Goal: Task Accomplishment & Management: Manage account settings

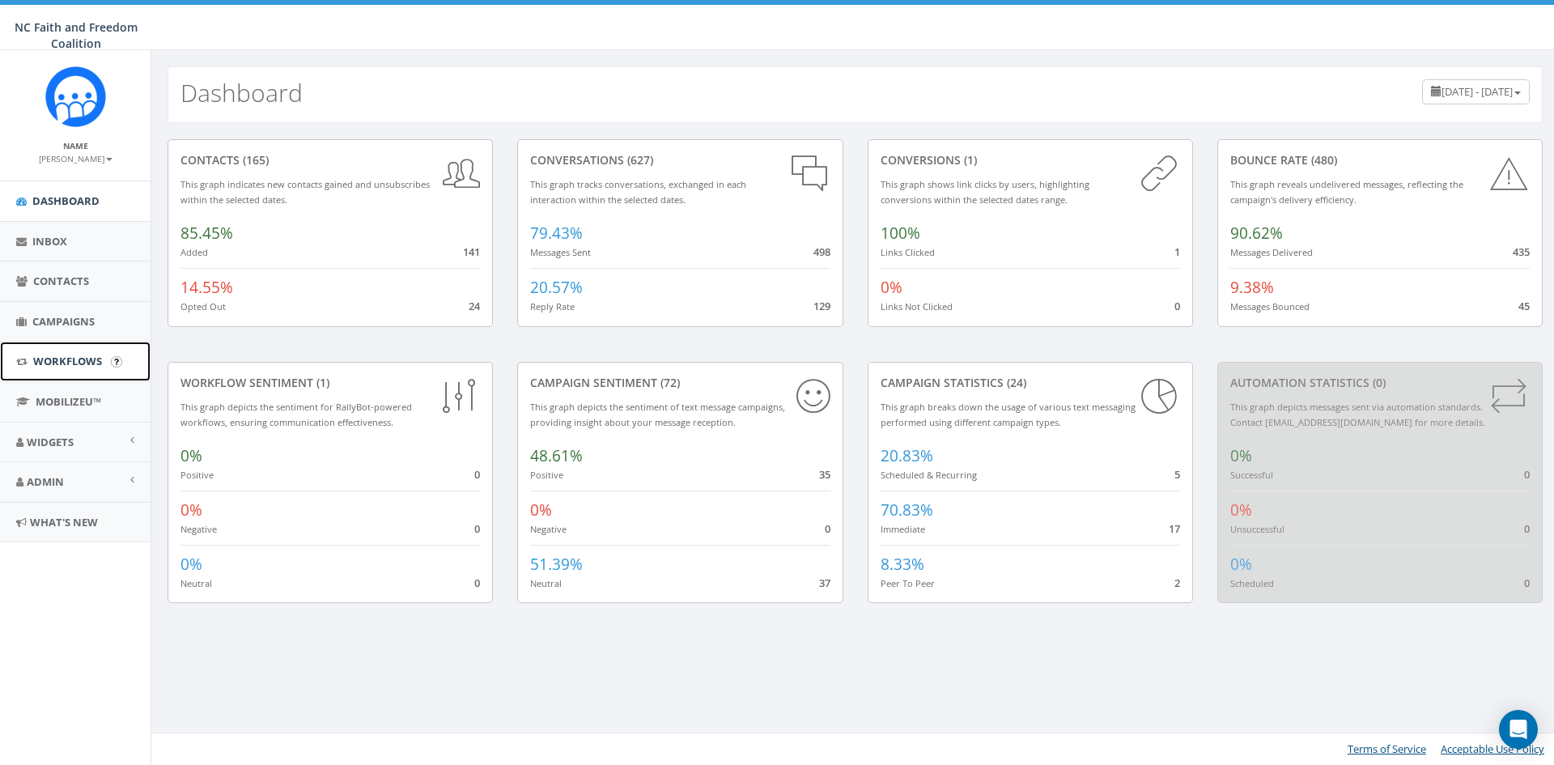
click at [55, 362] on span "Workflows" at bounding box center [67, 361] width 69 height 15
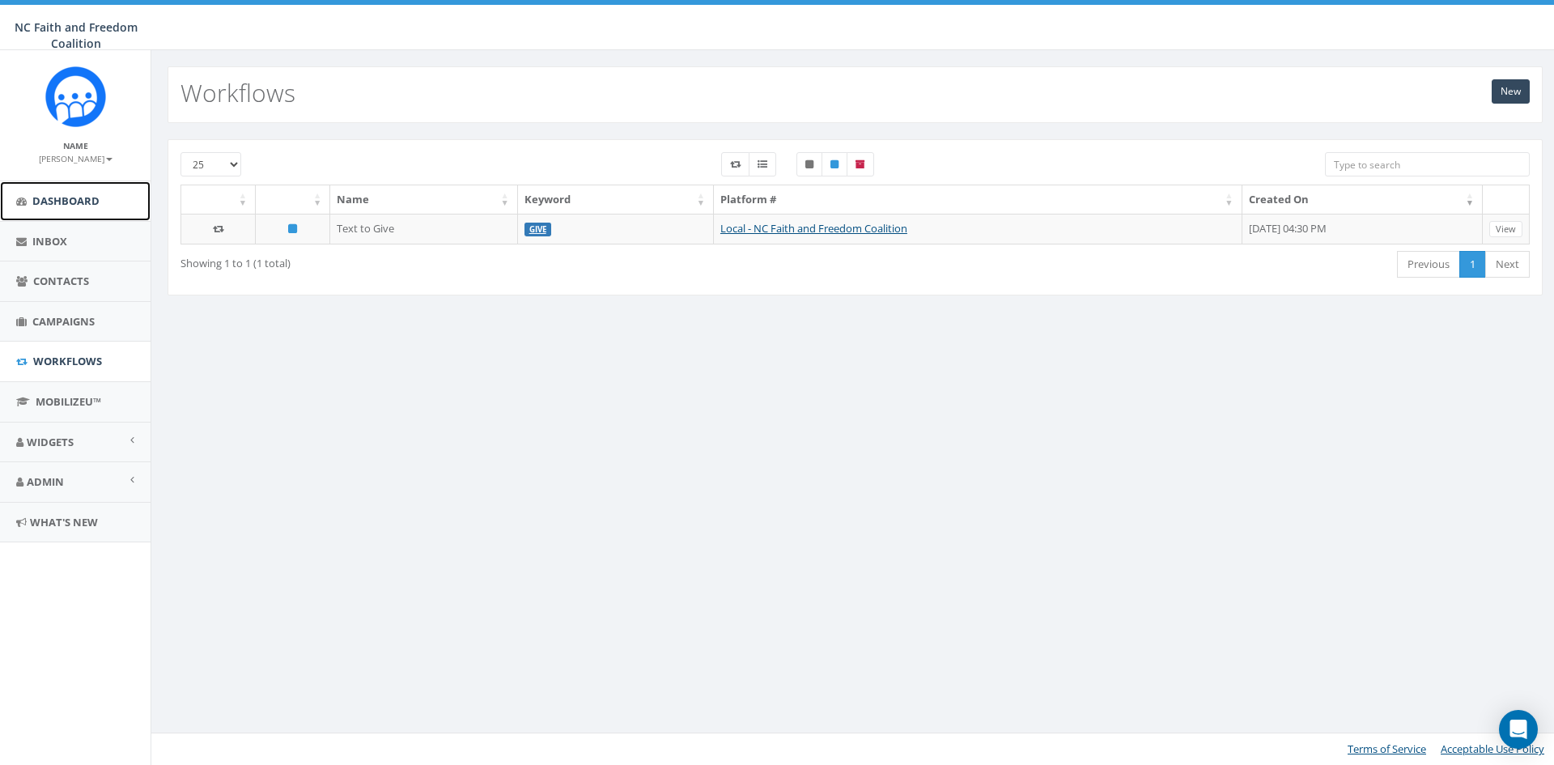
click at [95, 197] on span "Dashboard" at bounding box center [65, 200] width 67 height 15
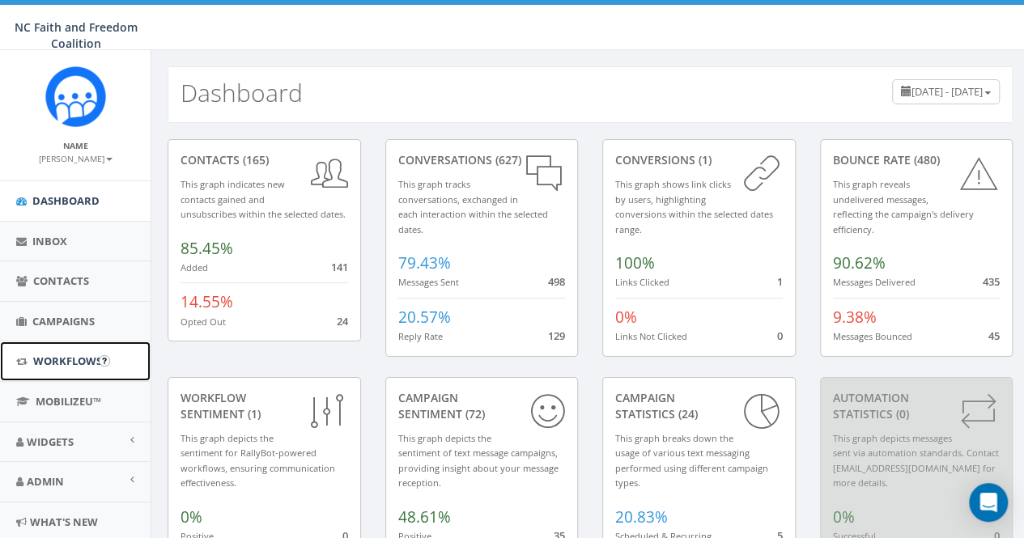
click at [57, 351] on link "Workflows" at bounding box center [75, 362] width 151 height 40
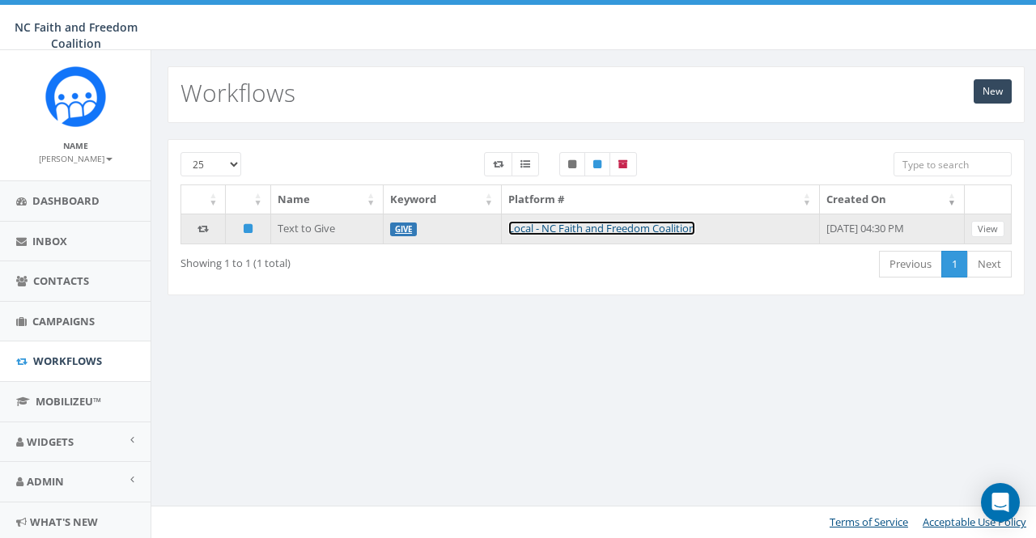
click at [539, 229] on link "Local - NC Faith and Freedom Coalition" at bounding box center [601, 228] width 187 height 15
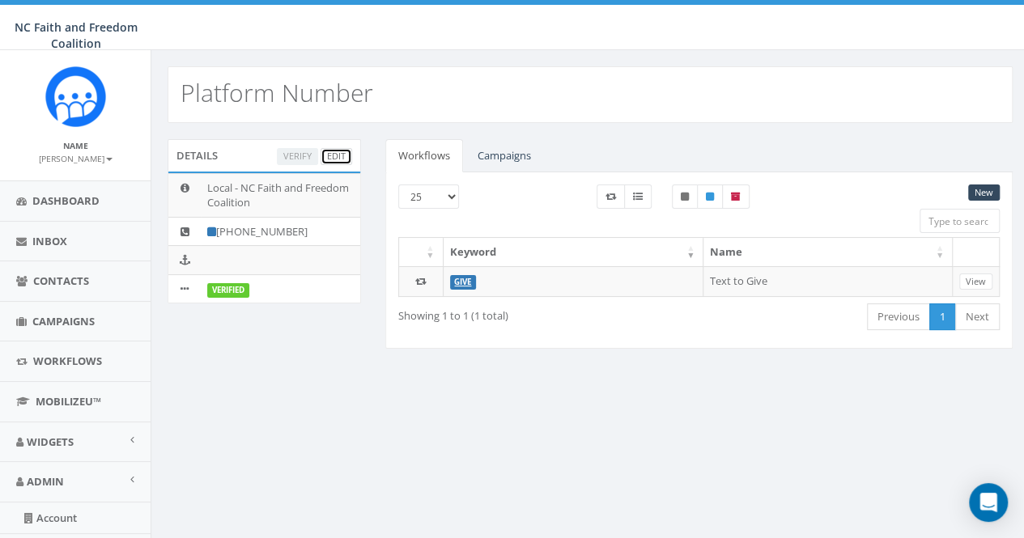
click at [335, 155] on link "Edit" at bounding box center [337, 156] width 32 height 17
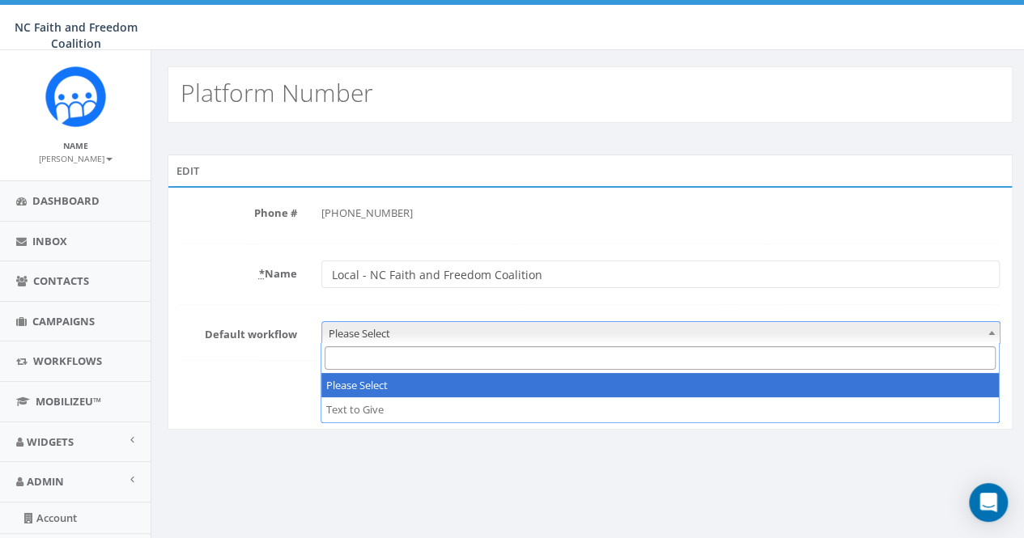
click at [989, 334] on span at bounding box center [992, 332] width 16 height 21
click at [213, 269] on label "* Name" at bounding box center [238, 271] width 141 height 21
click at [321, 269] on input "Local - NC Faith and Freedom Coalition" at bounding box center [660, 275] width 678 height 28
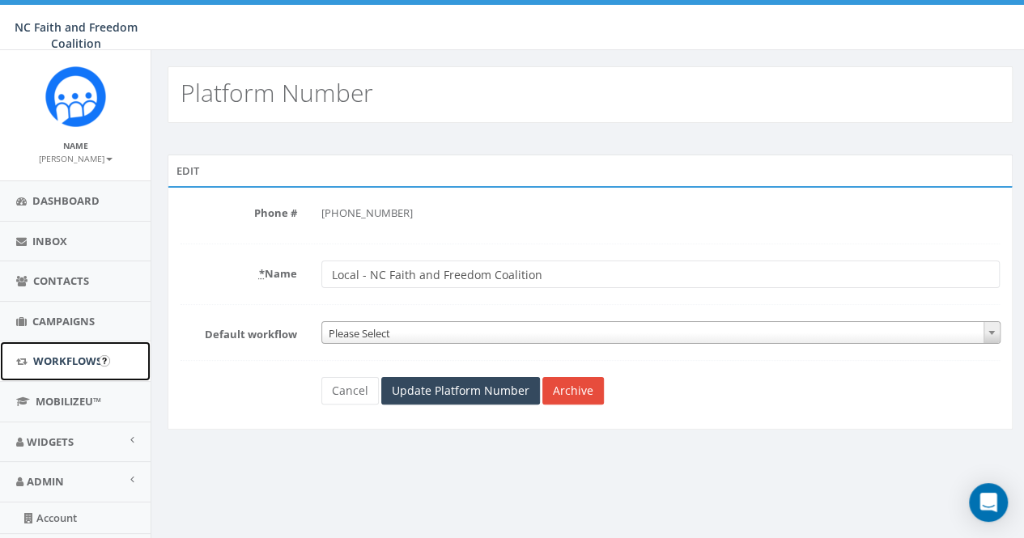
click at [66, 359] on span "Workflows" at bounding box center [67, 361] width 69 height 15
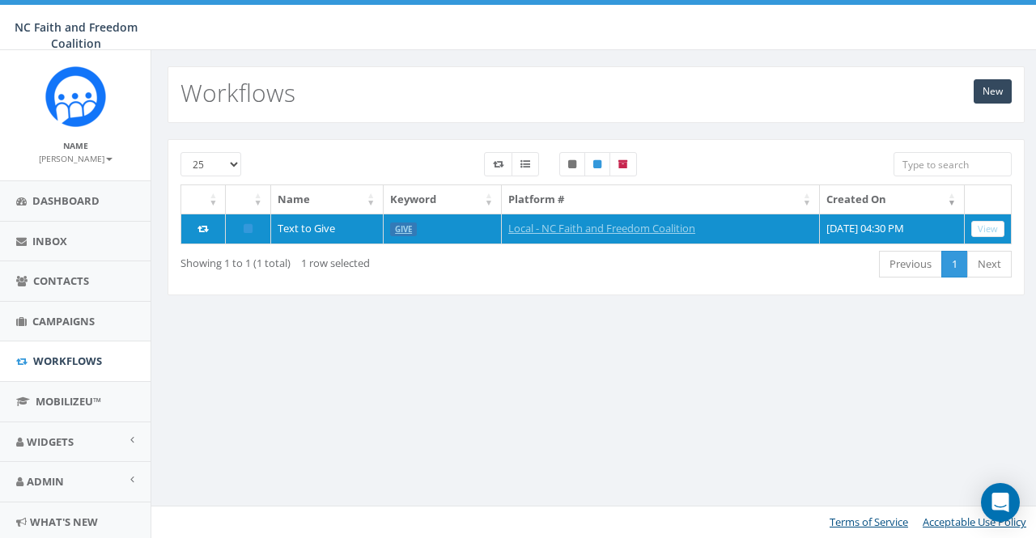
click at [759, 343] on div "New Workflows 25 50 100 Name Keyword Platform # Created On Text to Give GIVE Lo…" at bounding box center [596, 294] width 891 height 488
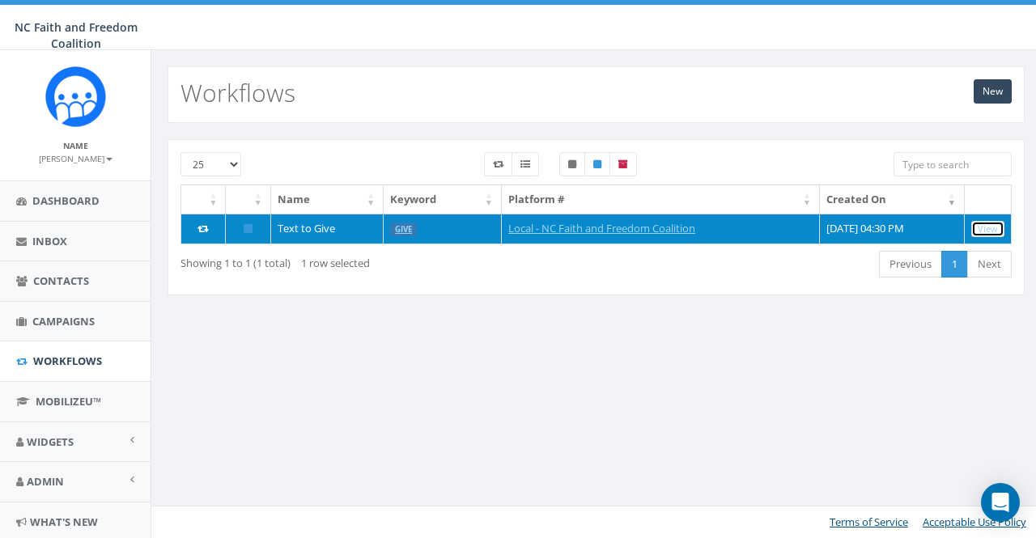
click at [984, 226] on link "View" at bounding box center [988, 229] width 33 height 17
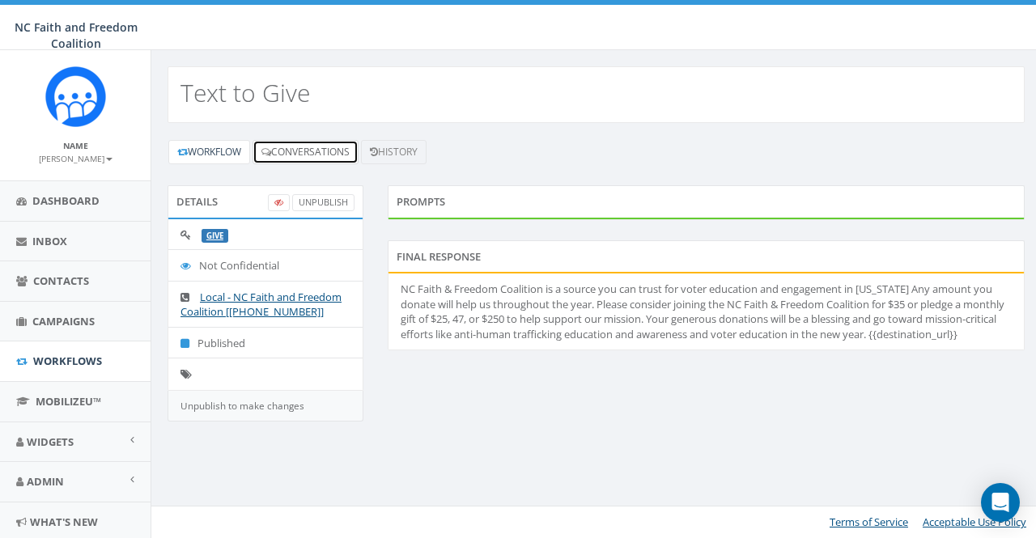
click at [308, 155] on link "Conversations" at bounding box center [306, 152] width 106 height 24
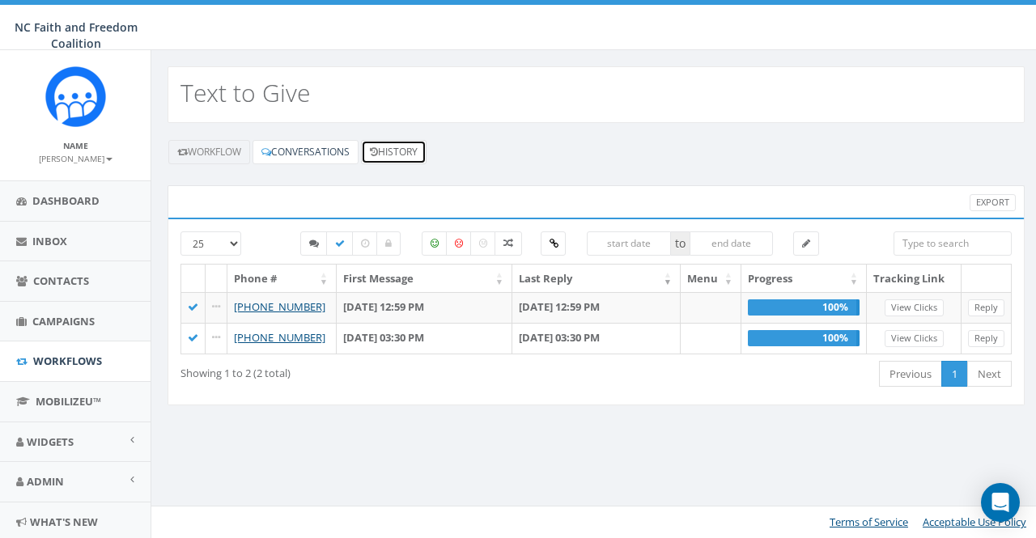
click at [396, 154] on link "History" at bounding box center [394, 152] width 66 height 24
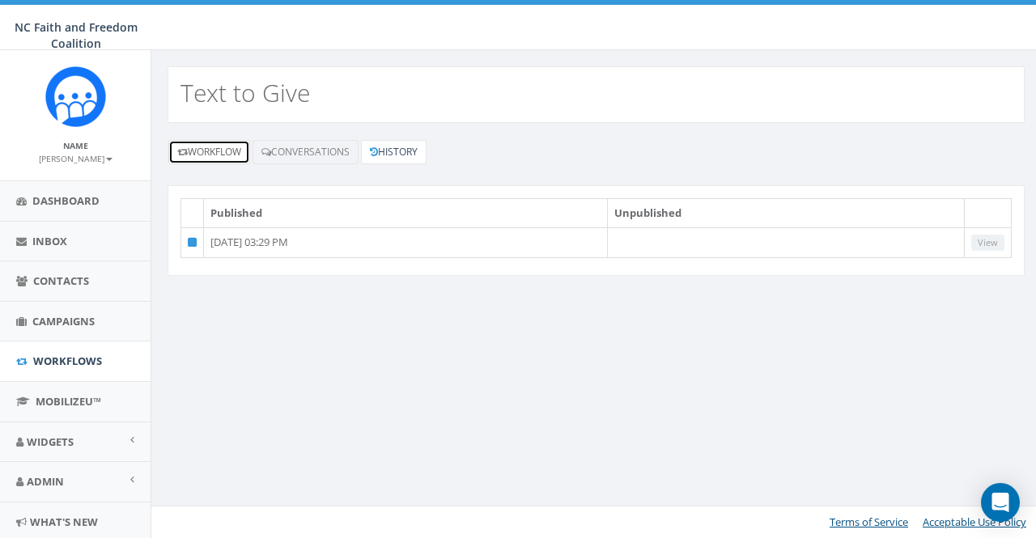
click at [219, 151] on link "Workflow" at bounding box center [209, 152] width 82 height 24
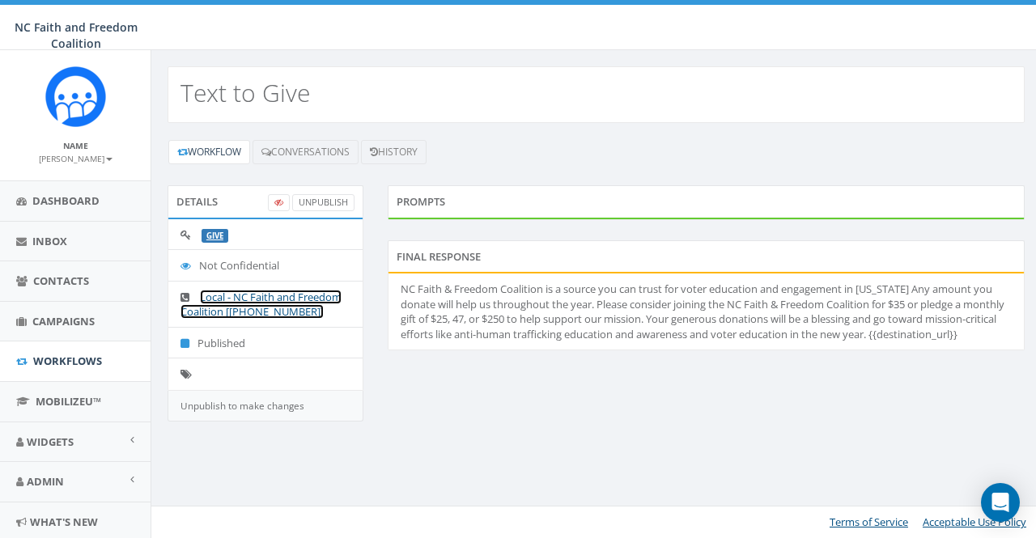
click at [230, 300] on link "Local - NC Faith and Freedom Coalition [+1 704-440-5854]" at bounding box center [261, 305] width 161 height 30
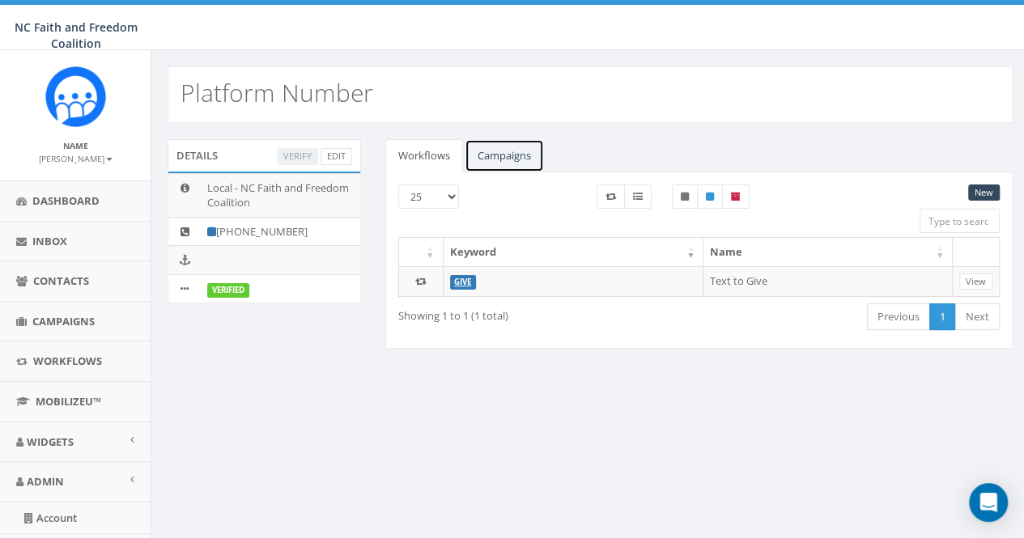
click at [498, 155] on link "Campaigns" at bounding box center [504, 155] width 79 height 33
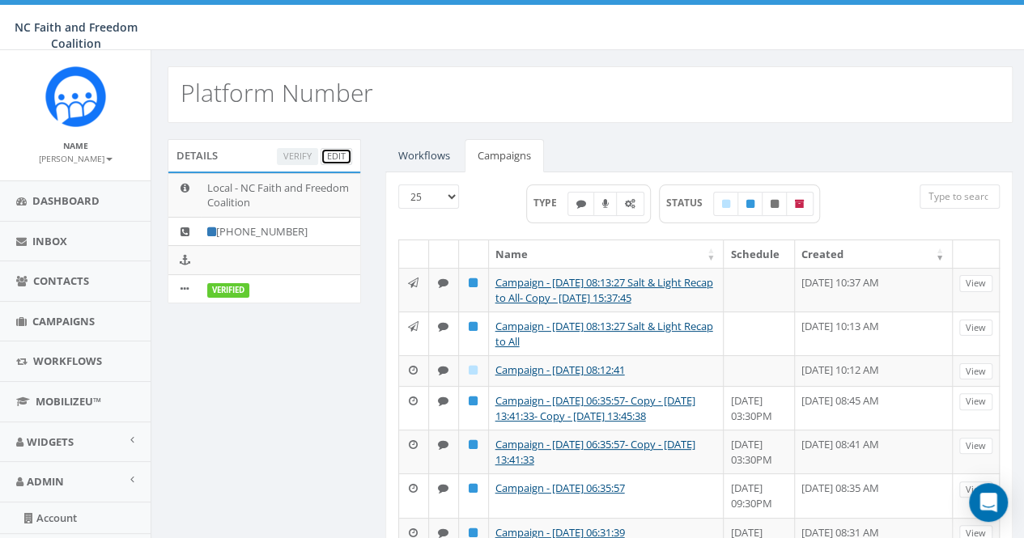
click at [331, 153] on link "Edit" at bounding box center [337, 156] width 32 height 17
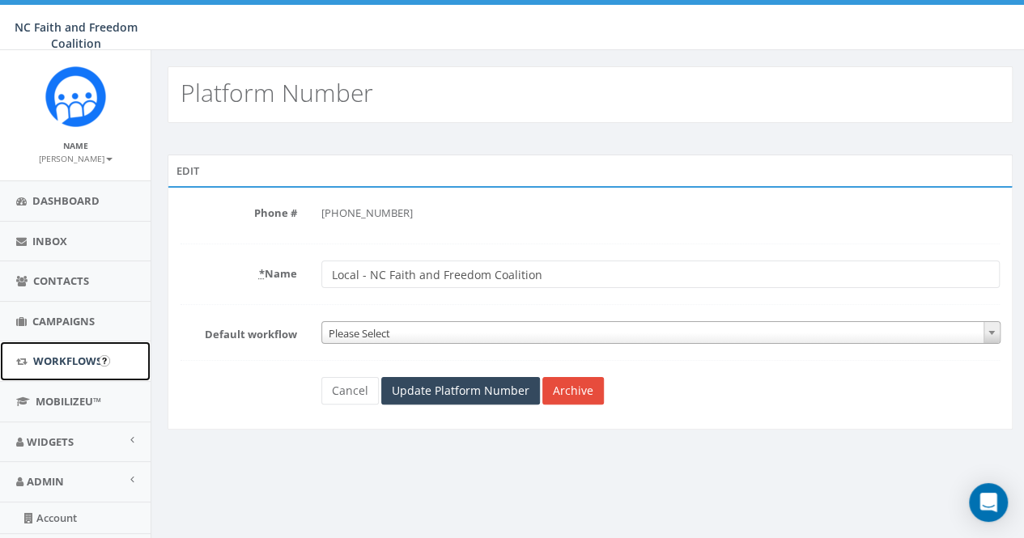
click at [64, 358] on span "Workflows" at bounding box center [67, 361] width 69 height 15
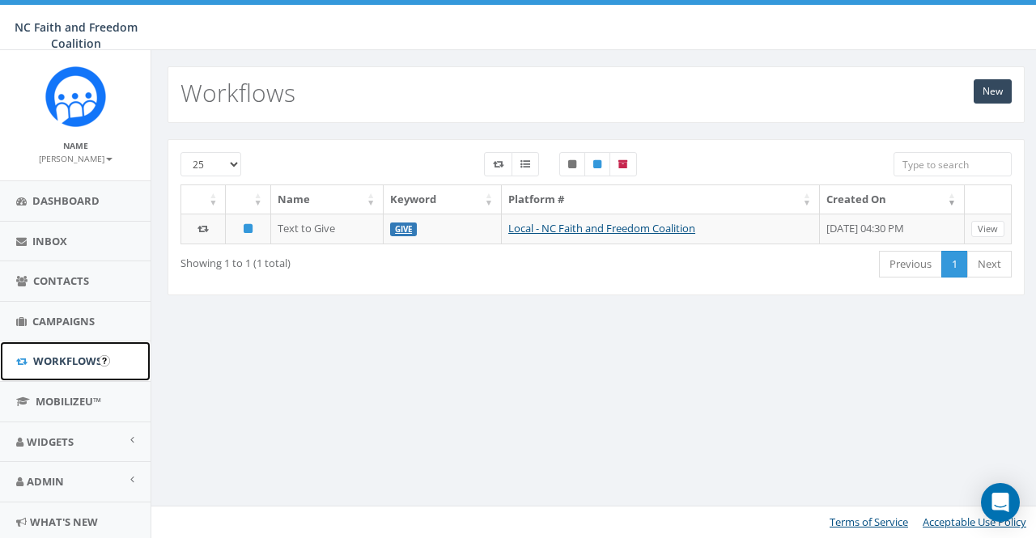
click at [63, 351] on link "Workflows" at bounding box center [75, 362] width 151 height 40
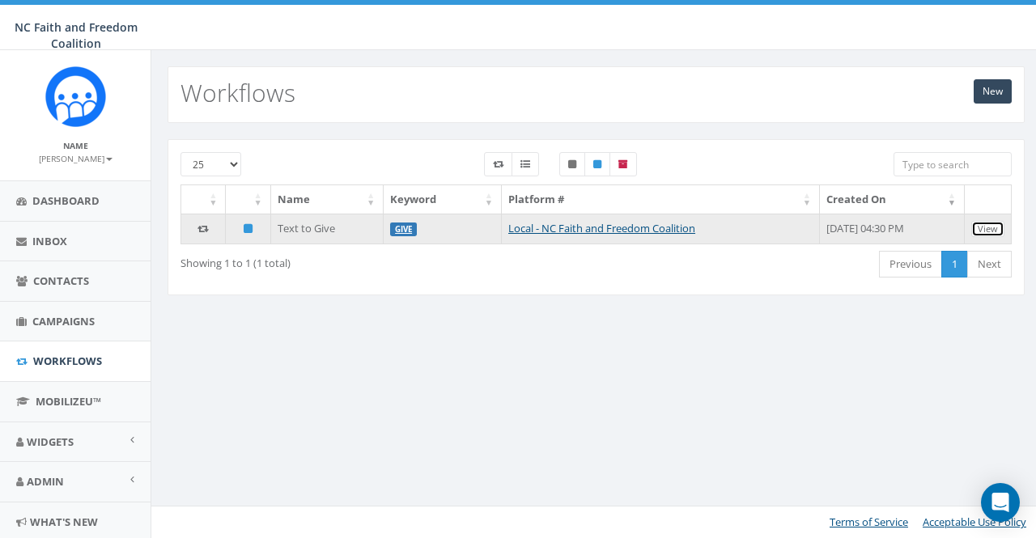
click at [992, 223] on link "View" at bounding box center [988, 229] width 33 height 17
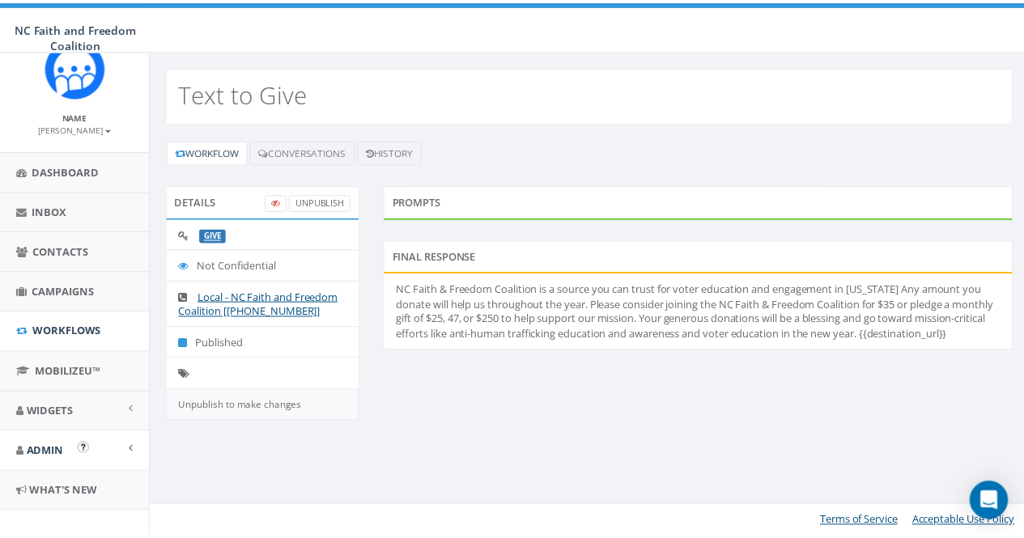
scroll to position [46, 0]
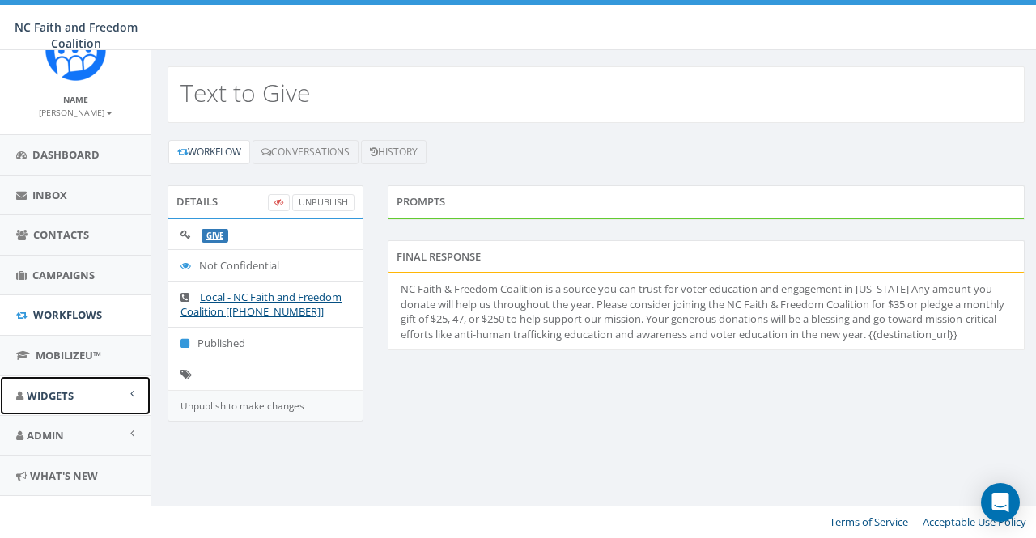
click at [58, 397] on span "Widgets" at bounding box center [50, 396] width 47 height 15
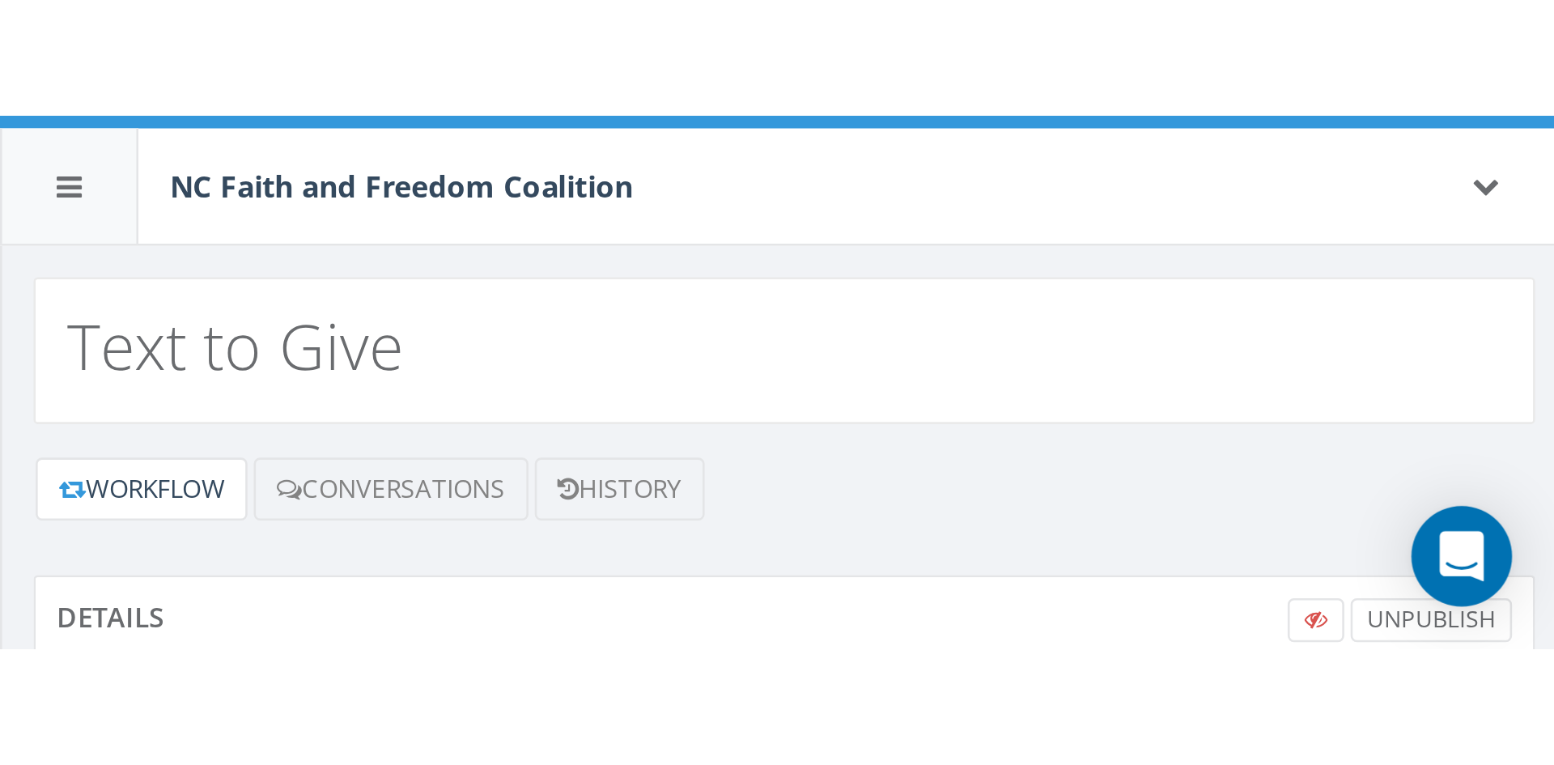
scroll to position [0, 0]
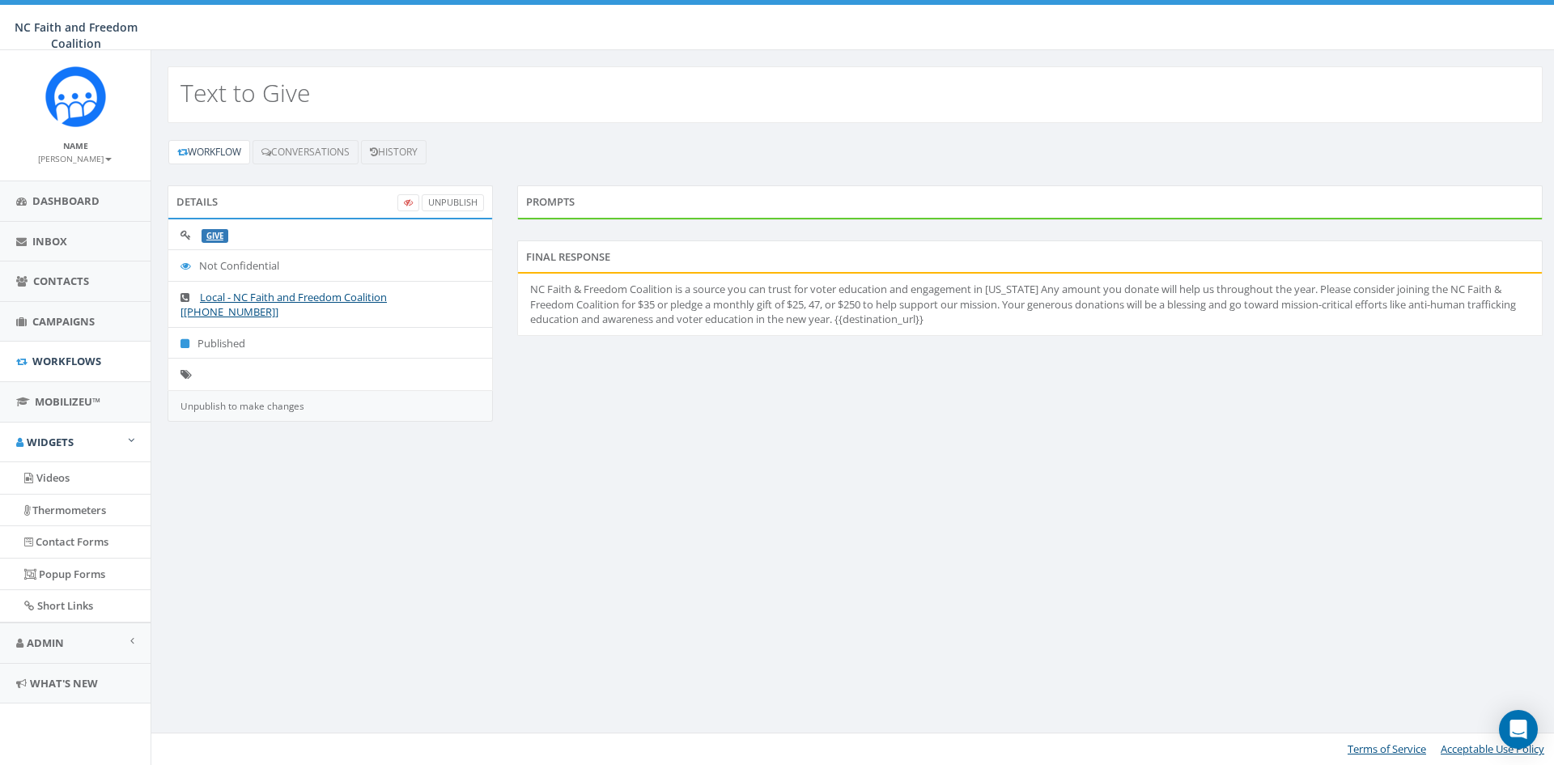
click at [566, 256] on div "Final Response" at bounding box center [1030, 256] width 1026 height 32
click at [214, 232] on link "GIVE" at bounding box center [214, 236] width 17 height 11
click at [450, 202] on link "UnPublish" at bounding box center [453, 202] width 62 height 17
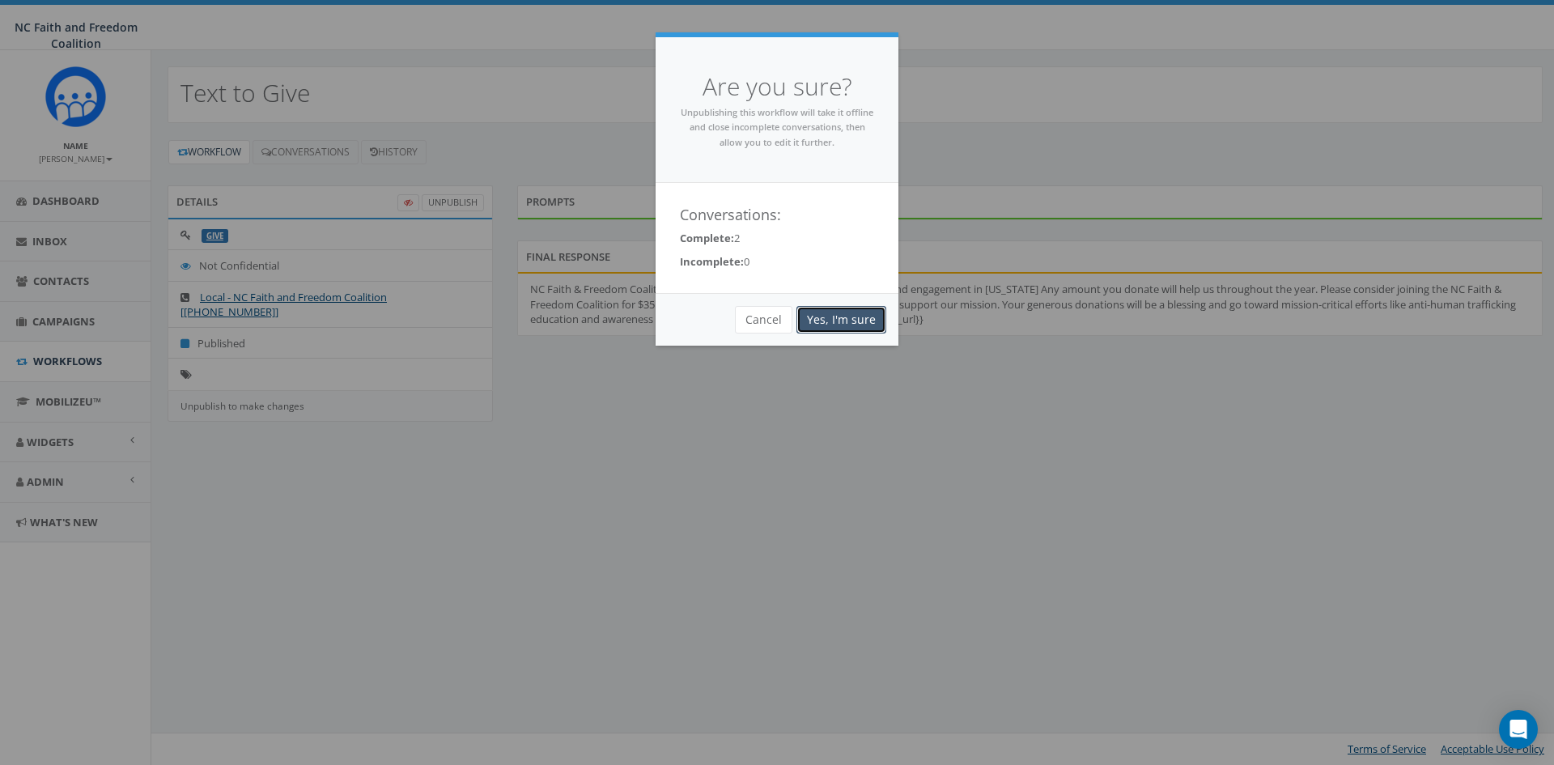
click at [840, 318] on link "Yes, I'm sure" at bounding box center [842, 320] width 90 height 28
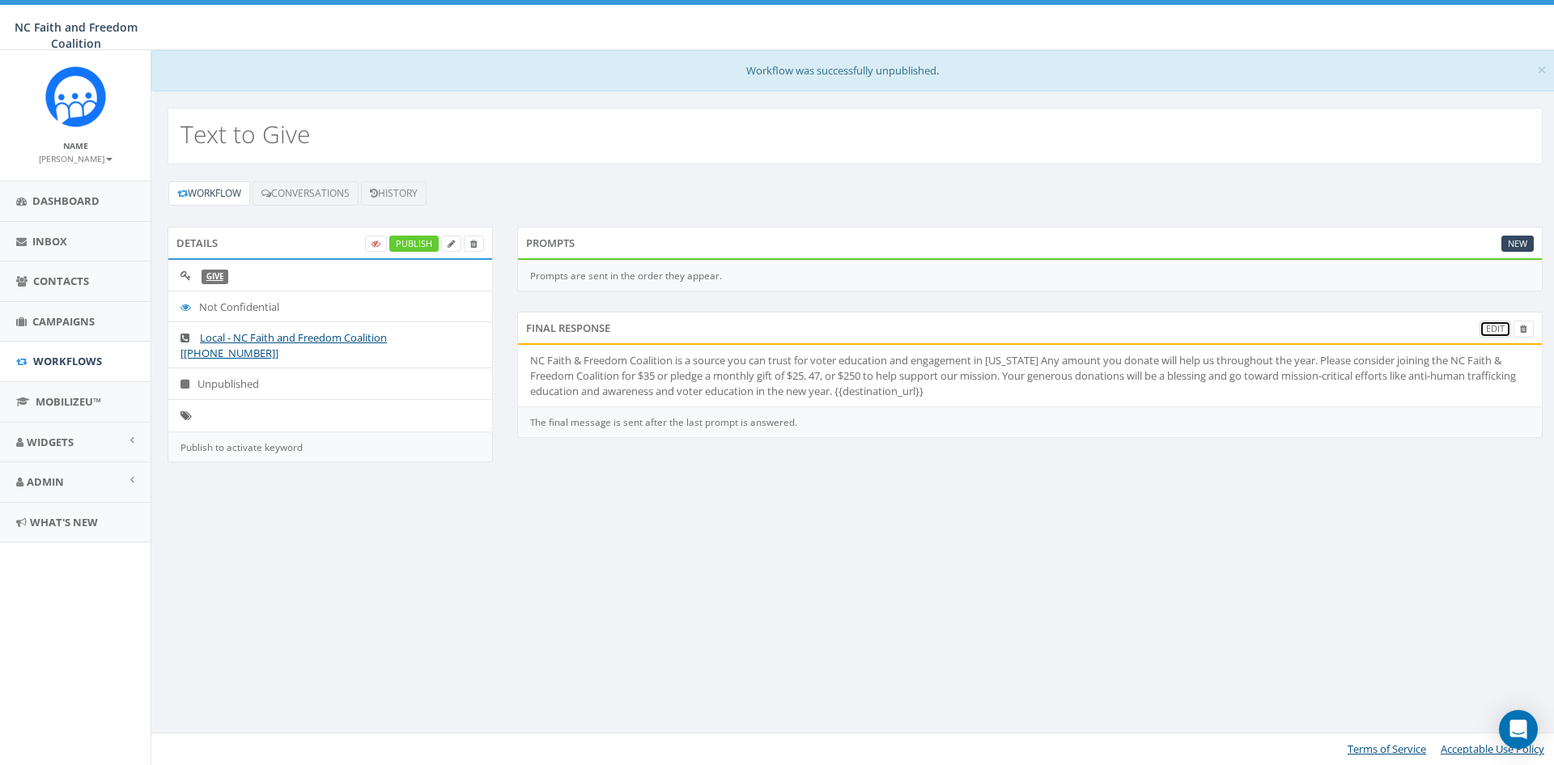
click at [1492, 331] on link "Edit" at bounding box center [1496, 329] width 32 height 17
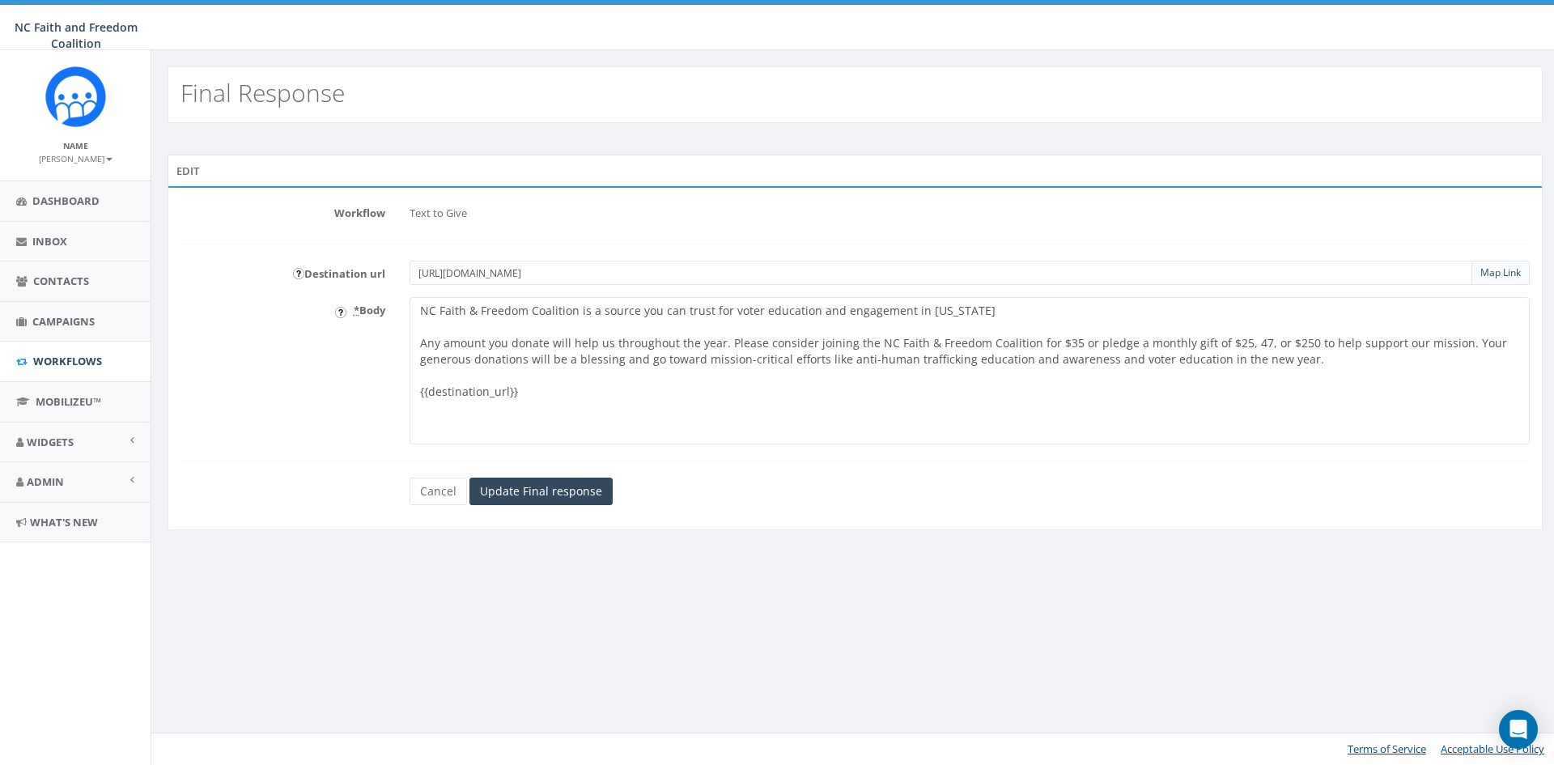
drag, startPoint x: 614, startPoint y: 276, endPoint x: 386, endPoint y: 270, distance: 227.6
click at [386, 270] on div "Destination url [URL][DOMAIN_NAME] Map Link" at bounding box center [855, 273] width 1374 height 24
paste input "partner-donation-form"
type input "[URL][DOMAIN_NAME]"
click at [534, 489] on input "Update Final response" at bounding box center [541, 492] width 143 height 28
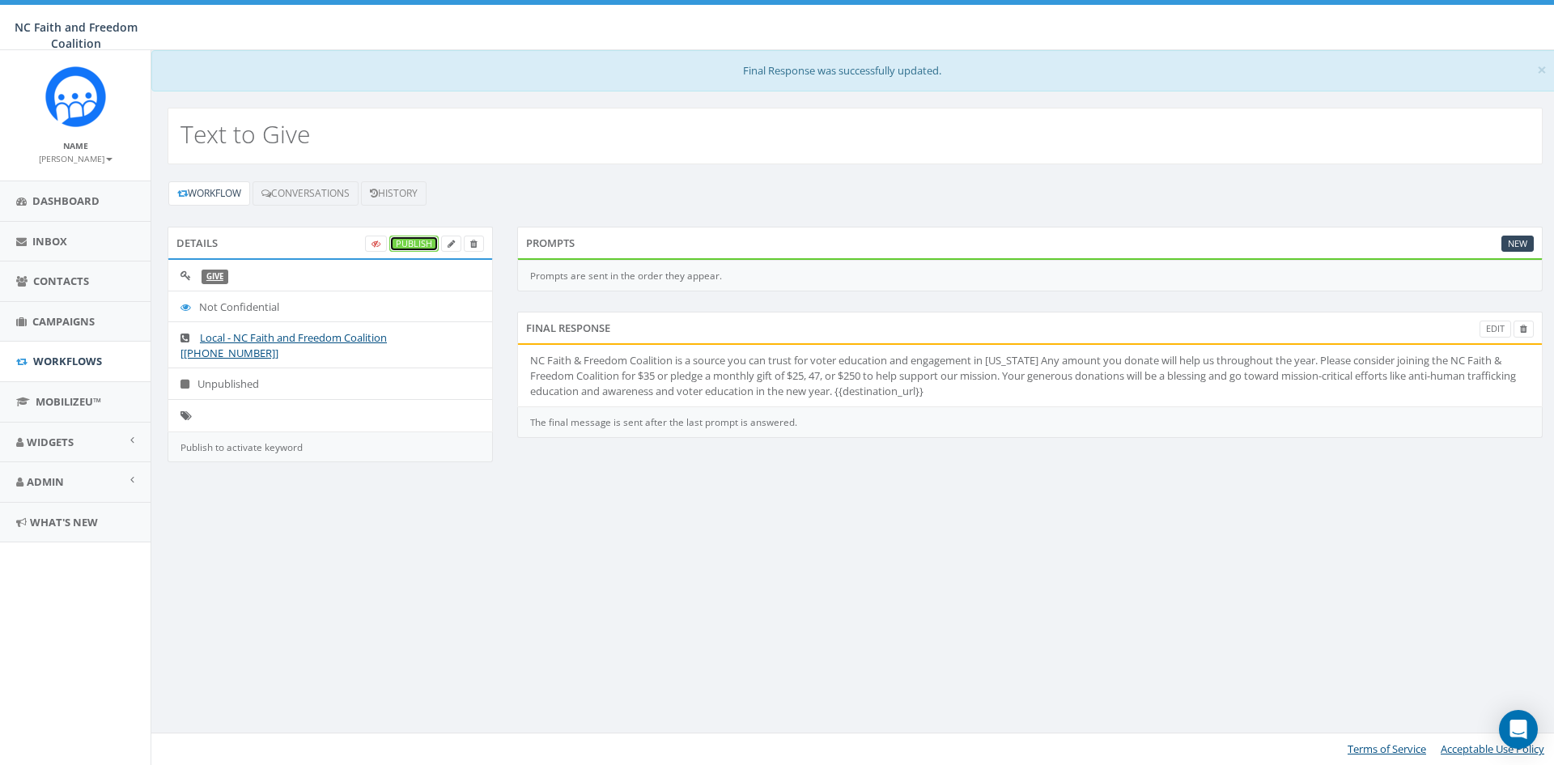
click at [414, 241] on link "Publish" at bounding box center [413, 244] width 49 height 17
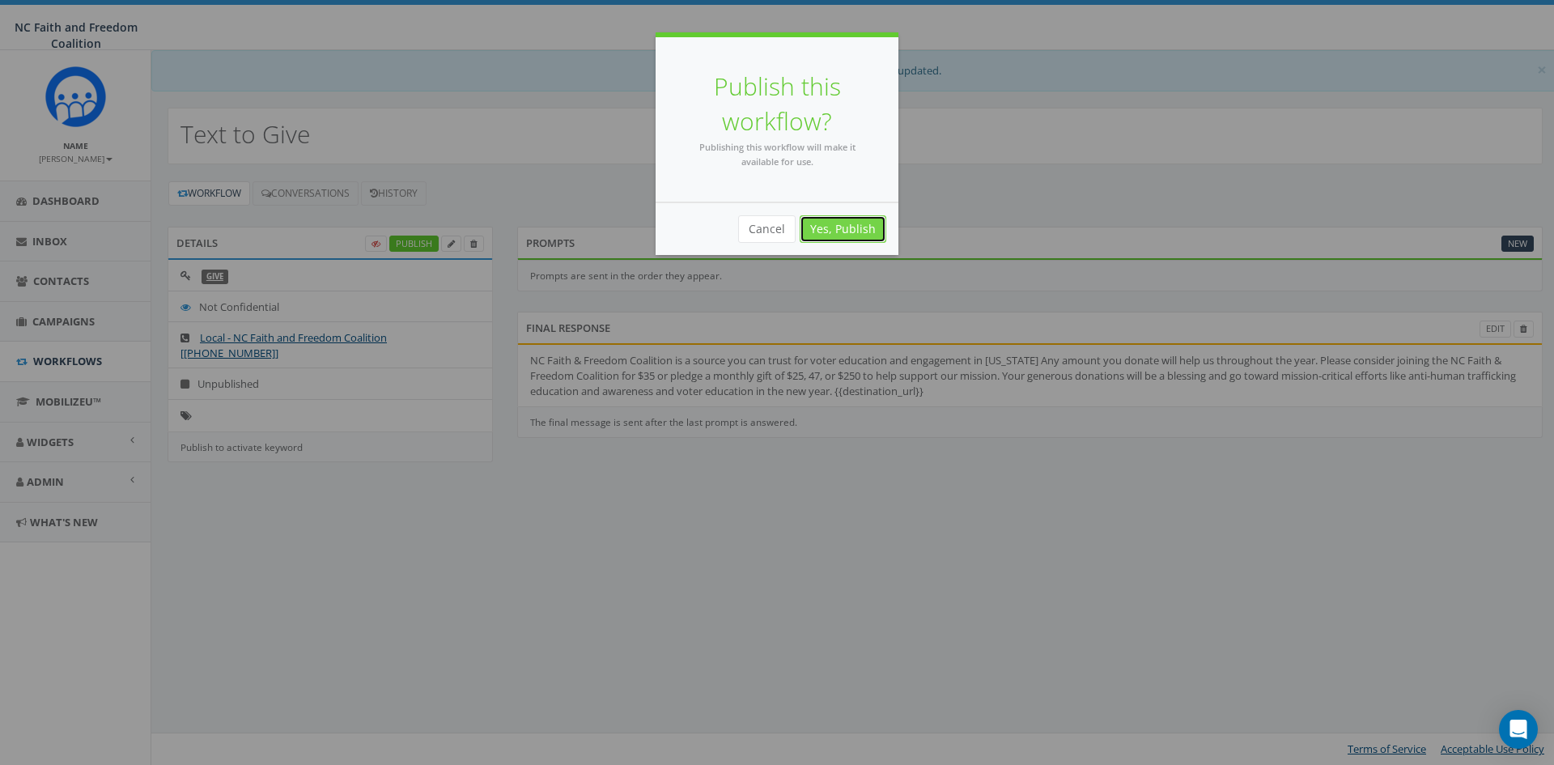
click at [853, 233] on link "Yes, Publish" at bounding box center [843, 229] width 87 height 28
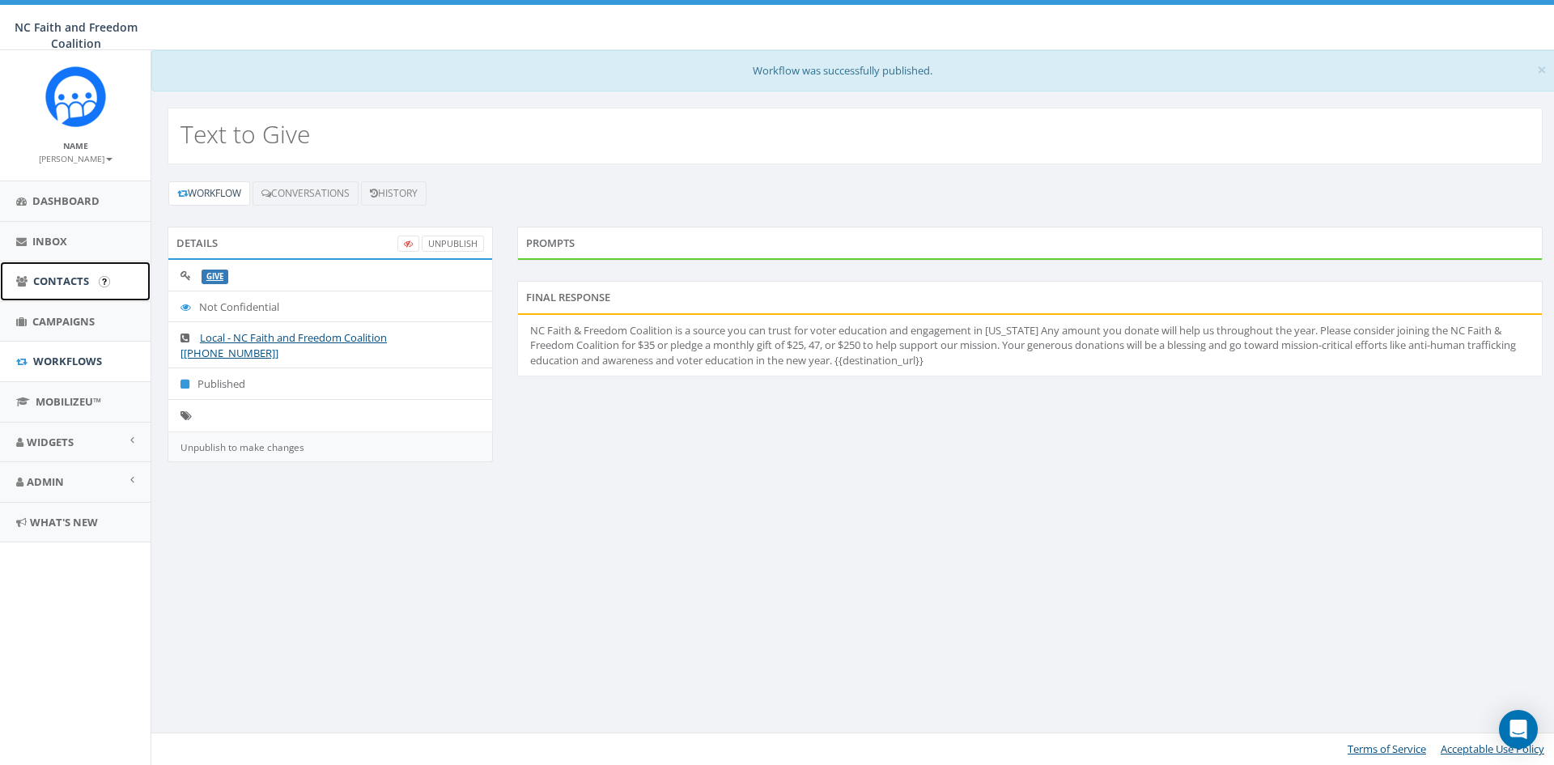
click at [49, 286] on span "Contacts" at bounding box center [61, 281] width 56 height 15
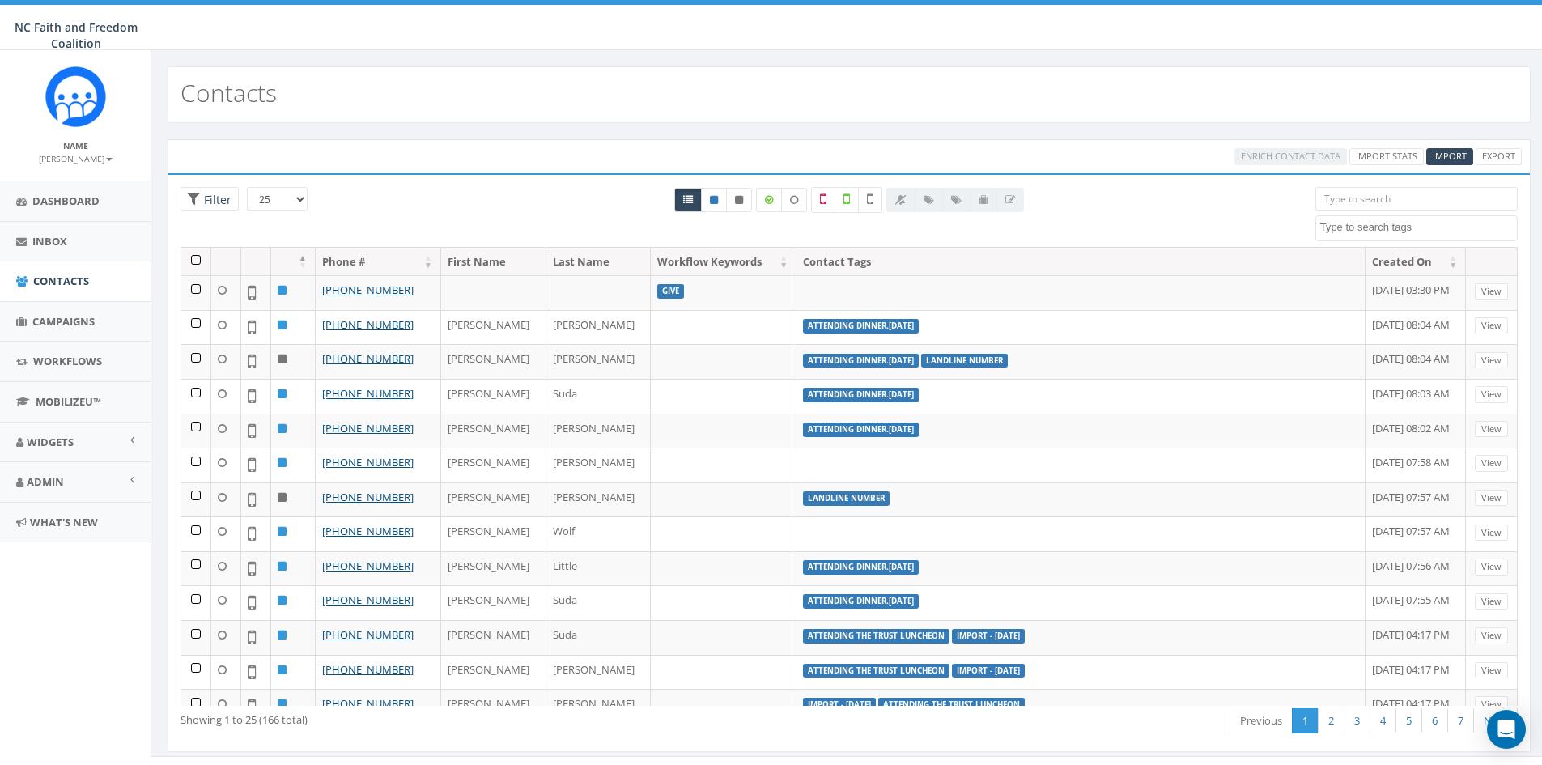
click at [1362, 232] on textarea "Search" at bounding box center [1418, 227] width 197 height 15
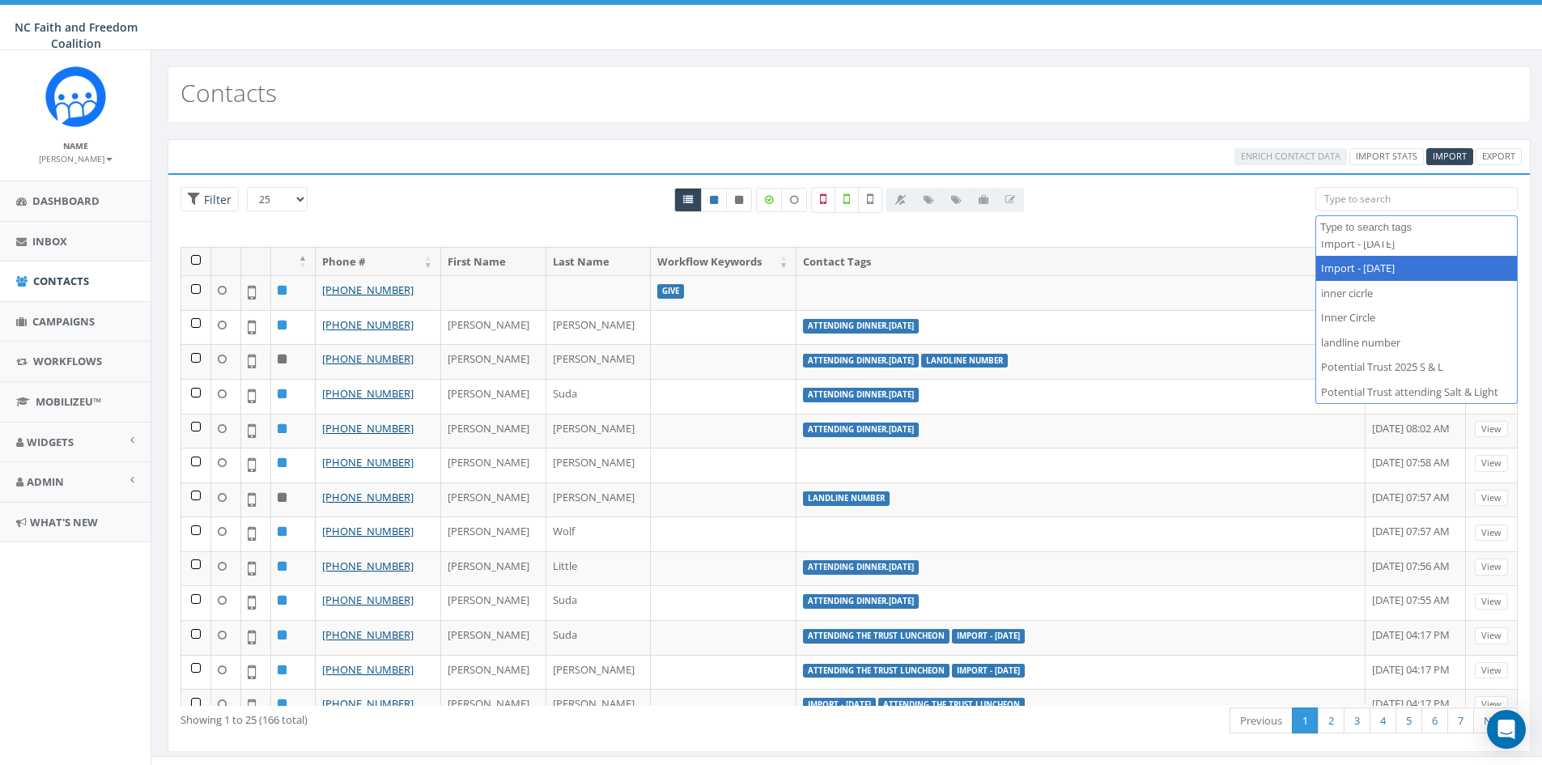
scroll to position [162, 0]
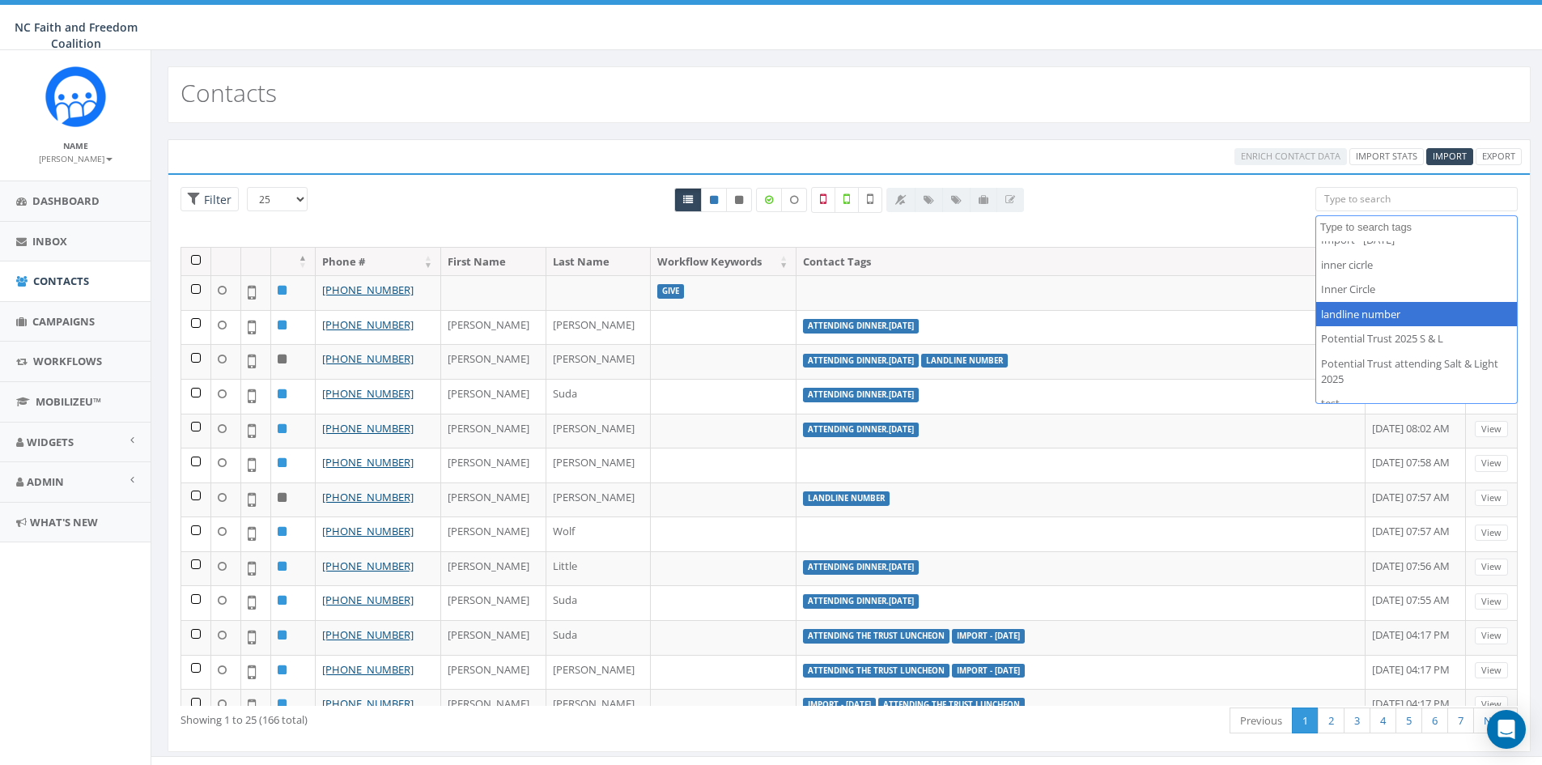
select select "landline number"
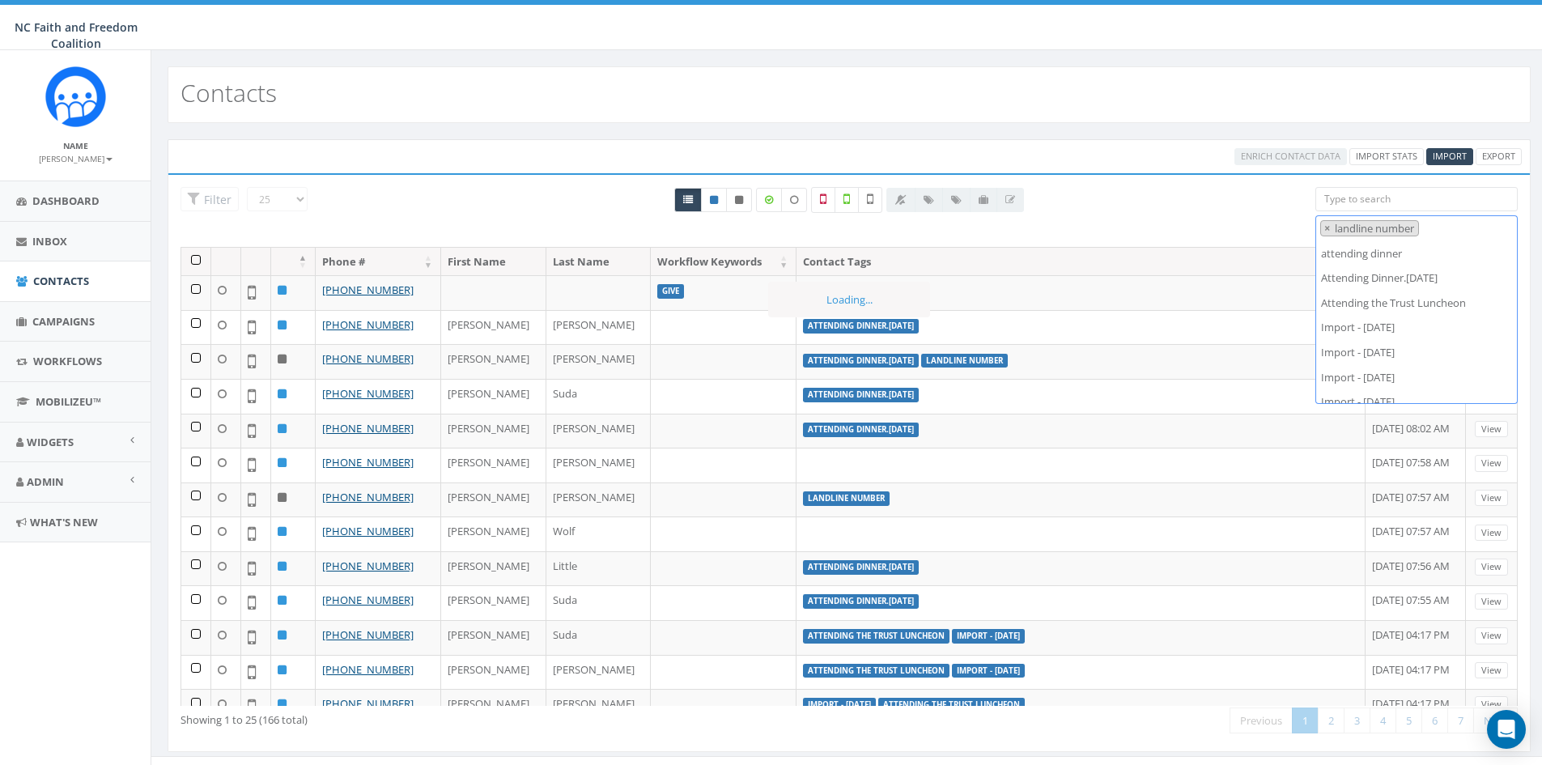
scroll to position [198, 0]
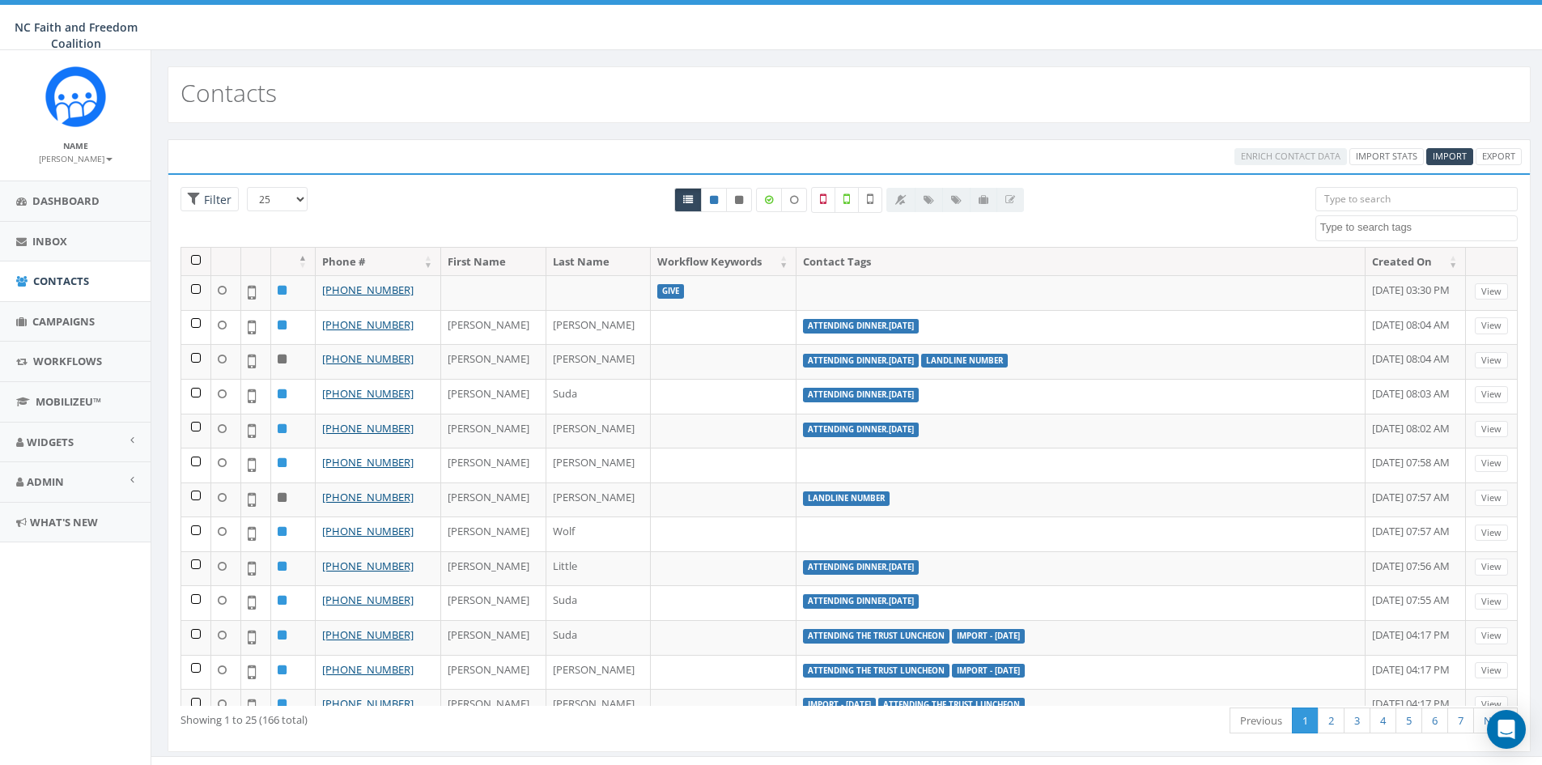
click at [1401, 229] on textarea "Search" at bounding box center [1418, 227] width 197 height 15
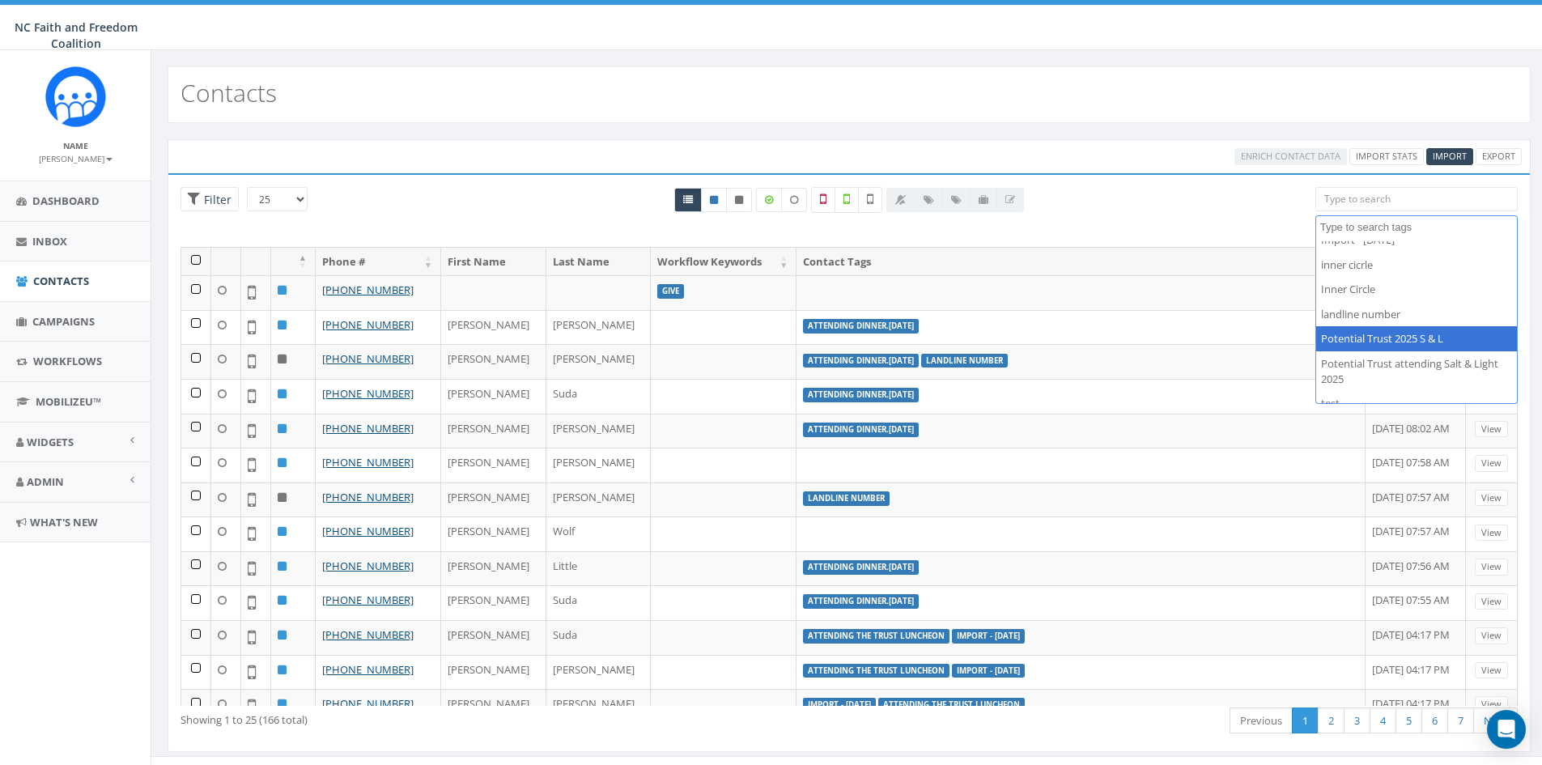
scroll to position [199, 0]
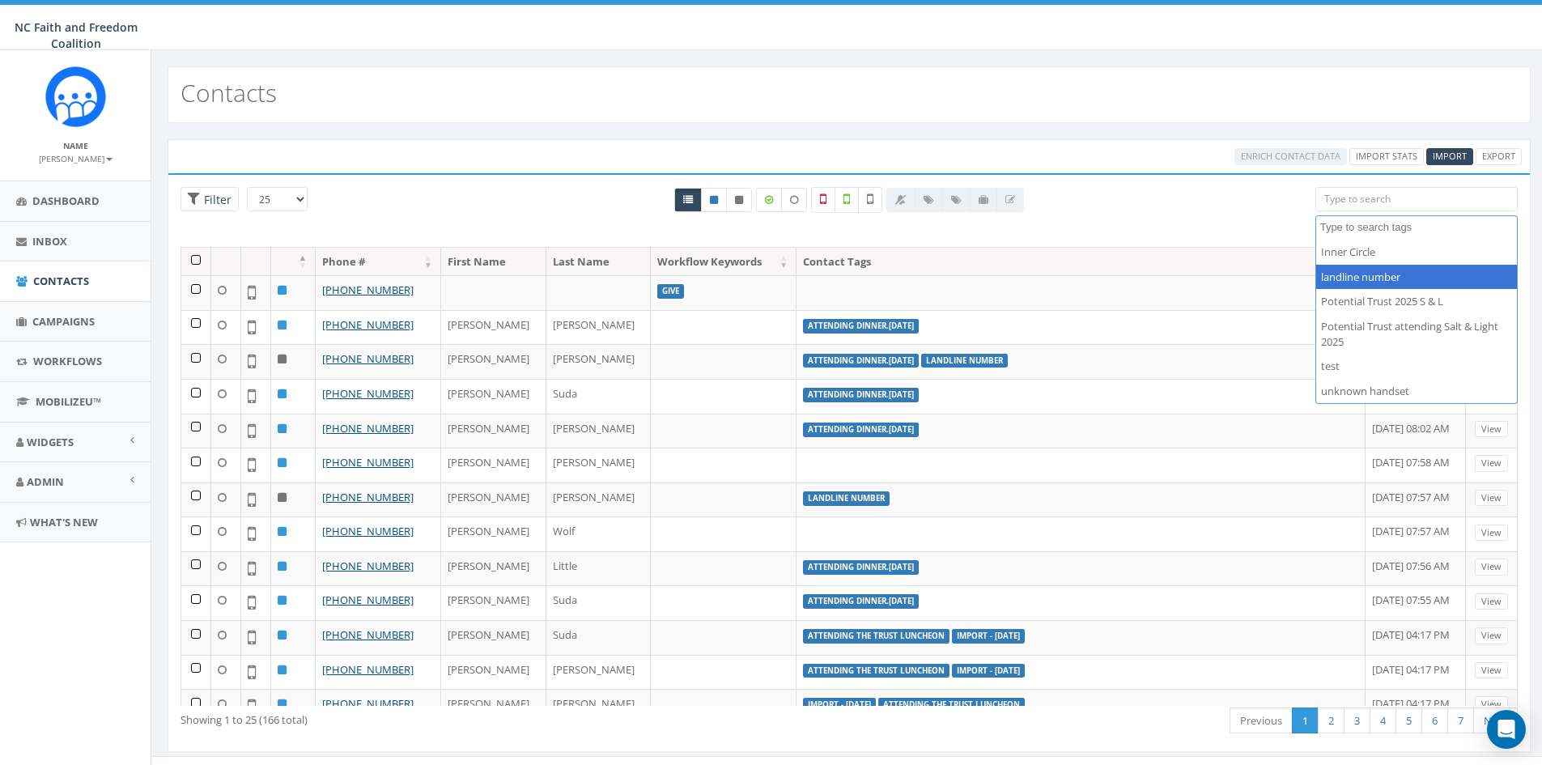
select select "landline number"
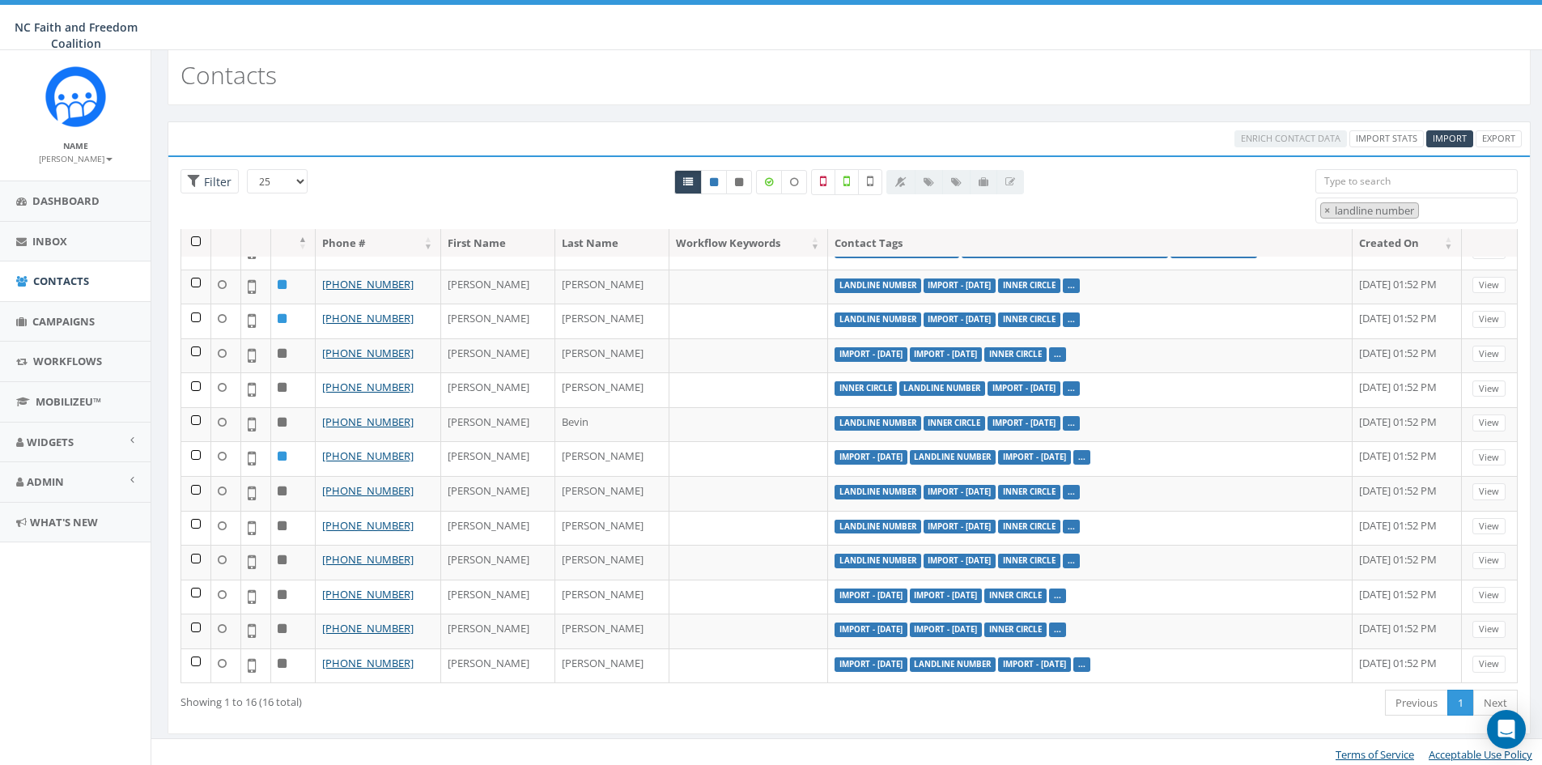
scroll to position [23, 0]
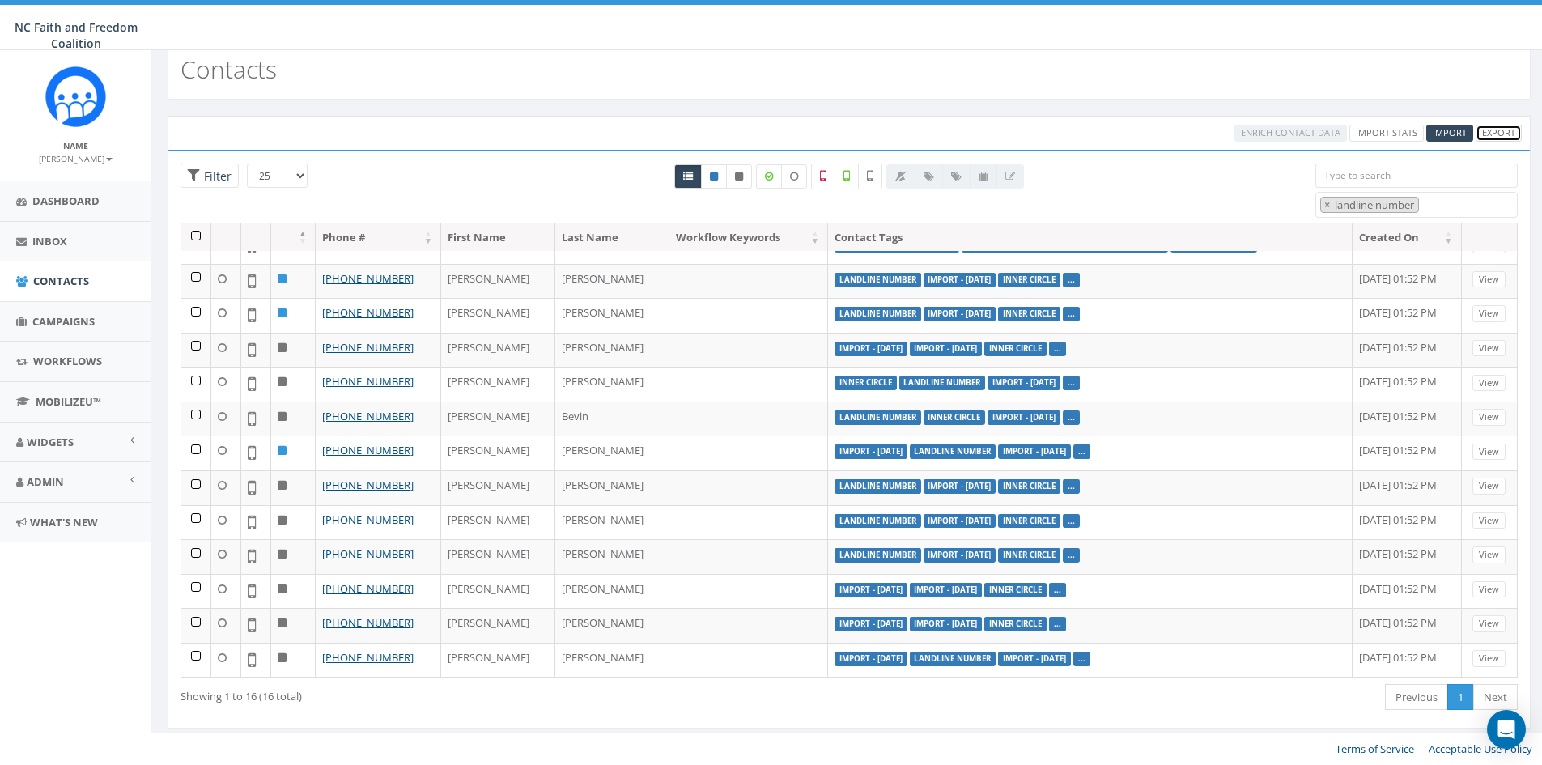
click at [1510, 136] on link "Export" at bounding box center [1499, 133] width 46 height 17
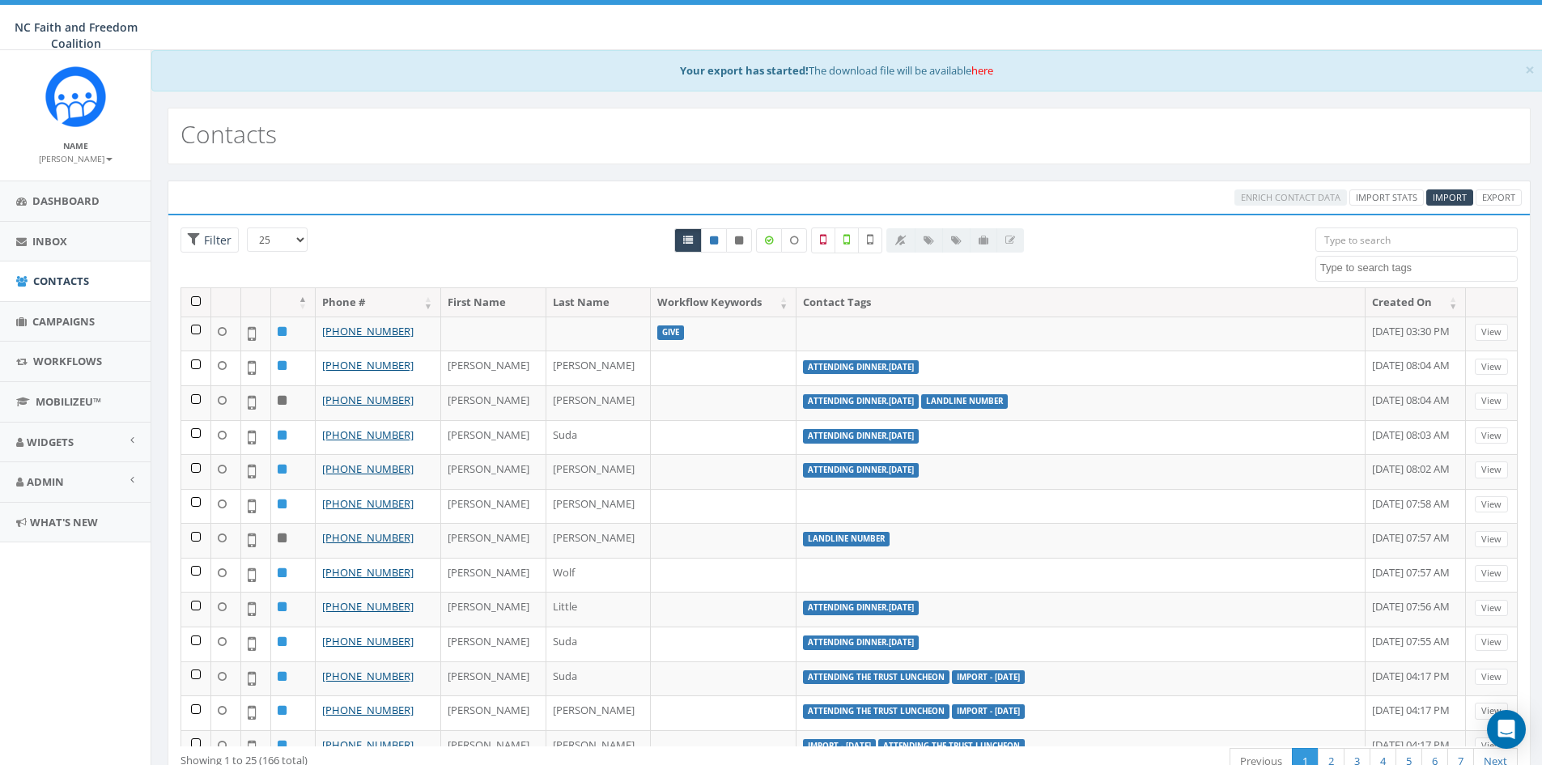
select select
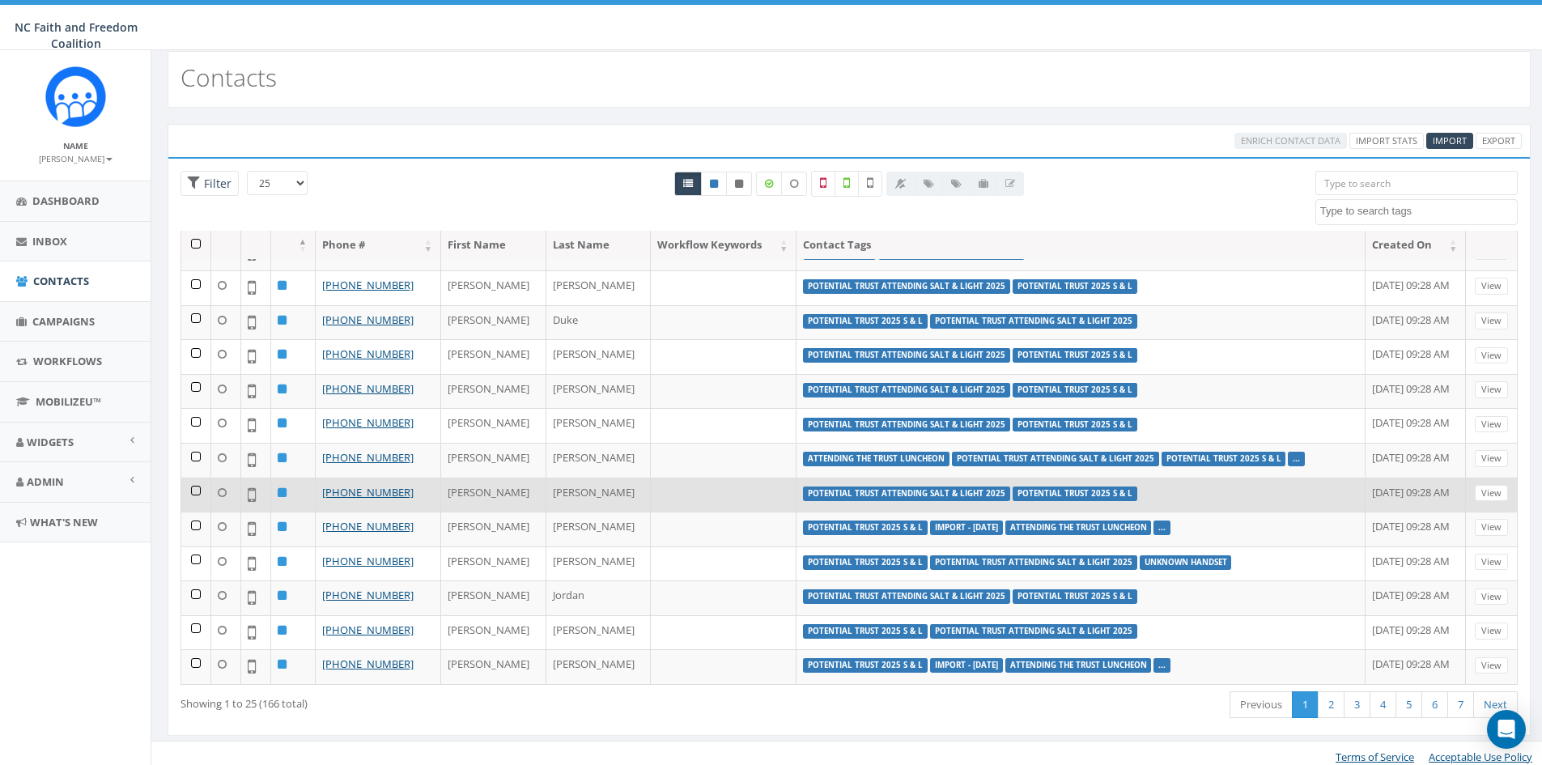
scroll to position [64, 0]
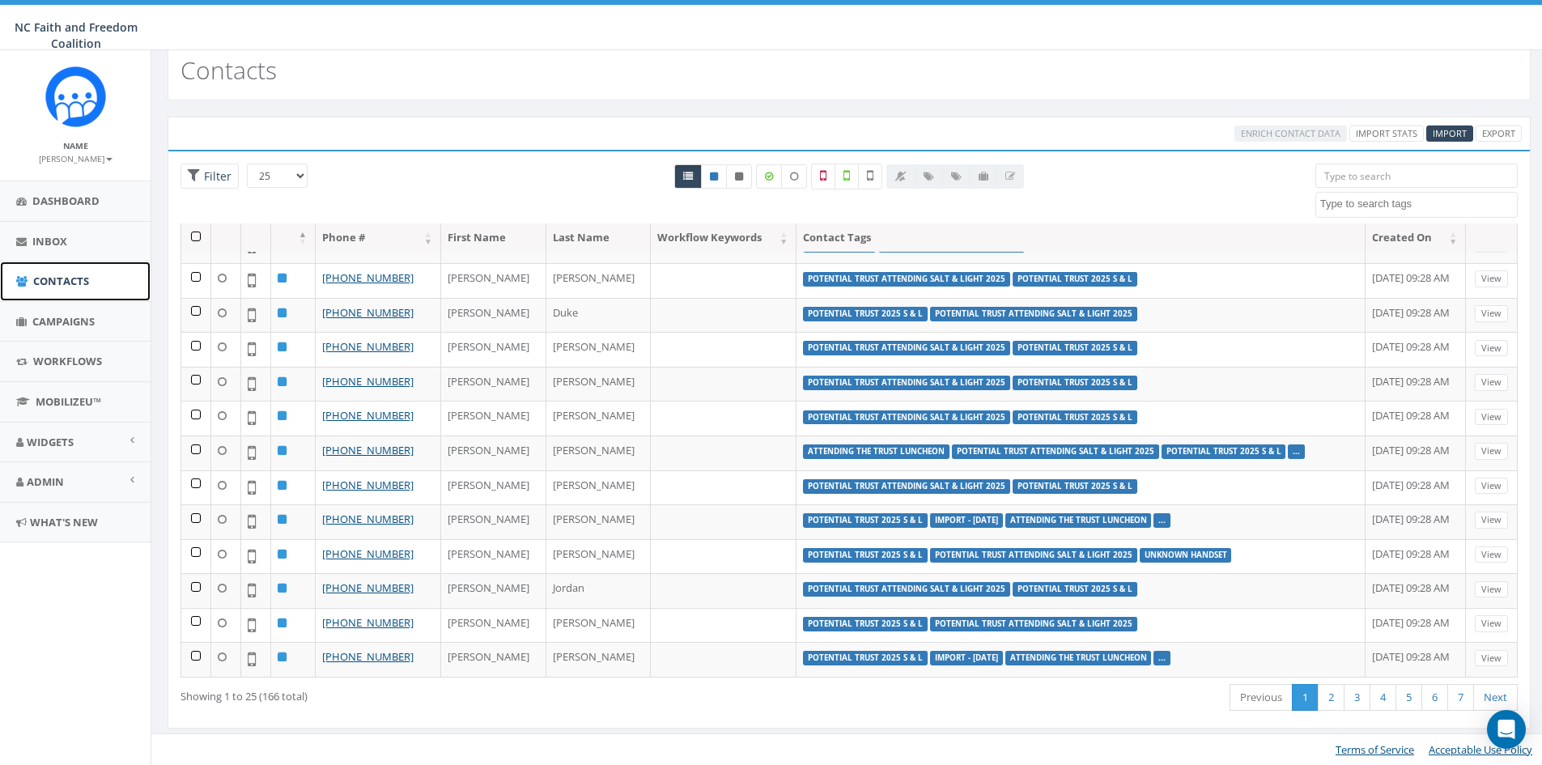
click at [74, 281] on span "Contacts" at bounding box center [61, 281] width 56 height 15
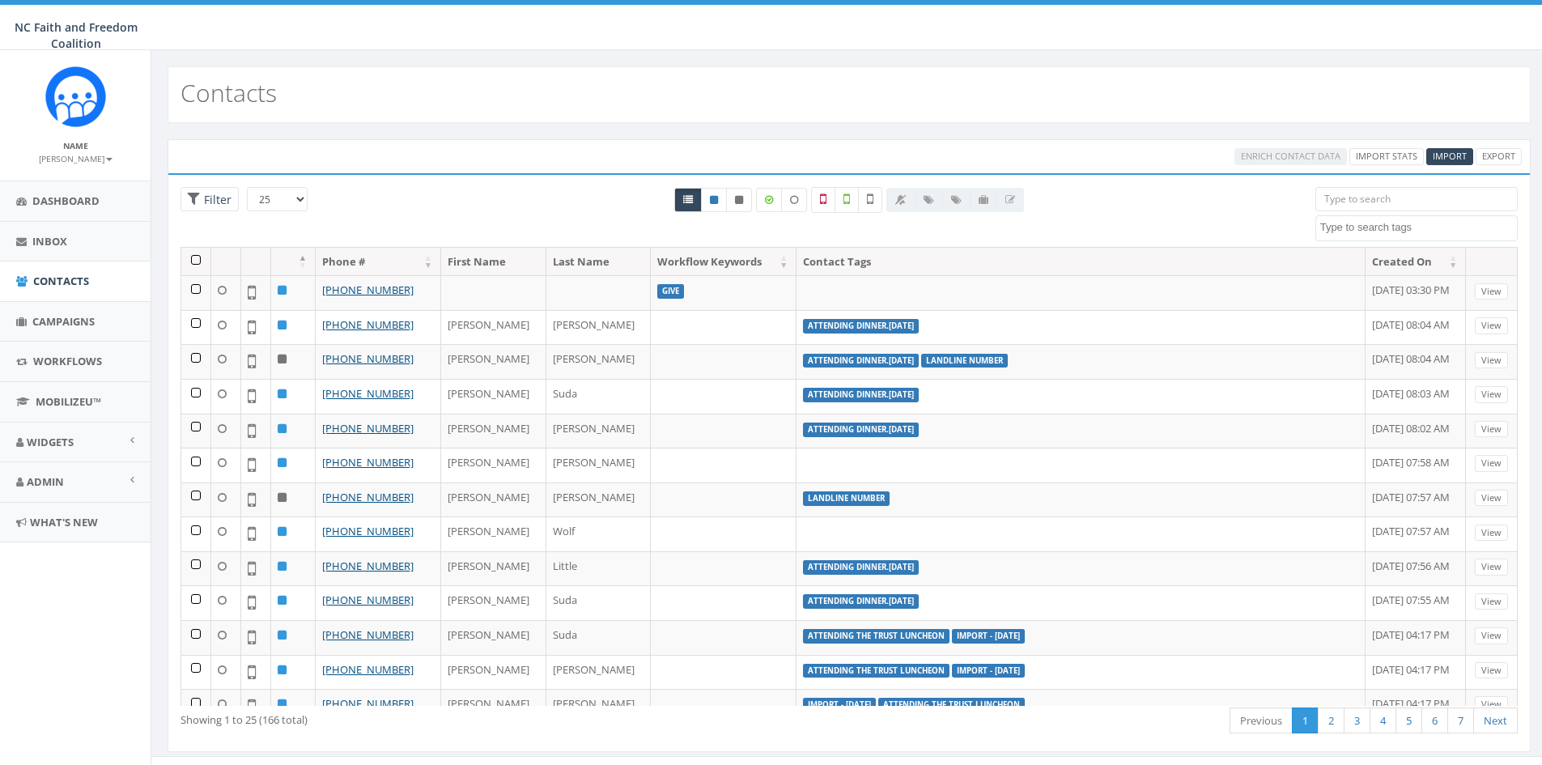
select select
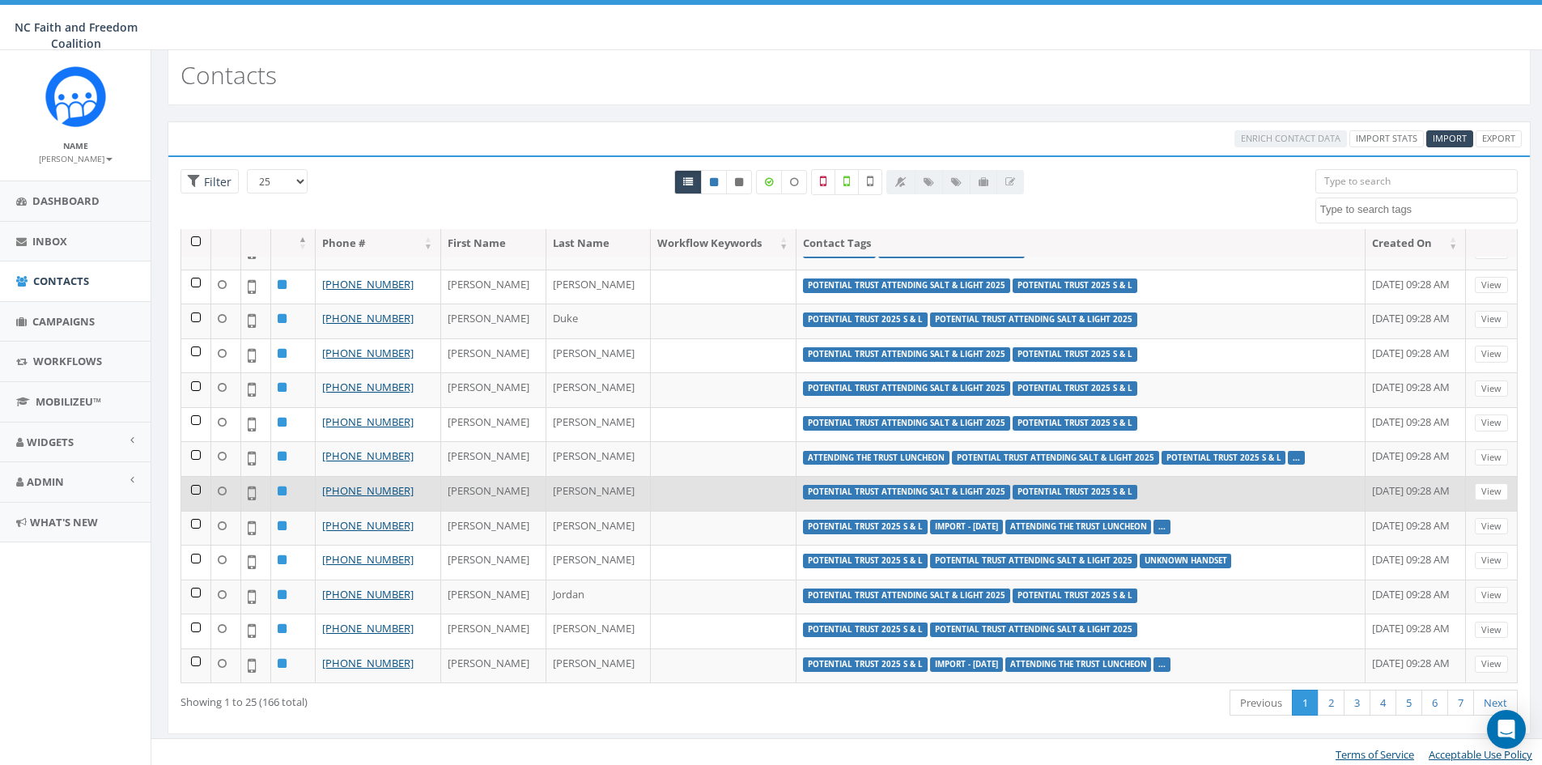
scroll to position [23, 0]
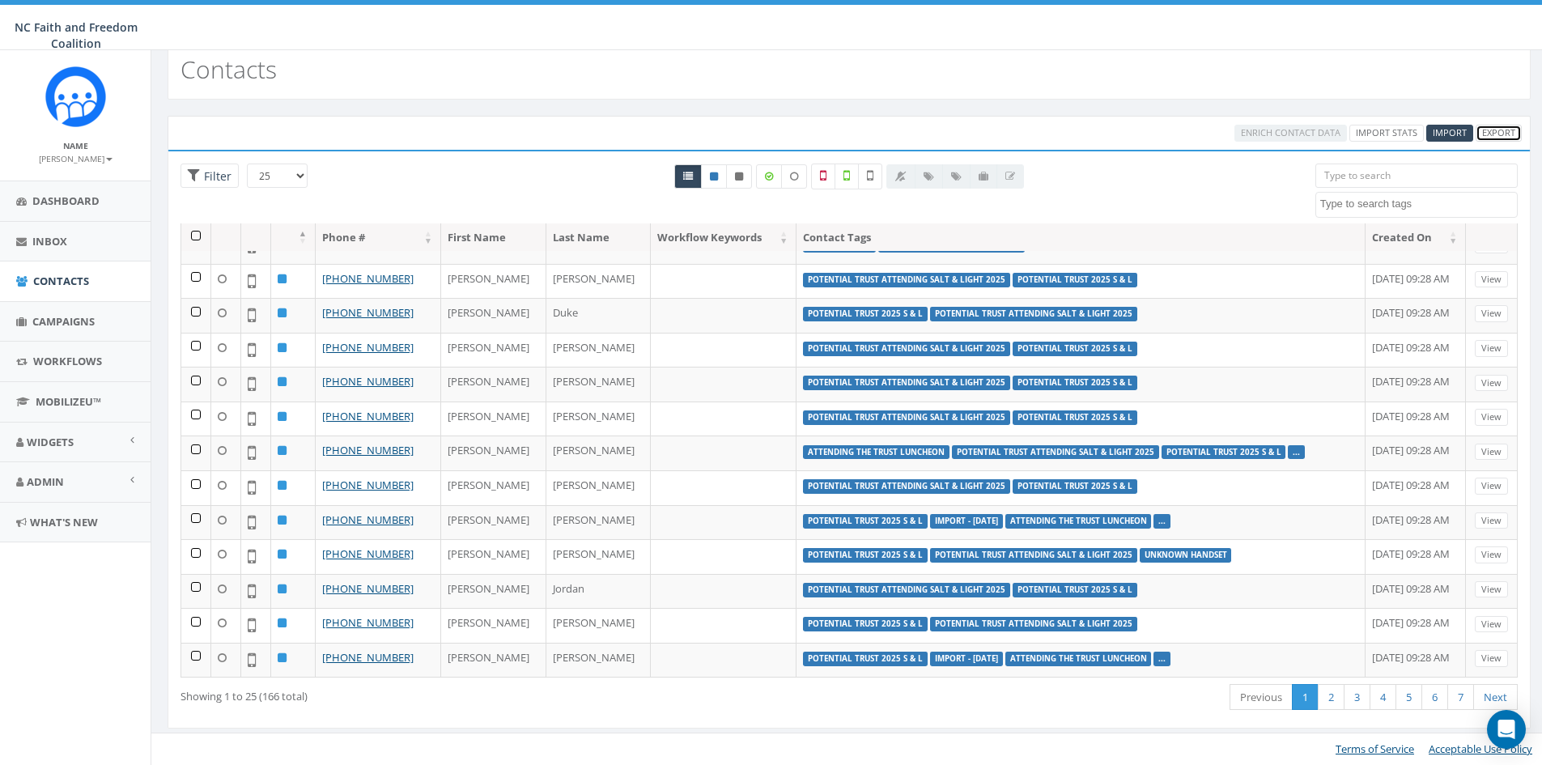
click at [1498, 127] on link "Export" at bounding box center [1499, 133] width 46 height 17
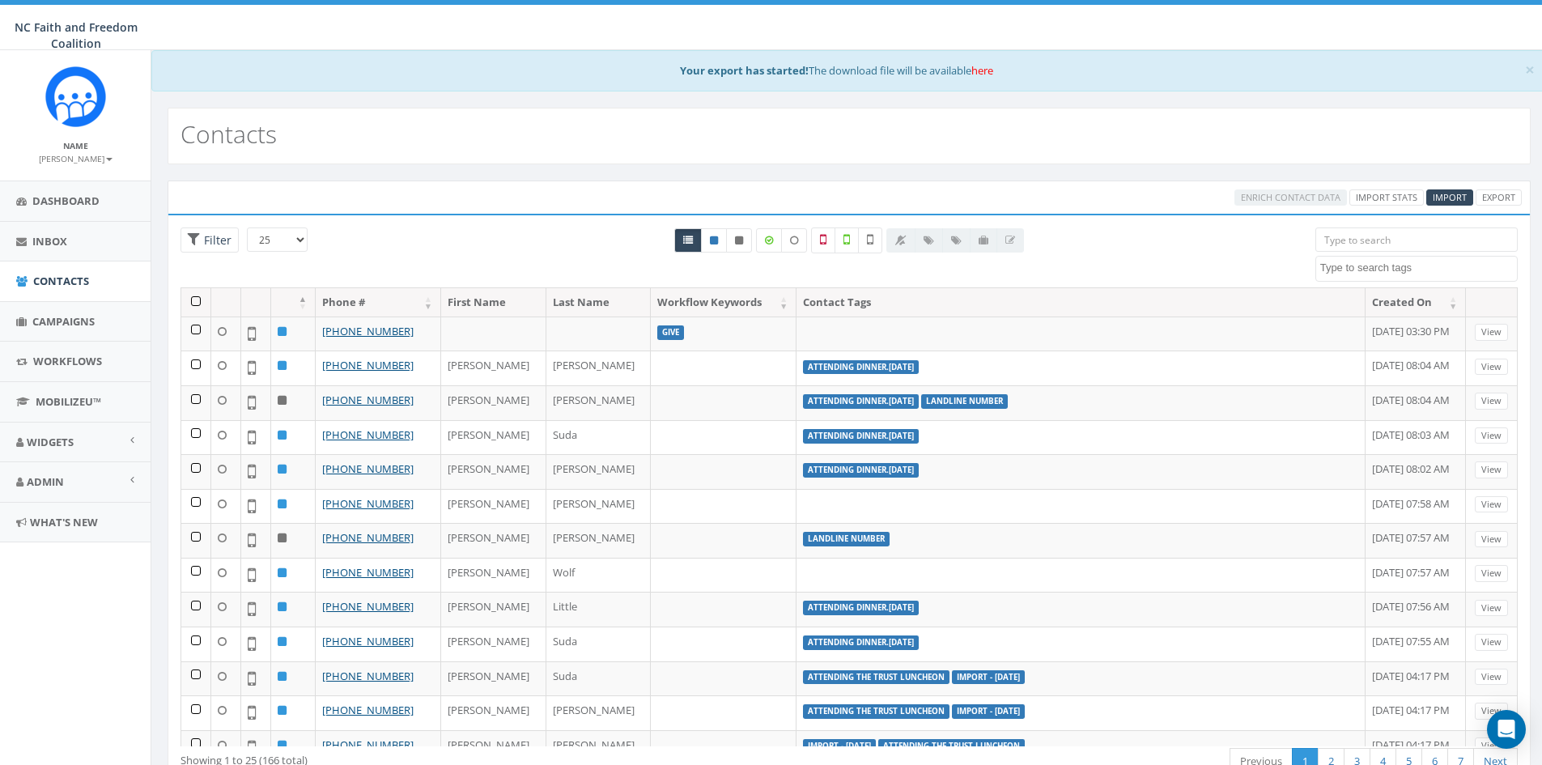
select select
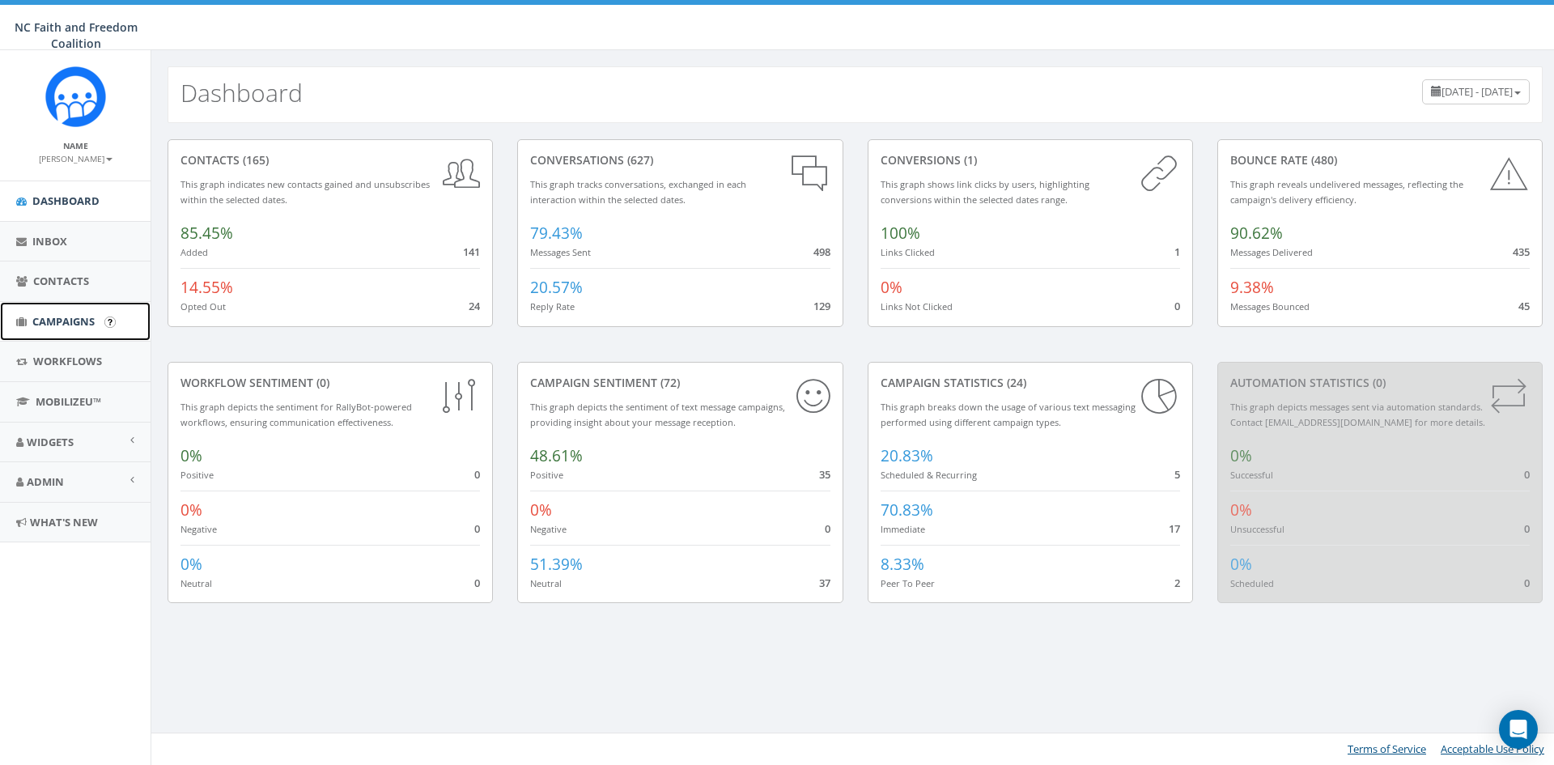
click at [66, 315] on span "Campaigns" at bounding box center [63, 321] width 62 height 15
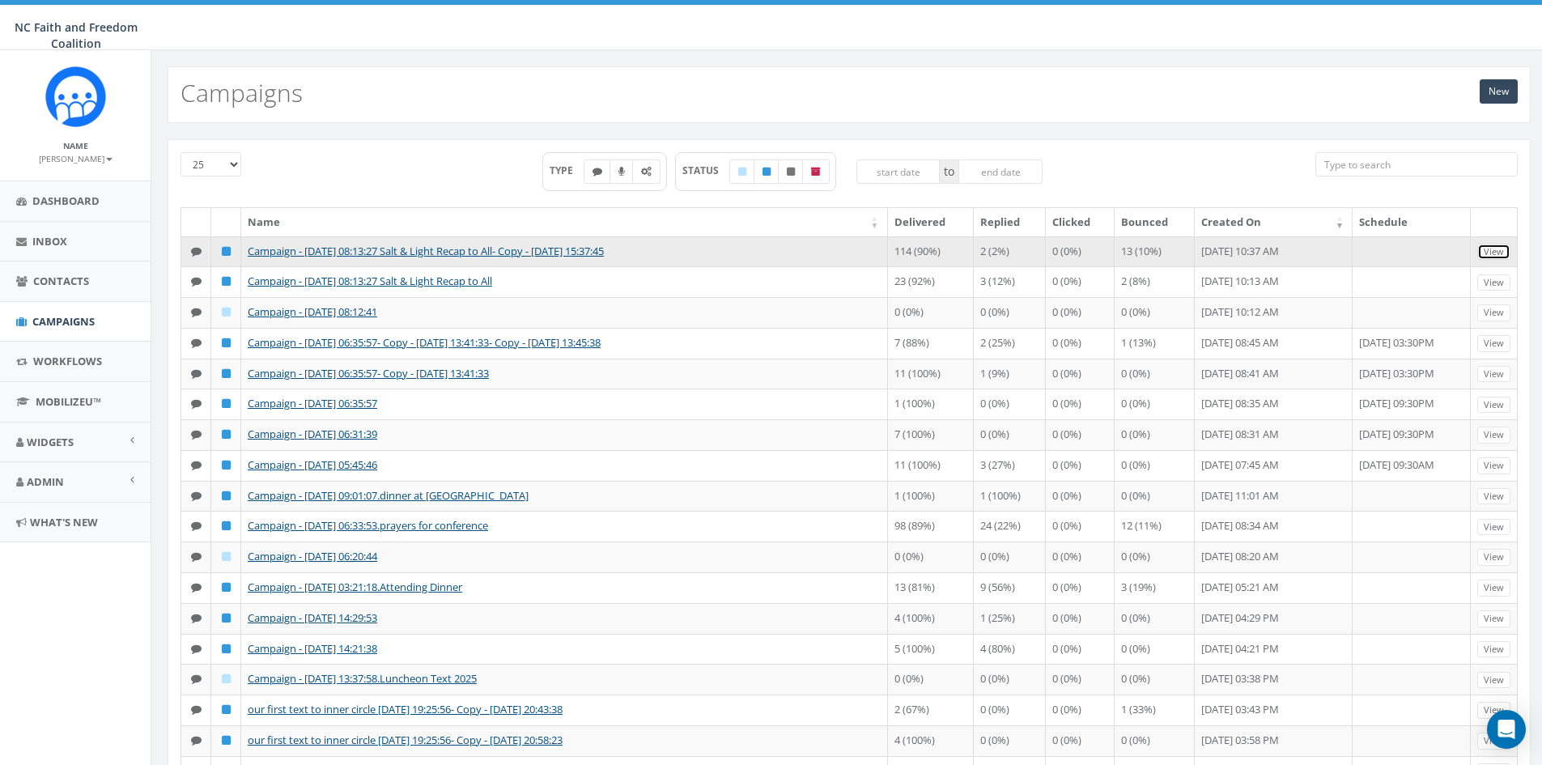
click at [1495, 246] on link "View" at bounding box center [1494, 252] width 33 height 17
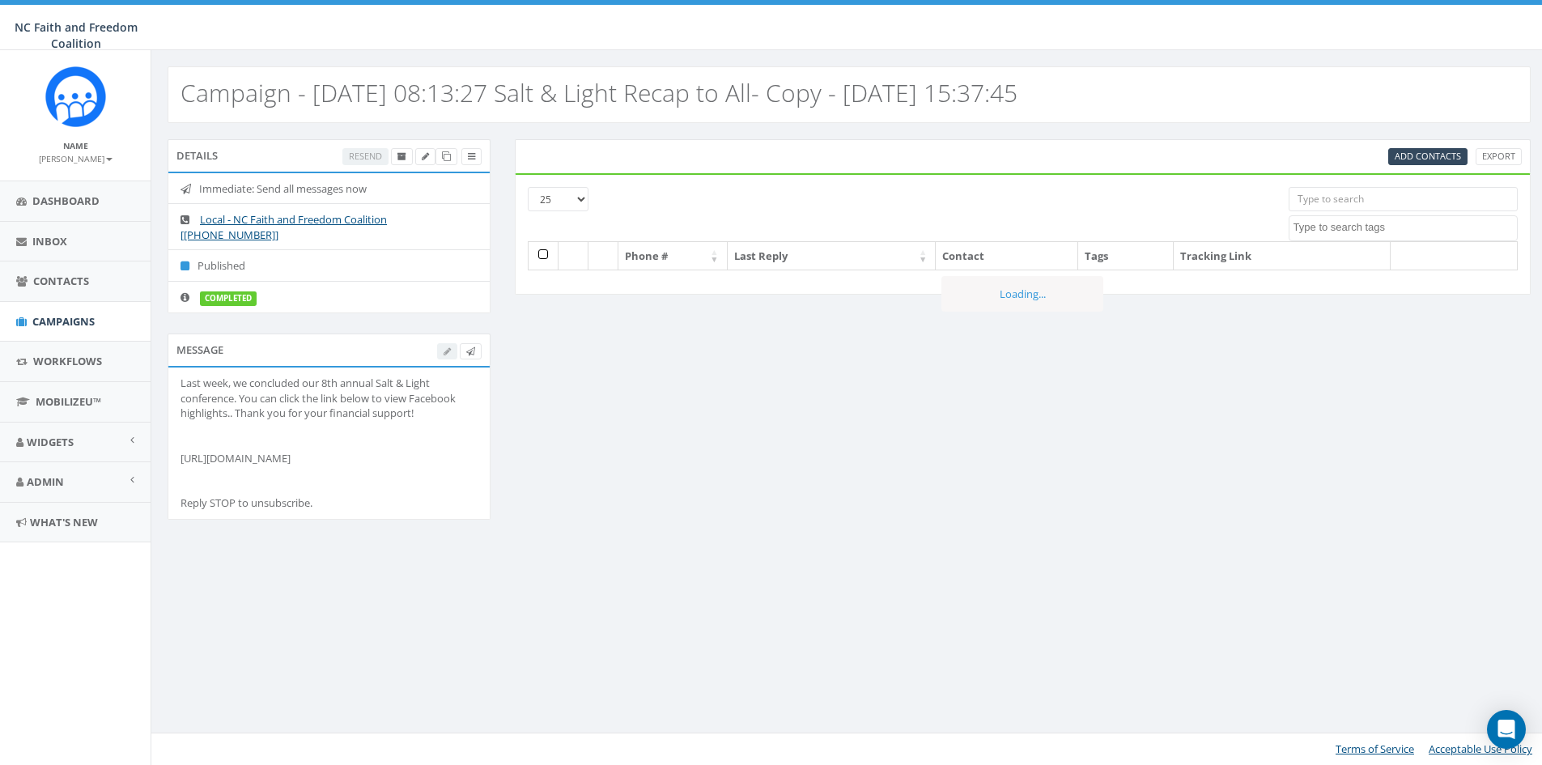
select select
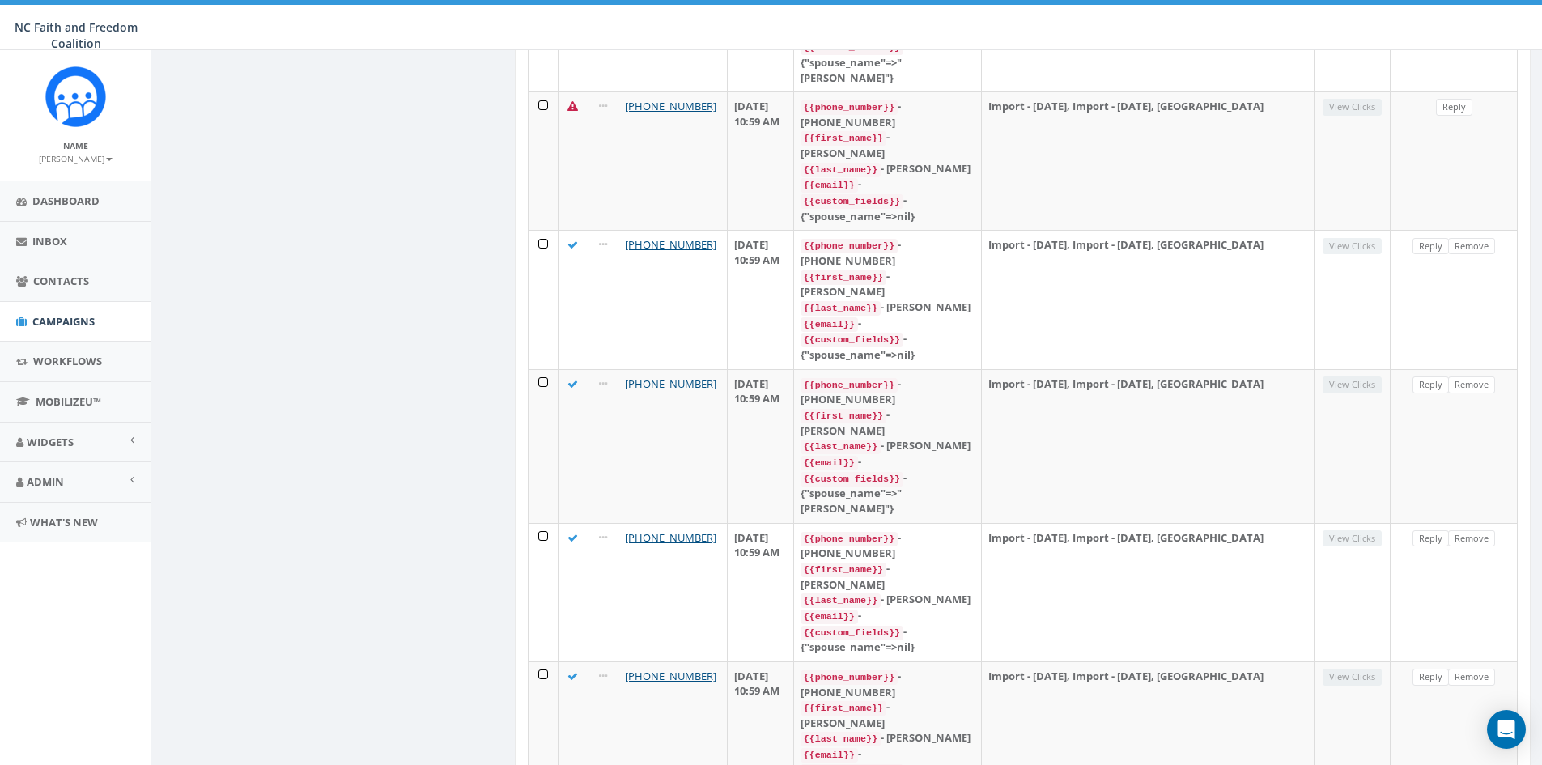
scroll to position [2241, 0]
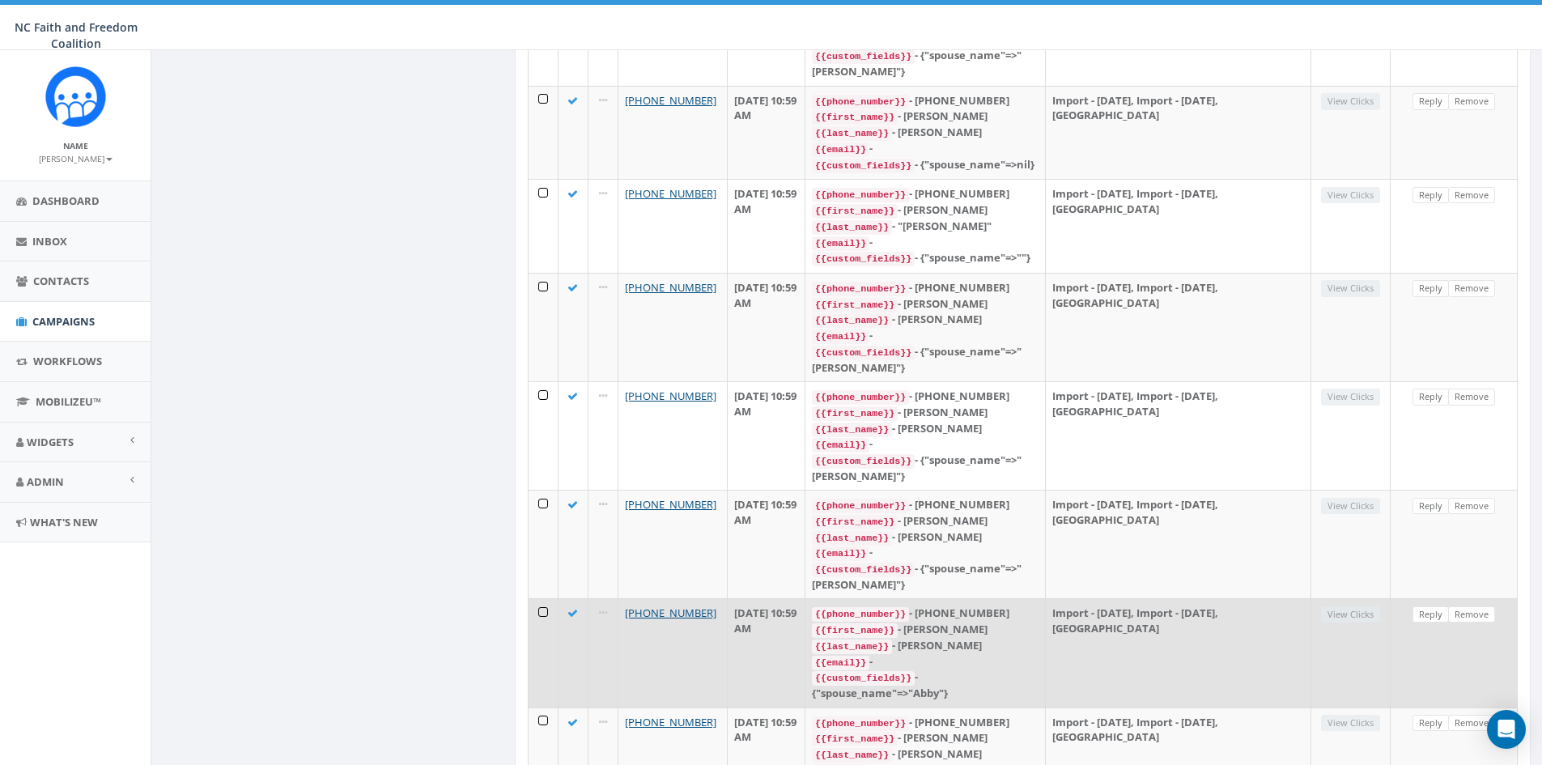
scroll to position [2076, 0]
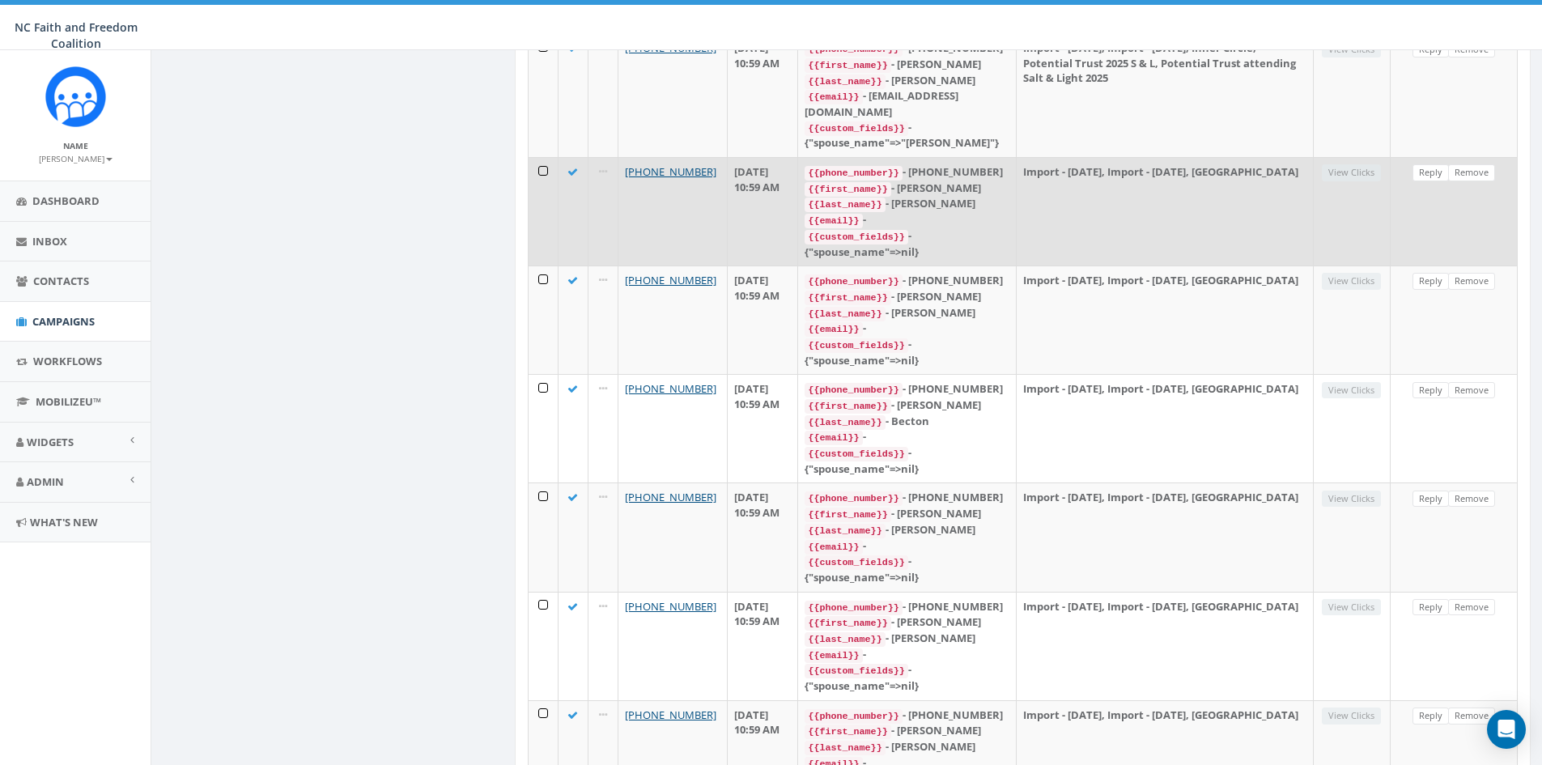
scroll to position [2226, 0]
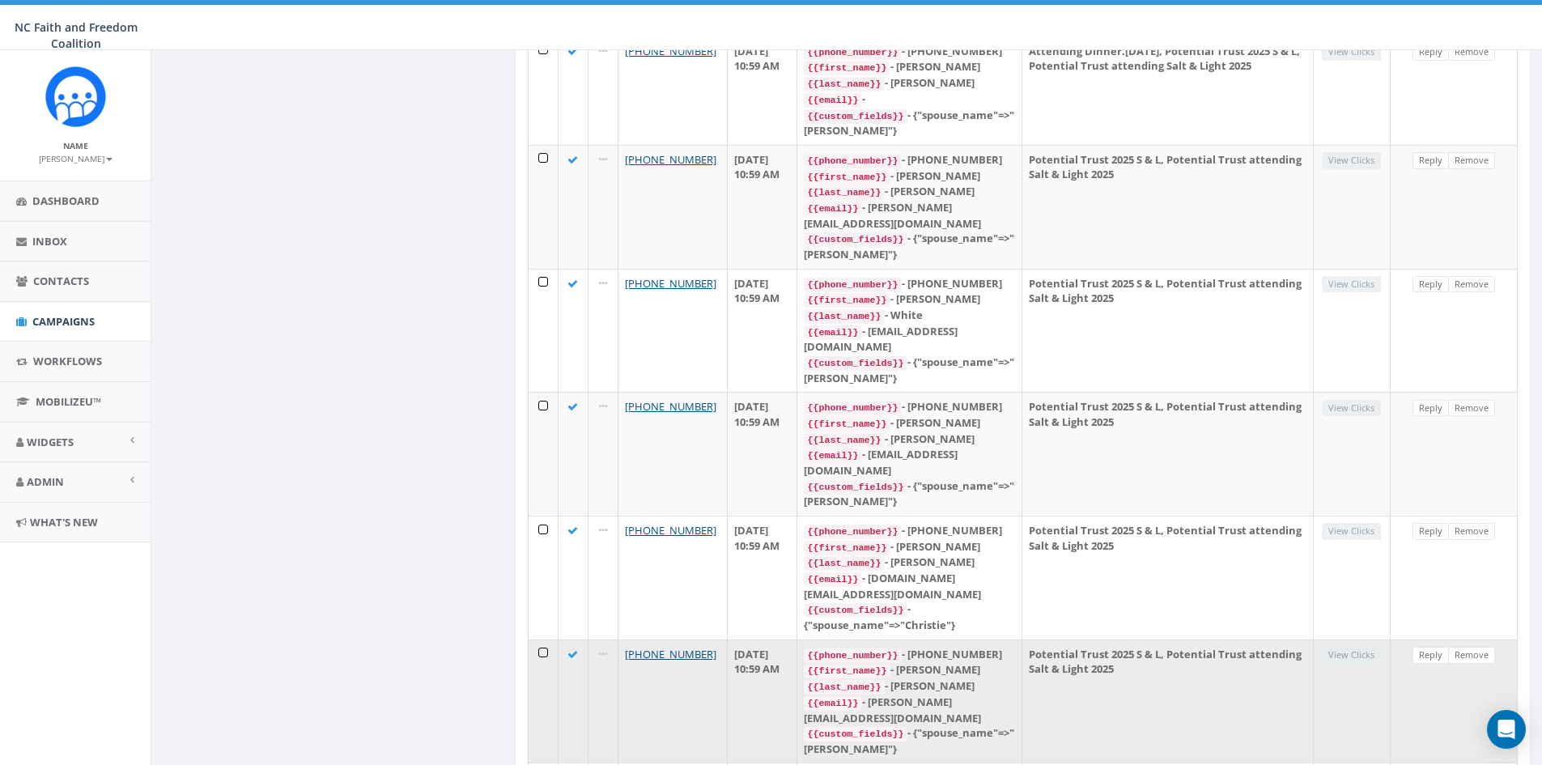
scroll to position [2181, 0]
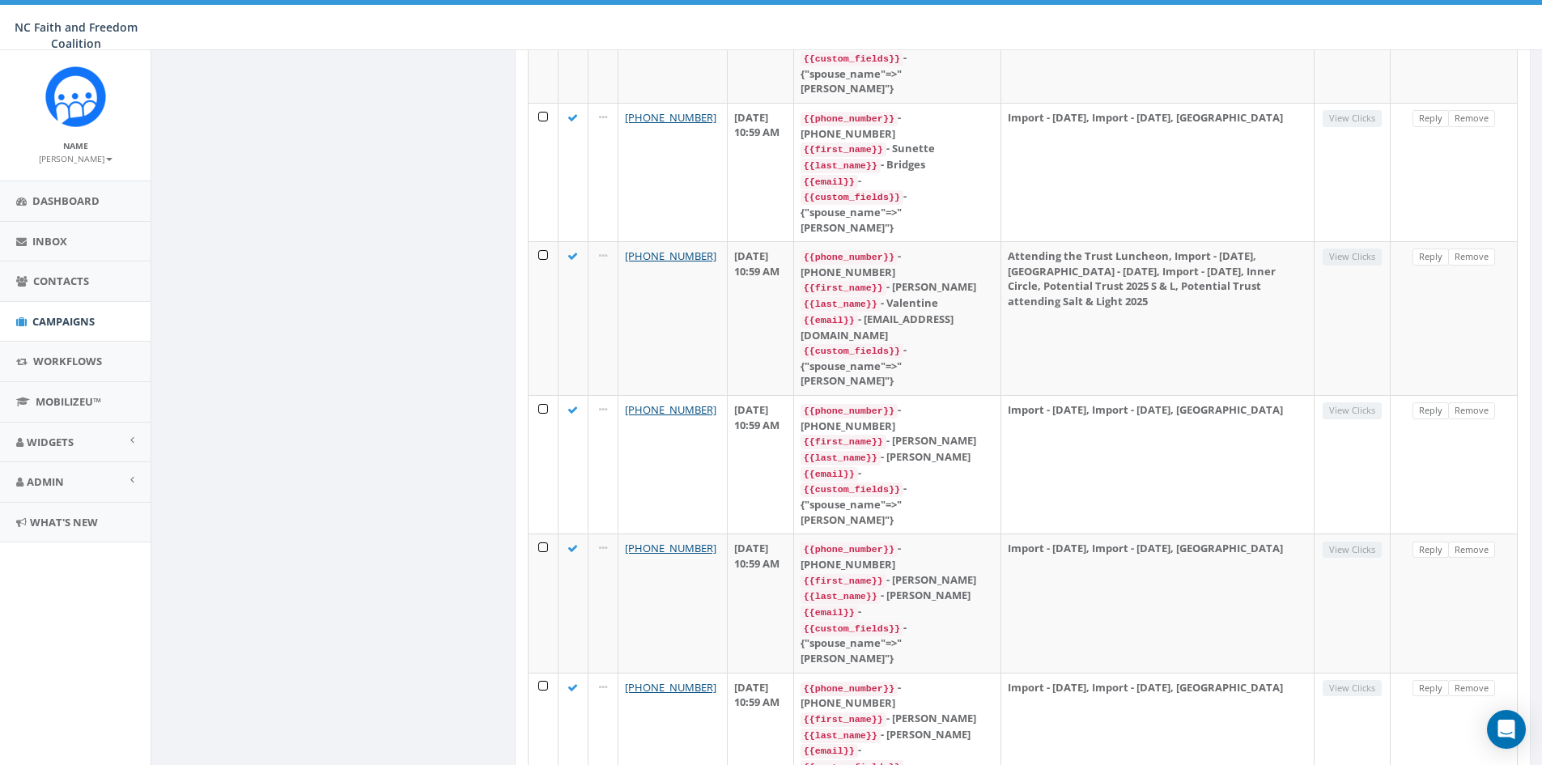
scroll to position [2226, 0]
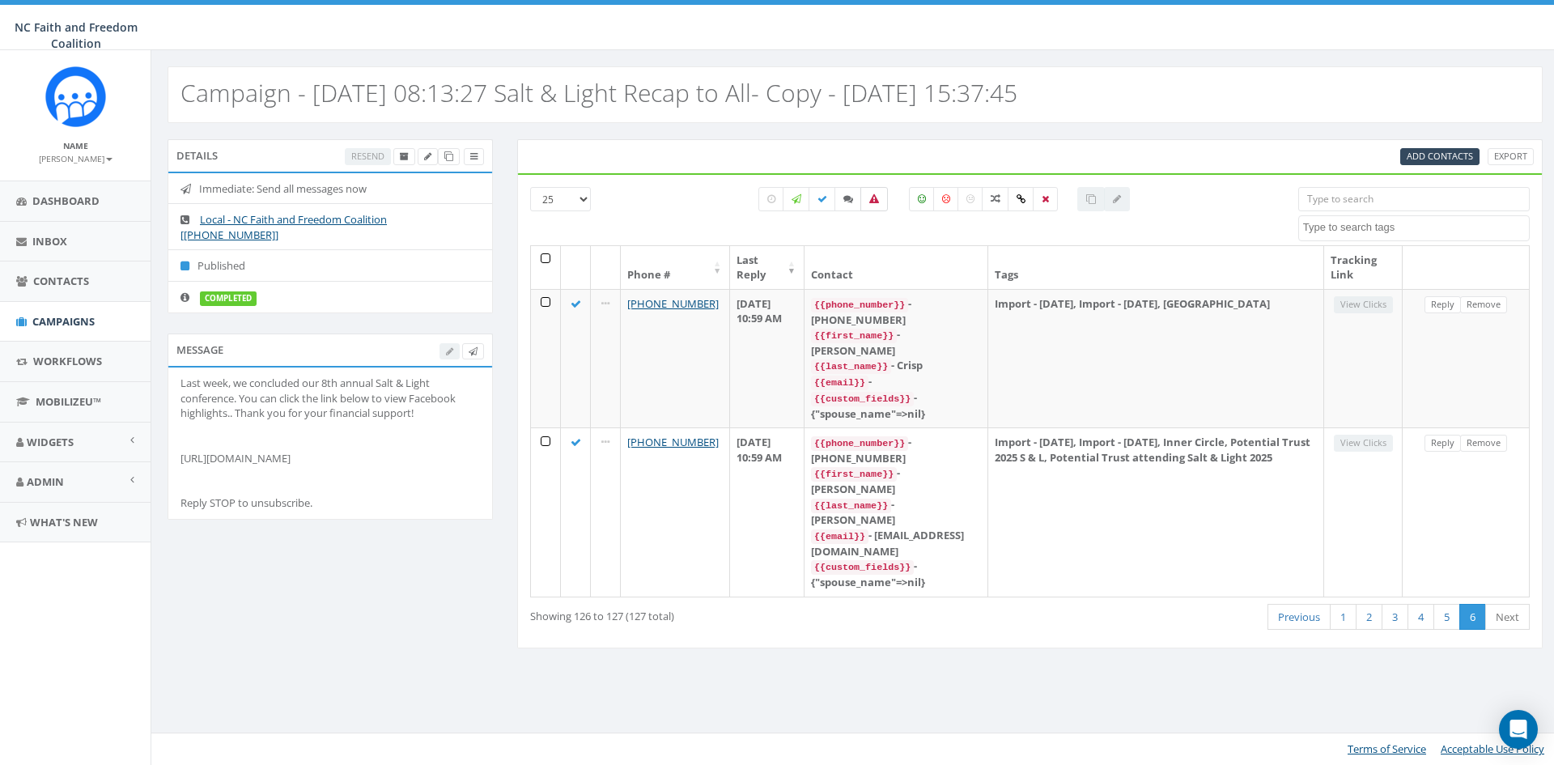
click at [878, 203] on icon at bounding box center [875, 199] width 10 height 10
checkbox input "true"
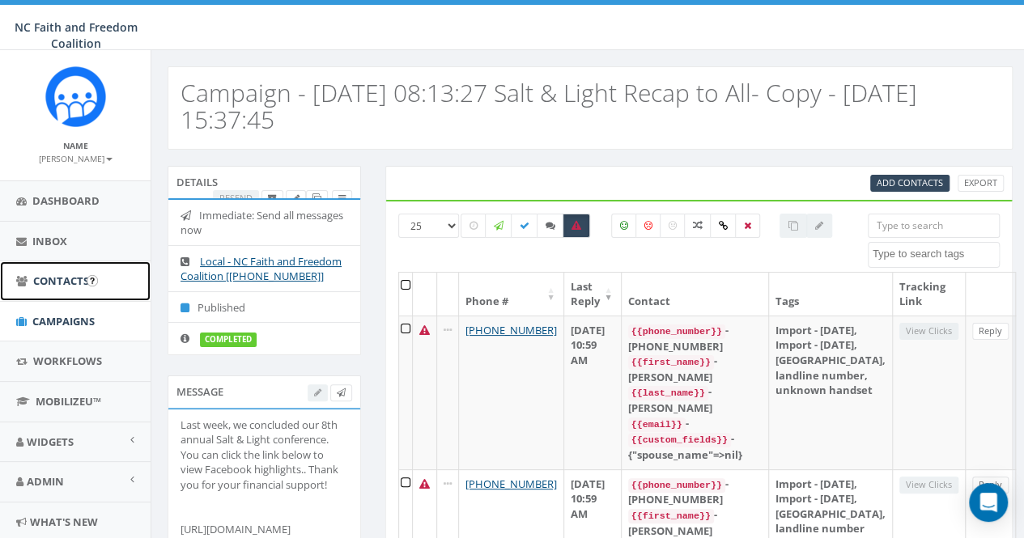
click at [72, 274] on span "Contacts" at bounding box center [61, 281] width 56 height 15
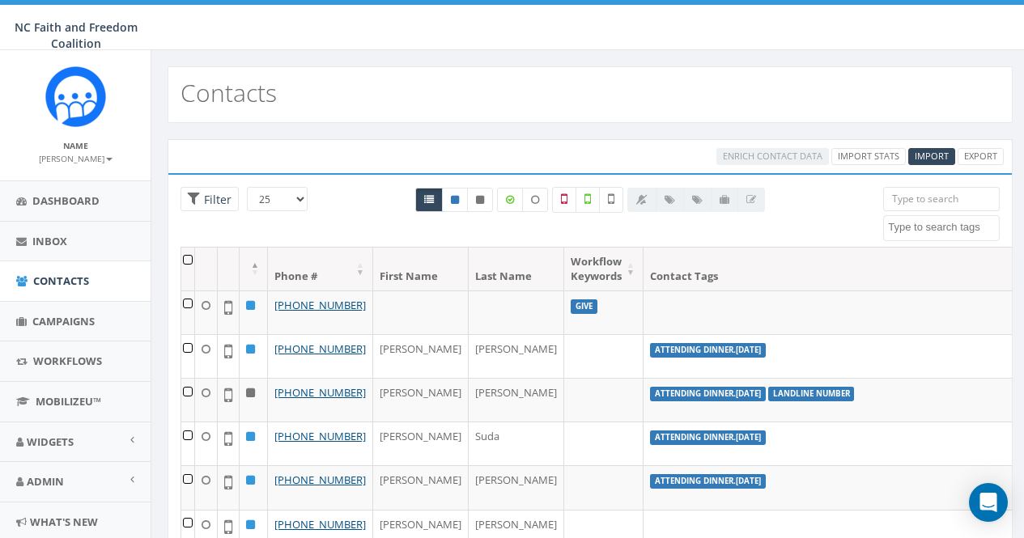
select select
click at [907, 199] on input "search" at bounding box center [941, 199] width 117 height 24
click at [925, 202] on input "search" at bounding box center [941, 199] width 117 height 24
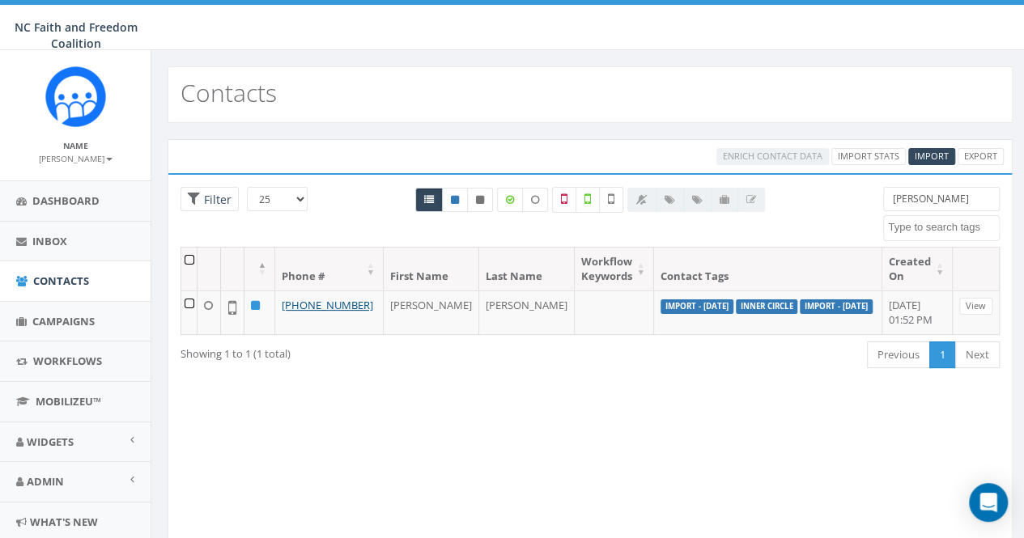
type input "dalton"
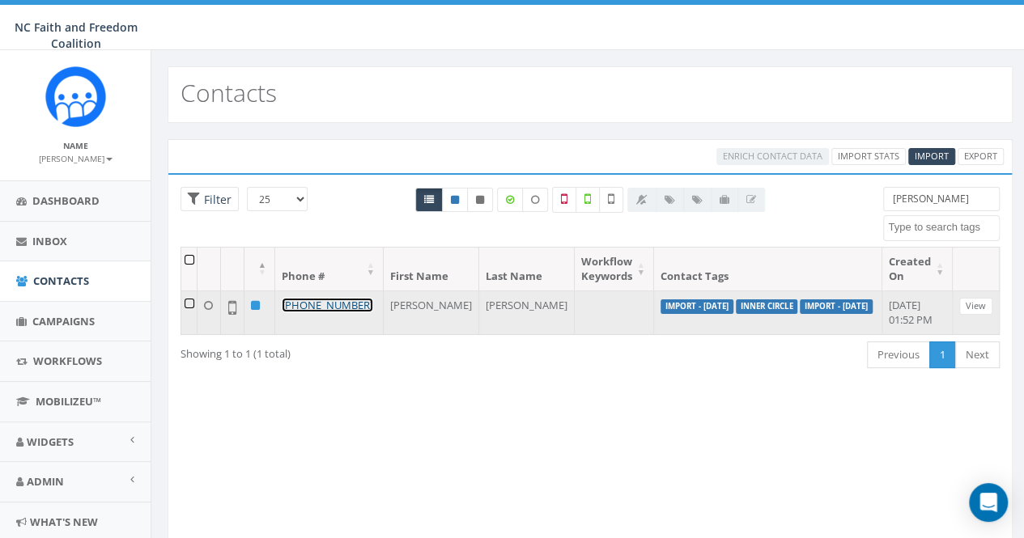
click at [366, 303] on link "+1 828-479-6920" at bounding box center [327, 305] width 91 height 15
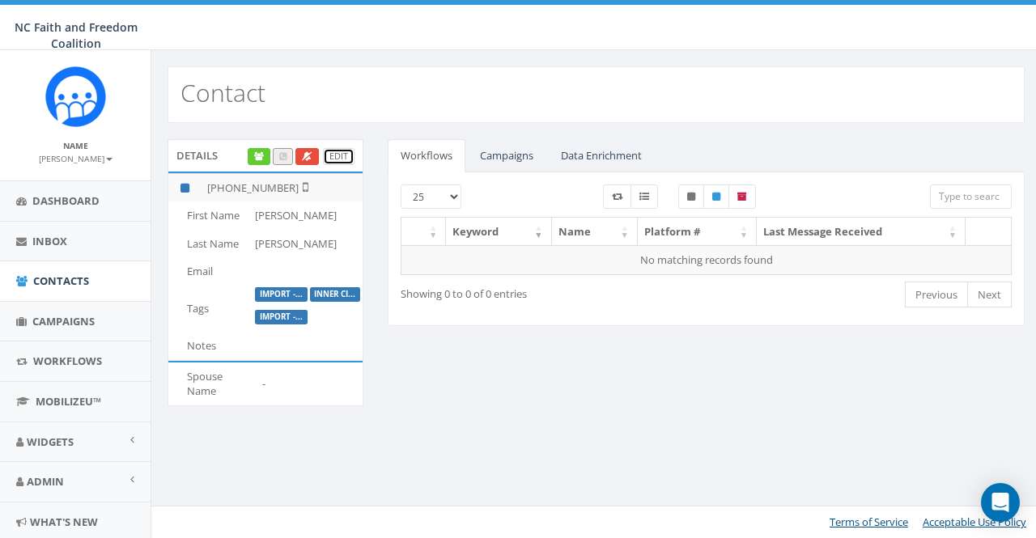
click at [338, 155] on link "Edit" at bounding box center [339, 156] width 32 height 17
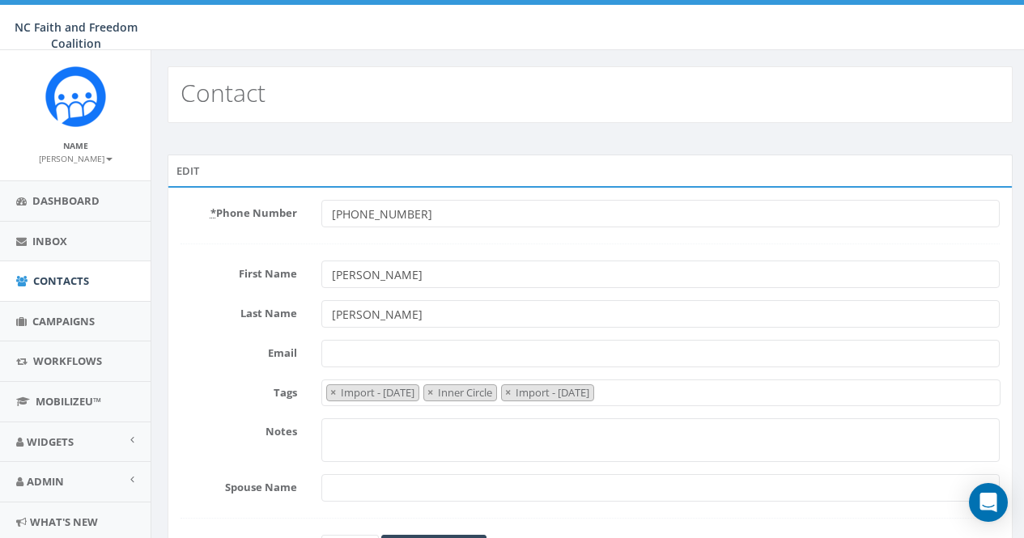
select select "Import - [DATE]"
drag, startPoint x: 427, startPoint y: 219, endPoint x: 322, endPoint y: 211, distance: 105.6
click at [322, 211] on input "[PHONE_NUMBER]" at bounding box center [660, 214] width 678 height 28
paste input "(828) 735-9079"
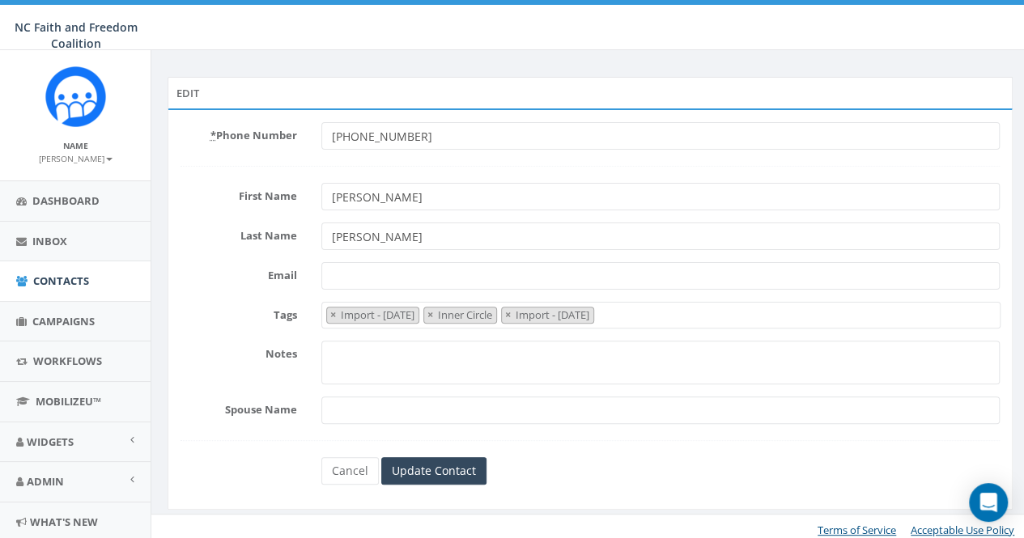
scroll to position [83, 0]
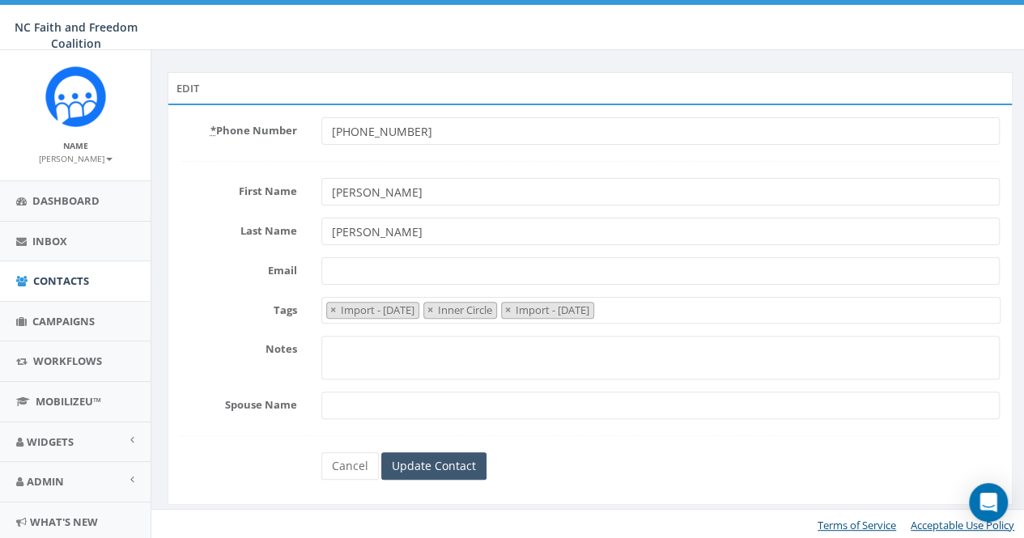
type input "[PHONE_NUMBER]"
click at [452, 461] on input "Update Contact" at bounding box center [433, 467] width 105 height 28
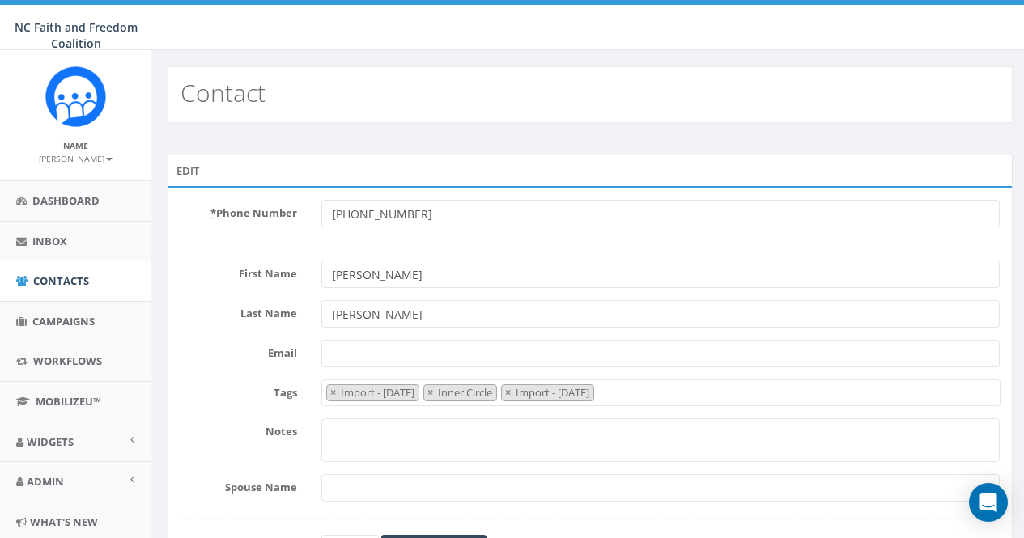
select select "Import - [DATE]"
click at [342, 211] on input "[PHONE_NUMBER]" at bounding box center [660, 214] width 678 height 28
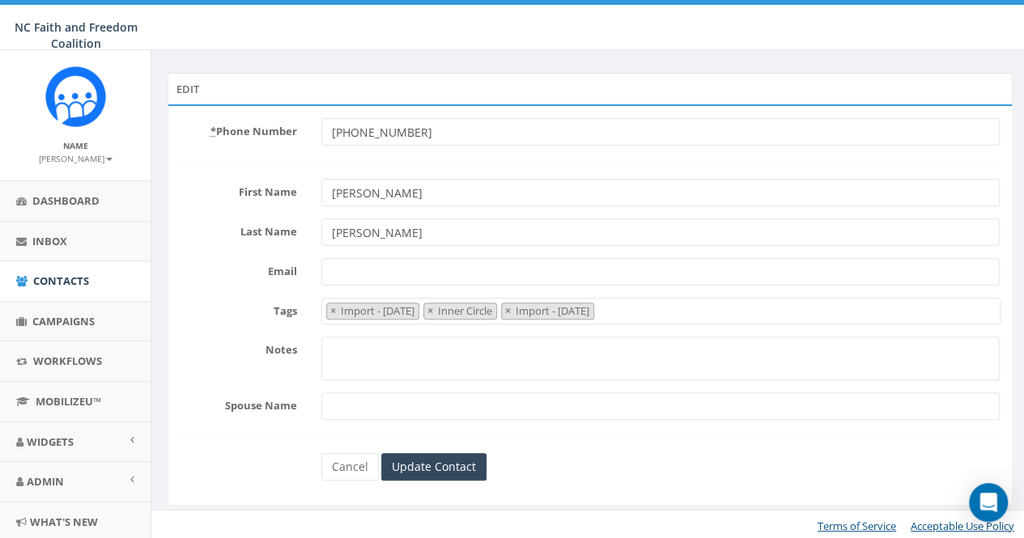
scroll to position [83, 0]
type input "[PHONE_NUMBER]"
click at [450, 456] on input "Update Contact" at bounding box center [433, 467] width 105 height 28
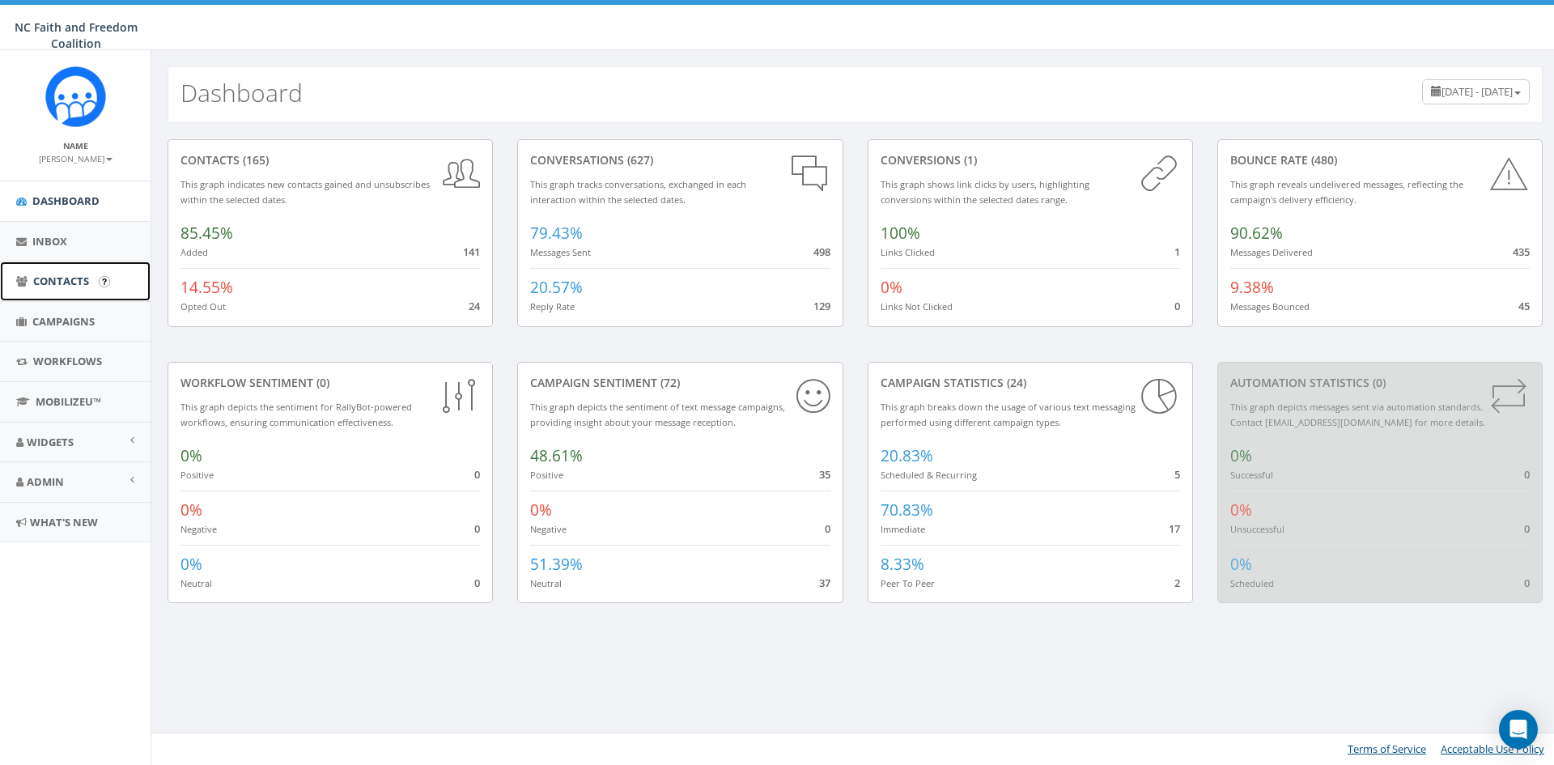
click at [56, 282] on span "Contacts" at bounding box center [61, 281] width 56 height 15
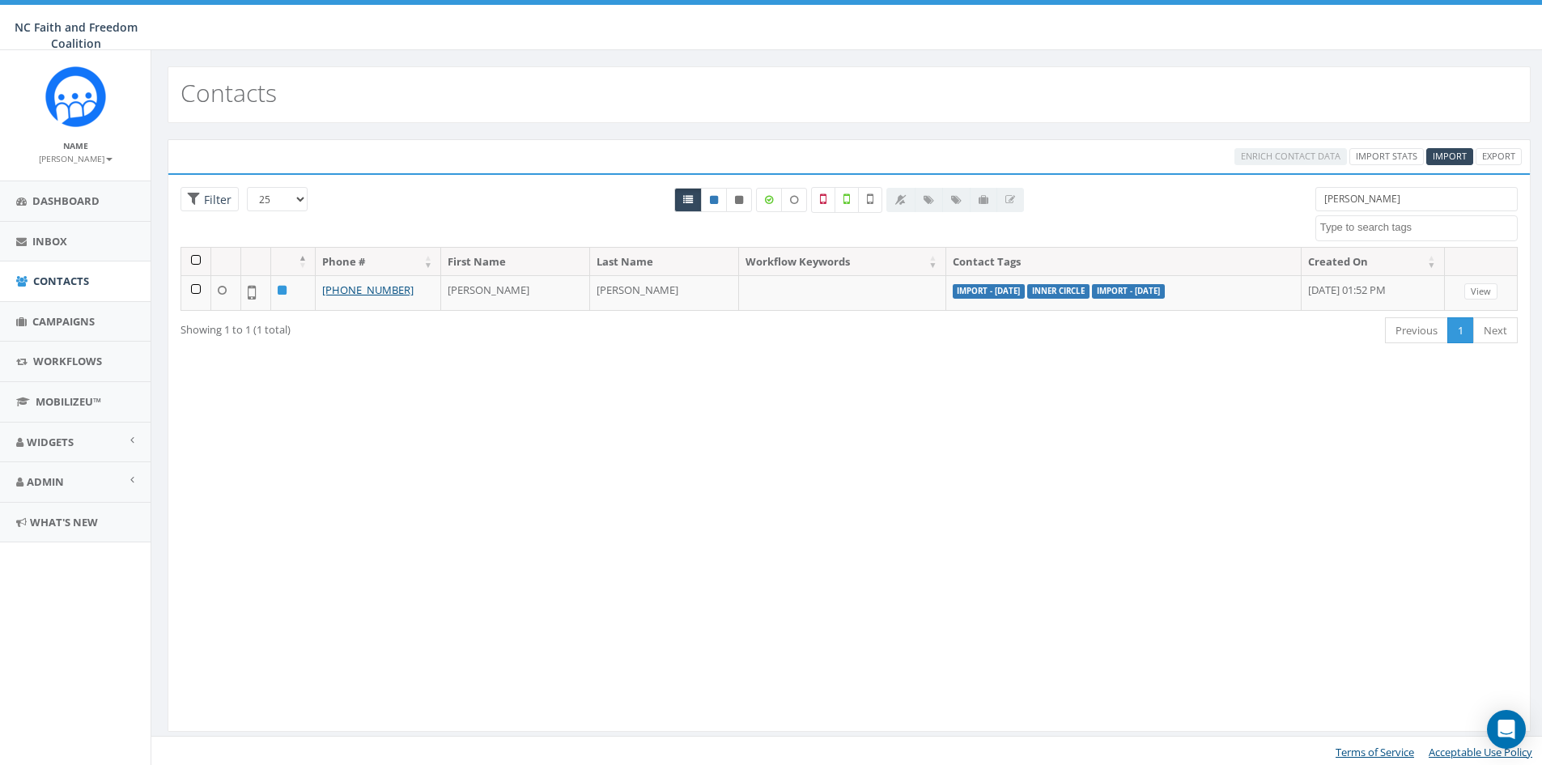
select select
click at [83, 326] on span "Campaigns" at bounding box center [63, 321] width 62 height 15
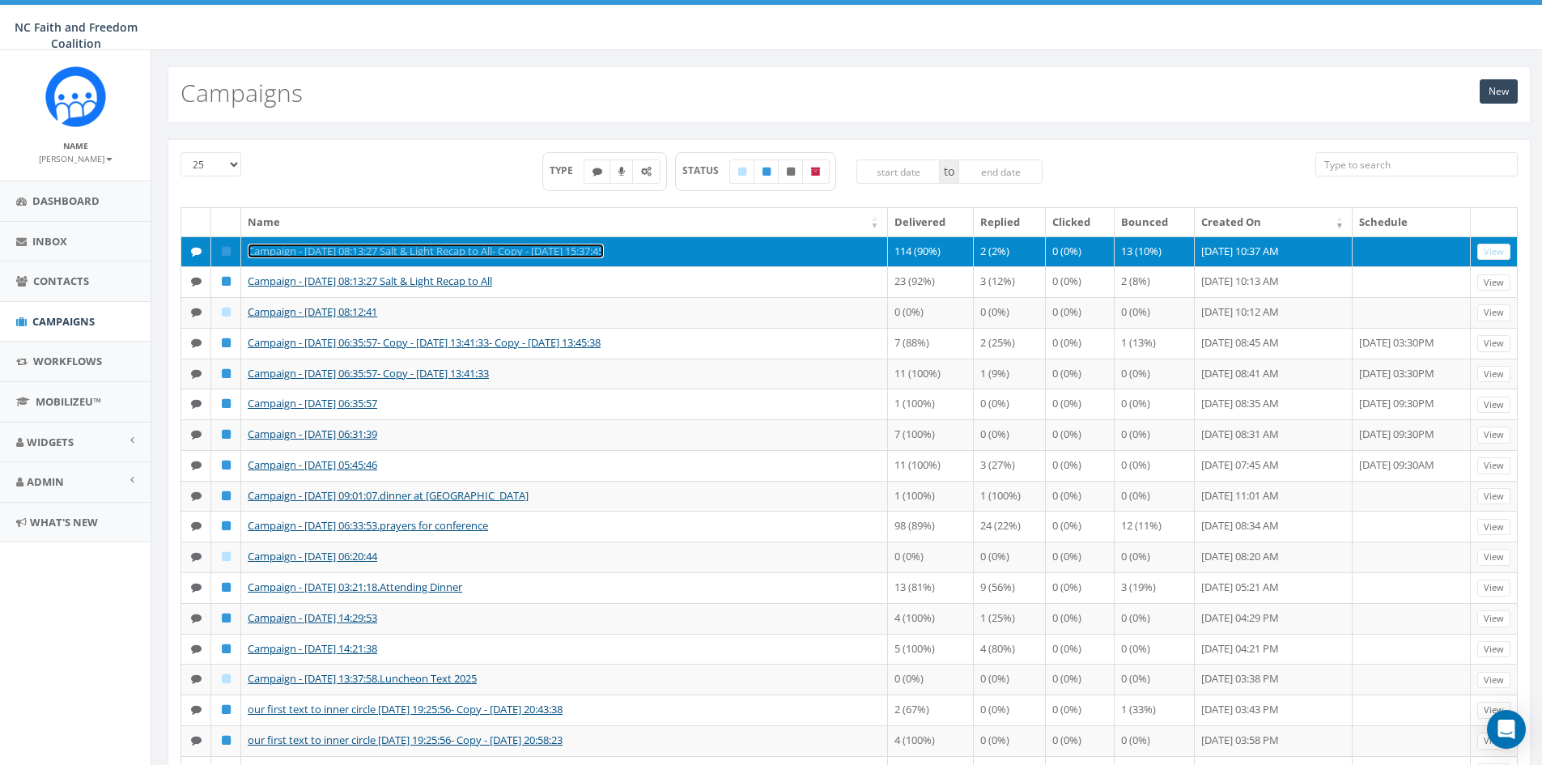
click at [344, 251] on link "Campaign - [DATE] 08:13:27 Salt & Light Recap to All- Copy - [DATE] 15:37:45" at bounding box center [426, 251] width 356 height 15
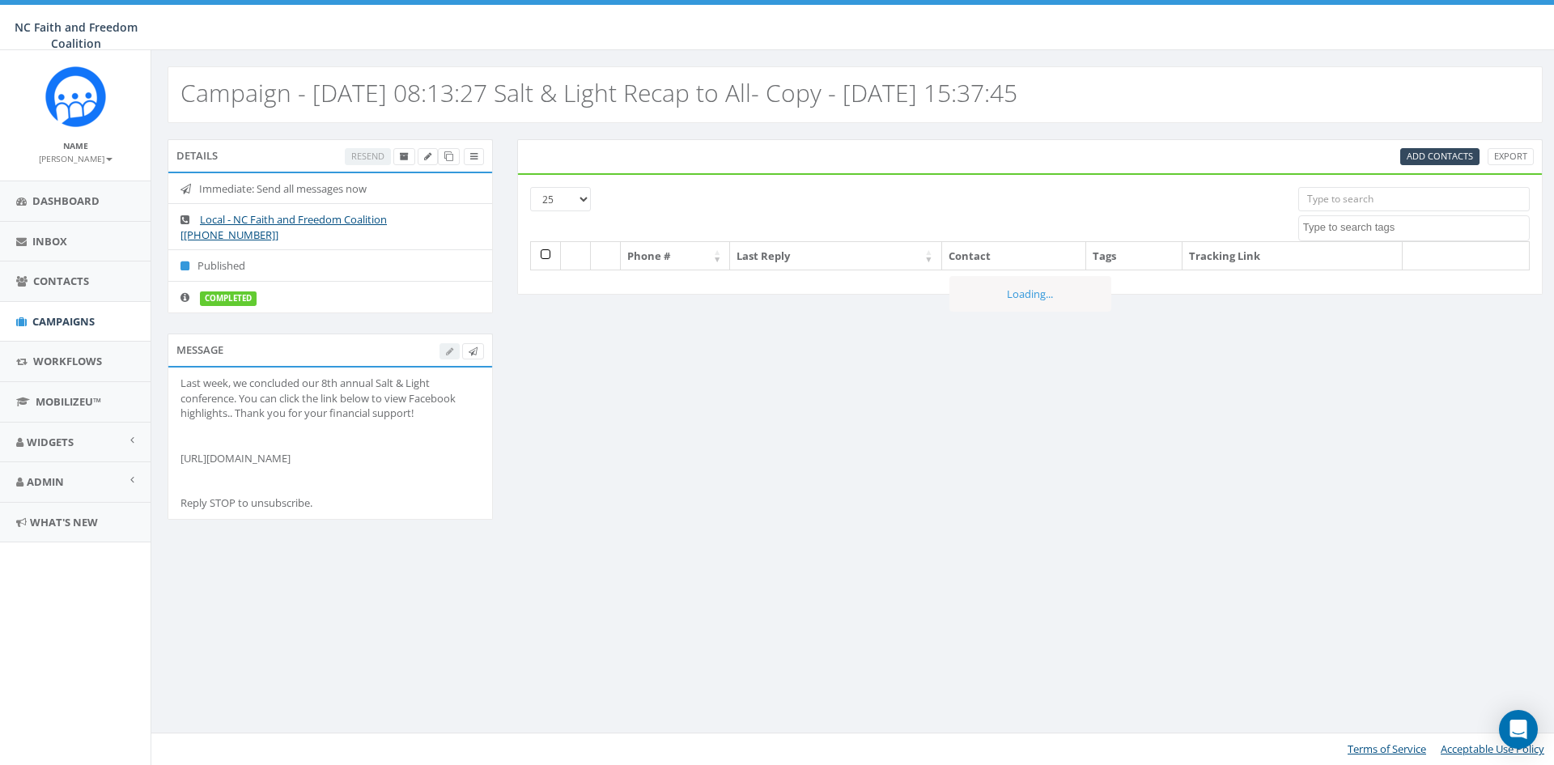
select select
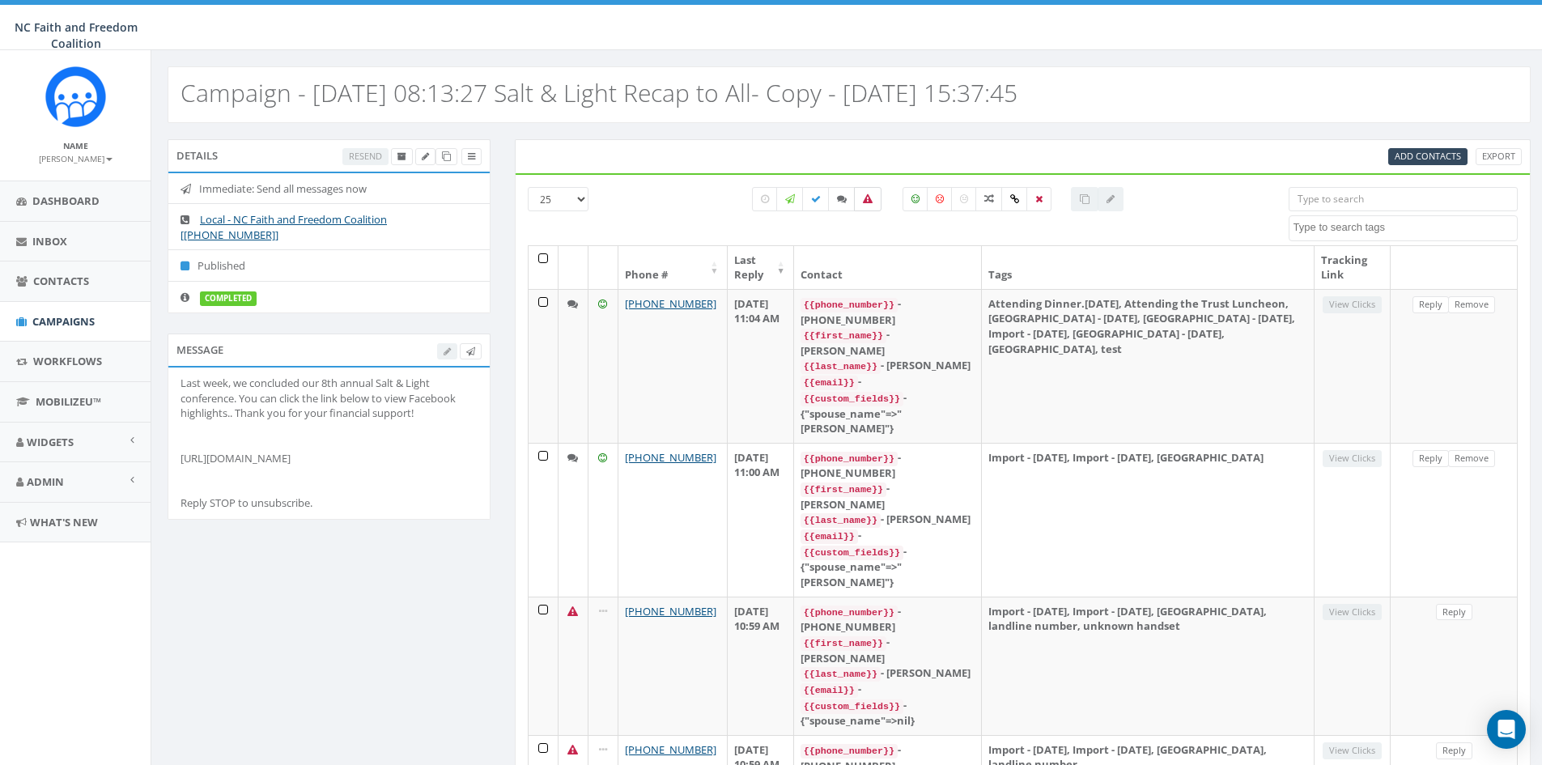
click at [865, 198] on icon at bounding box center [868, 199] width 10 height 10
checkbox input "true"
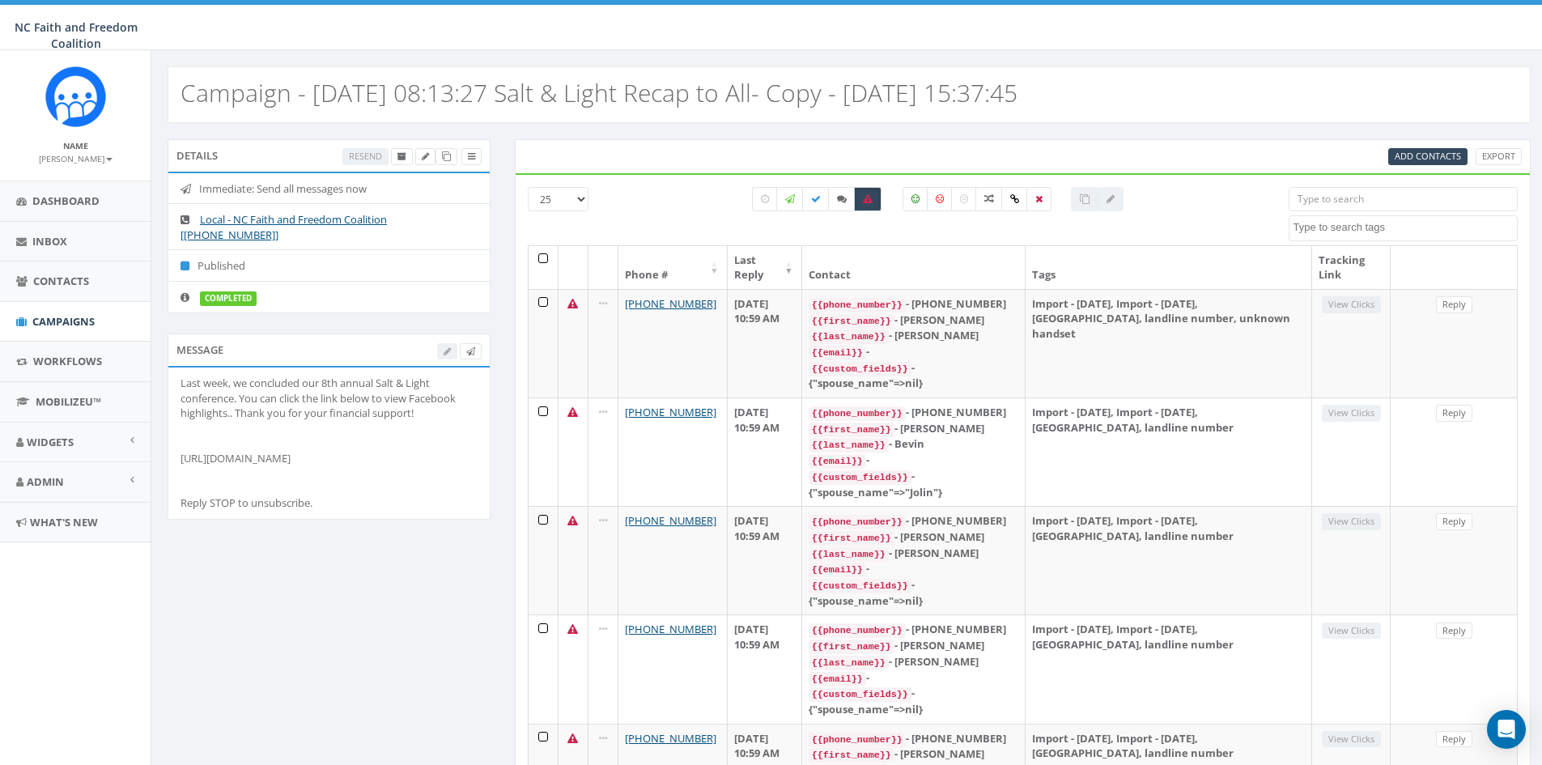
click at [1370, 205] on input "search" at bounding box center [1403, 199] width 229 height 24
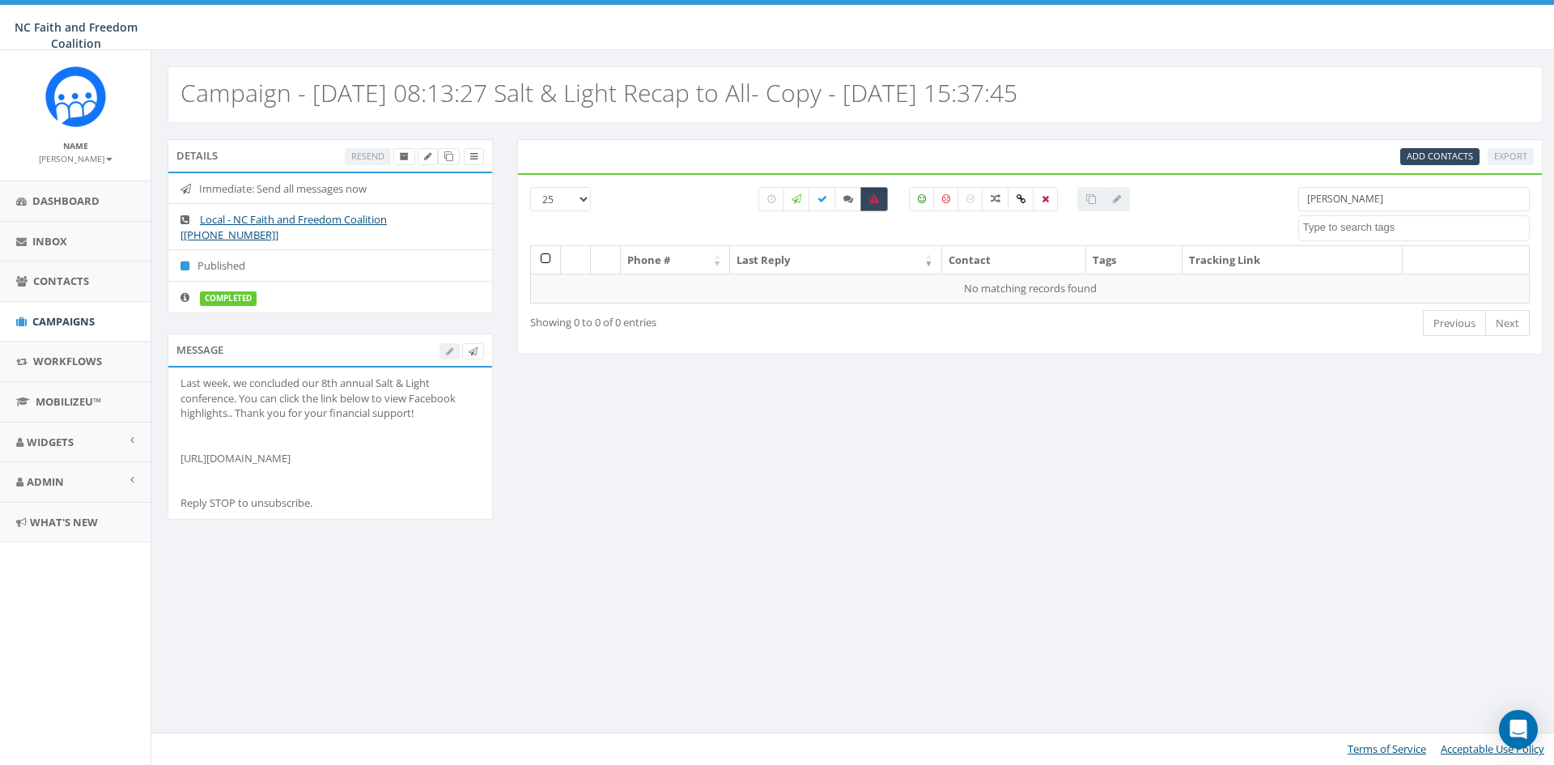
type input "brian glover"
click at [877, 205] on label at bounding box center [875, 199] width 28 height 24
checkbox input "false"
click at [68, 277] on span "Contacts" at bounding box center [61, 281] width 56 height 15
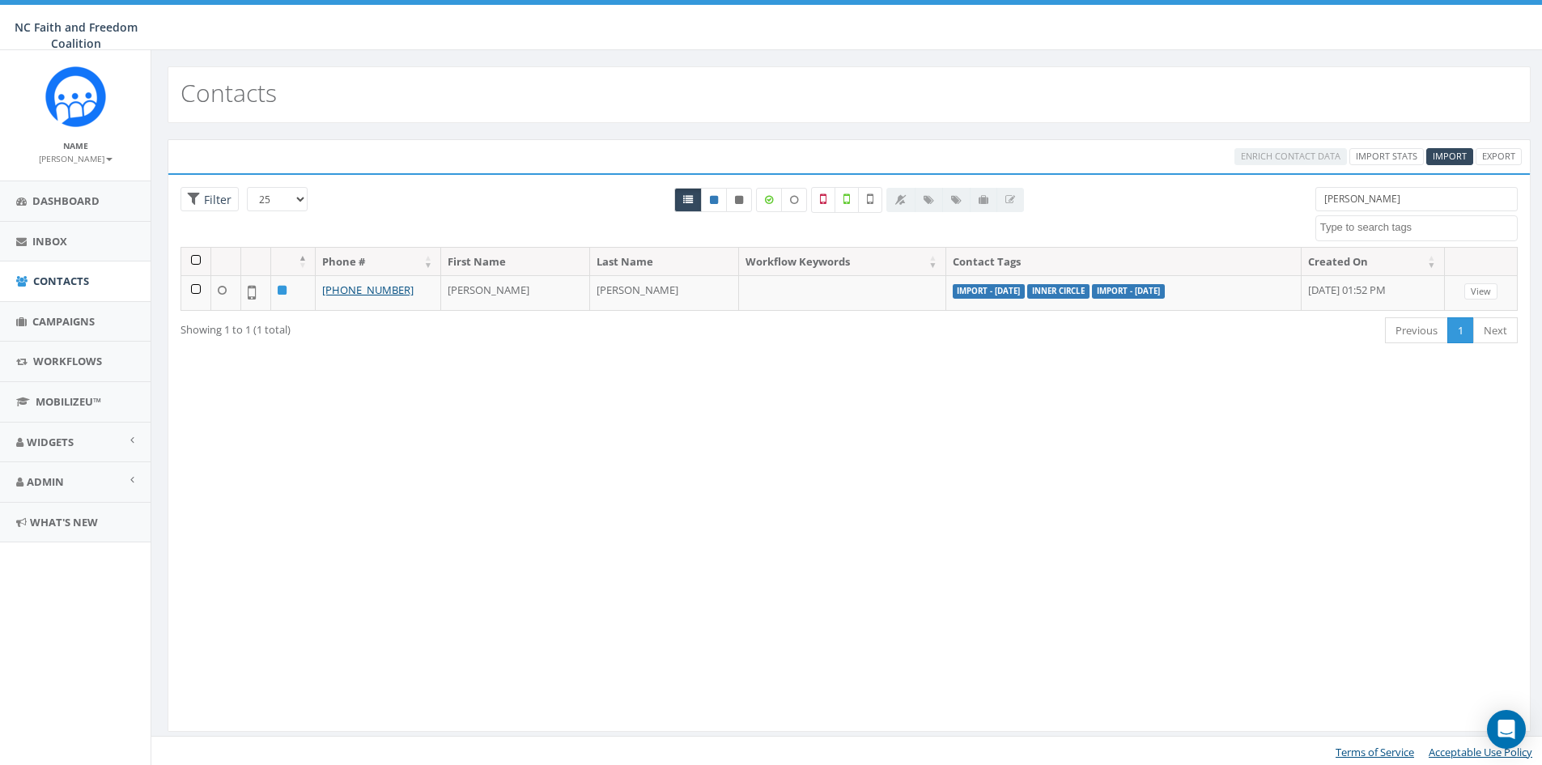
select select
drag, startPoint x: 1391, startPoint y: 197, endPoint x: 1301, endPoint y: 202, distance: 90.0
click at [1301, 202] on div "25 50 100 Filter dalton attending dinner Attending Dinner.9.23.25 Attending the…" at bounding box center [849, 217] width 1362 height 60
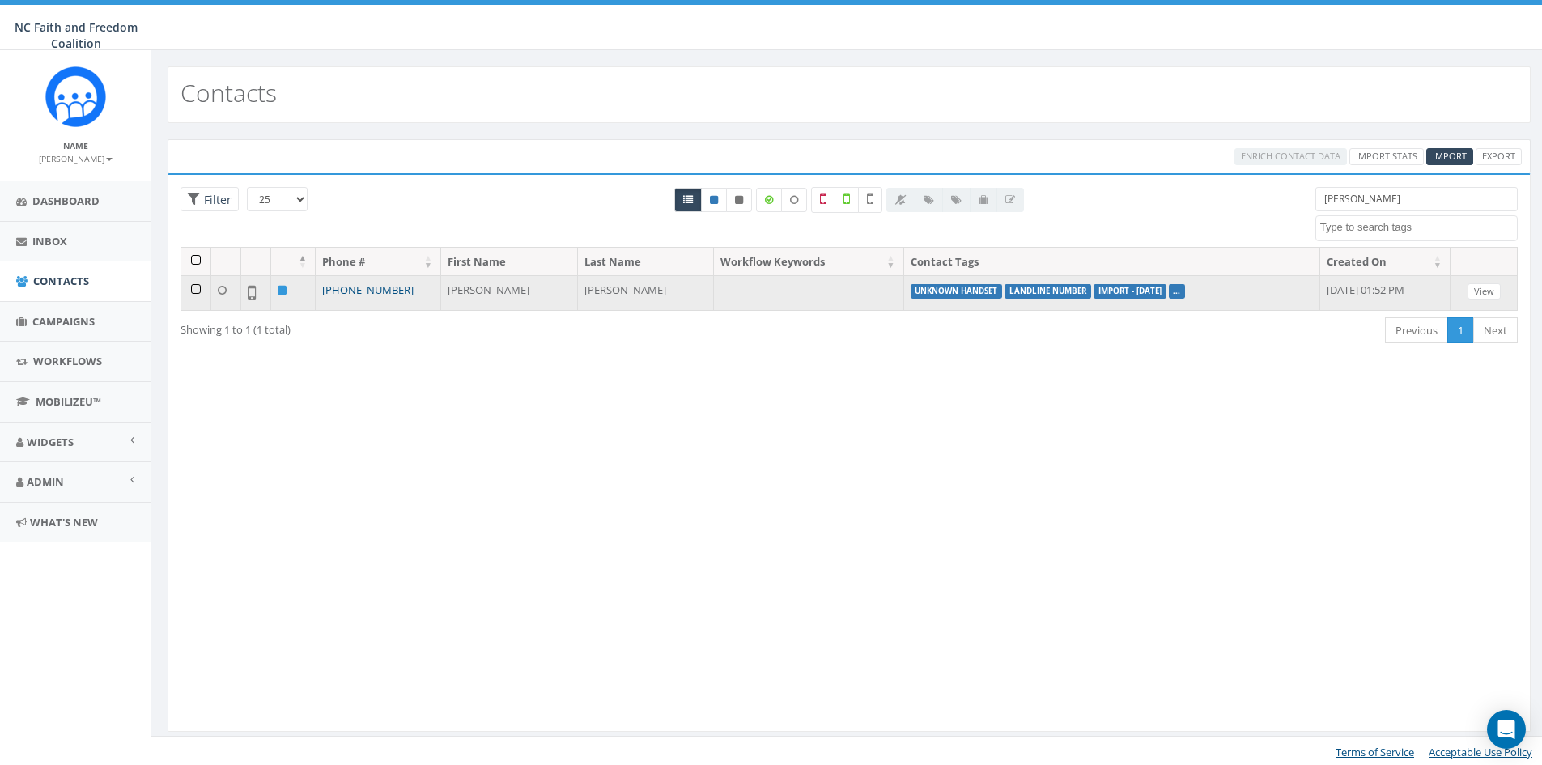
type input "glover"
click at [359, 287] on link "+1 919-226-5506" at bounding box center [367, 290] width 91 height 15
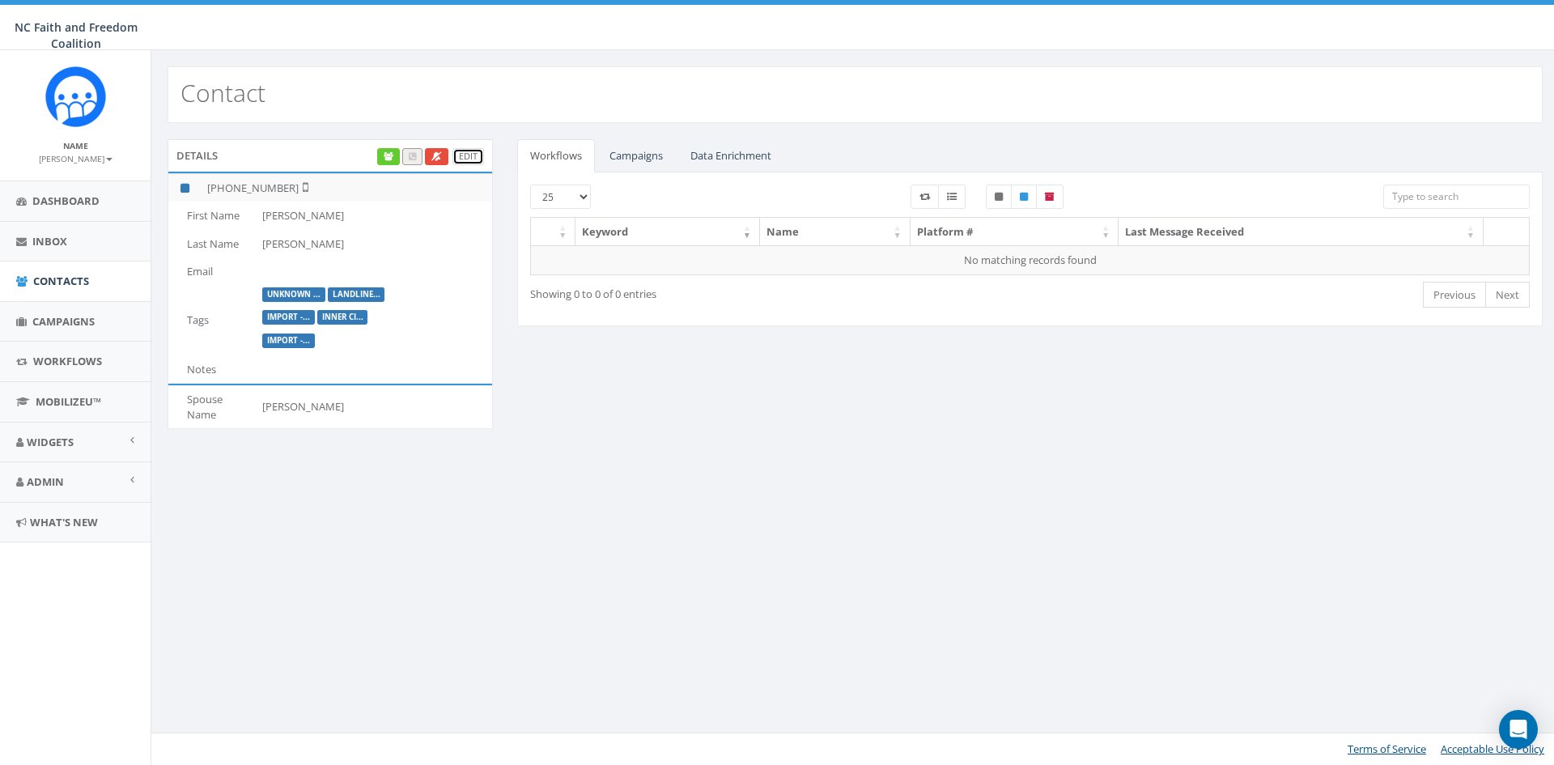
click at [468, 154] on link "Edit" at bounding box center [469, 156] width 32 height 17
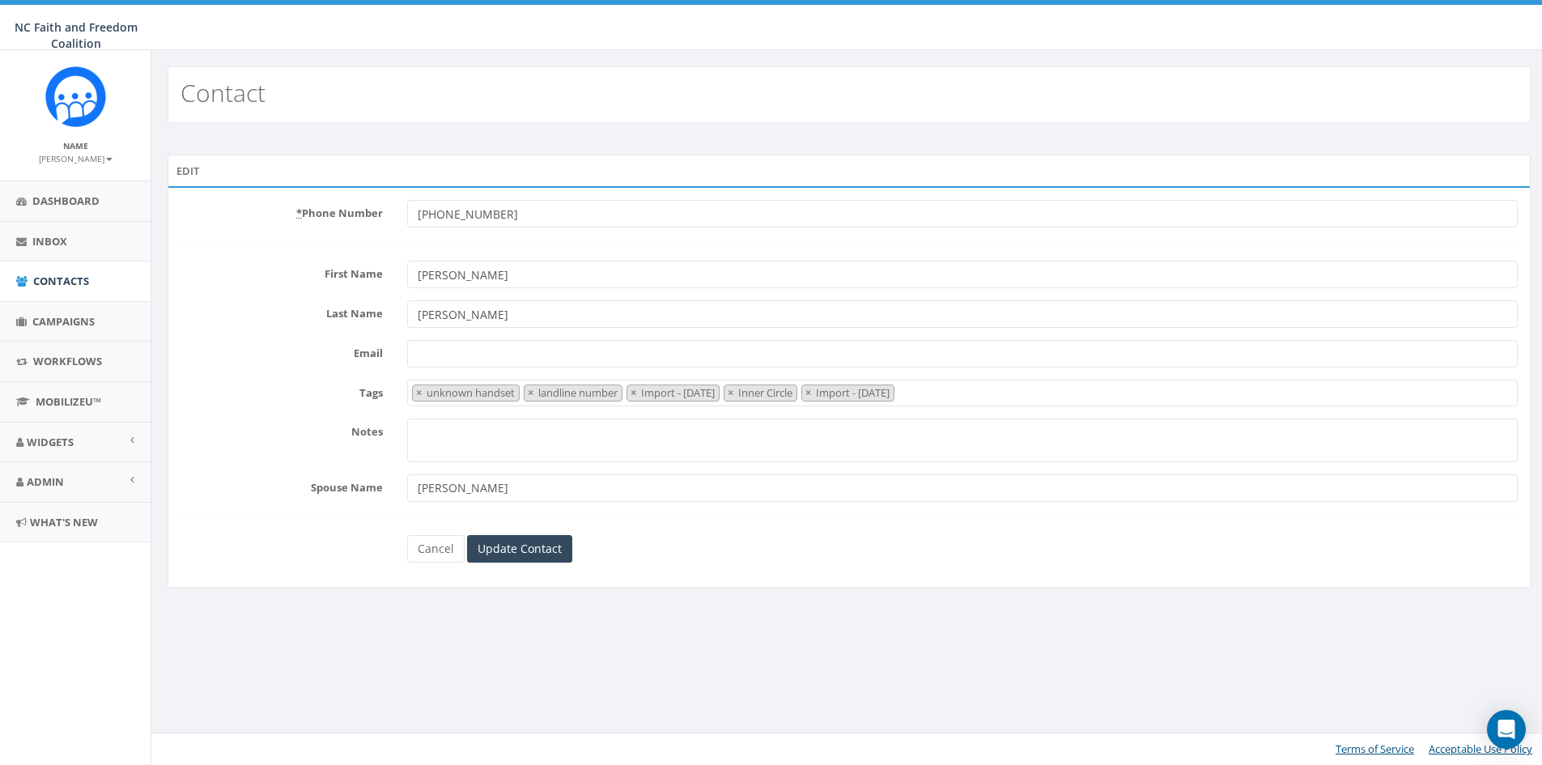
select select "unknown handset"
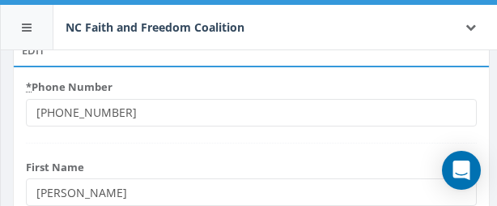
scroll to position [162, 0]
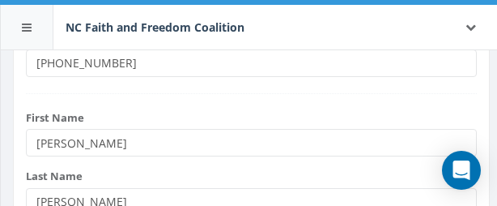
click at [131, 65] on input "[PHONE_NUMBER]" at bounding box center [251, 63] width 451 height 28
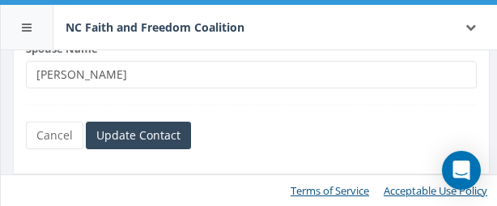
scroll to position [540, 0]
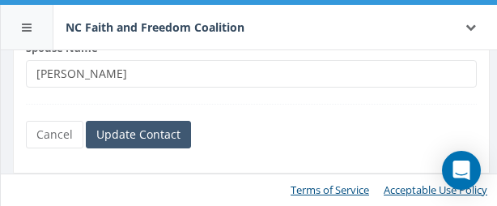
type input "[PHONE_NUMBER]"
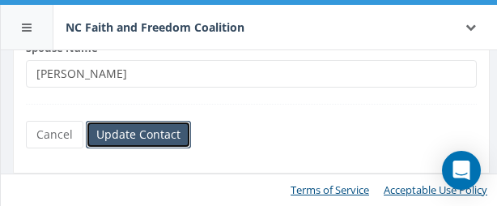
click at [142, 139] on input "Update Contact" at bounding box center [138, 135] width 105 height 28
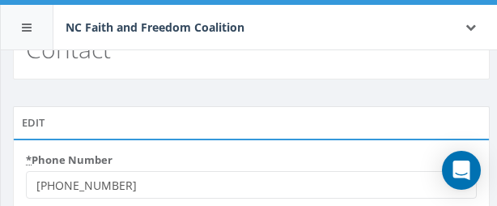
scroll to position [162, 0]
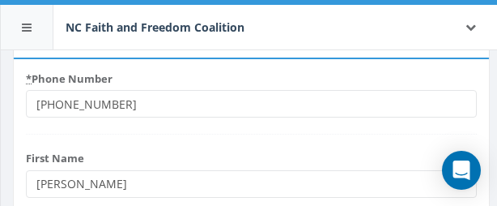
click at [118, 104] on input "+19192265506" at bounding box center [251, 104] width 451 height 28
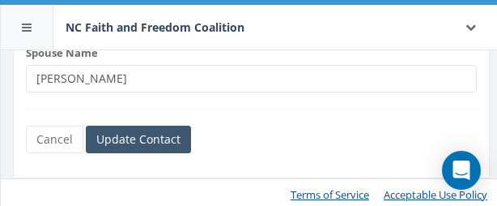
scroll to position [582, 0]
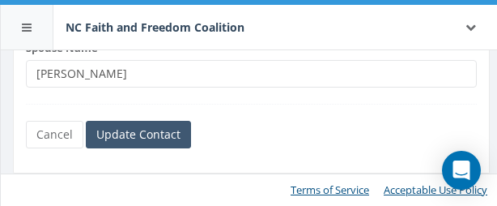
type input "+19192654081"
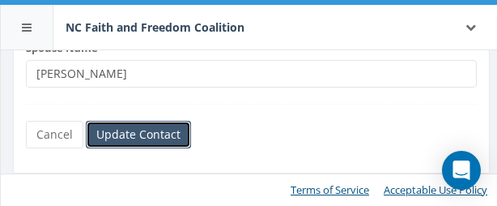
click at [161, 138] on input "Update Contact" at bounding box center [138, 135] width 105 height 28
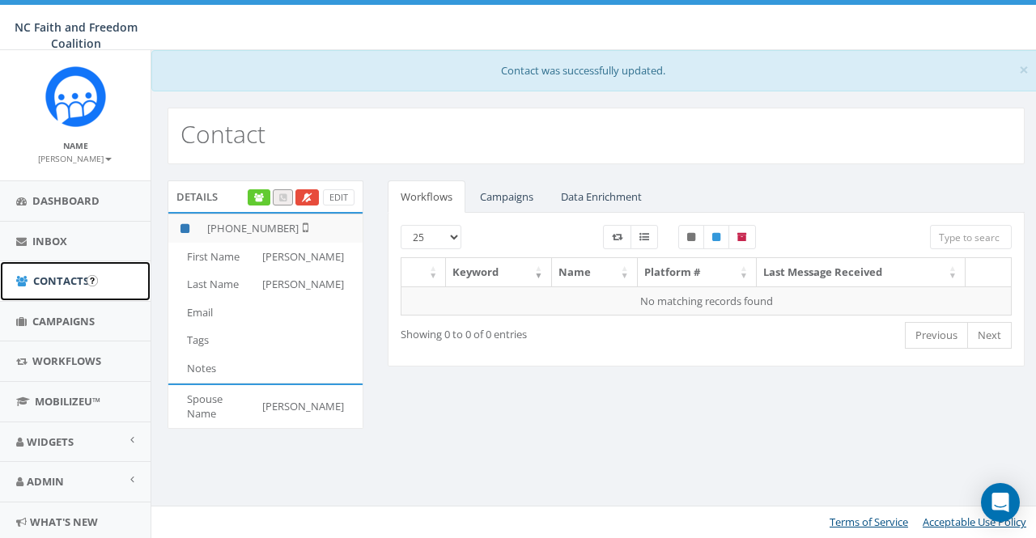
click at [58, 205] on span "Contacts" at bounding box center [61, 281] width 56 height 15
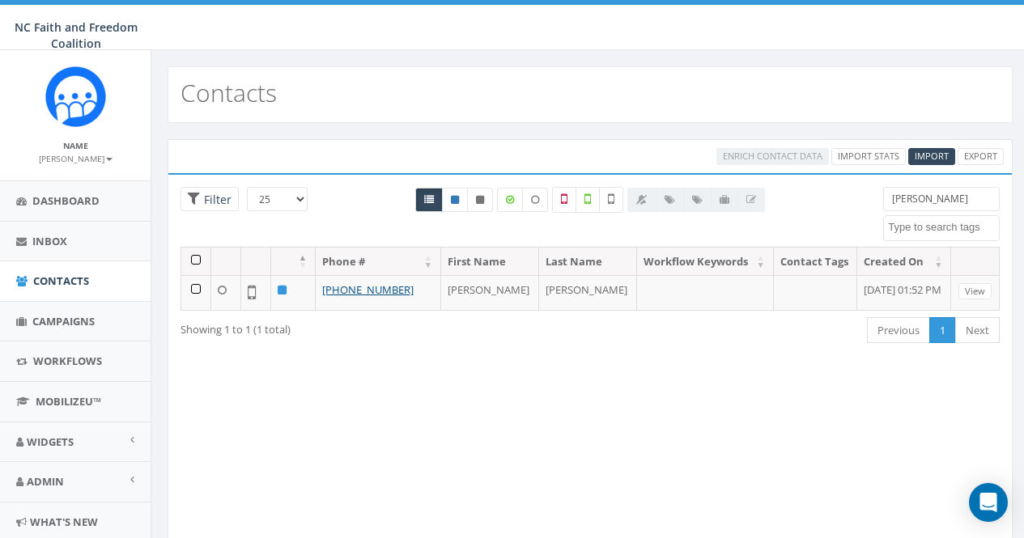
select select
click at [60, 278] on span "Contacts" at bounding box center [61, 281] width 56 height 15
select select
click at [876, 153] on link "Import Stats" at bounding box center [868, 156] width 74 height 17
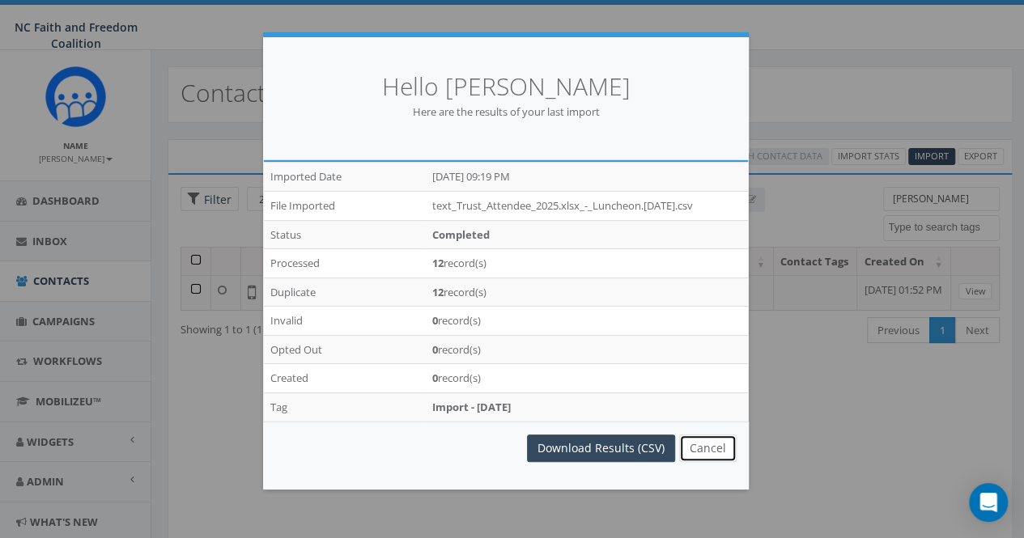
click at [712, 451] on button "Cancel" at bounding box center [707, 449] width 57 height 28
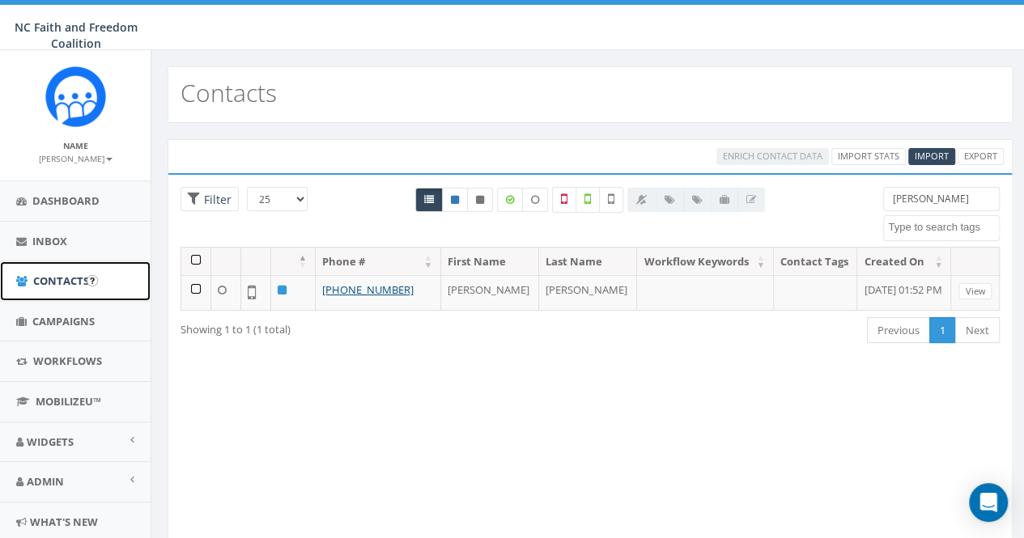
click at [53, 279] on span "Contacts" at bounding box center [61, 281] width 56 height 15
select select
drag, startPoint x: 968, startPoint y: 198, endPoint x: 845, endPoint y: 197, distance: 123.1
click at [845, 197] on div "25 50 100 Filter glover attending dinner Attending Dinner.9.23.25 Attending the…" at bounding box center [590, 217] width 844 height 60
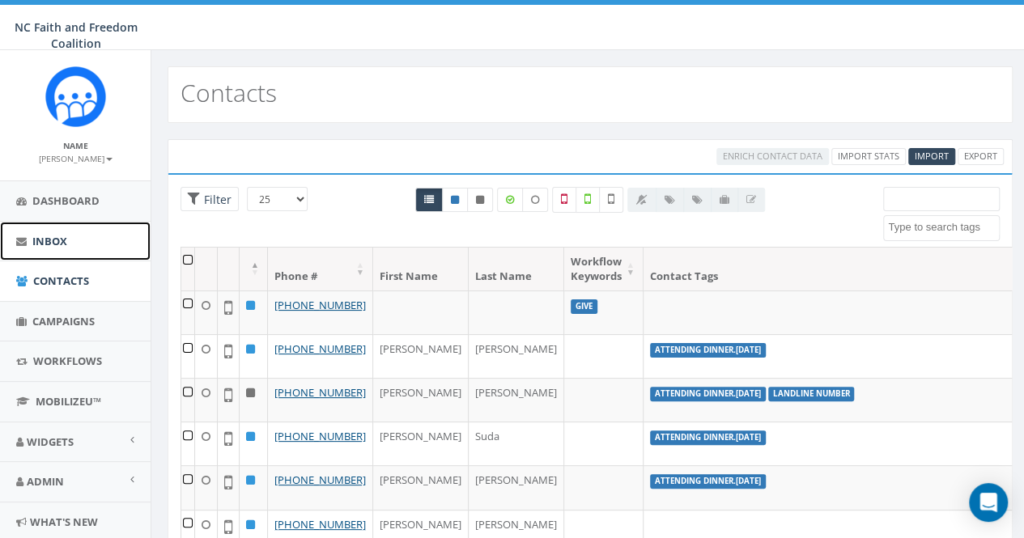
click at [53, 236] on span "Inbox" at bounding box center [49, 241] width 35 height 15
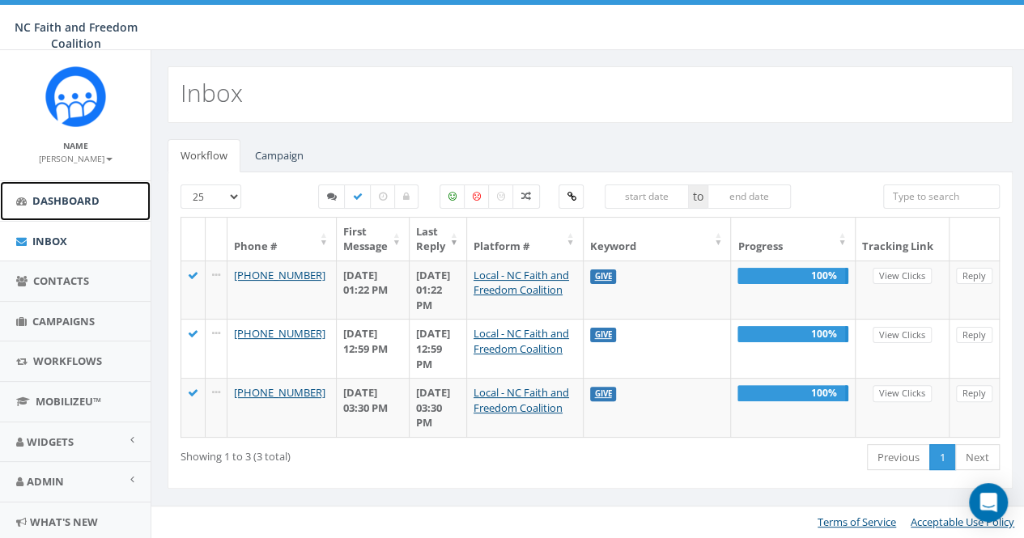
click at [59, 200] on span "Dashboard" at bounding box center [65, 200] width 67 height 15
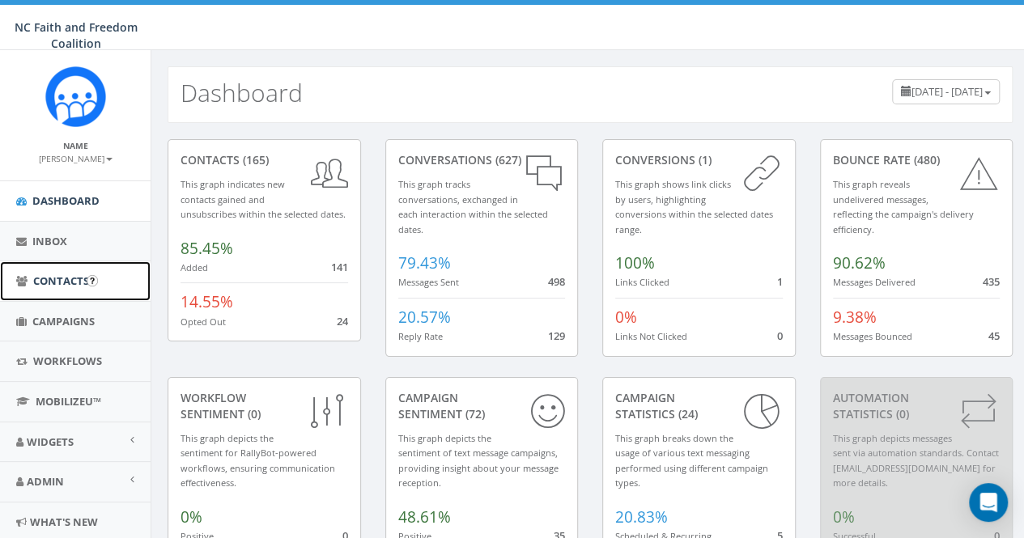
click at [60, 280] on span "Contacts" at bounding box center [61, 281] width 56 height 15
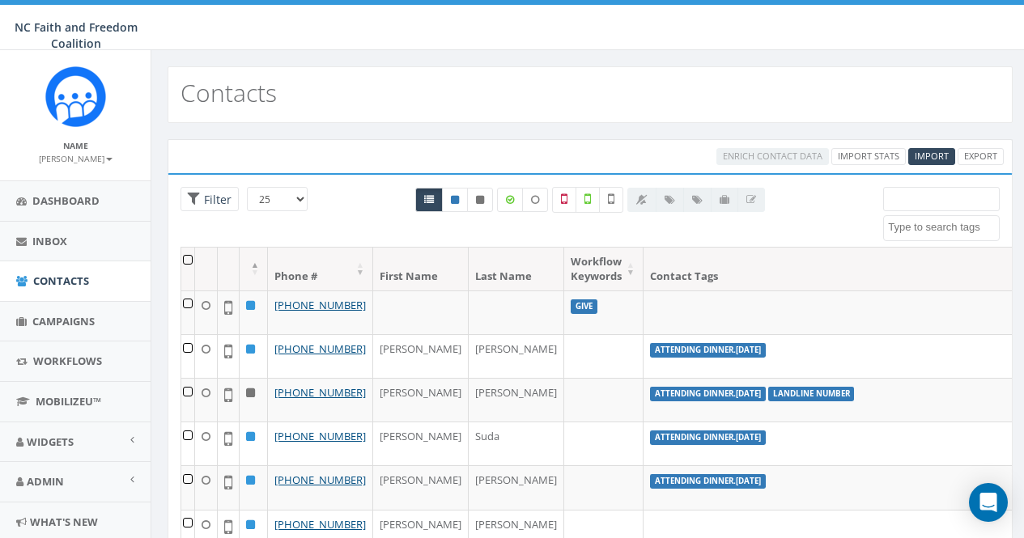
select select
click at [868, 155] on link "Import Stats" at bounding box center [868, 156] width 74 height 17
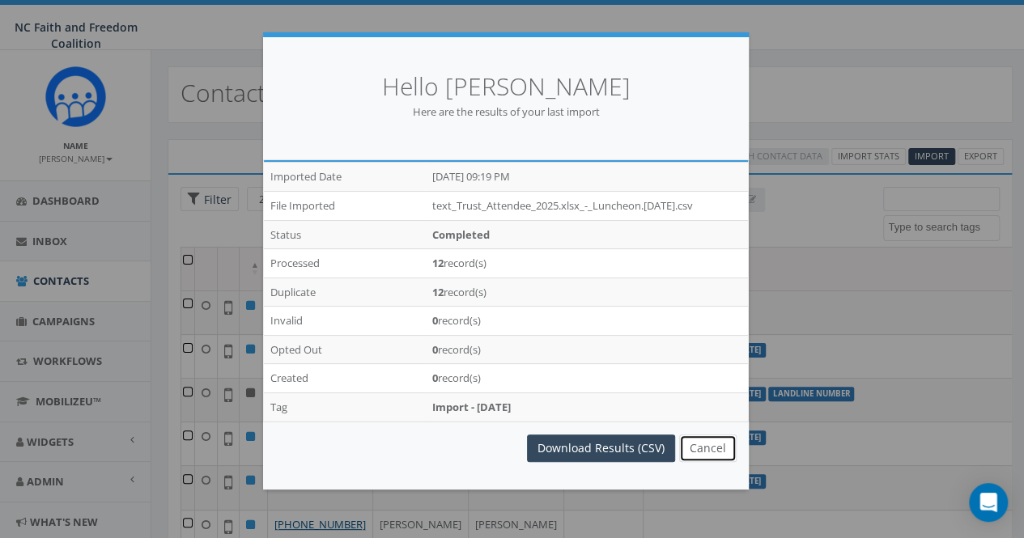
click at [709, 446] on button "Cancel" at bounding box center [707, 449] width 57 height 28
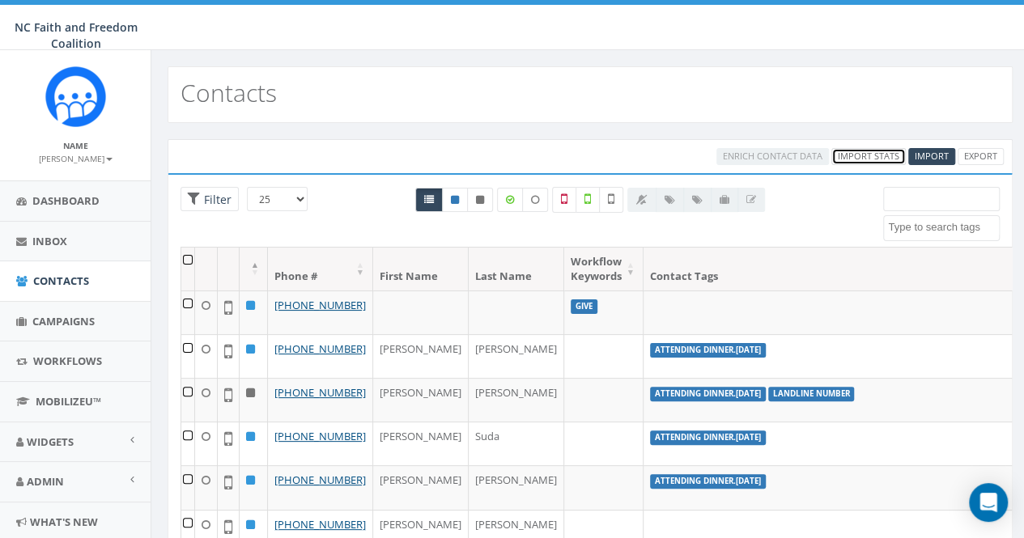
click at [884, 157] on link "Import Stats" at bounding box center [868, 156] width 74 height 17
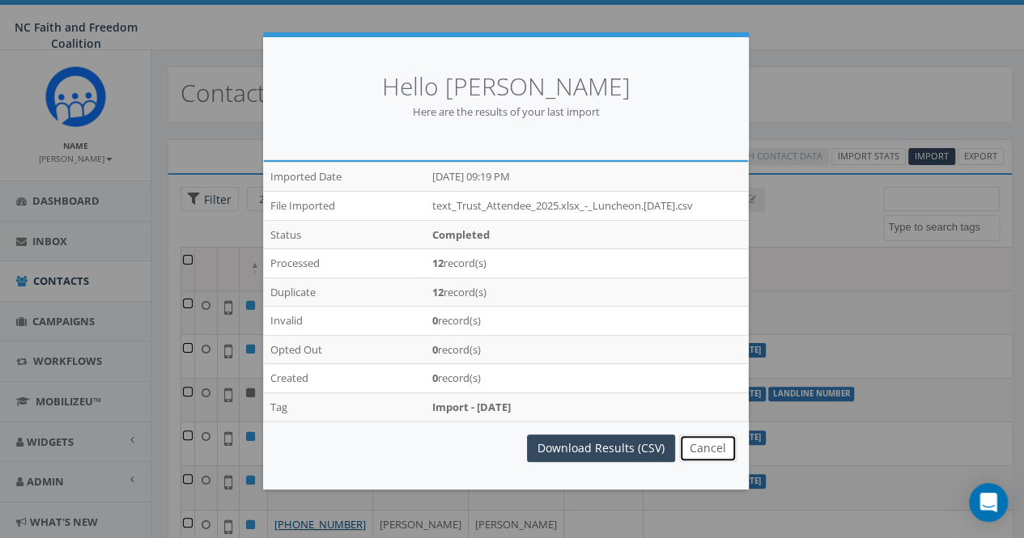
click at [725, 440] on button "Cancel" at bounding box center [707, 449] width 57 height 28
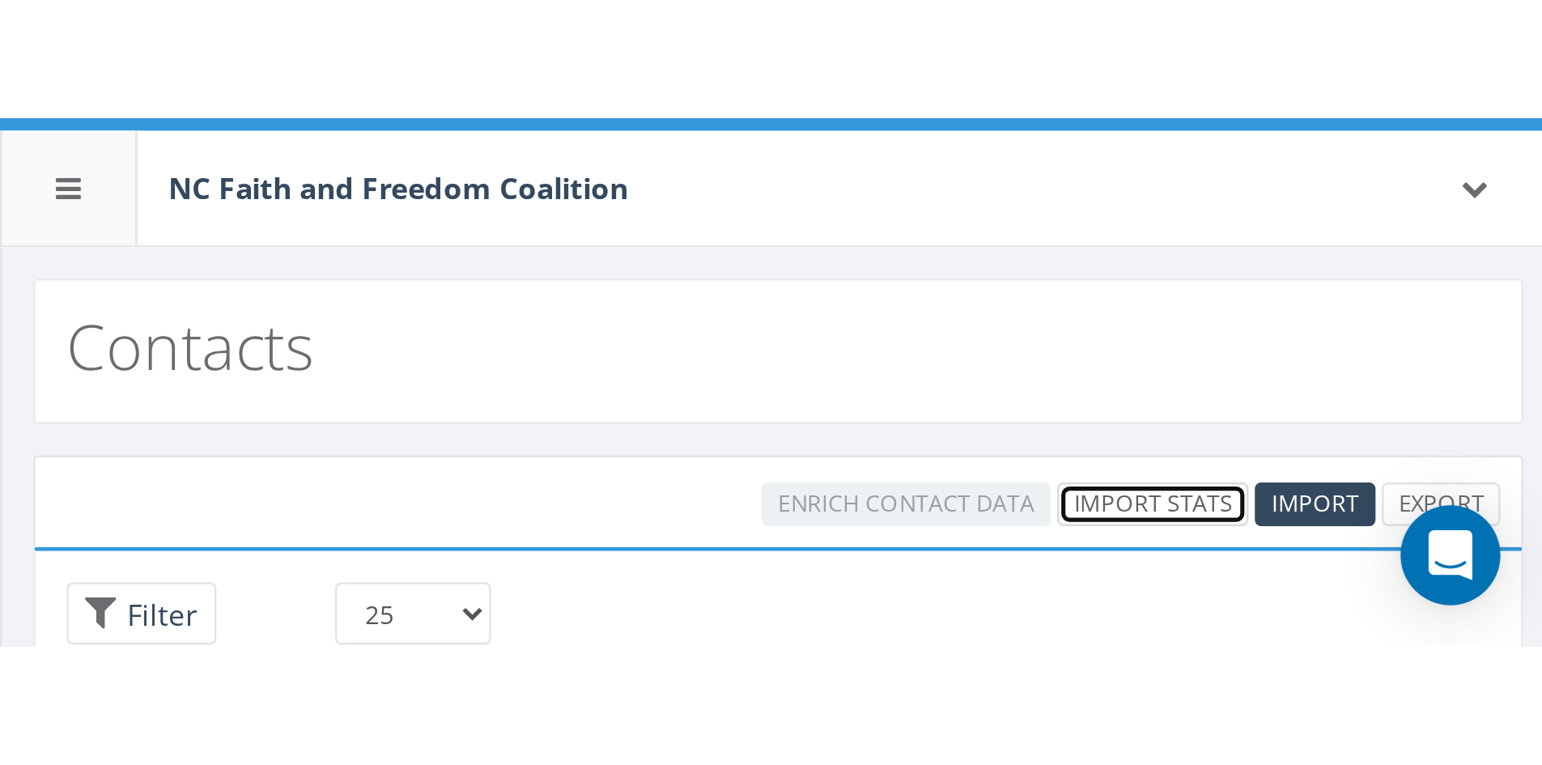
scroll to position [437, 0]
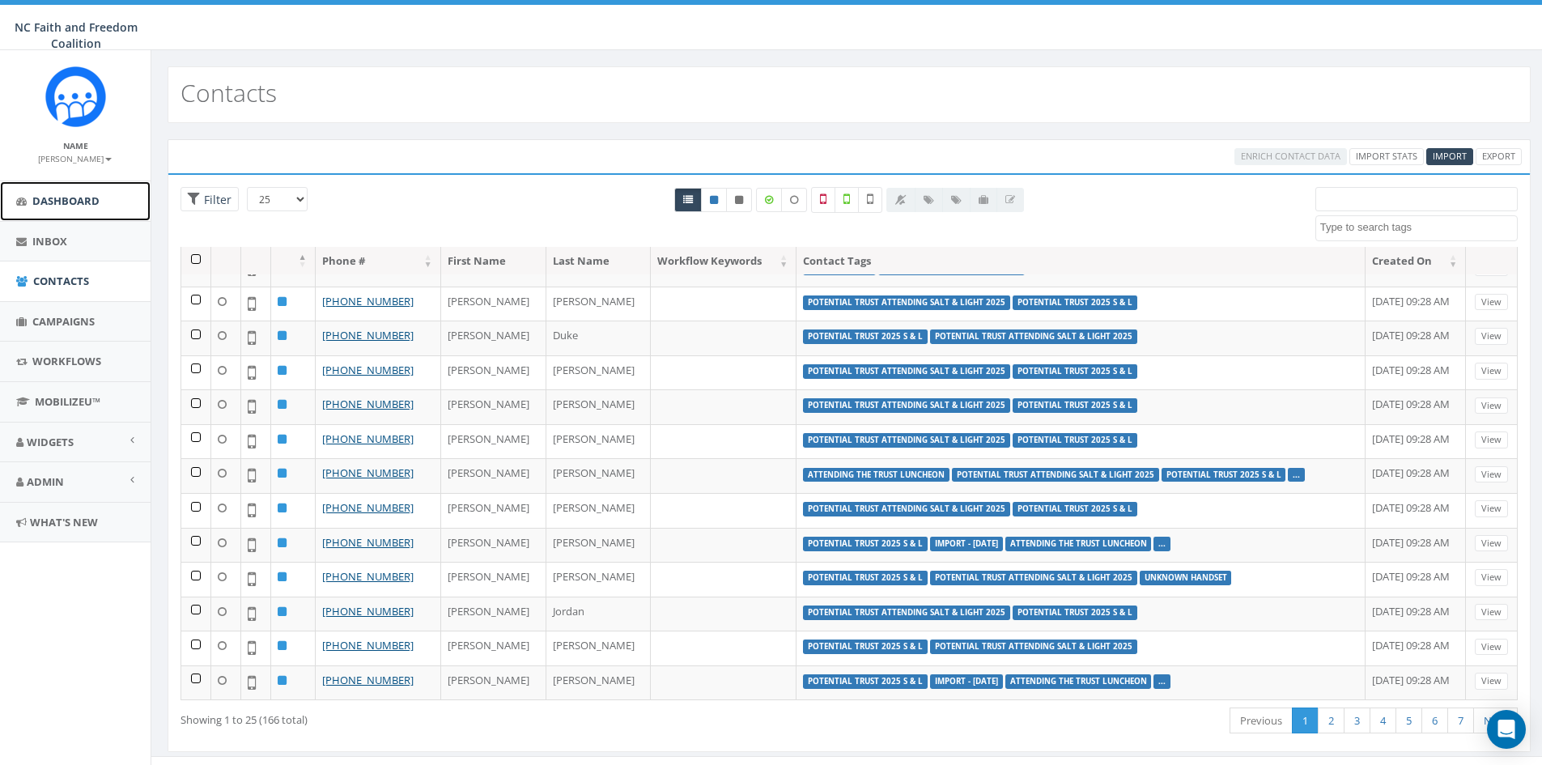
click at [70, 202] on span "Dashboard" at bounding box center [65, 200] width 67 height 15
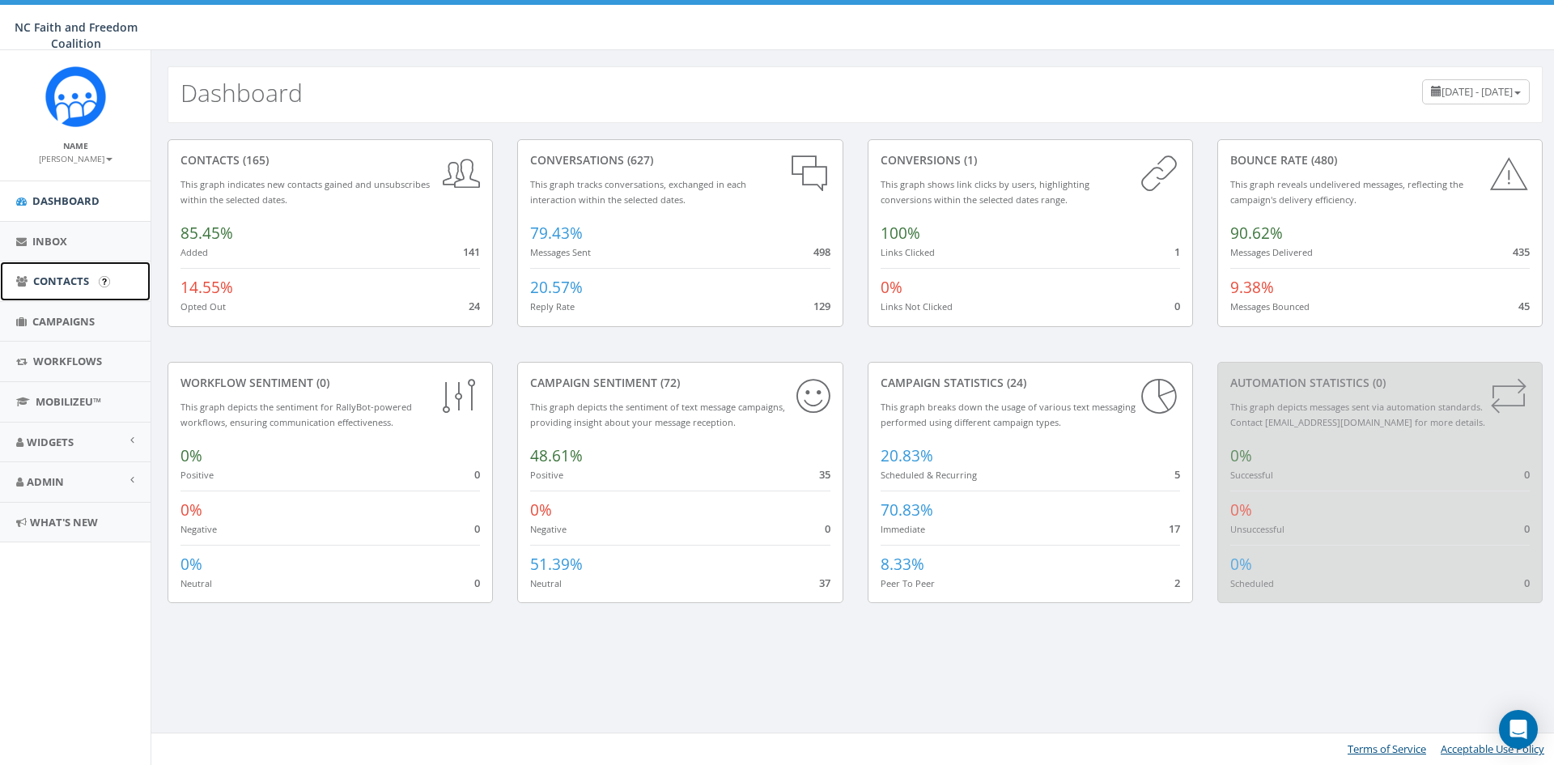
click at [48, 279] on span "Contacts" at bounding box center [61, 281] width 56 height 15
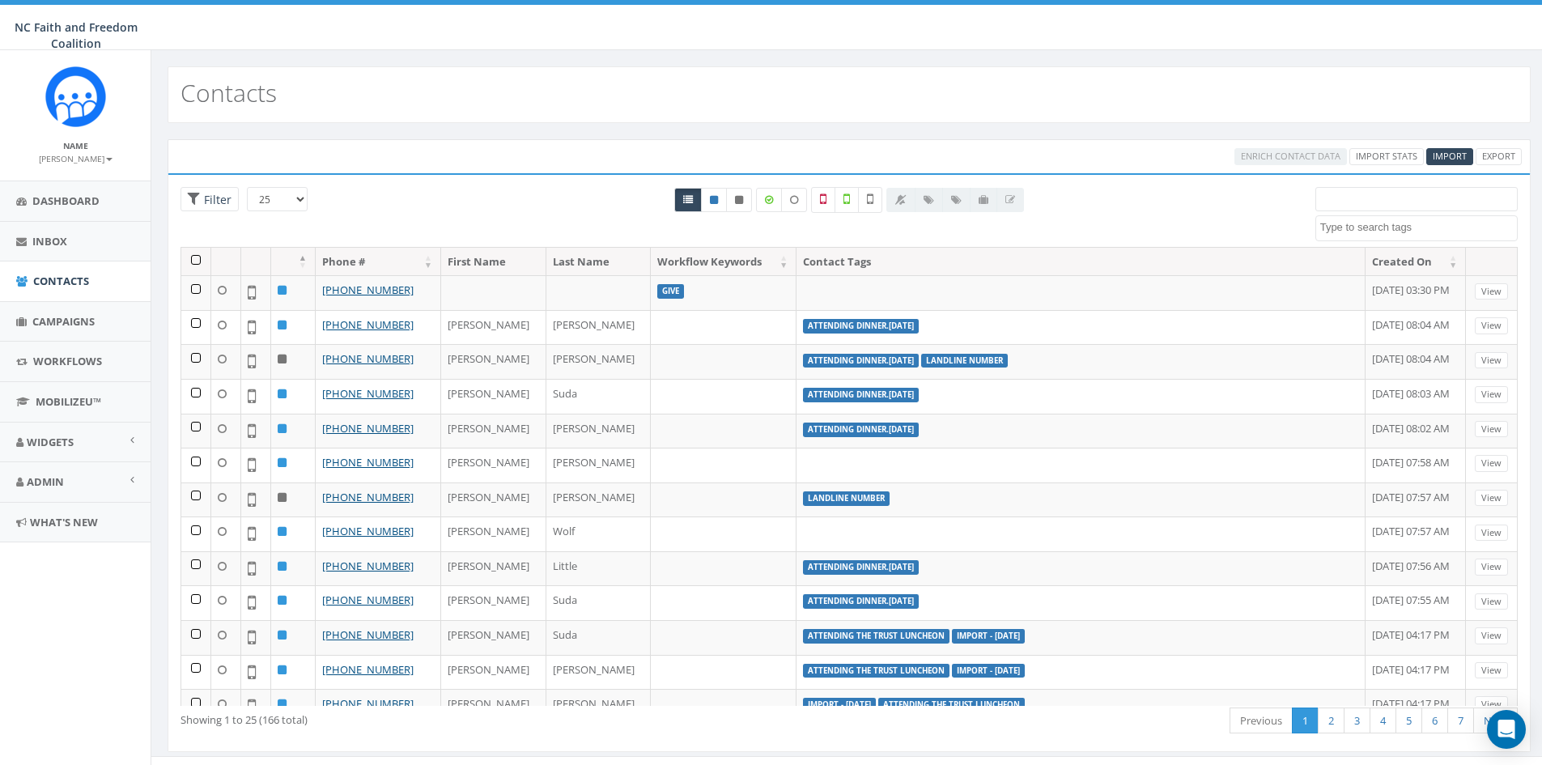
select select
click at [773, 199] on icon at bounding box center [769, 200] width 8 height 10
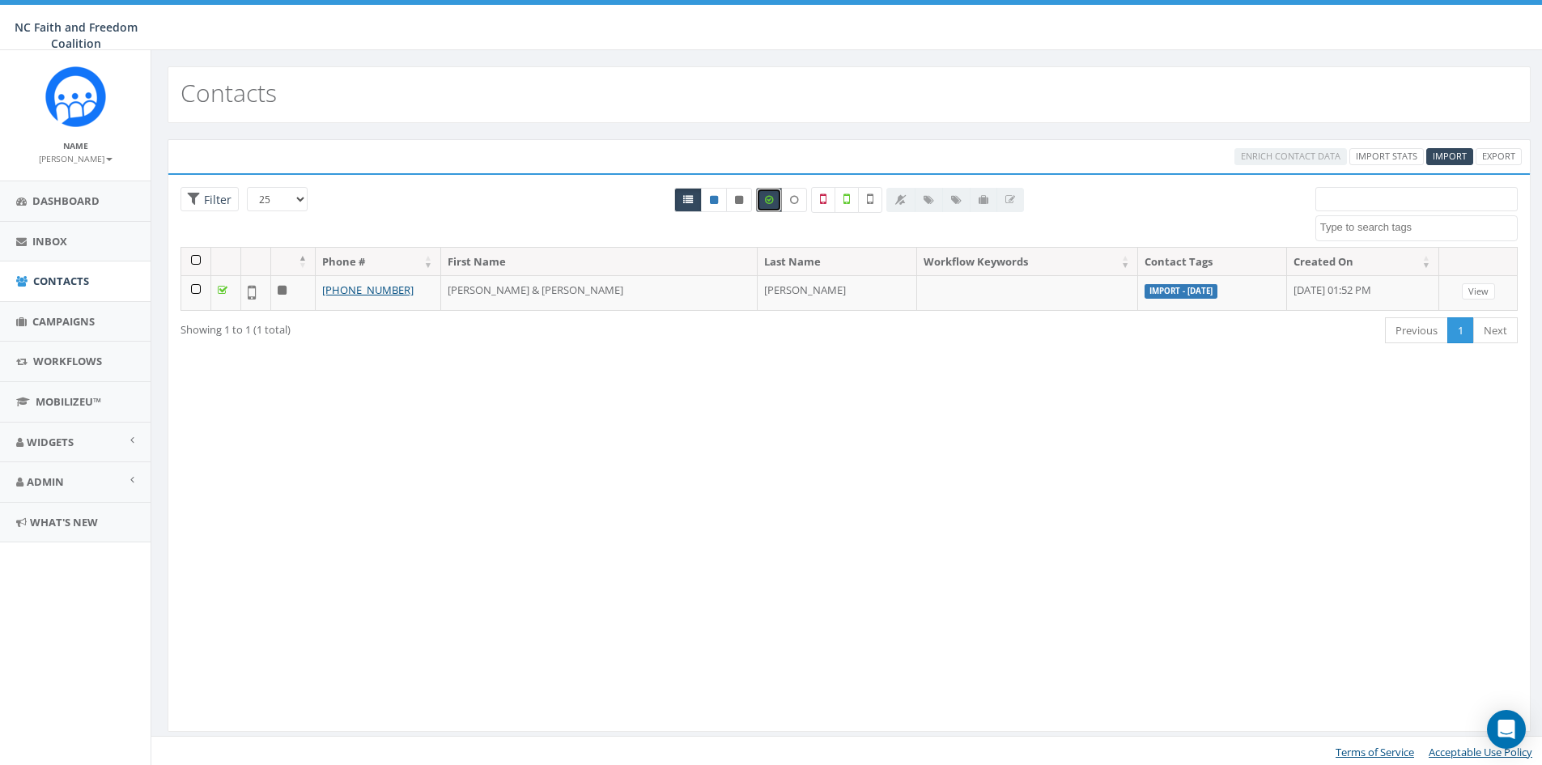
click at [773, 199] on icon at bounding box center [769, 200] width 8 height 10
checkbox input "false"
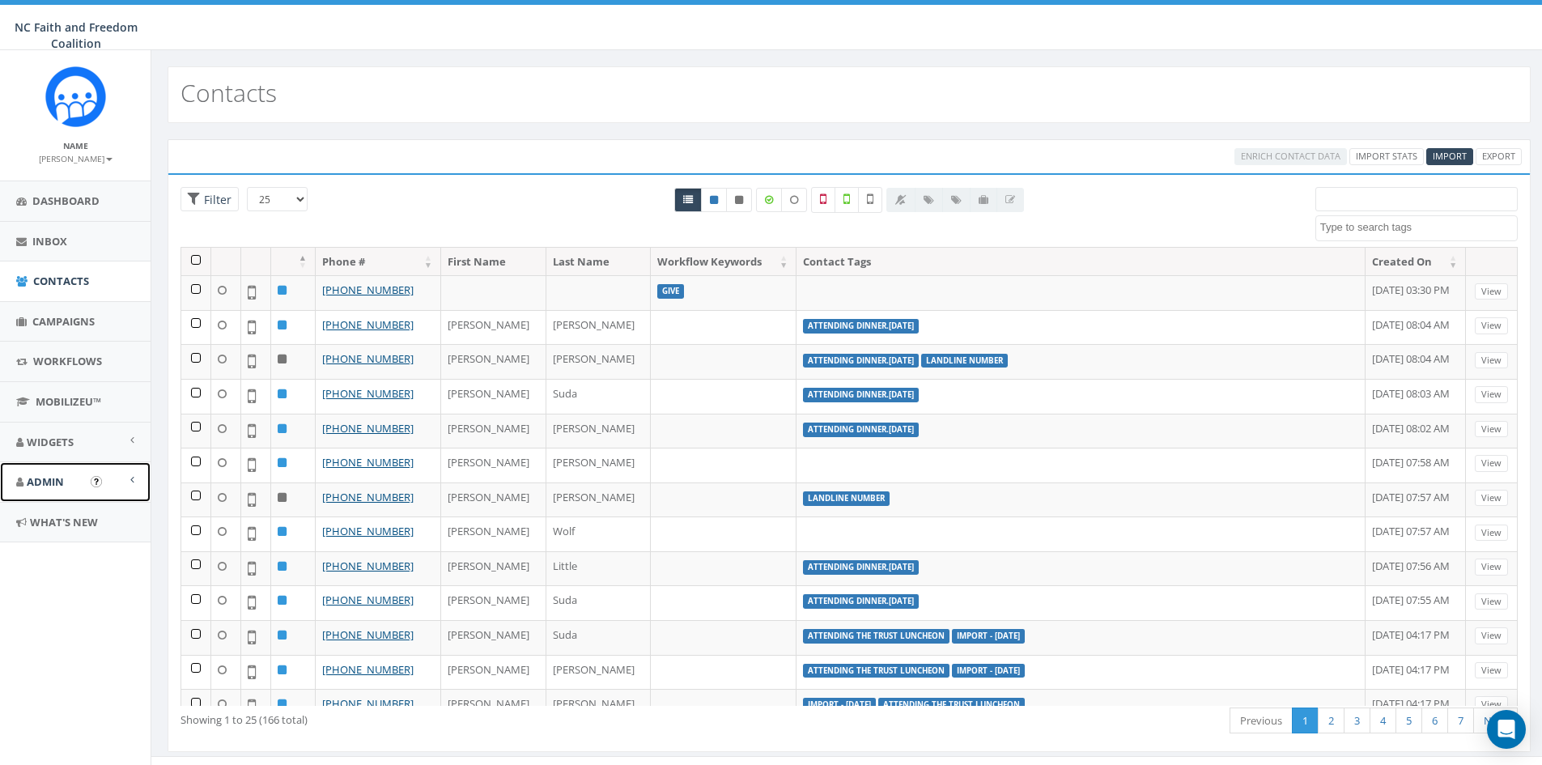
click at [49, 476] on span "Admin" at bounding box center [45, 481] width 37 height 15
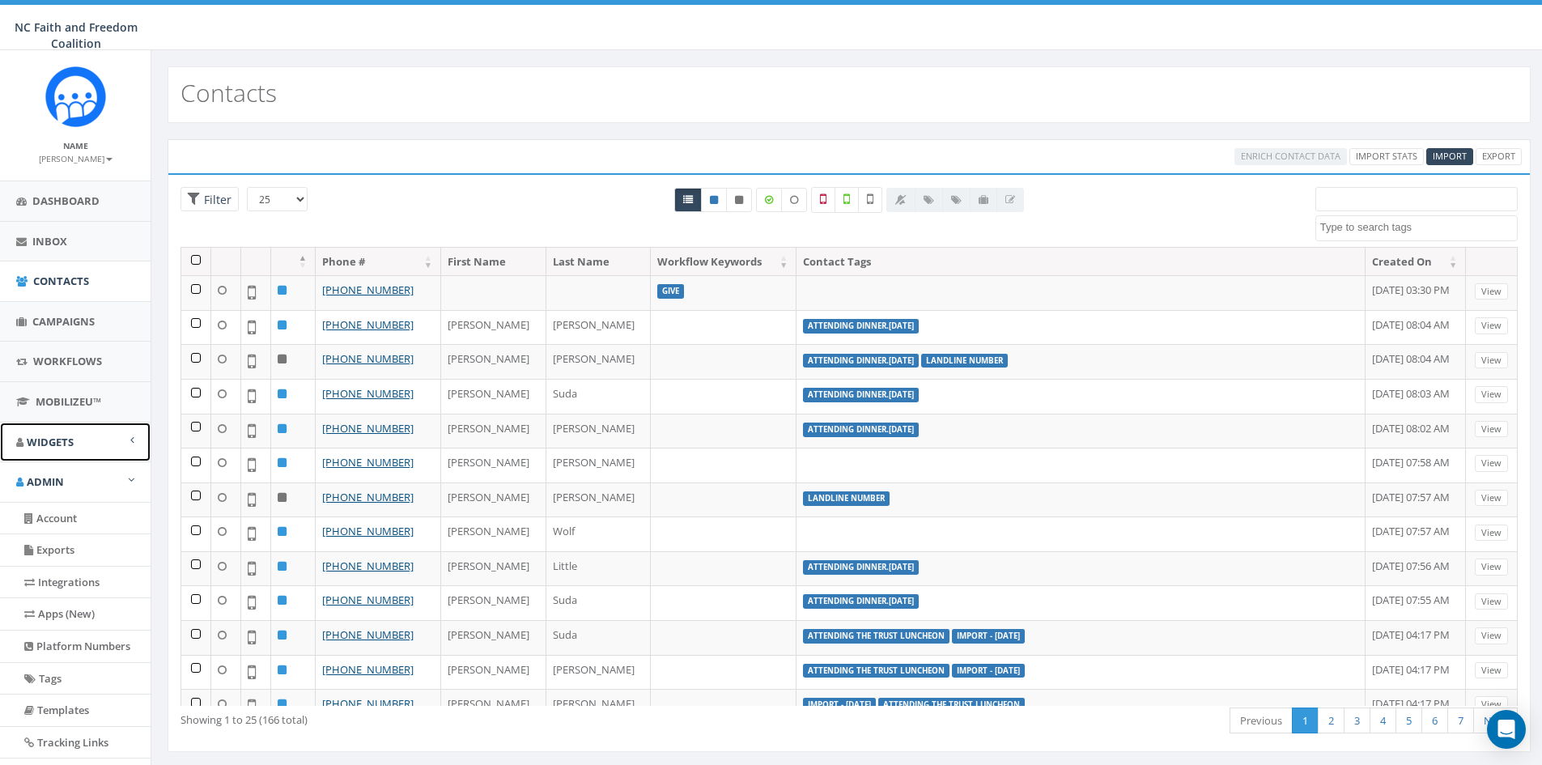
click at [48, 436] on span "Widgets" at bounding box center [50, 442] width 47 height 15
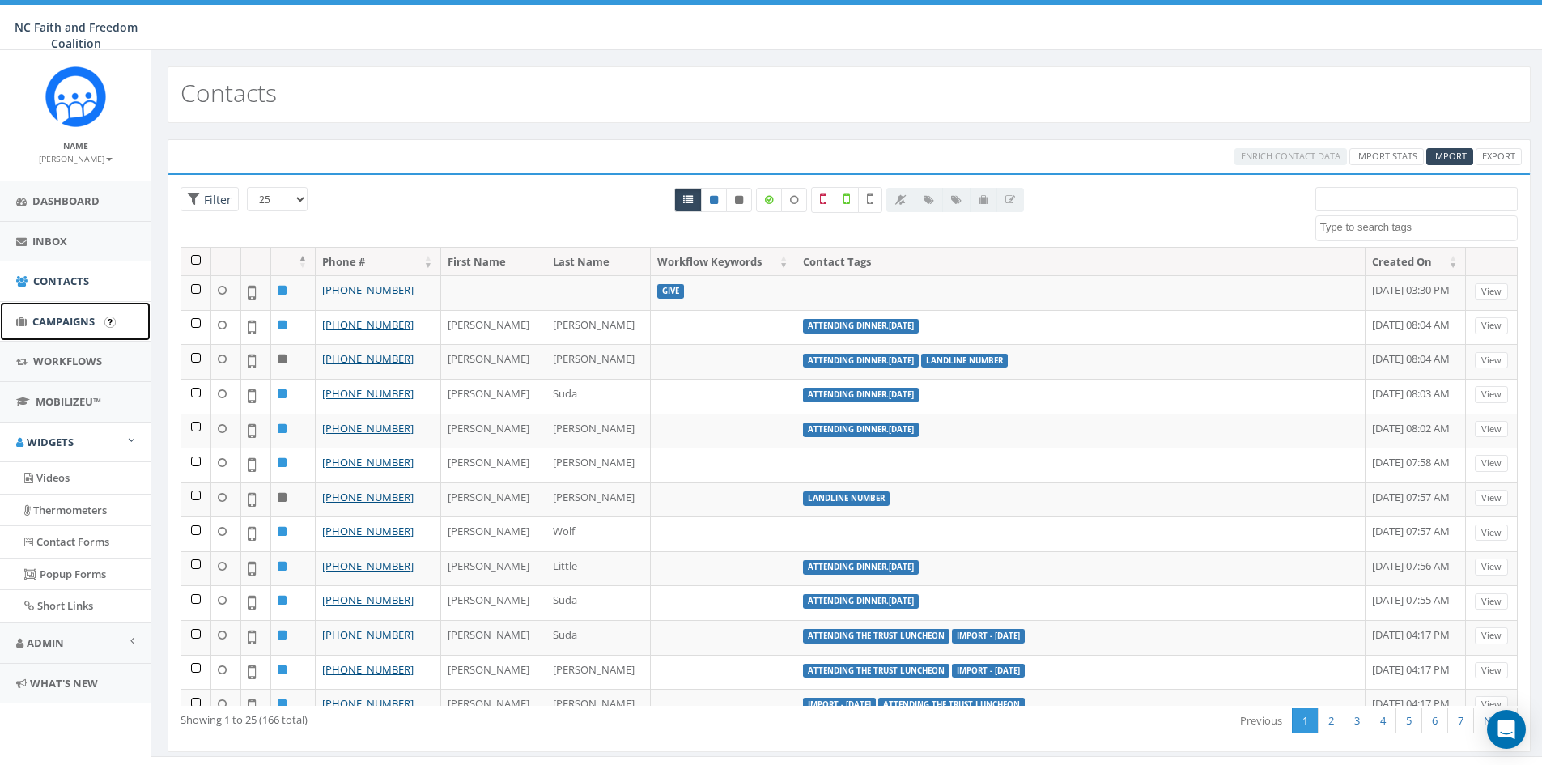
click at [66, 314] on span "Campaigns" at bounding box center [63, 321] width 62 height 15
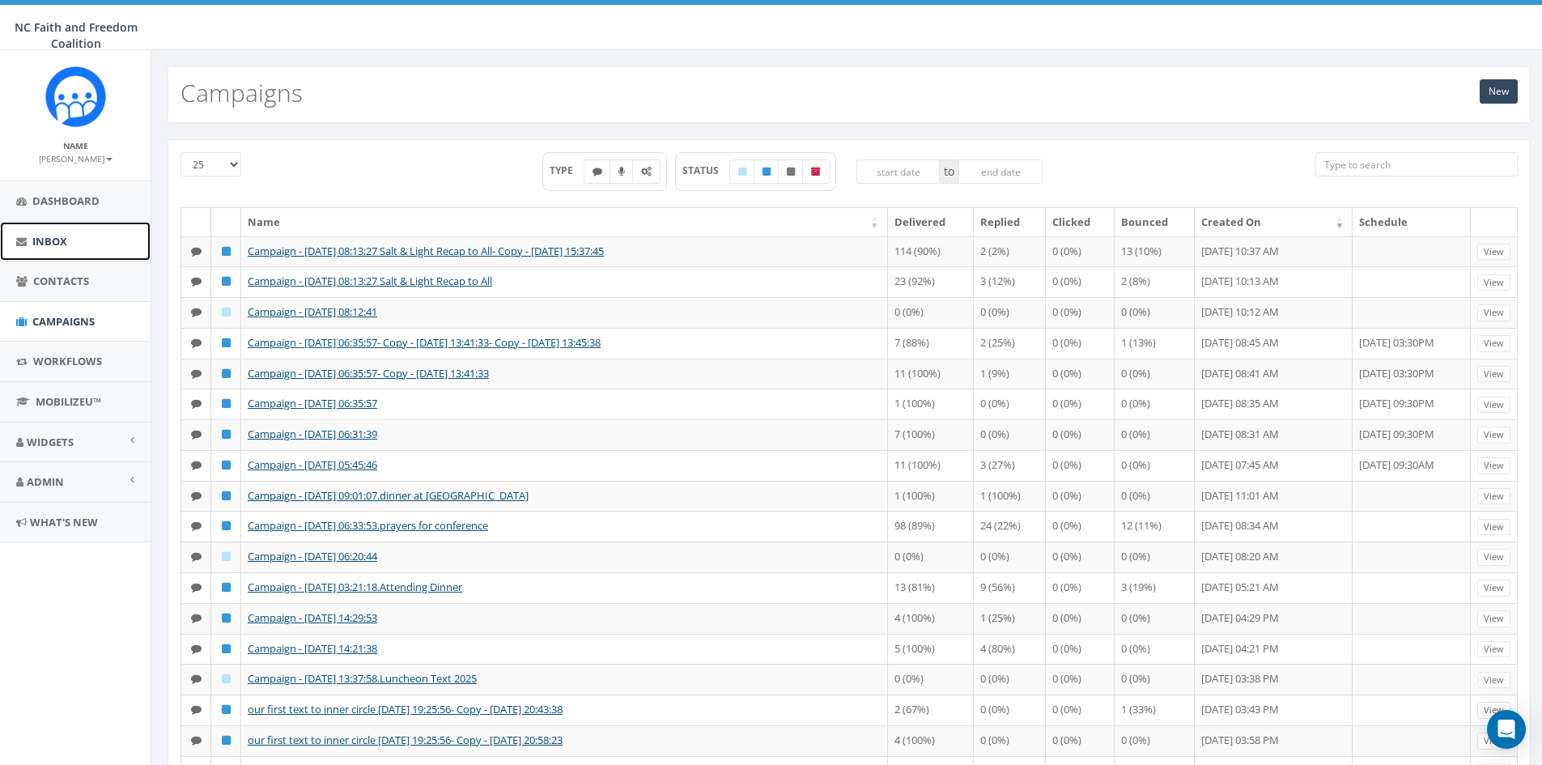
click at [42, 236] on span "Inbox" at bounding box center [49, 241] width 35 height 15
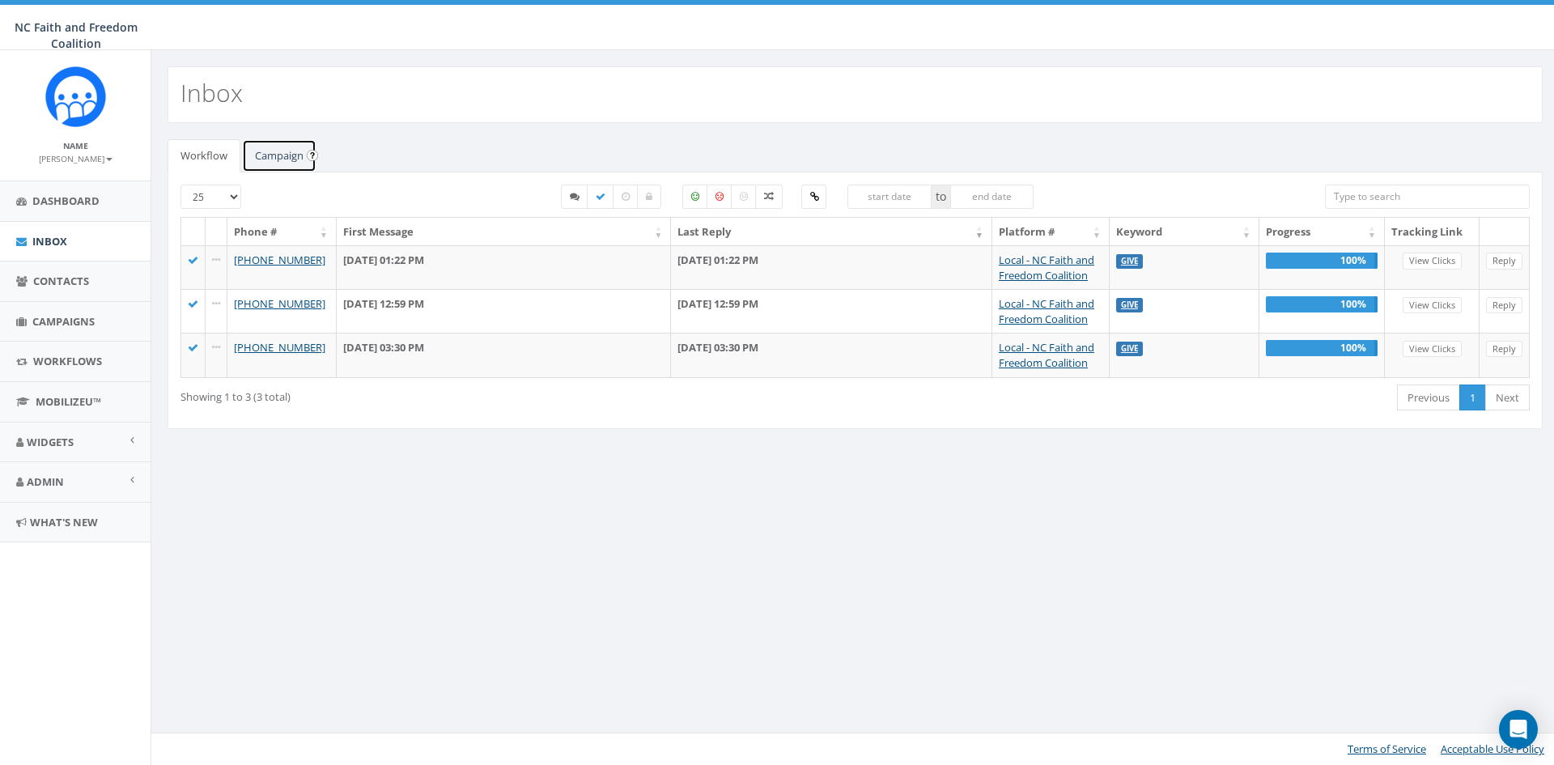
click at [294, 147] on link "Campaign" at bounding box center [279, 155] width 74 height 33
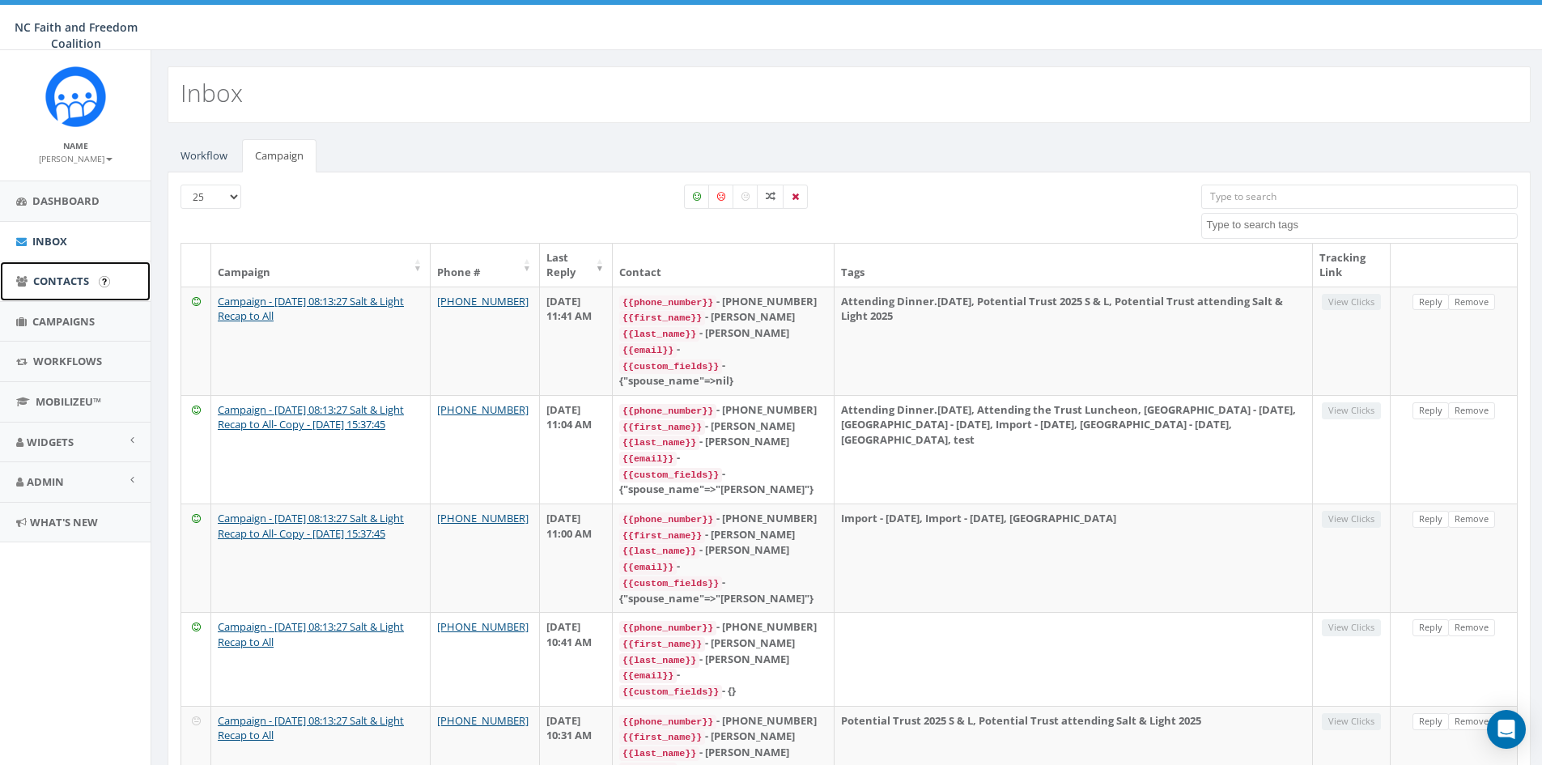
click at [56, 281] on span "Contacts" at bounding box center [61, 281] width 56 height 15
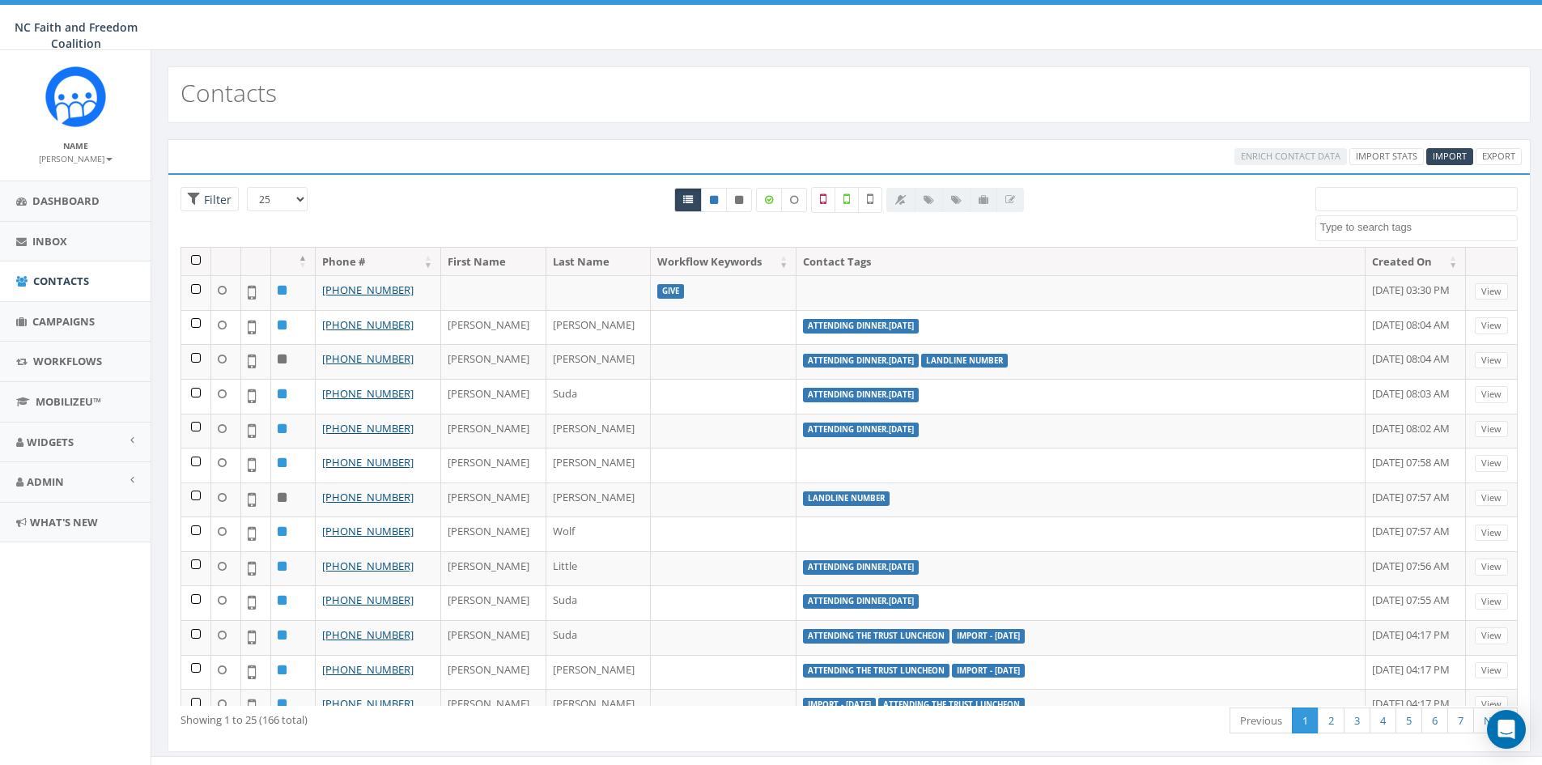
select select
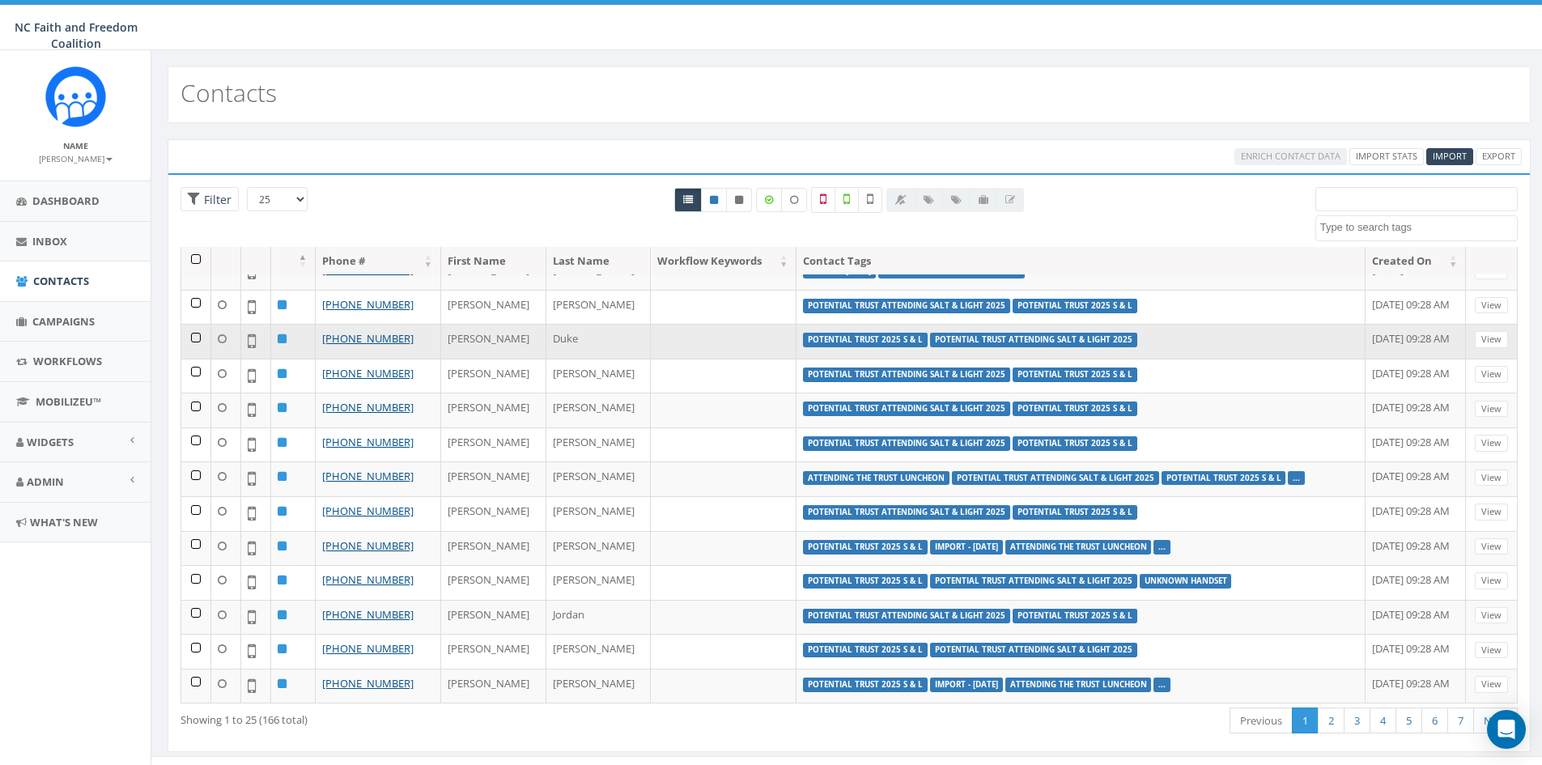
scroll to position [436, 0]
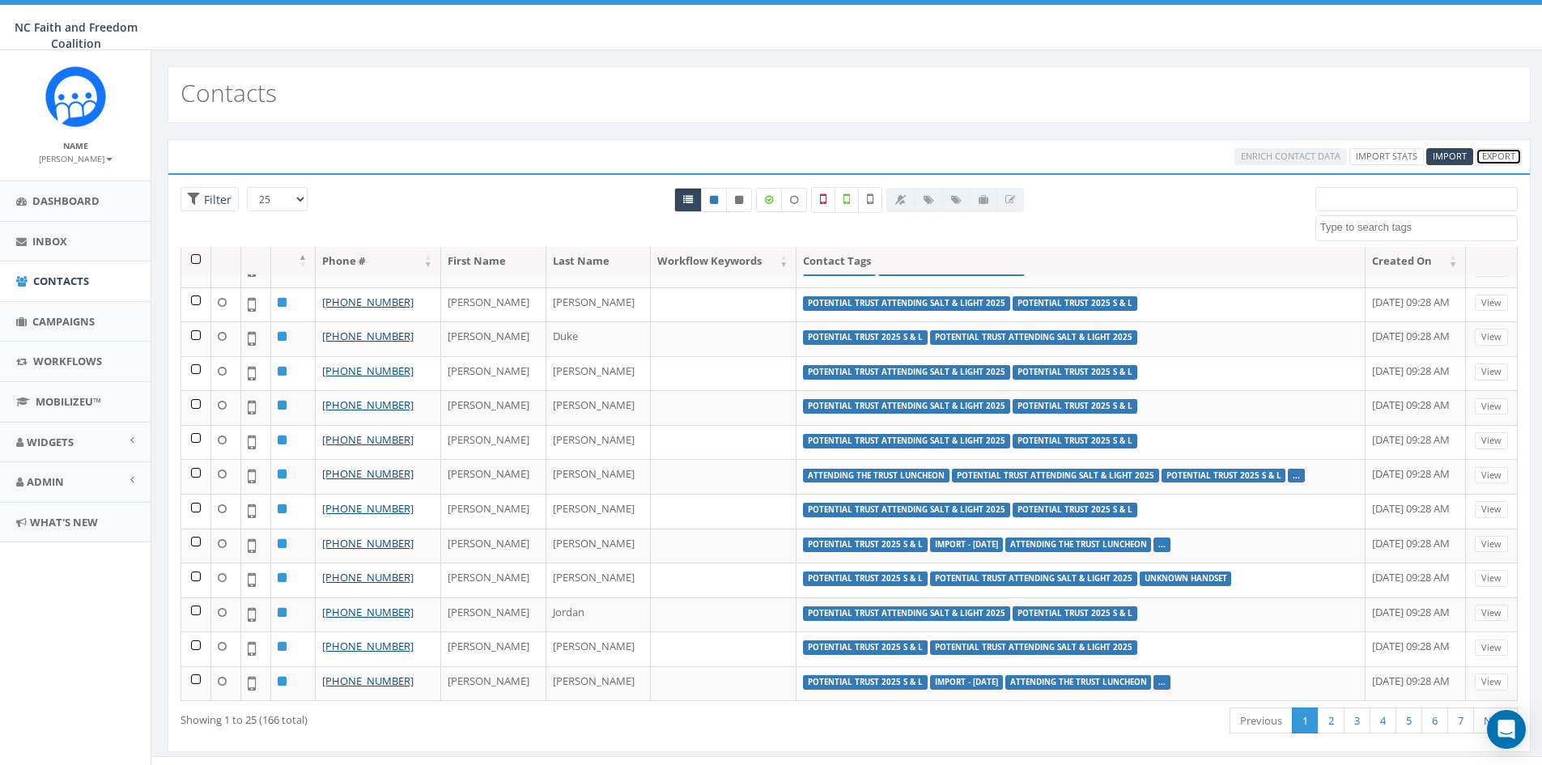
click at [1499, 155] on link "Export" at bounding box center [1499, 156] width 46 height 17
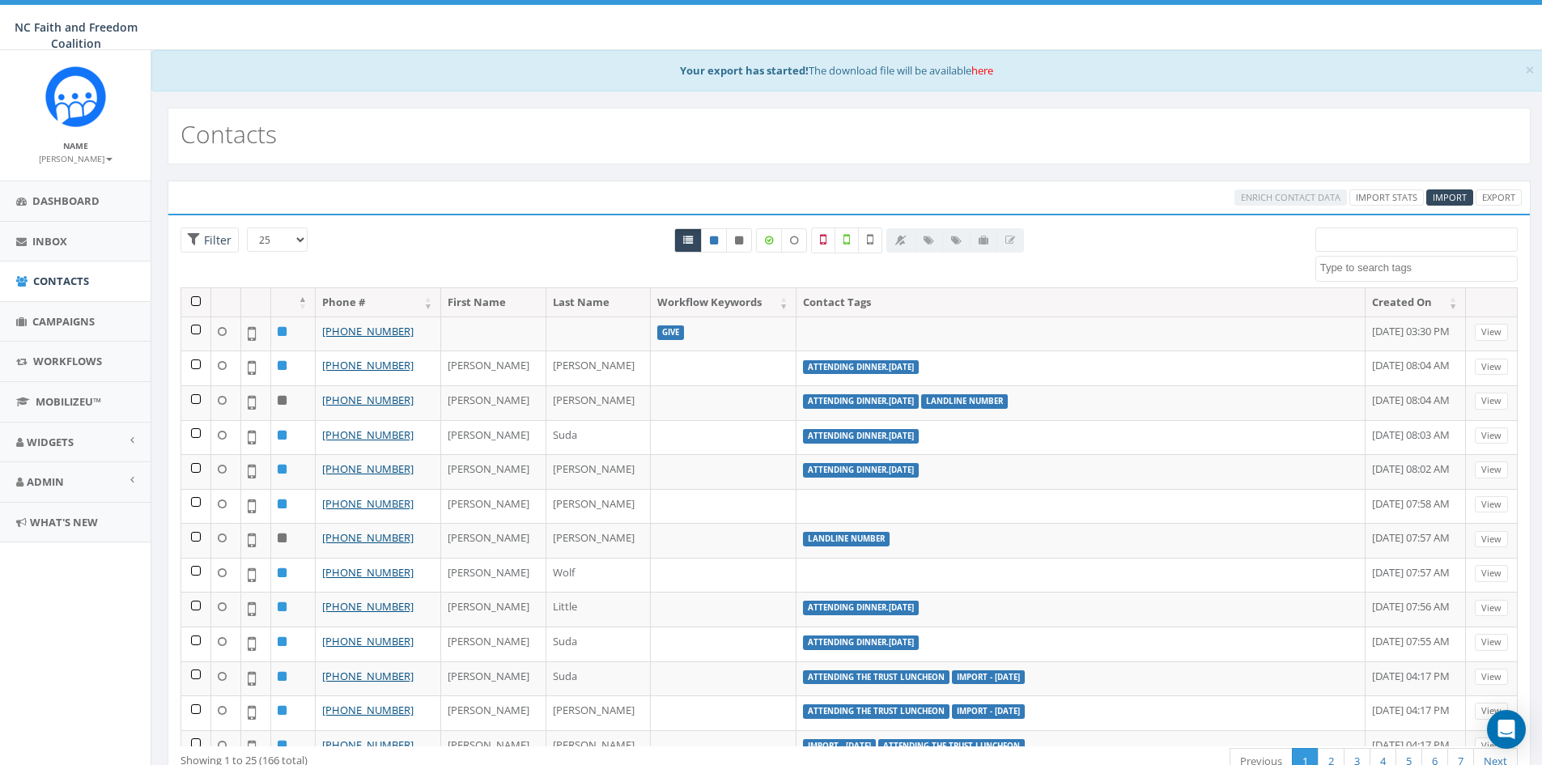
select select
click at [64, 195] on span "Dashboard" at bounding box center [65, 200] width 67 height 15
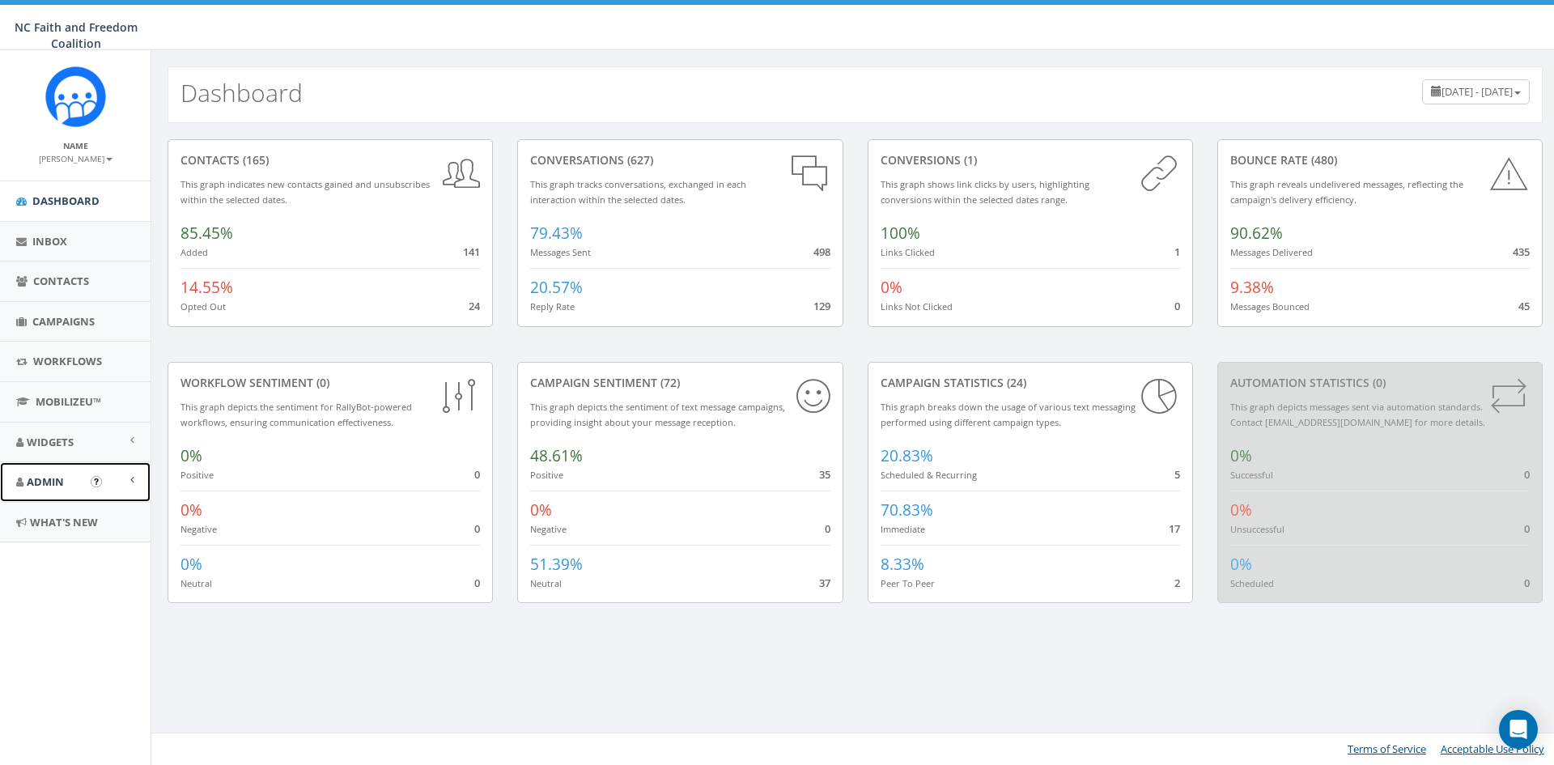
click at [55, 478] on span "Admin" at bounding box center [45, 481] width 37 height 15
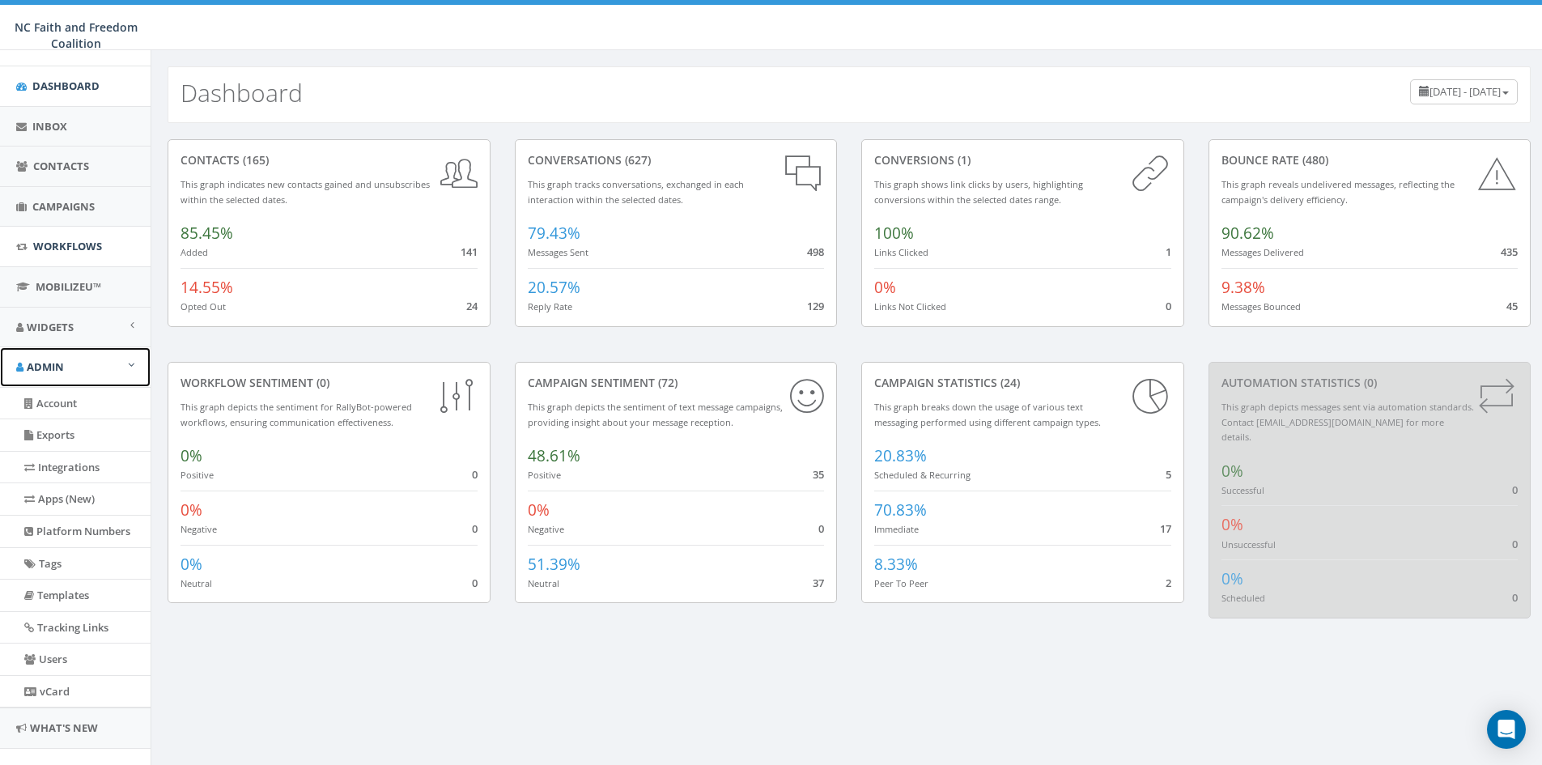
scroll to position [63, 0]
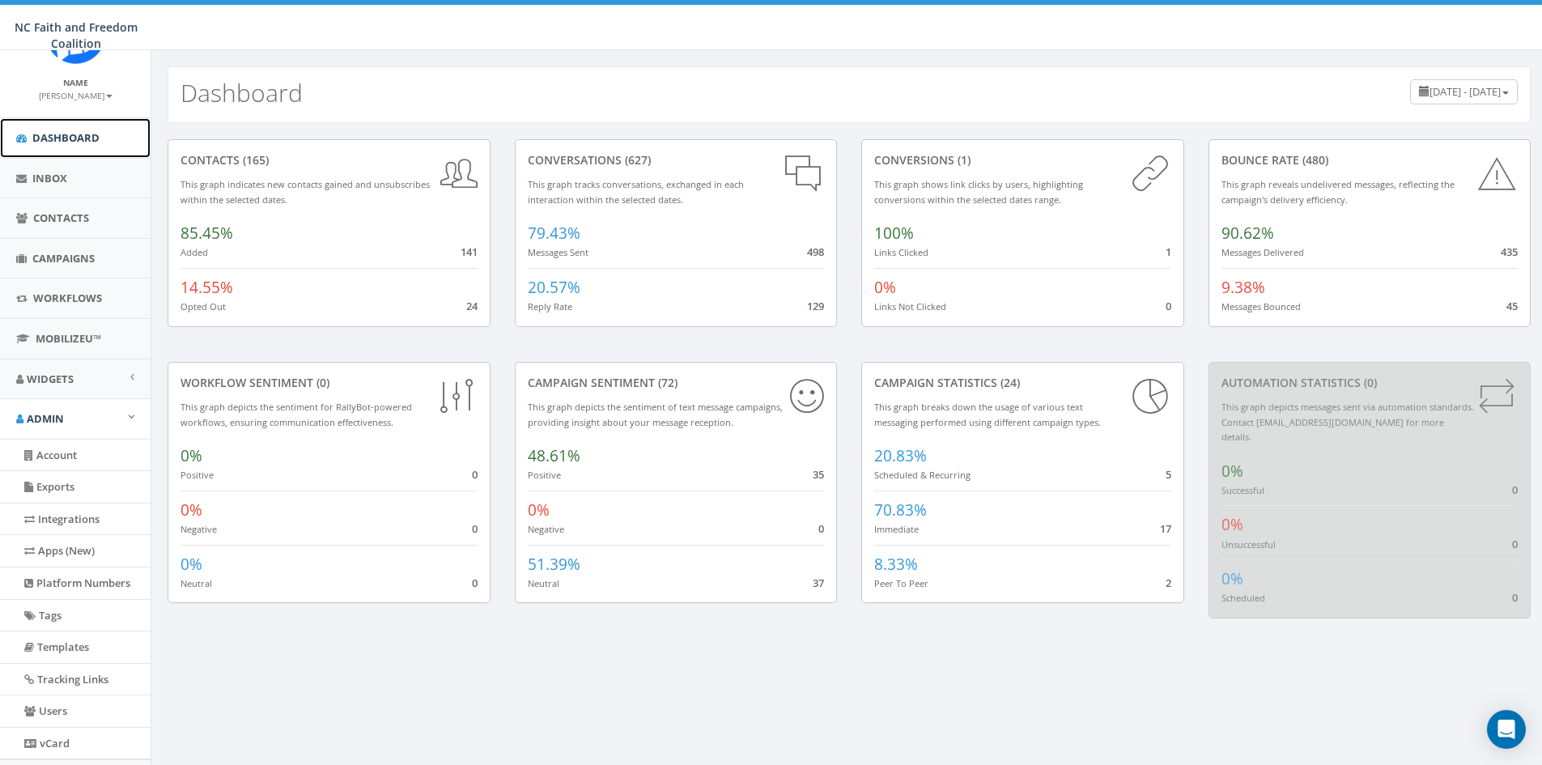
click at [57, 132] on span "Dashboard" at bounding box center [65, 137] width 67 height 15
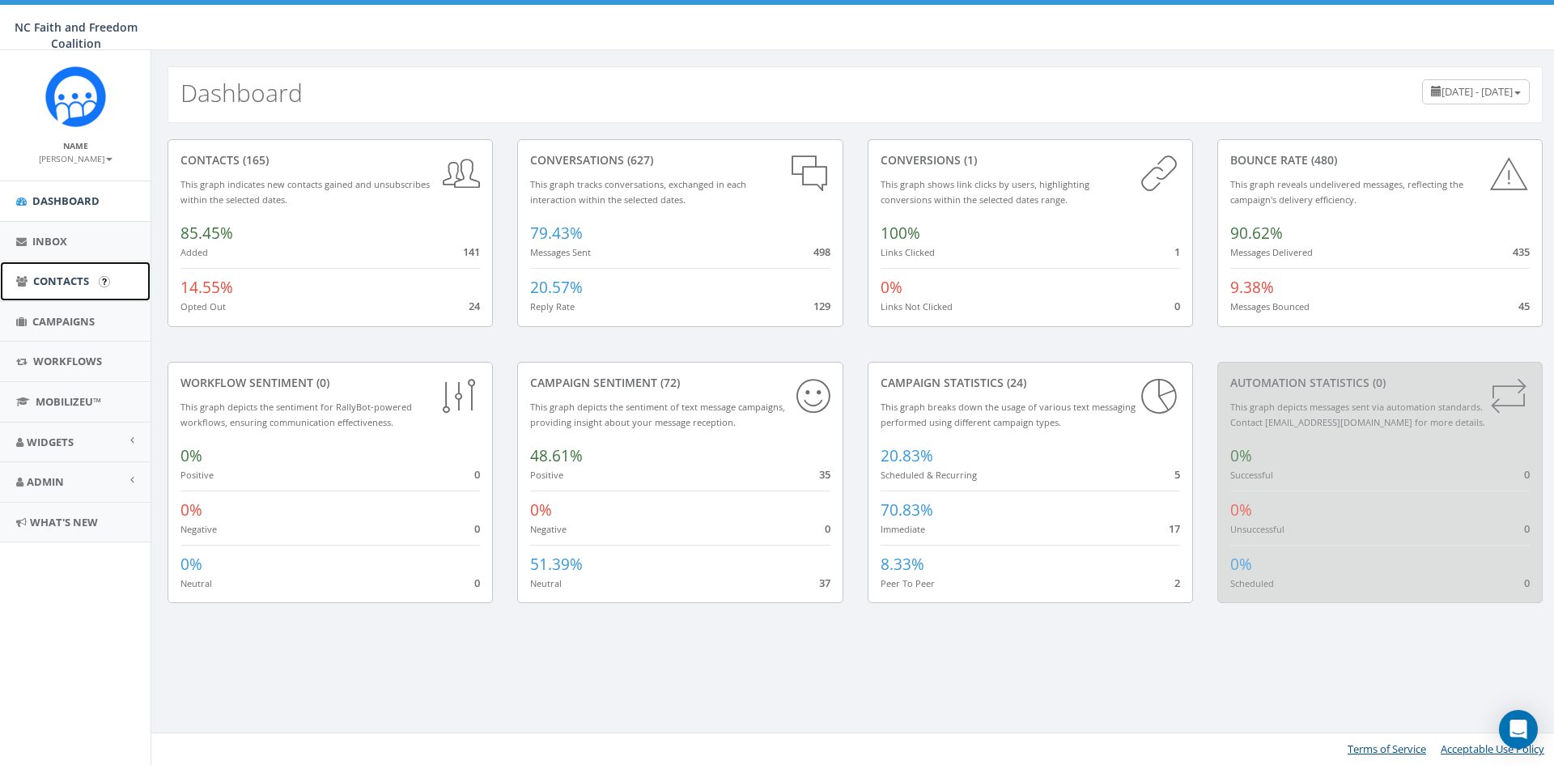
click at [70, 280] on span "Contacts" at bounding box center [61, 281] width 56 height 15
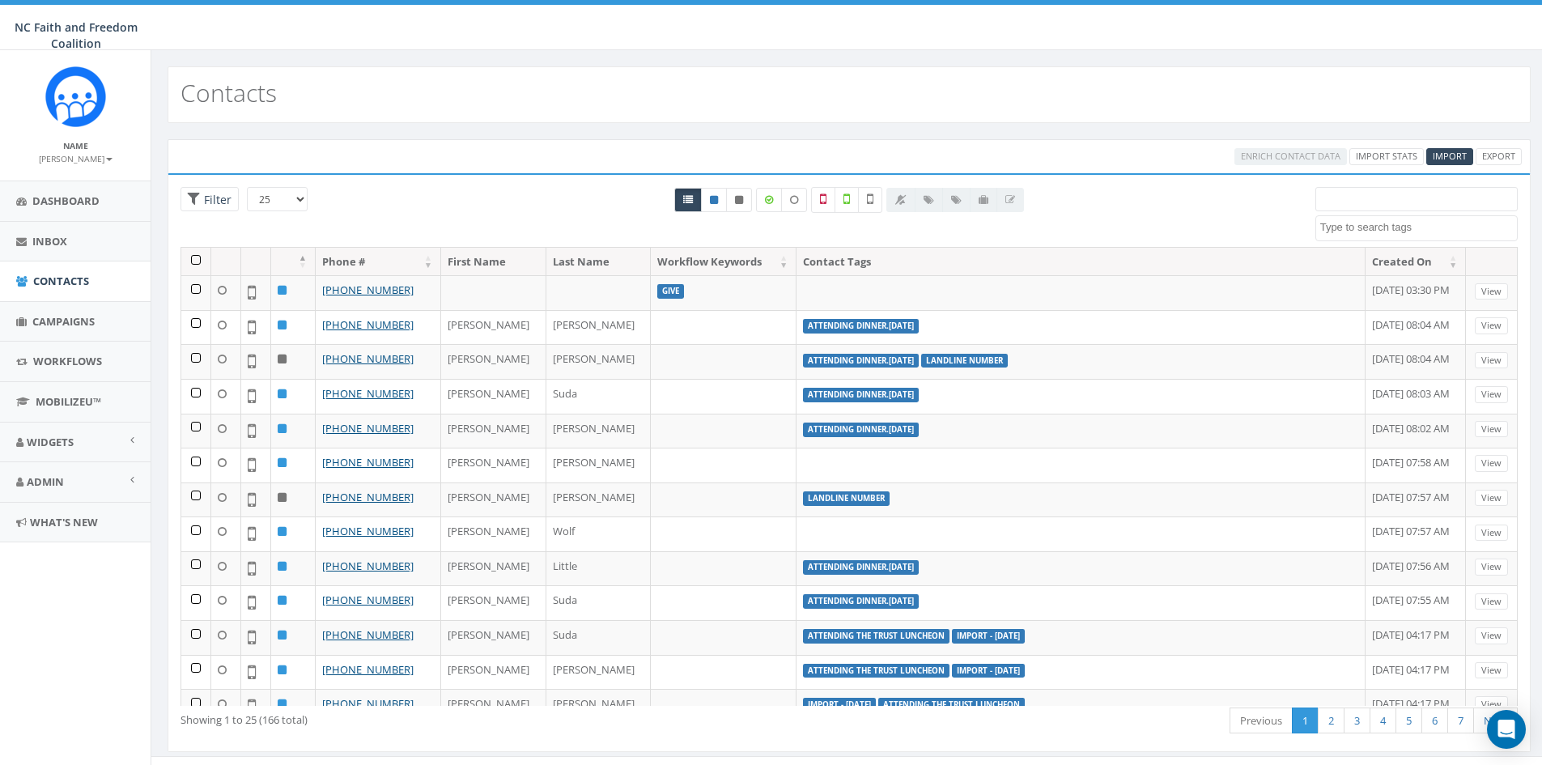
select select
click at [59, 317] on span "Campaigns" at bounding box center [63, 321] width 62 height 15
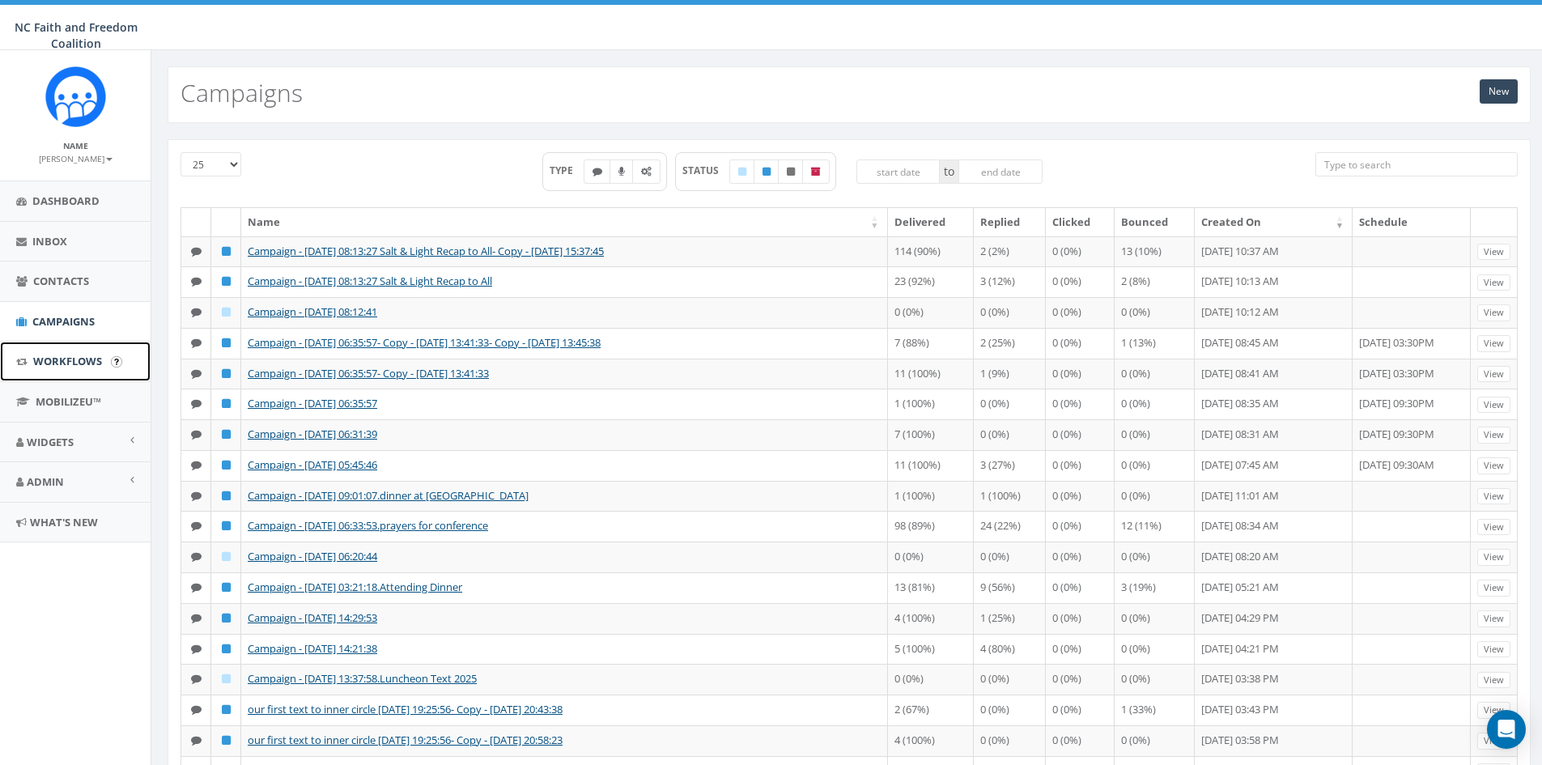
click at [55, 366] on span "Workflows" at bounding box center [67, 361] width 69 height 15
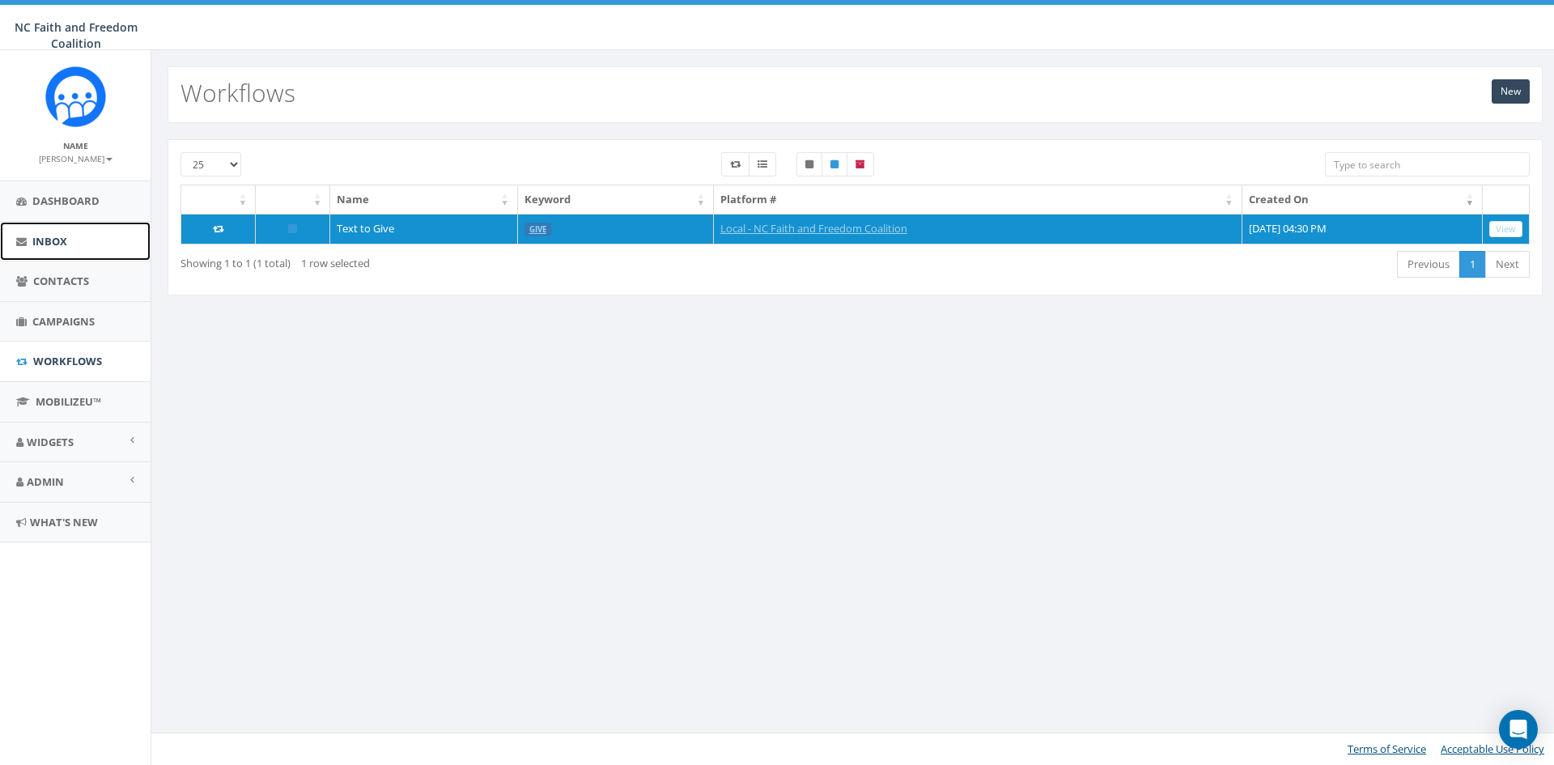
click at [62, 246] on span "Inbox" at bounding box center [49, 241] width 35 height 15
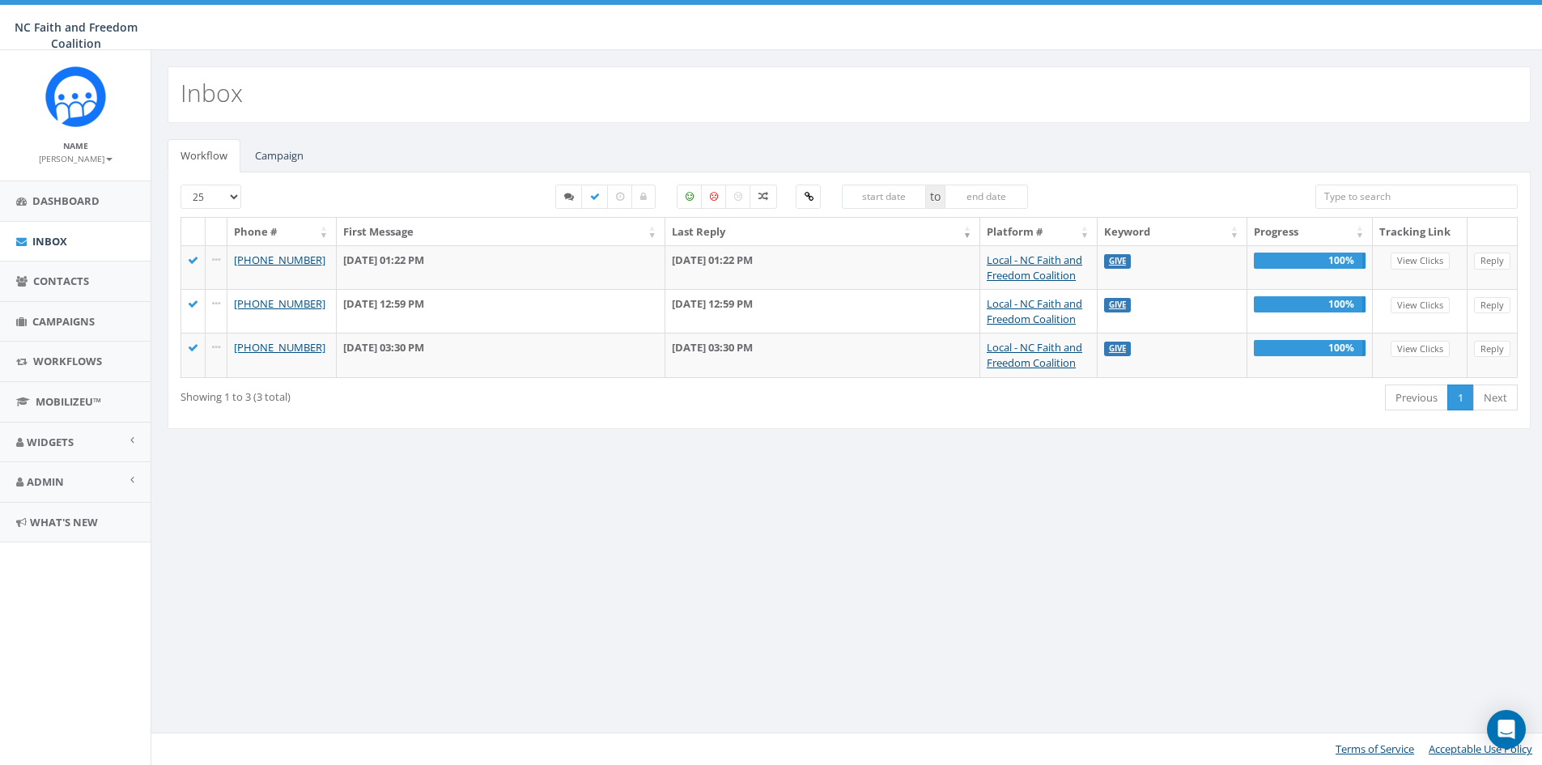
select select
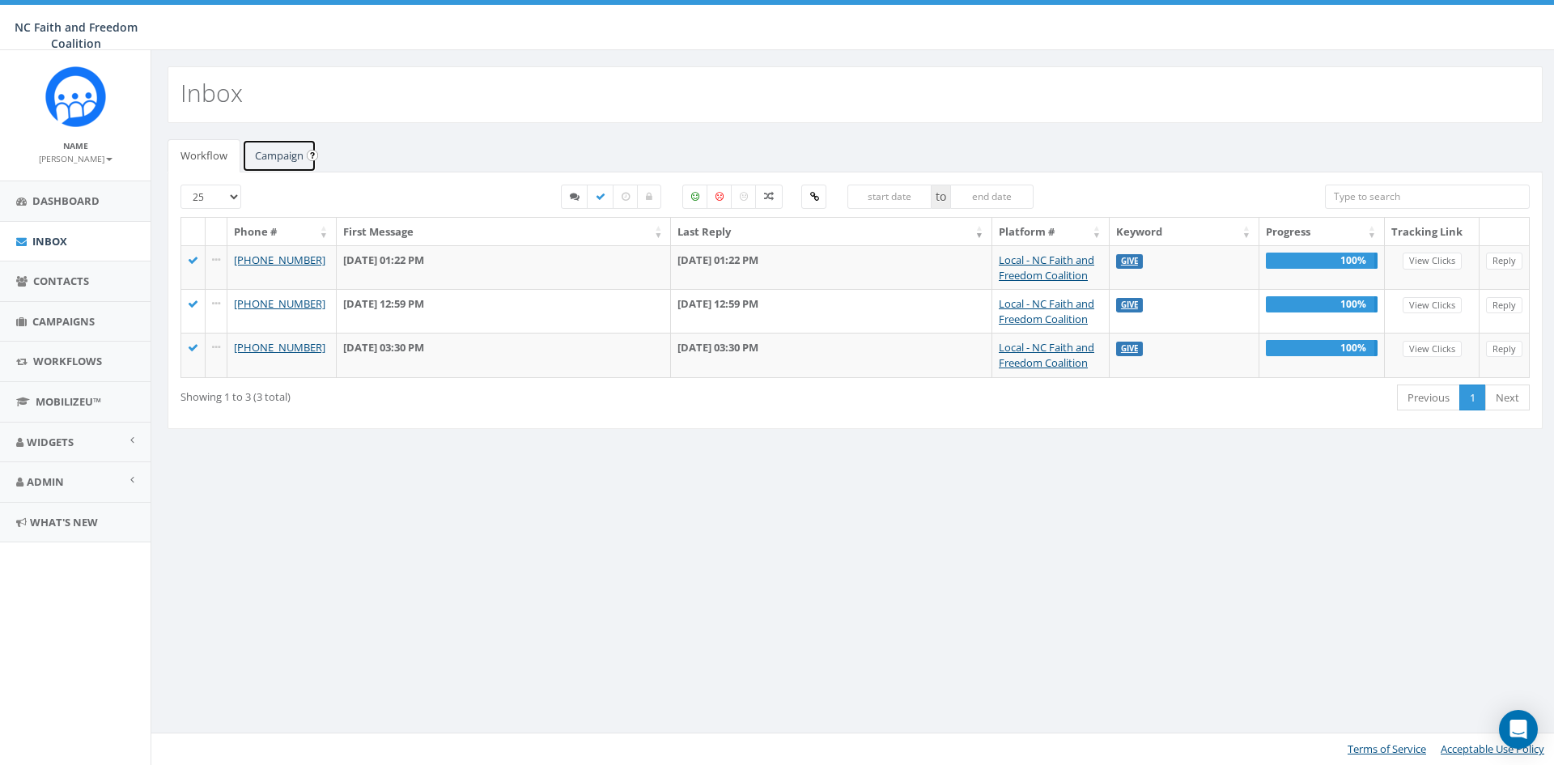
click at [272, 156] on link "Campaign" at bounding box center [279, 155] width 74 height 33
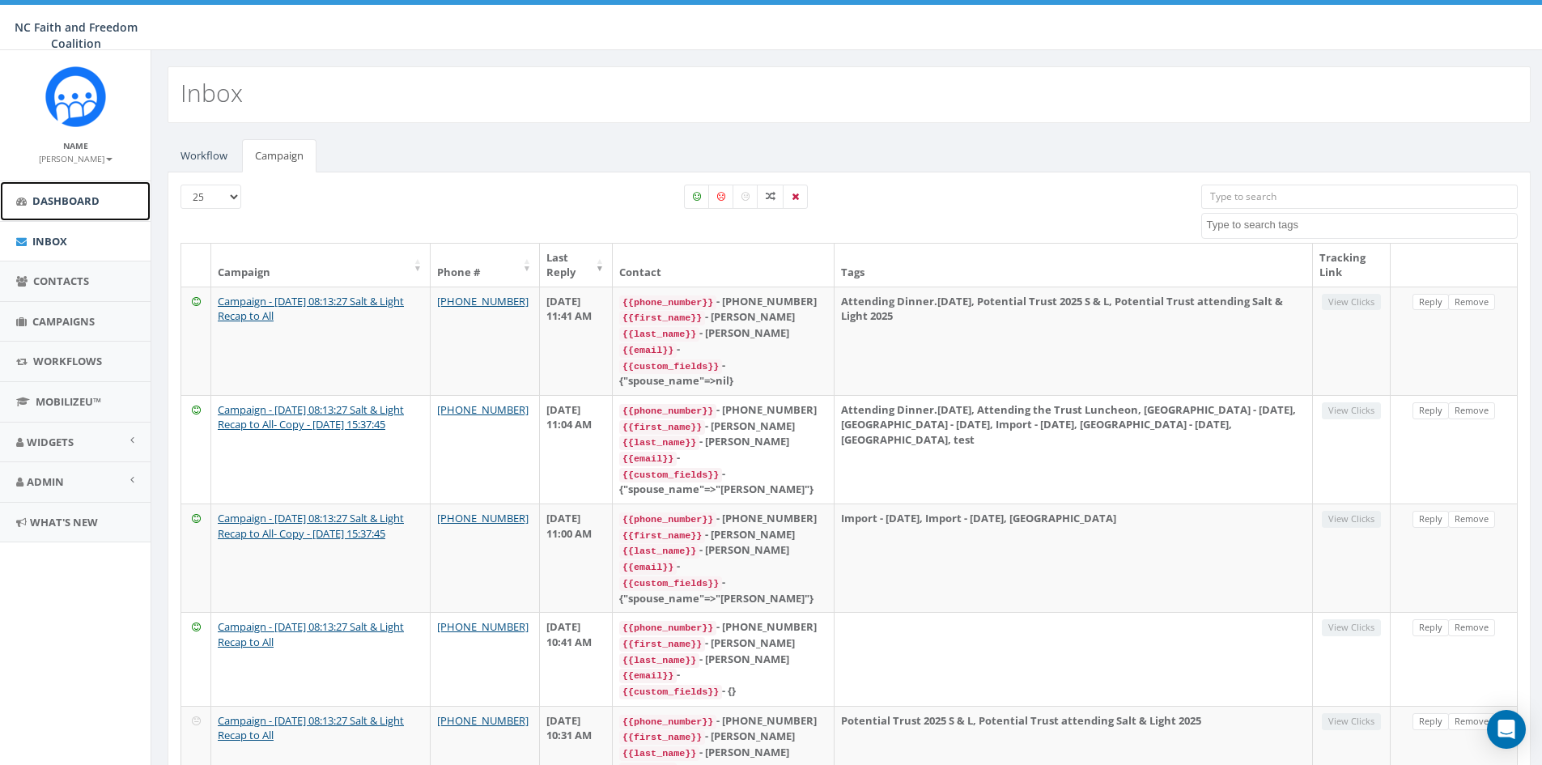
click at [51, 197] on span "Dashboard" at bounding box center [65, 200] width 67 height 15
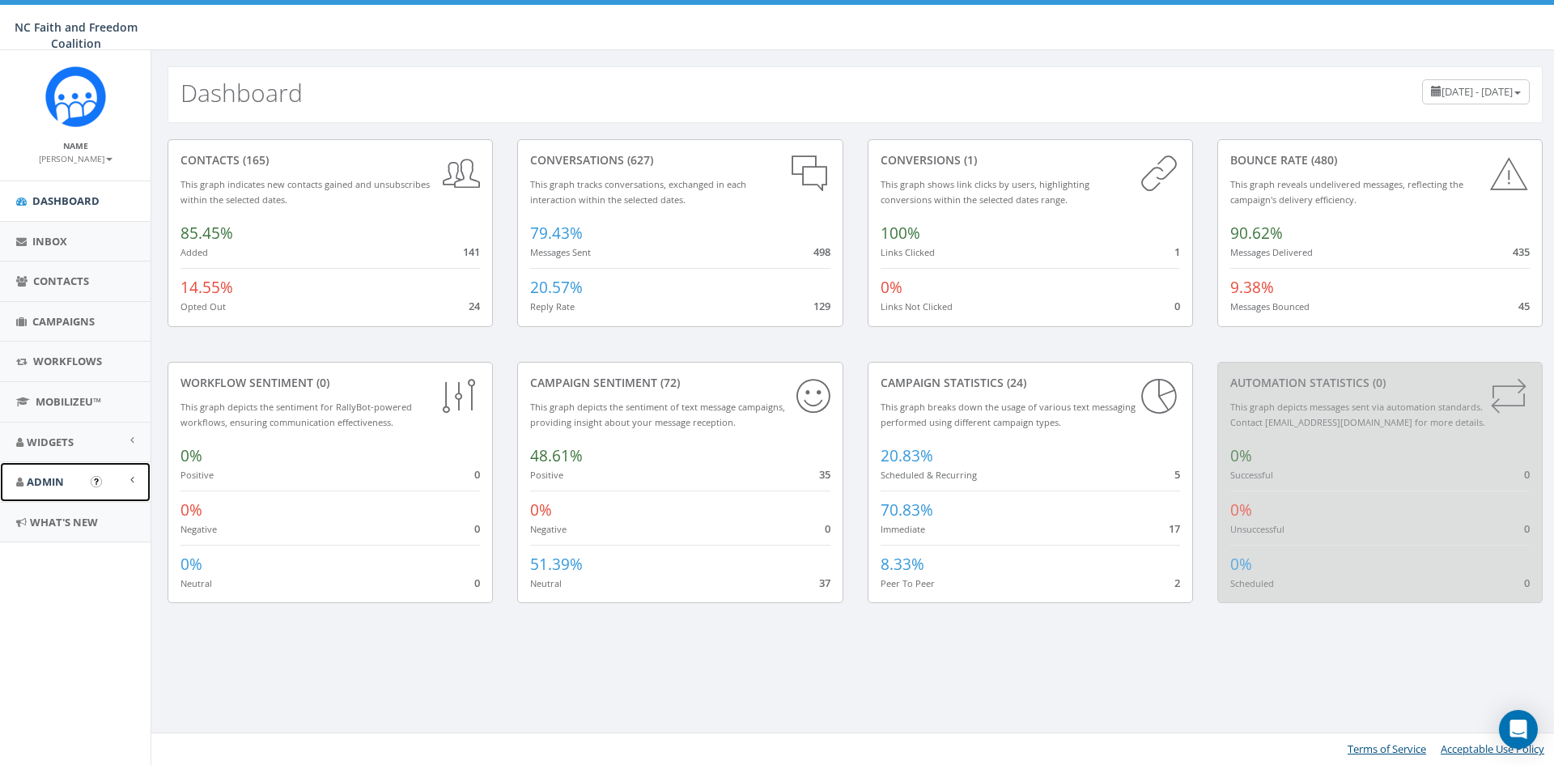
click at [55, 474] on link "Admin" at bounding box center [75, 482] width 151 height 40
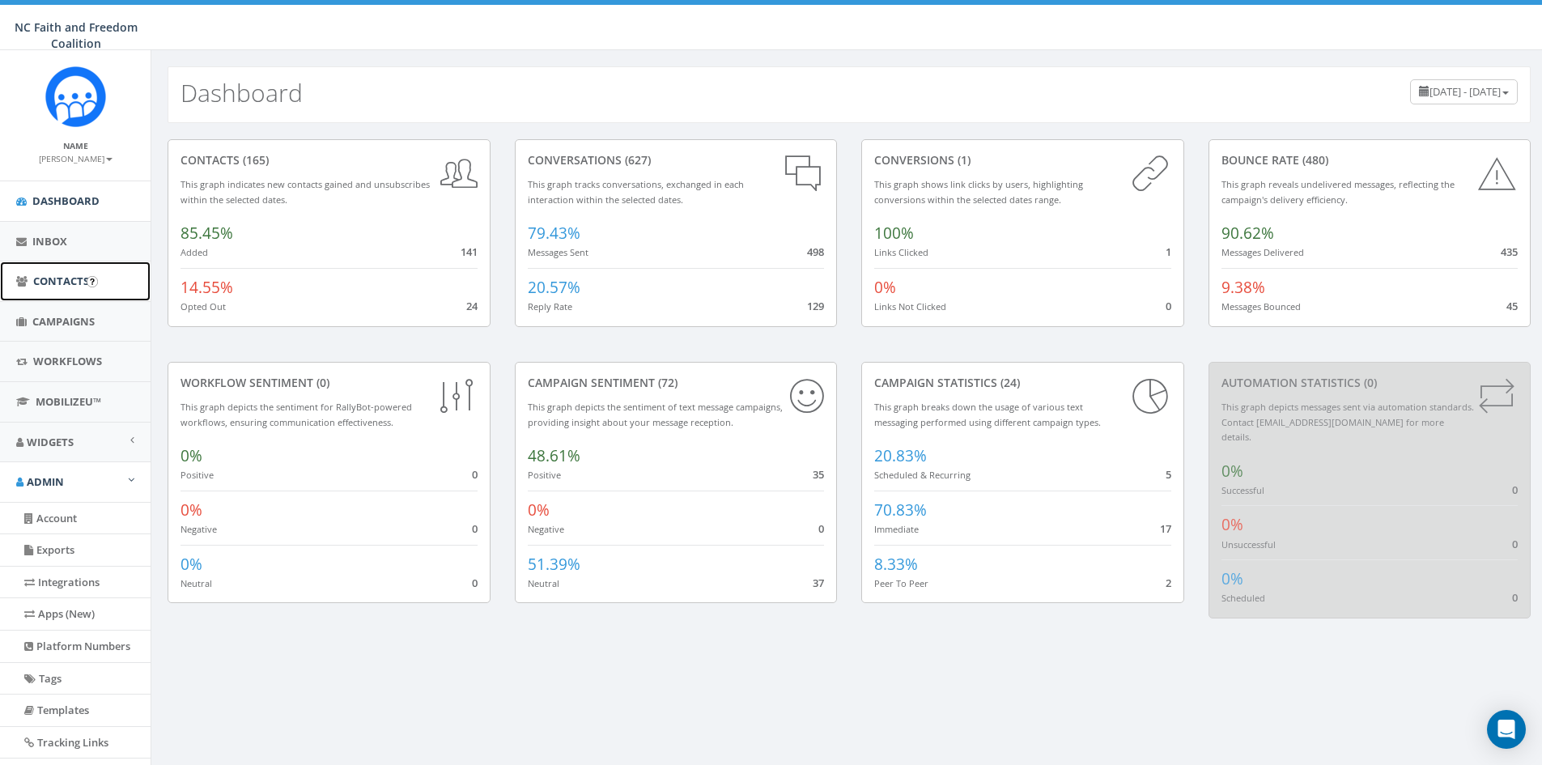
click at [36, 277] on span "Contacts" at bounding box center [61, 281] width 56 height 15
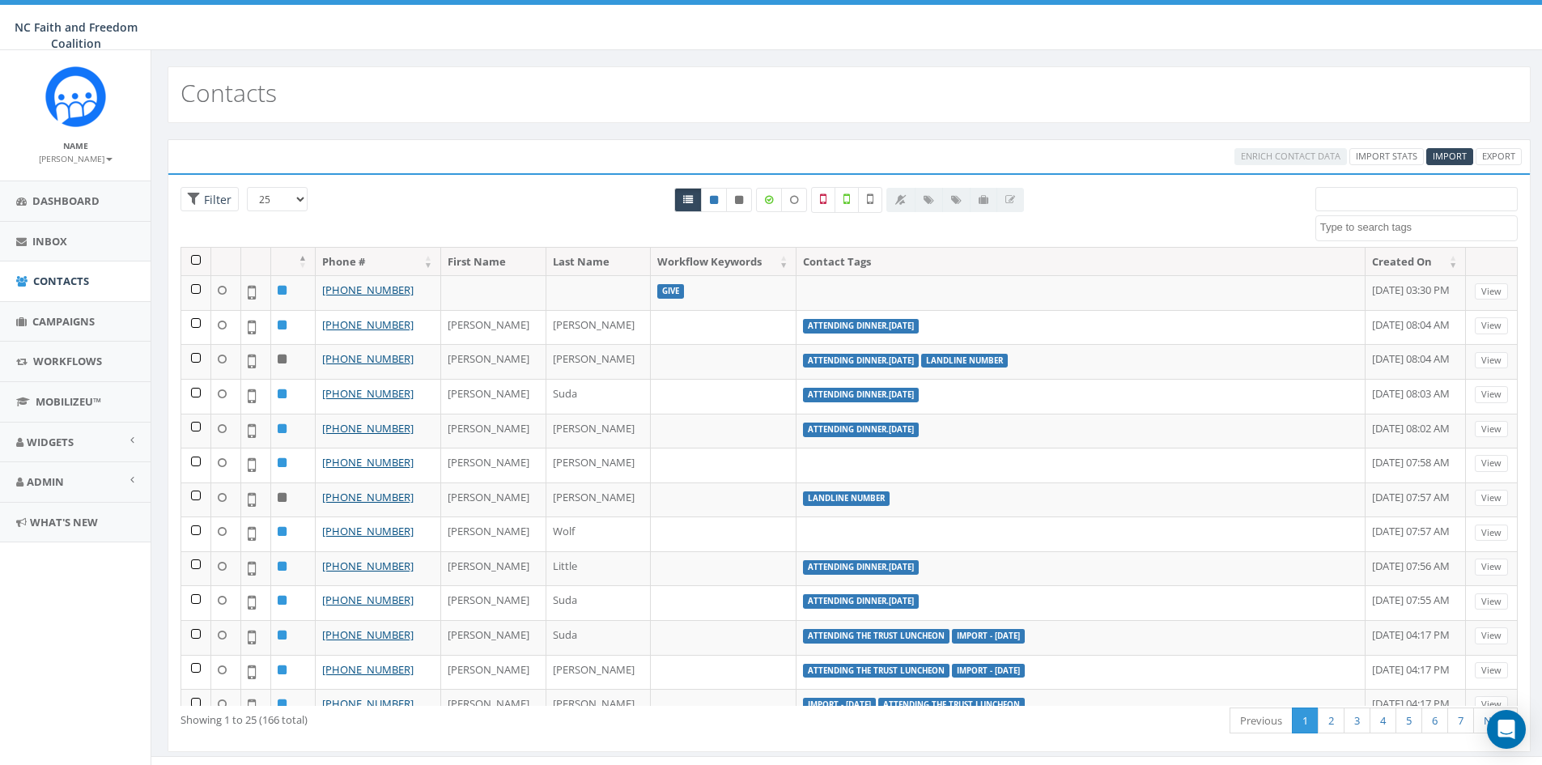
select select
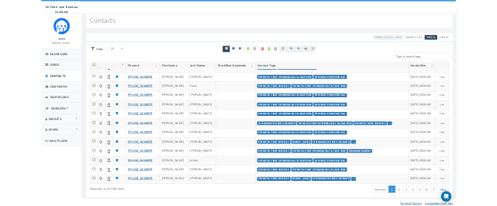
scroll to position [23, 0]
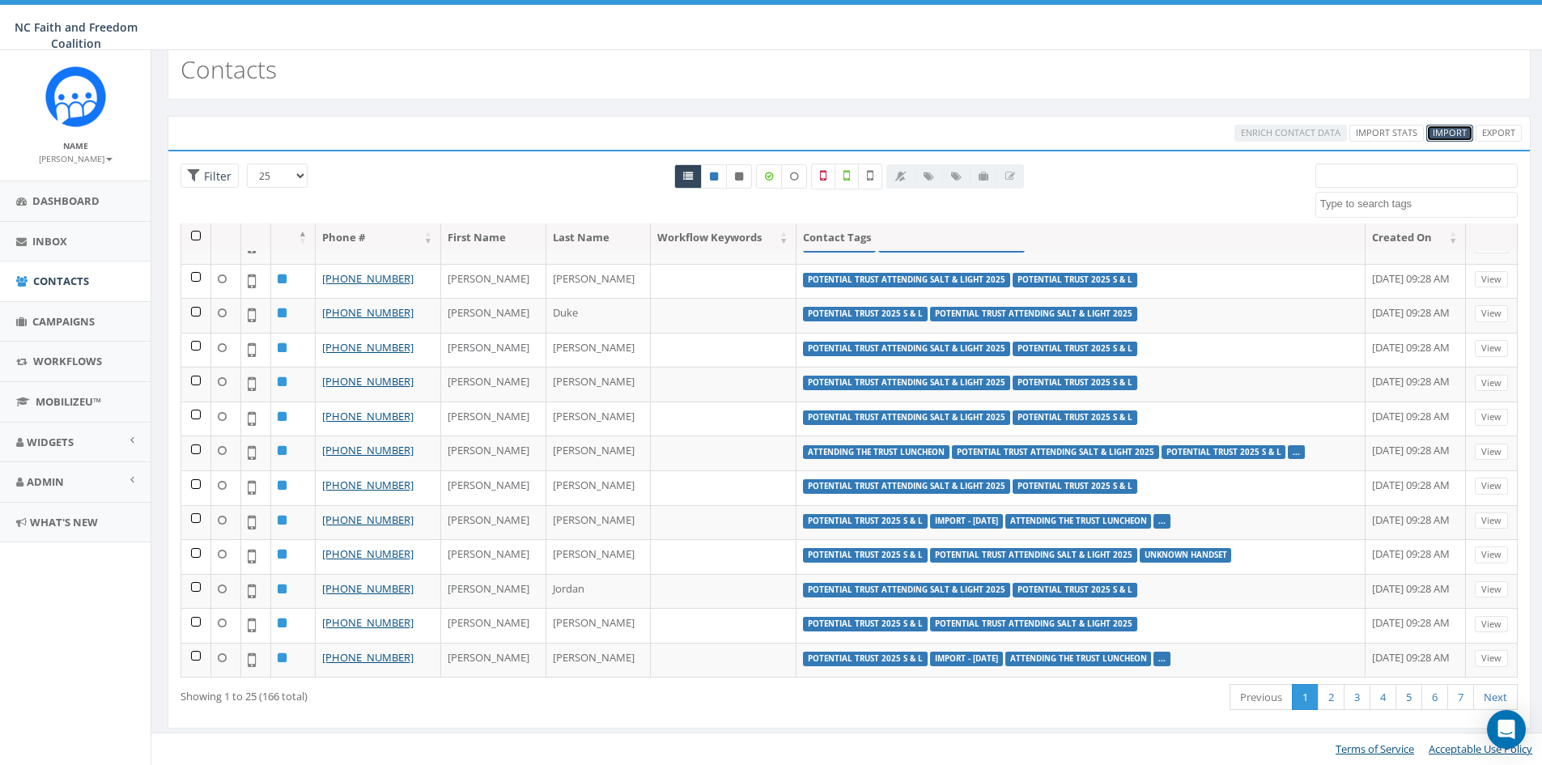
click at [1454, 129] on span "Import" at bounding box center [1450, 132] width 34 height 12
select select
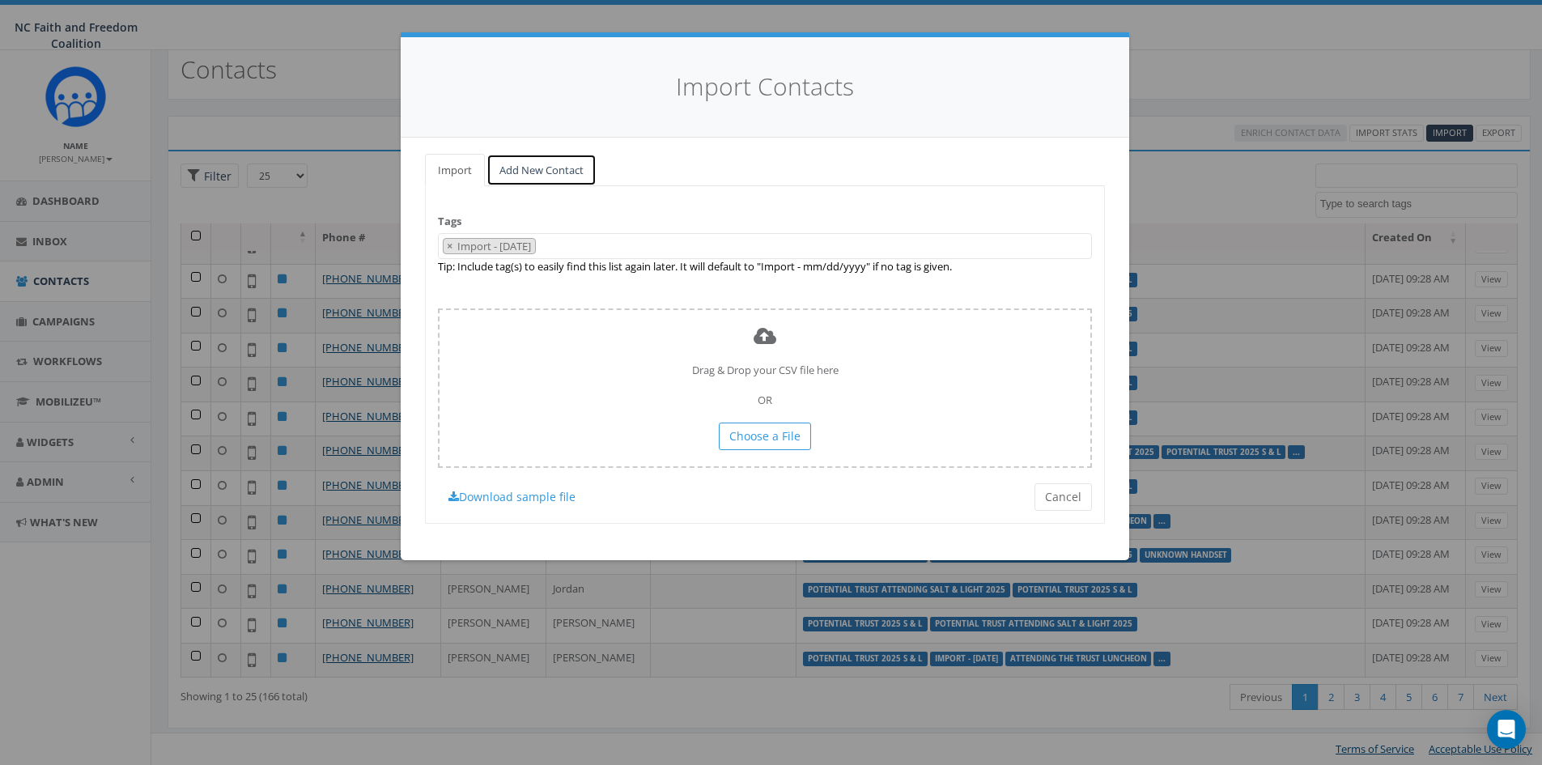
click at [511, 175] on link "Add New Contact" at bounding box center [542, 170] width 110 height 33
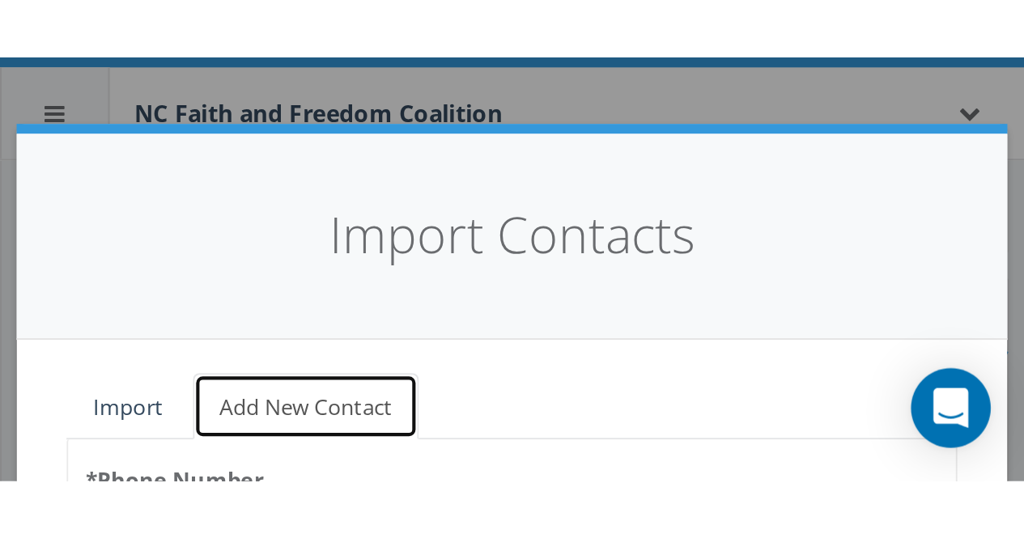
scroll to position [436, 0]
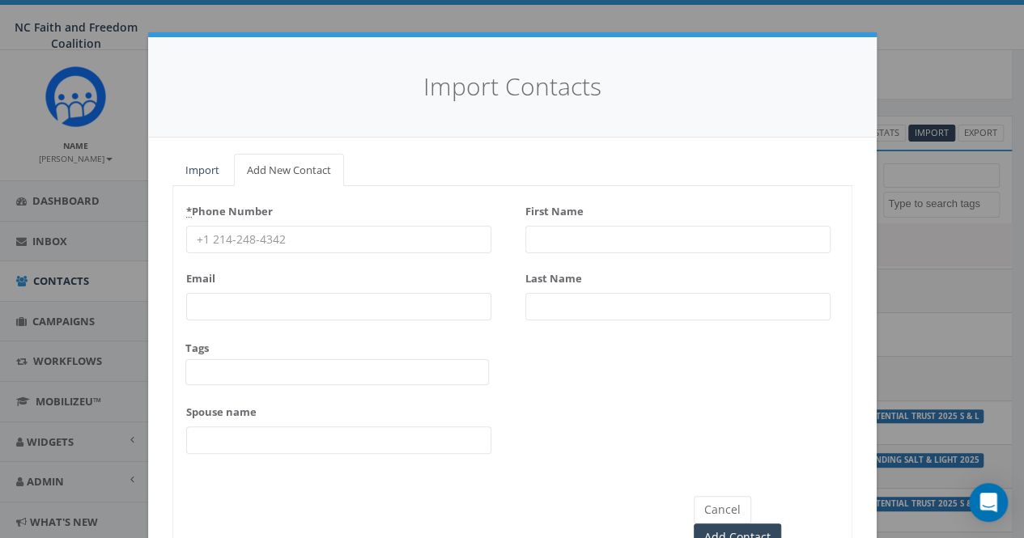
click at [279, 245] on input "* Phone Number" at bounding box center [338, 240] width 305 height 28
type input "9192654056"
click at [542, 236] on input "First Name" at bounding box center [677, 240] width 305 height 28
type input "Angela"
click at [544, 310] on input "Last Name" at bounding box center [677, 307] width 305 height 28
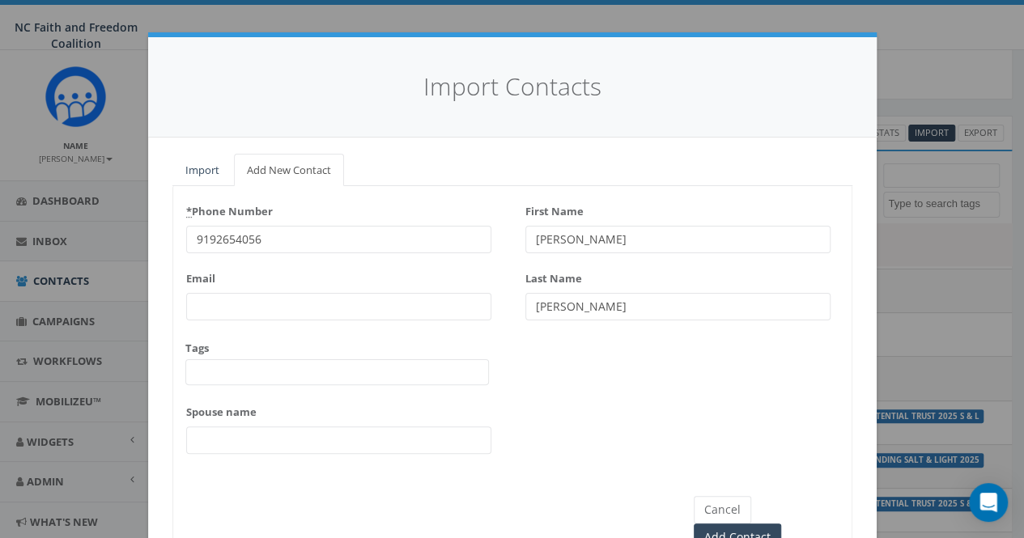
type input "Glover"
click at [236, 436] on input "Spouse name" at bounding box center [338, 441] width 305 height 28
type input "[PERSON_NAME]"
click at [235, 308] on input "Email" at bounding box center [338, 307] width 305 height 28
paste input "aglover1022@yahoo.com"
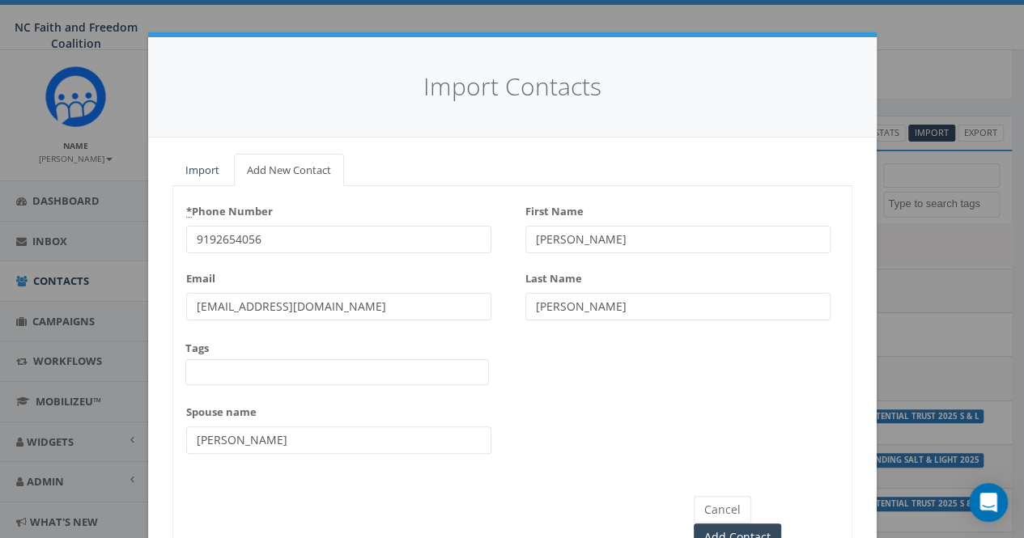
type input "aglover1022@yahoo.com"
click at [585, 475] on div "Cancel Add Contact" at bounding box center [512, 508] width 678 height 85
click at [764, 524] on input "Add Contact" at bounding box center [737, 538] width 87 height 28
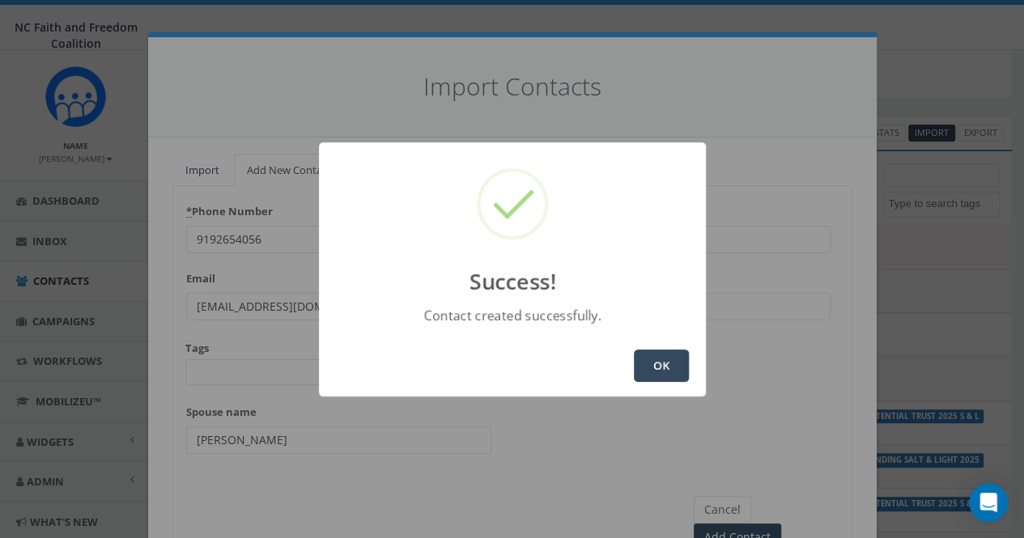
click at [661, 368] on button "OK" at bounding box center [661, 366] width 55 height 32
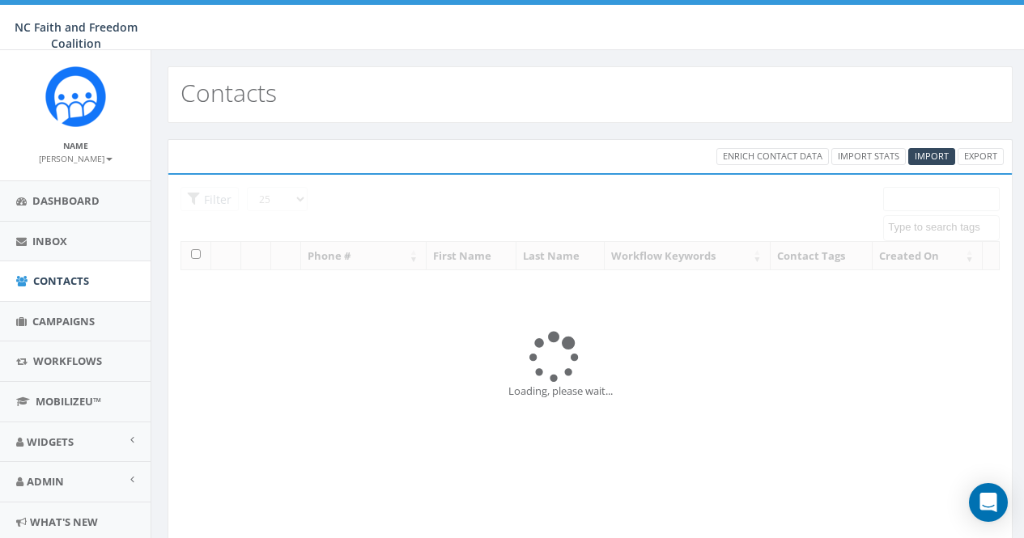
select select
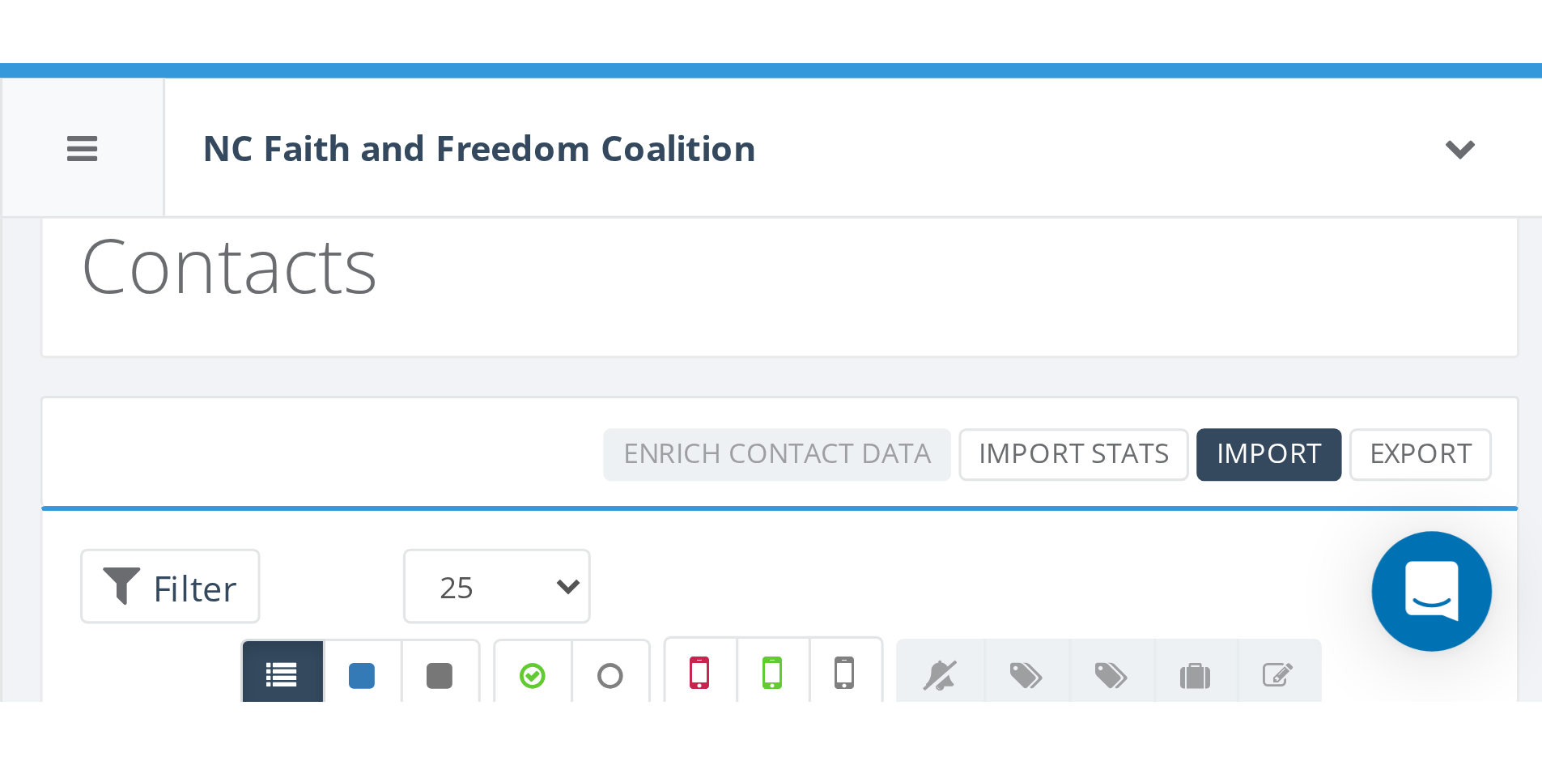
scroll to position [23, 0]
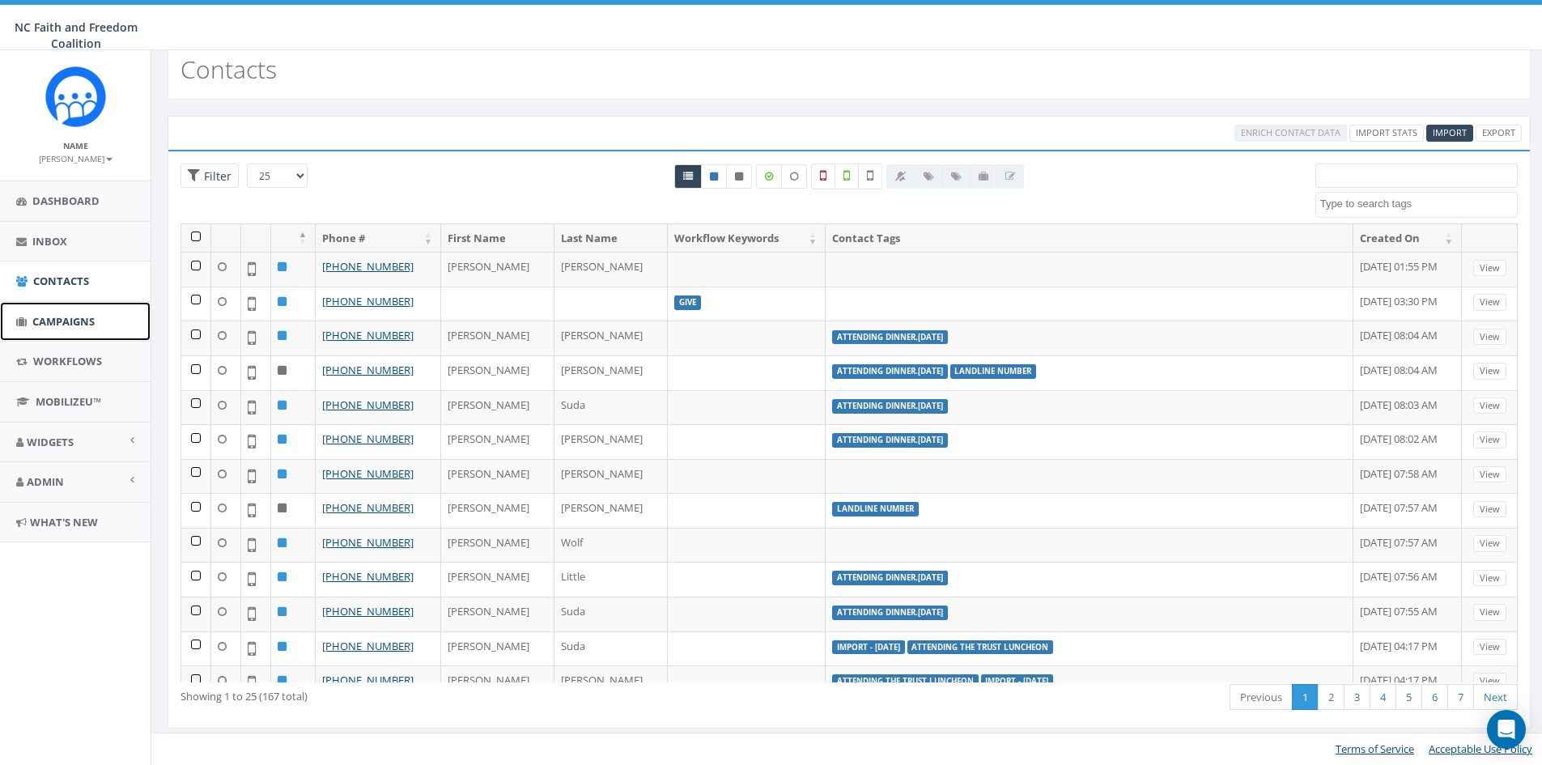
click at [49, 322] on span "Campaigns" at bounding box center [63, 321] width 62 height 15
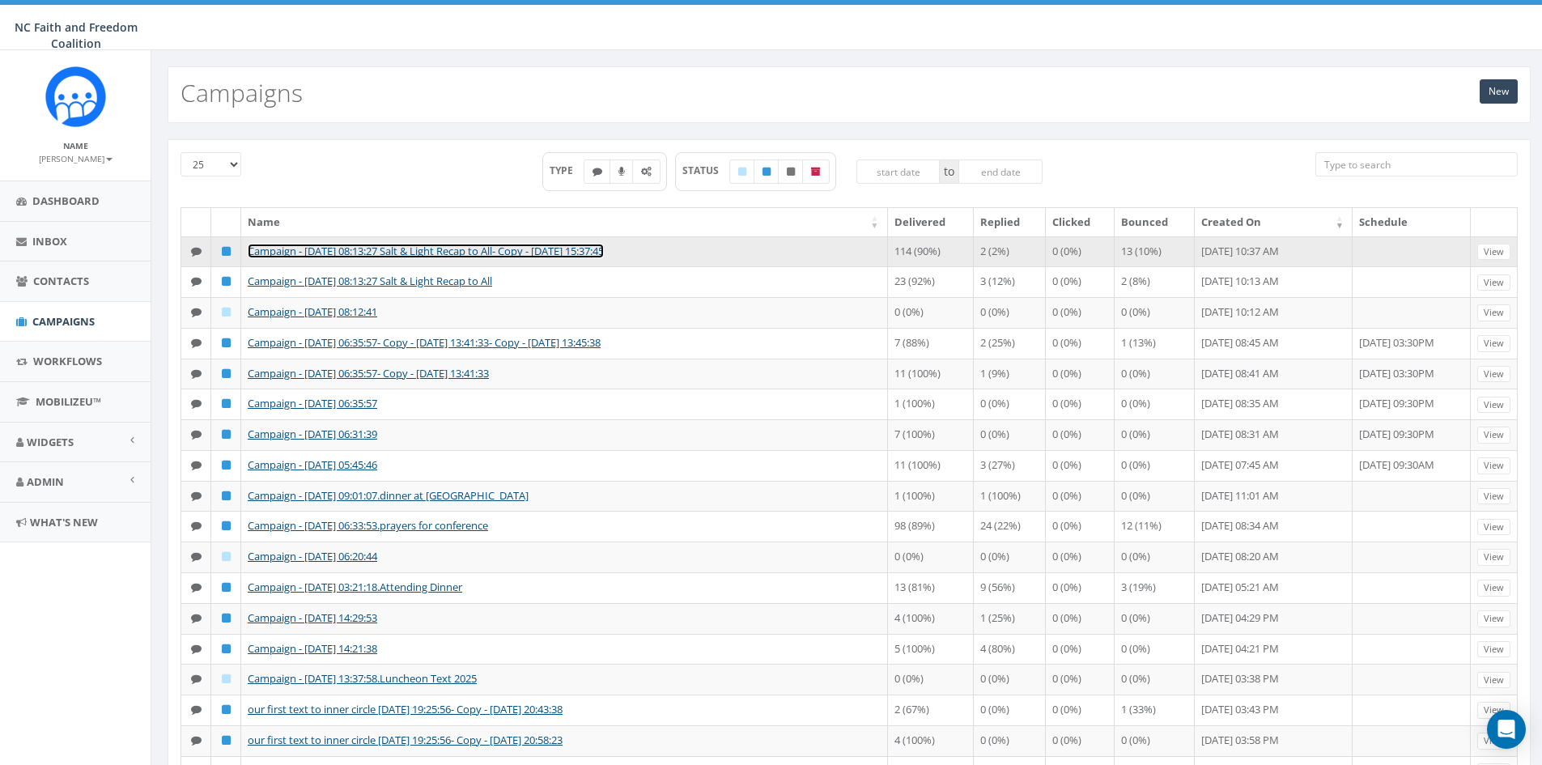
click at [576, 253] on link "Campaign - [DATE] 08:13:27 Salt & Light Recap to All- Copy - [DATE] 15:37:45" at bounding box center [426, 251] width 356 height 15
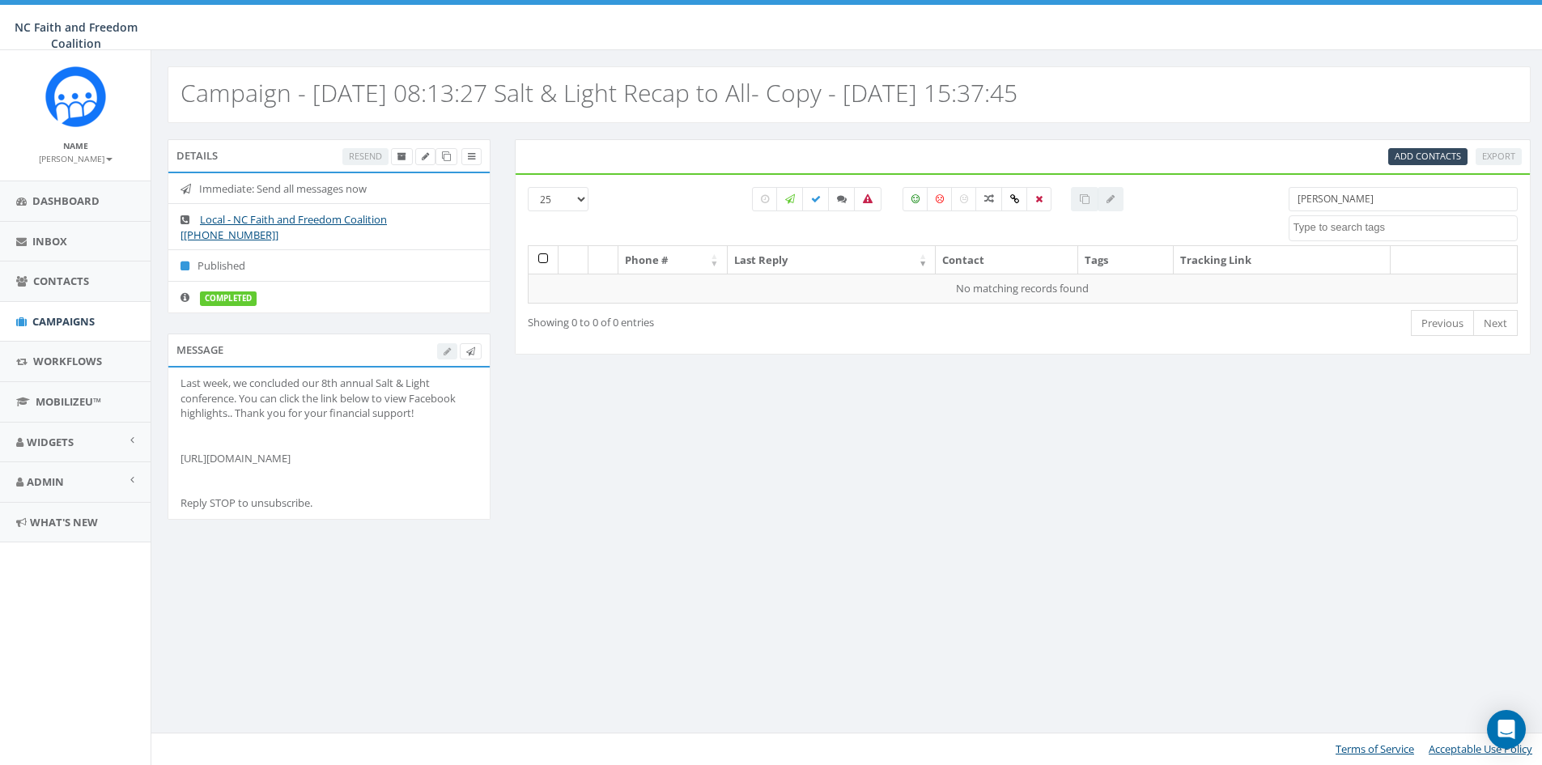
select select
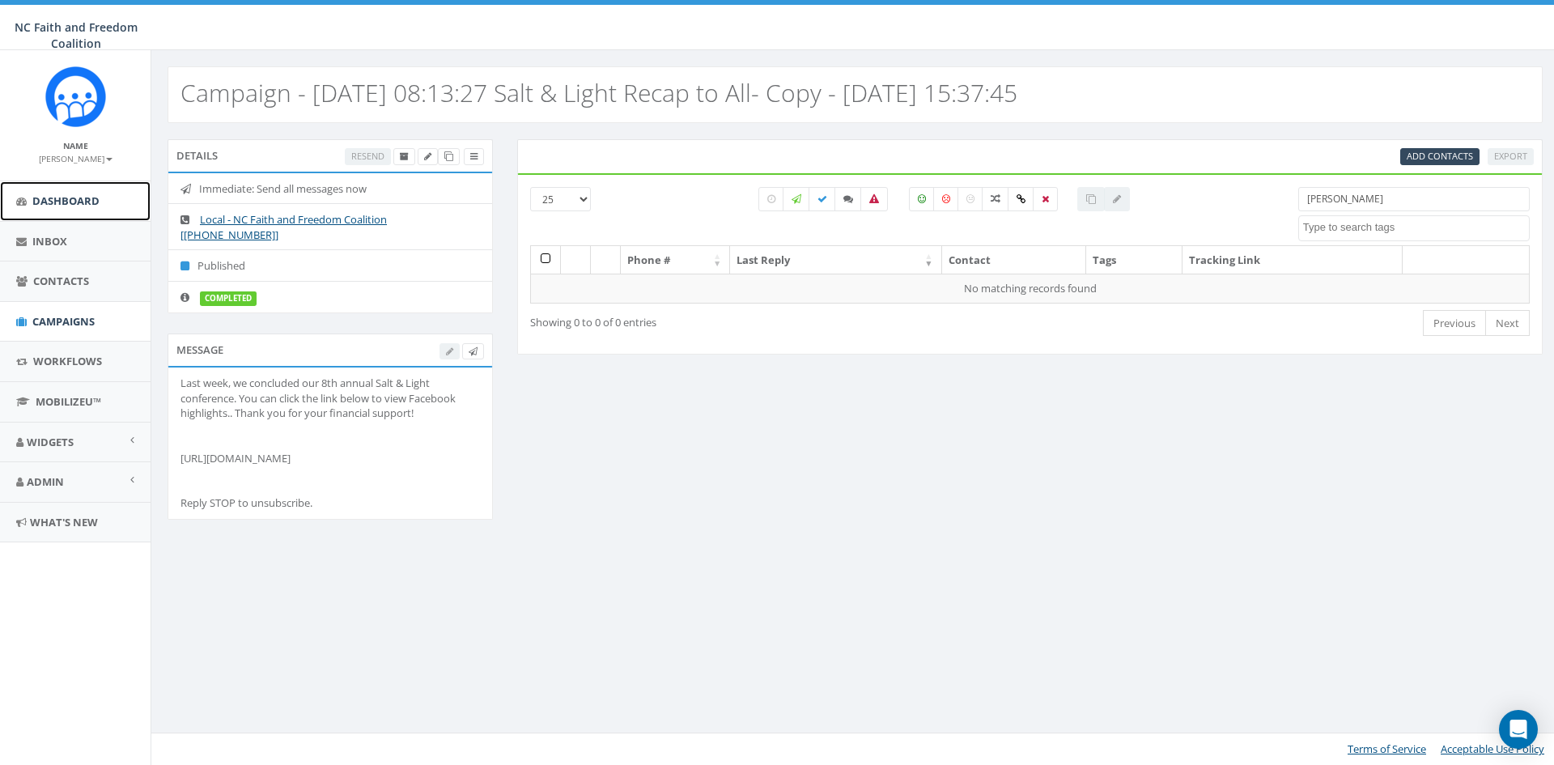
click at [65, 193] on link "Dashboard" at bounding box center [75, 201] width 151 height 40
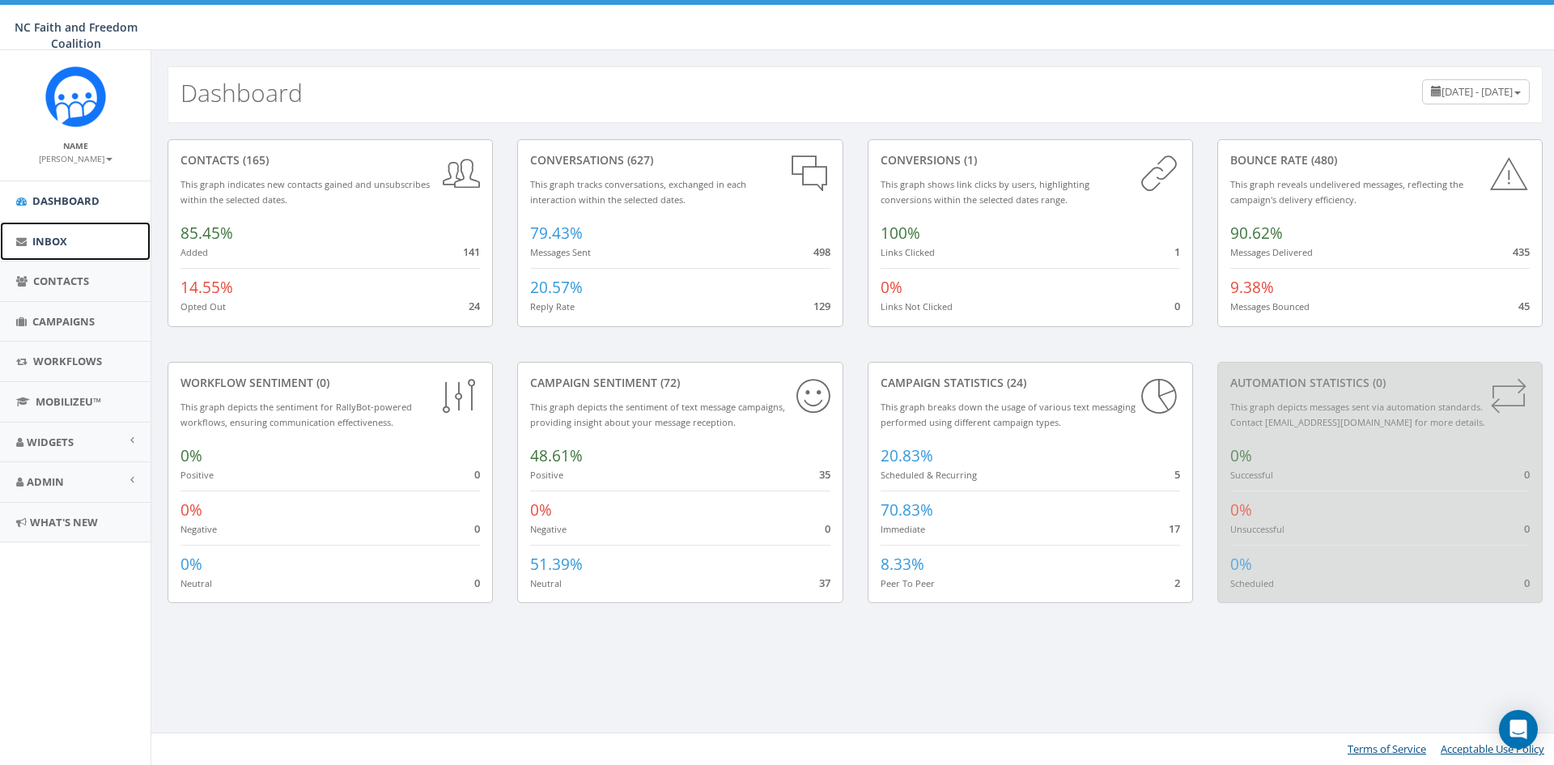
click at [47, 243] on span "Inbox" at bounding box center [49, 241] width 35 height 15
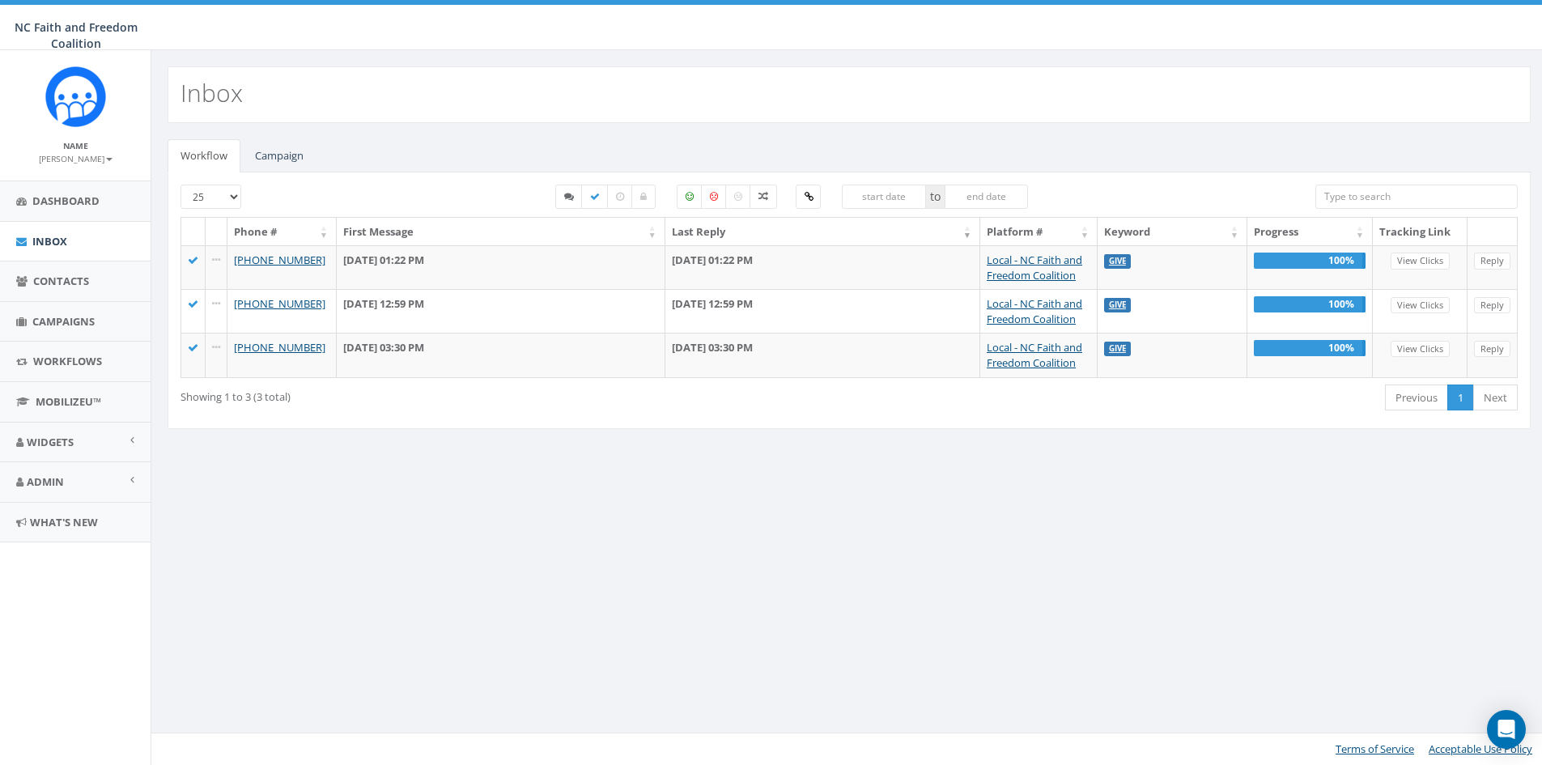
select select
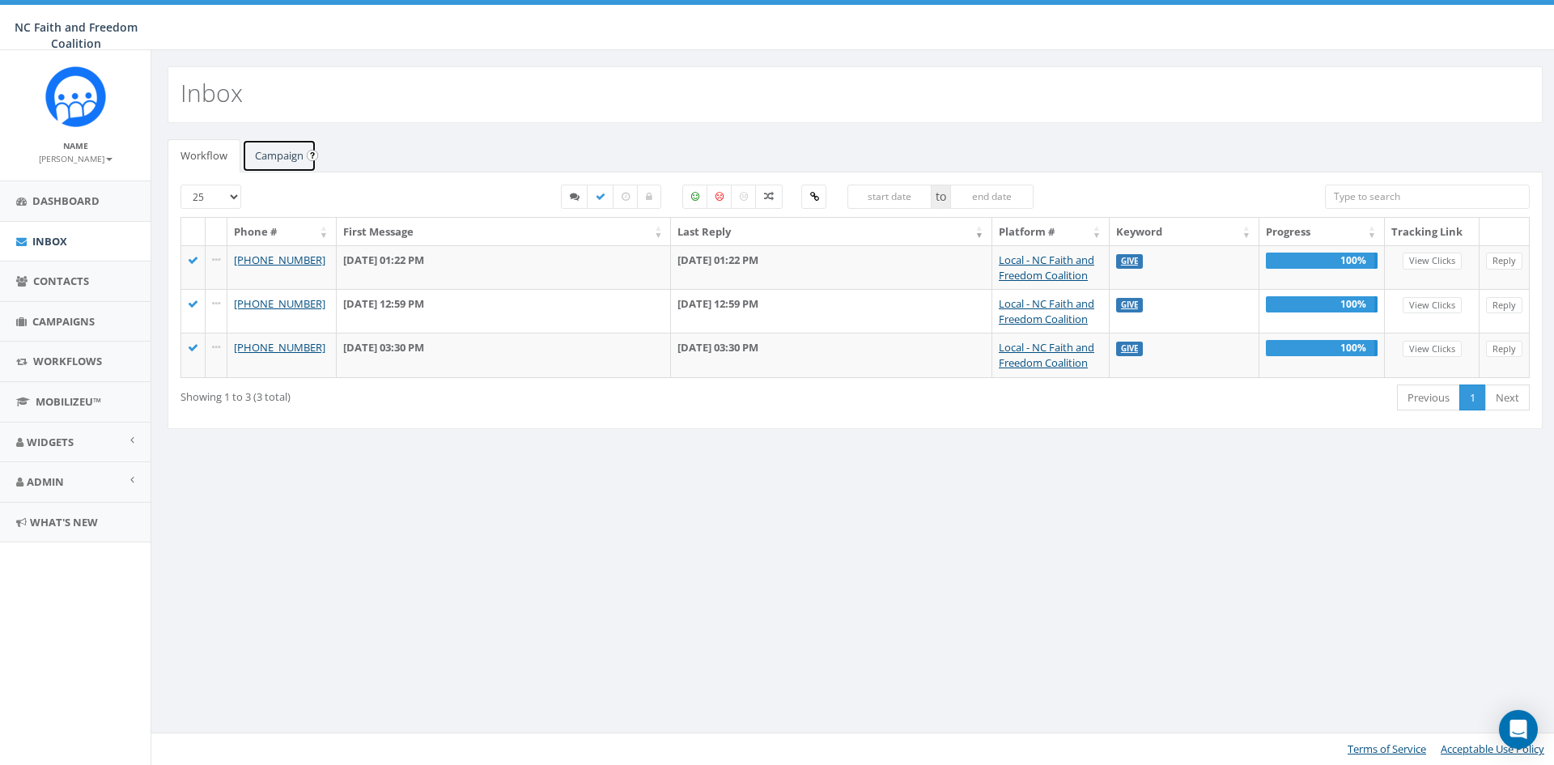
click at [275, 155] on link "Campaign" at bounding box center [279, 155] width 74 height 33
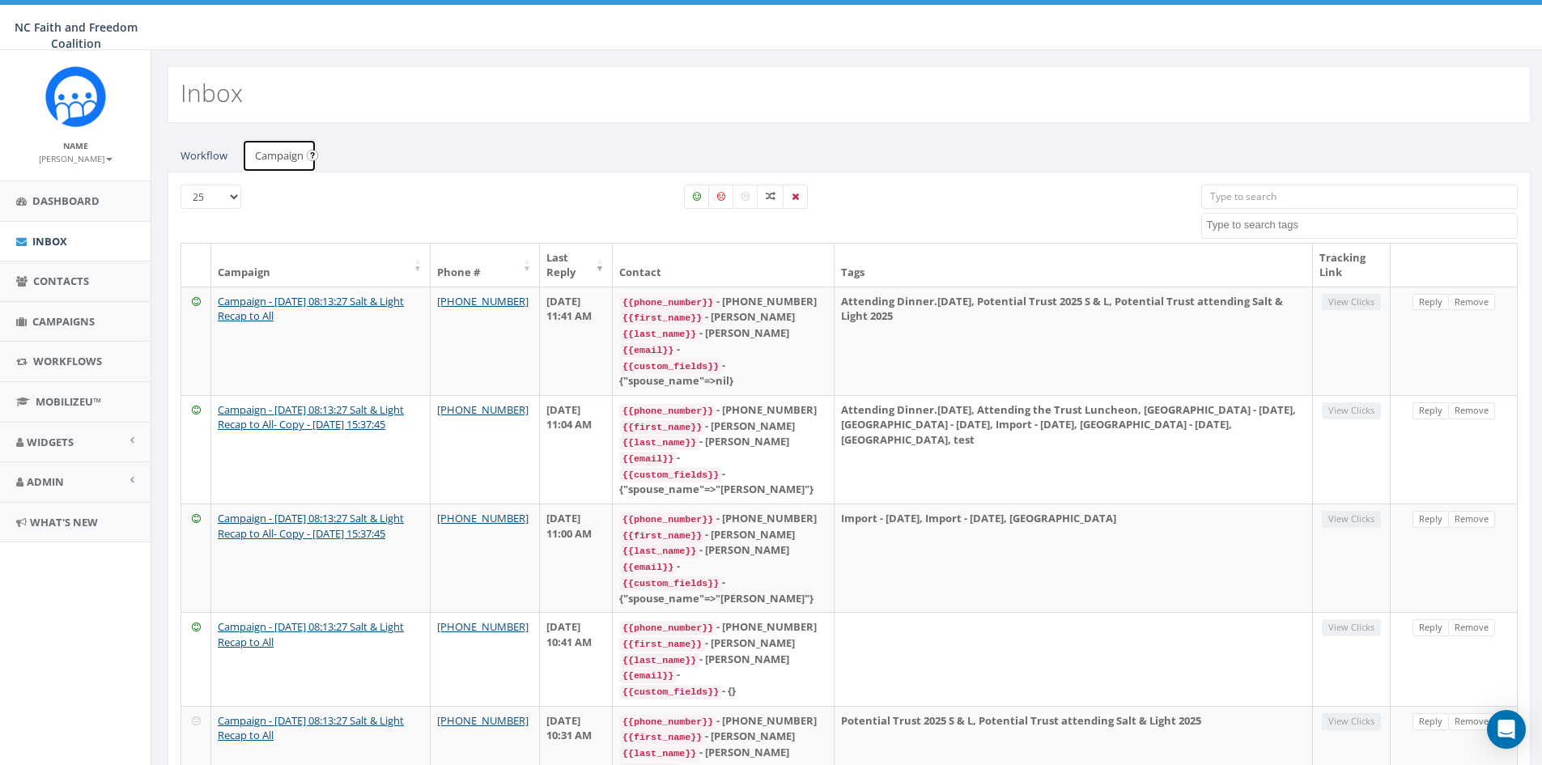
click at [273, 156] on link "Campaign" at bounding box center [279, 155] width 74 height 33
click at [66, 323] on span "Campaigns" at bounding box center [63, 321] width 62 height 15
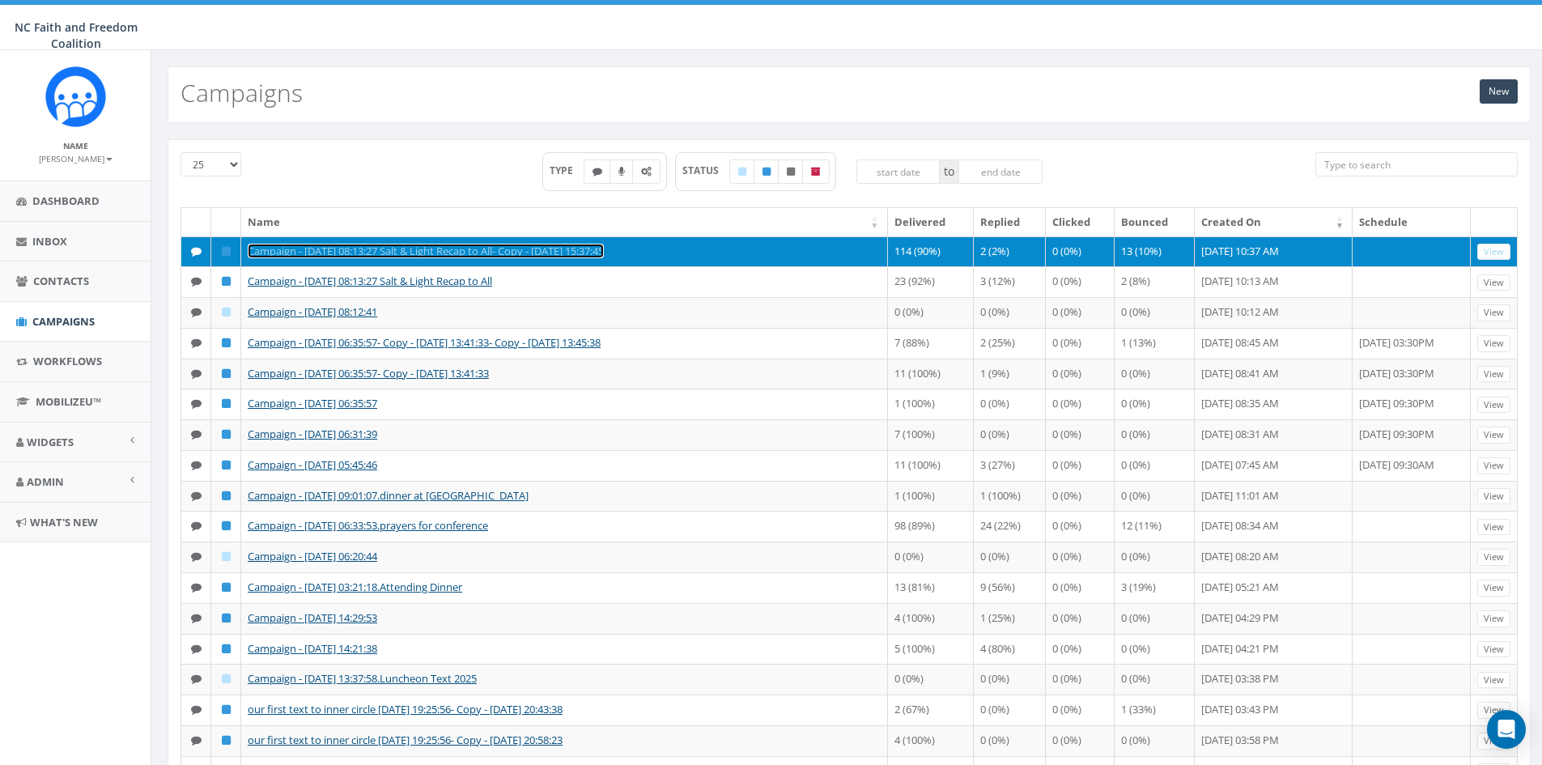
click at [391, 252] on link "Campaign - [DATE] 08:13:27 Salt & Light Recap to All- Copy - [DATE] 15:37:45" at bounding box center [426, 251] width 356 height 15
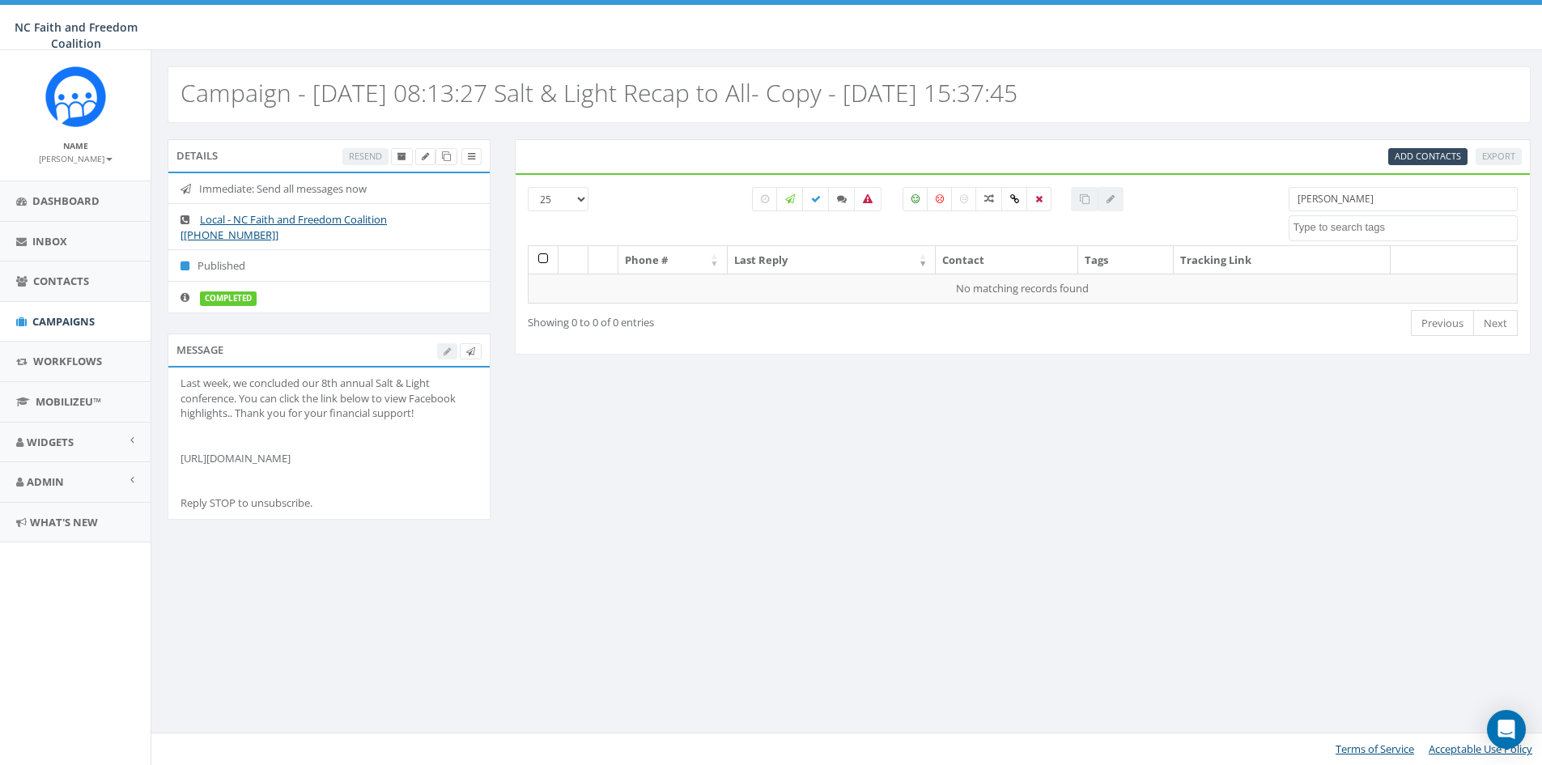
select select
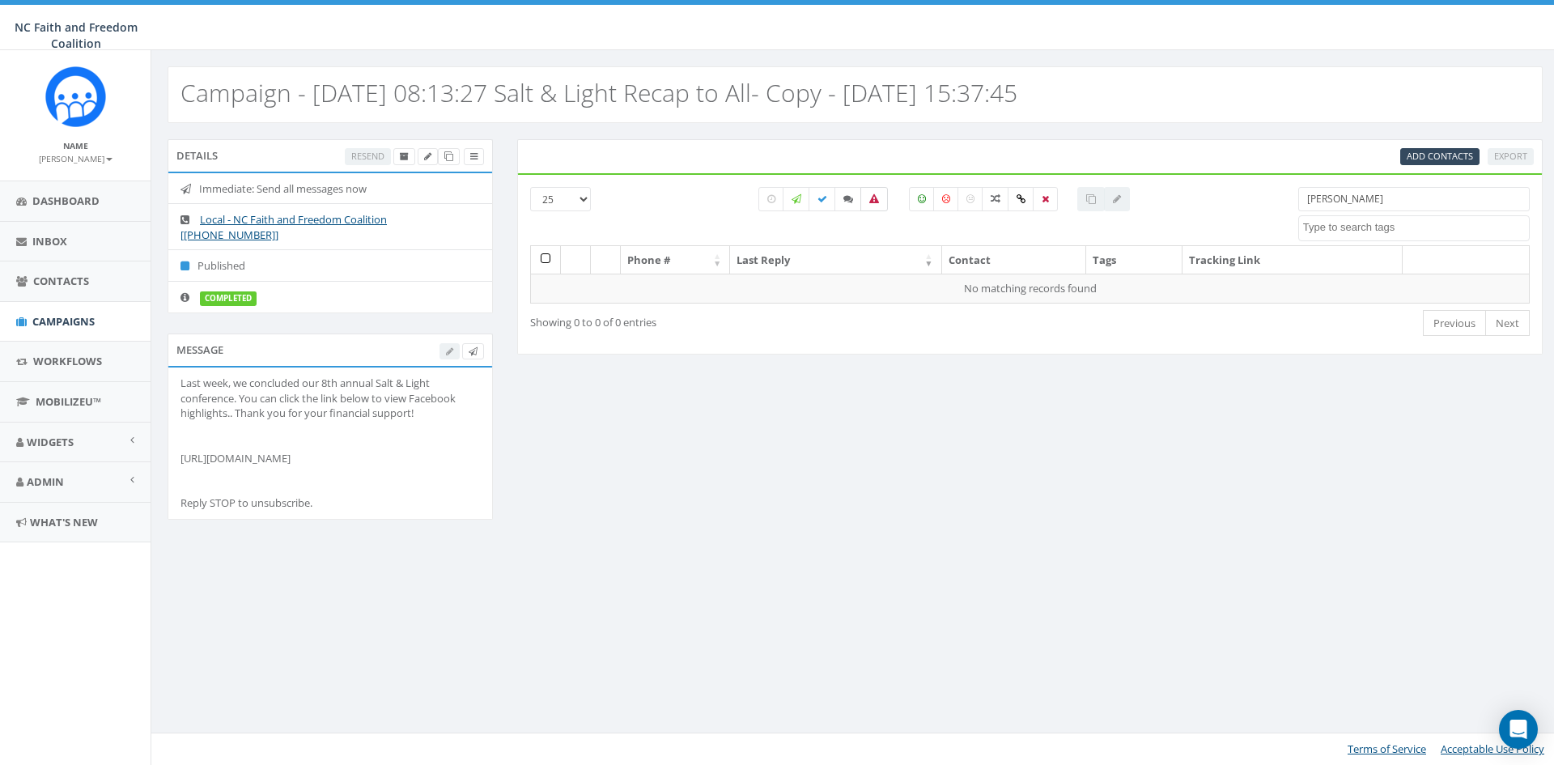
click at [874, 196] on icon at bounding box center [875, 199] width 10 height 10
click at [873, 200] on icon at bounding box center [875, 199] width 10 height 10
checkbox input "false"
click at [53, 319] on span "Campaigns" at bounding box center [63, 321] width 62 height 15
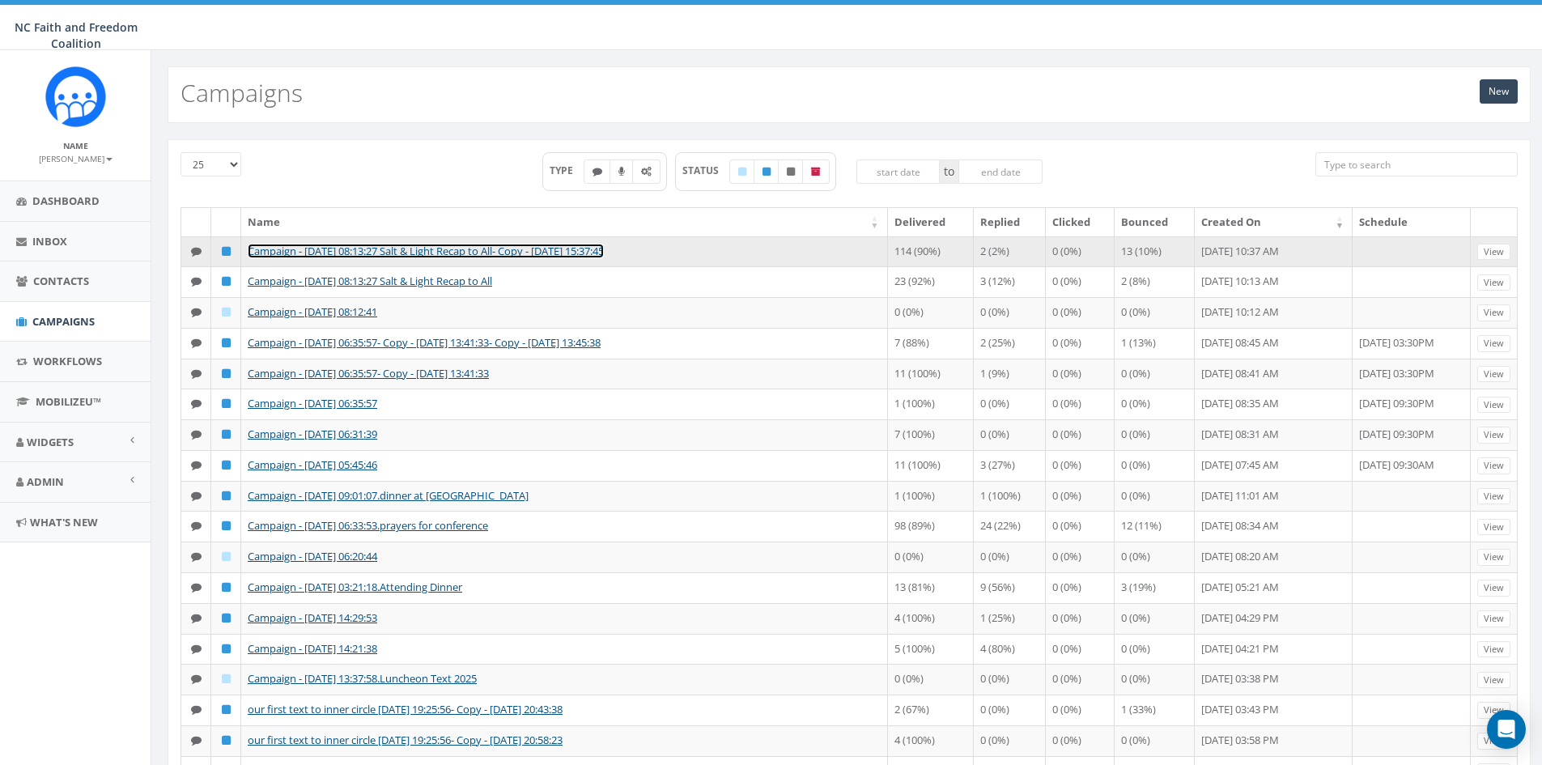
click at [466, 249] on link "Campaign - [DATE] 08:13:27 Salt & Light Recap to All- Copy - [DATE] 15:37:45" at bounding box center [426, 251] width 356 height 15
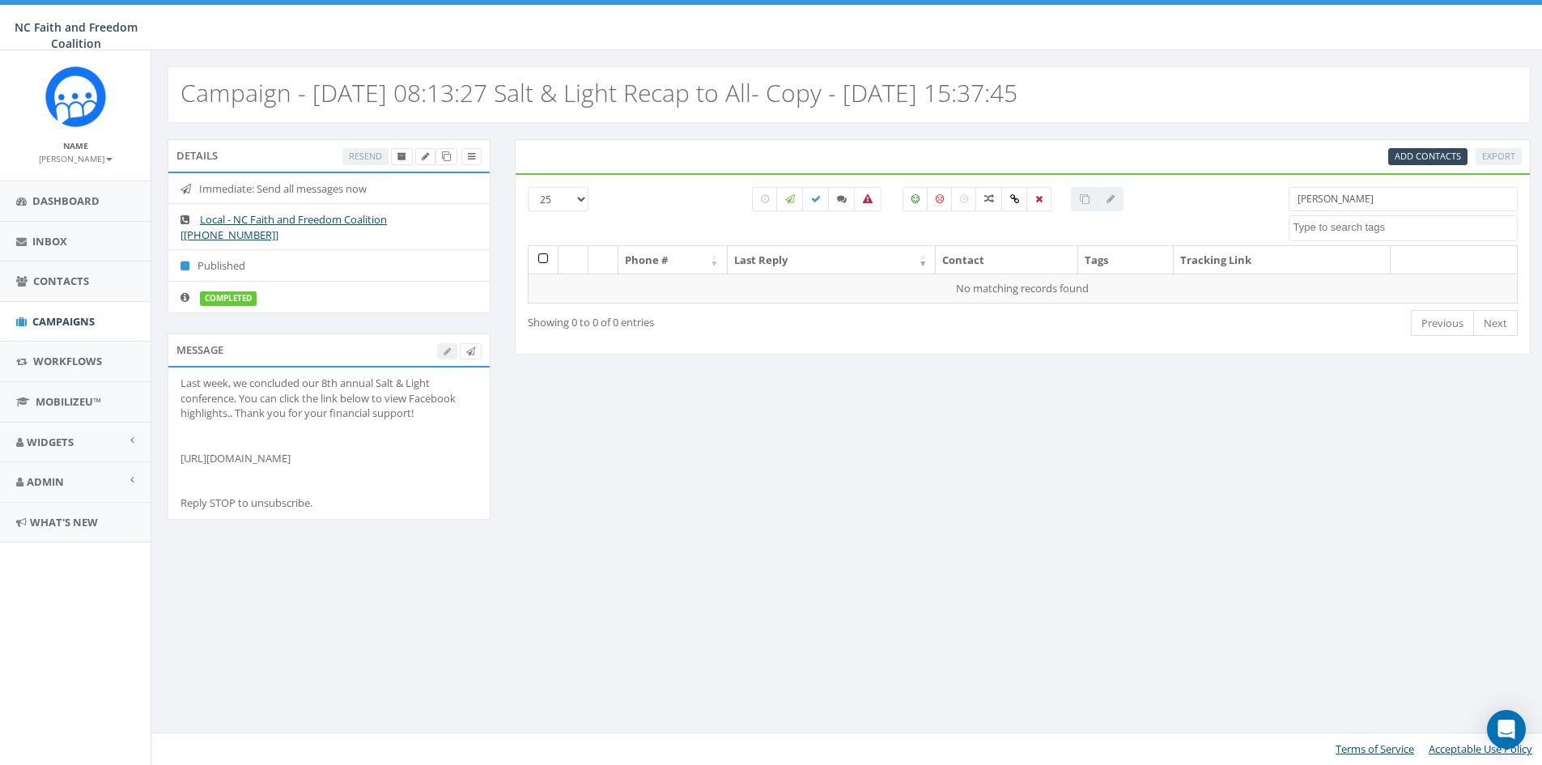
select select
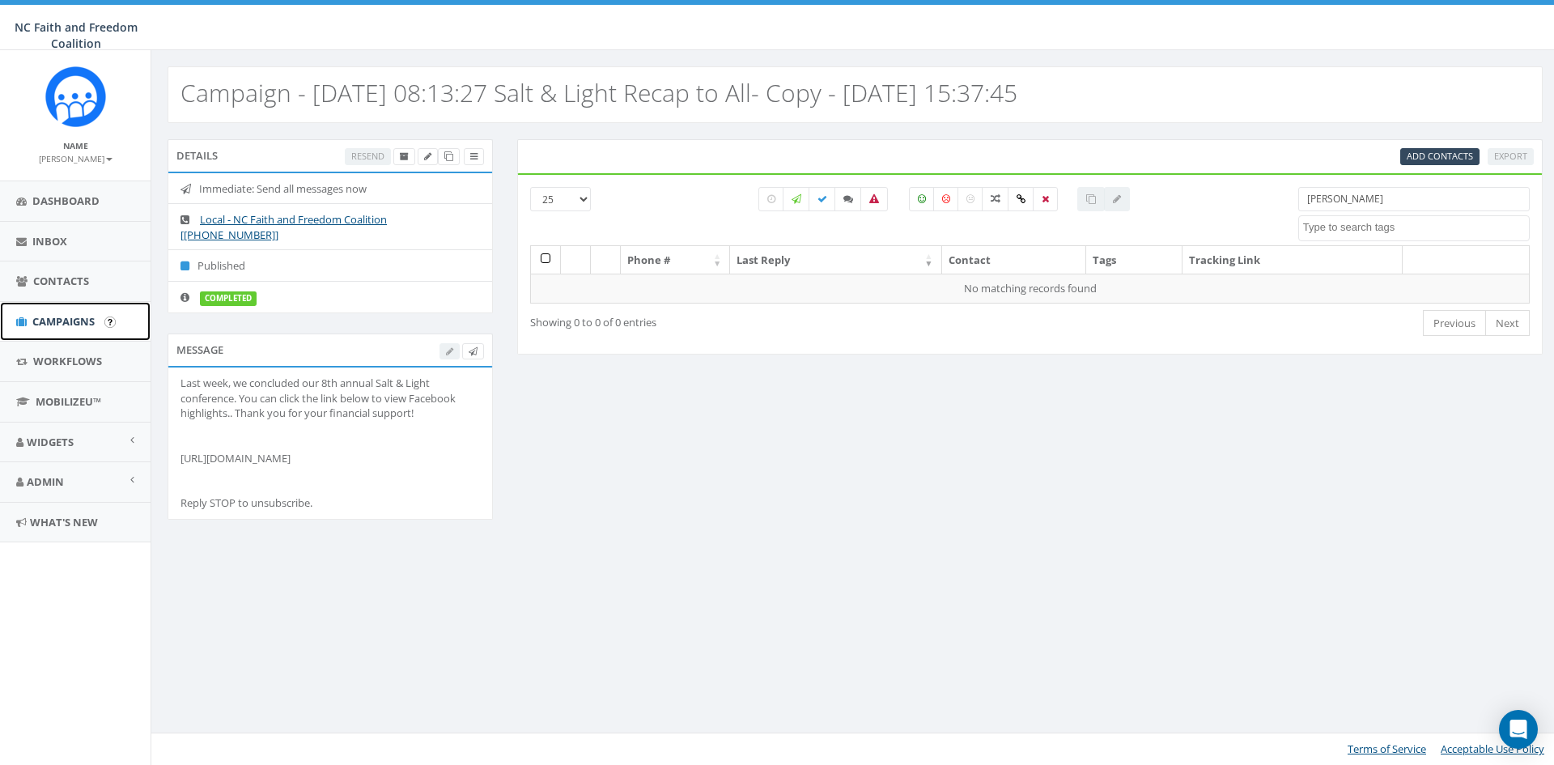
click at [39, 317] on span "Campaigns" at bounding box center [63, 321] width 62 height 15
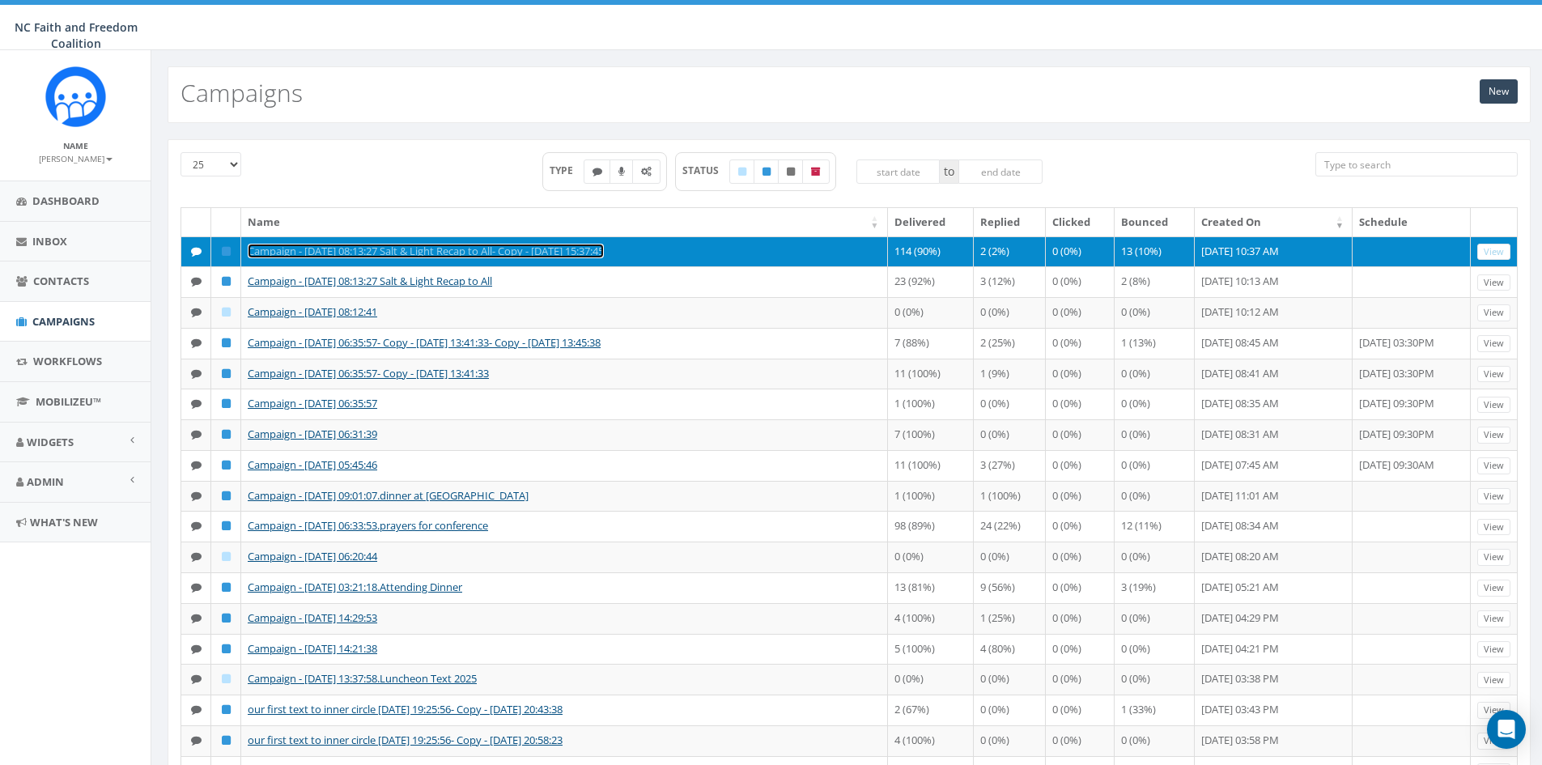
click at [321, 250] on link "Campaign - [DATE] 08:13:27 Salt & Light Recap to All- Copy - [DATE] 15:37:45" at bounding box center [426, 251] width 356 height 15
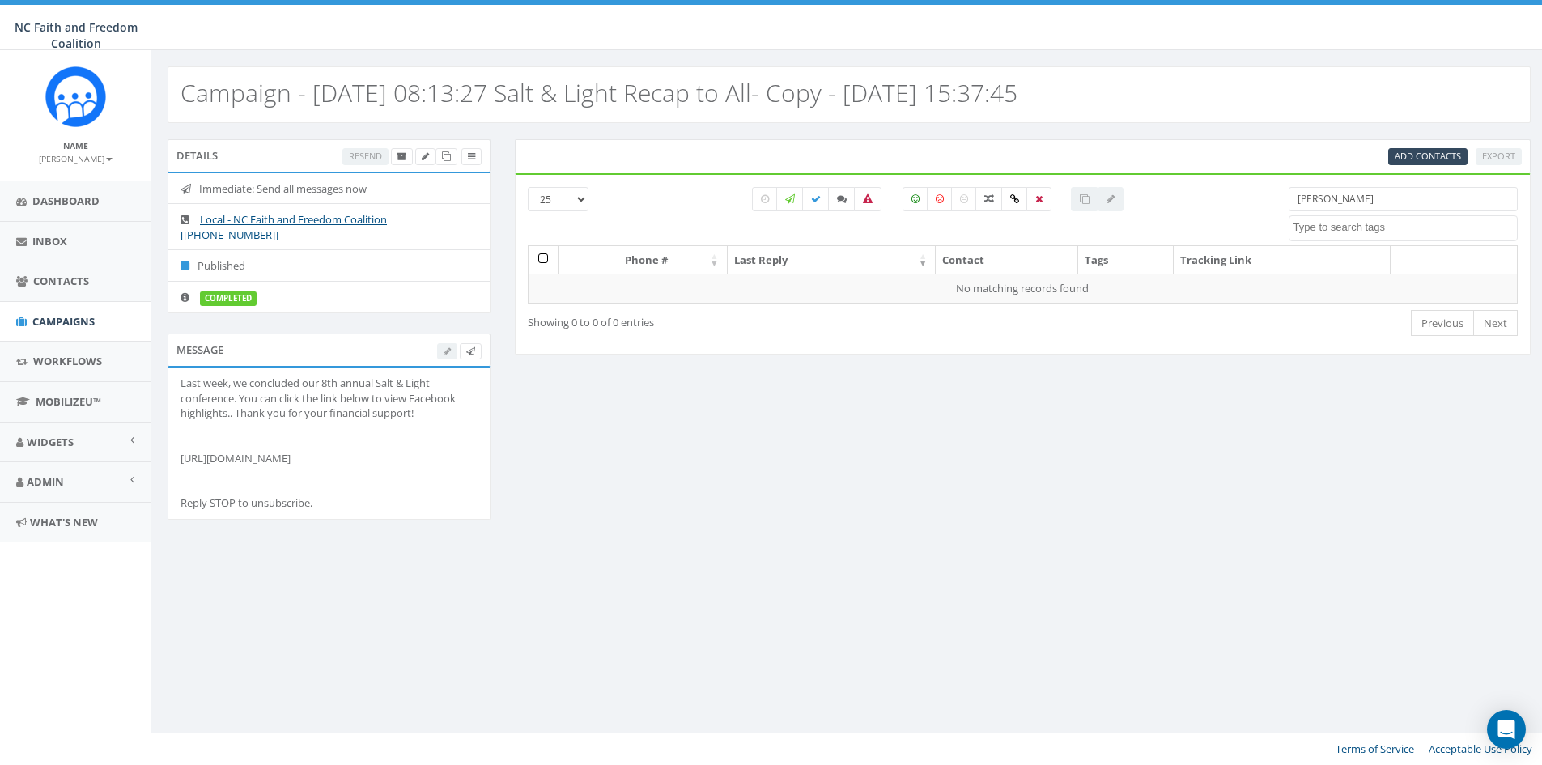
select select
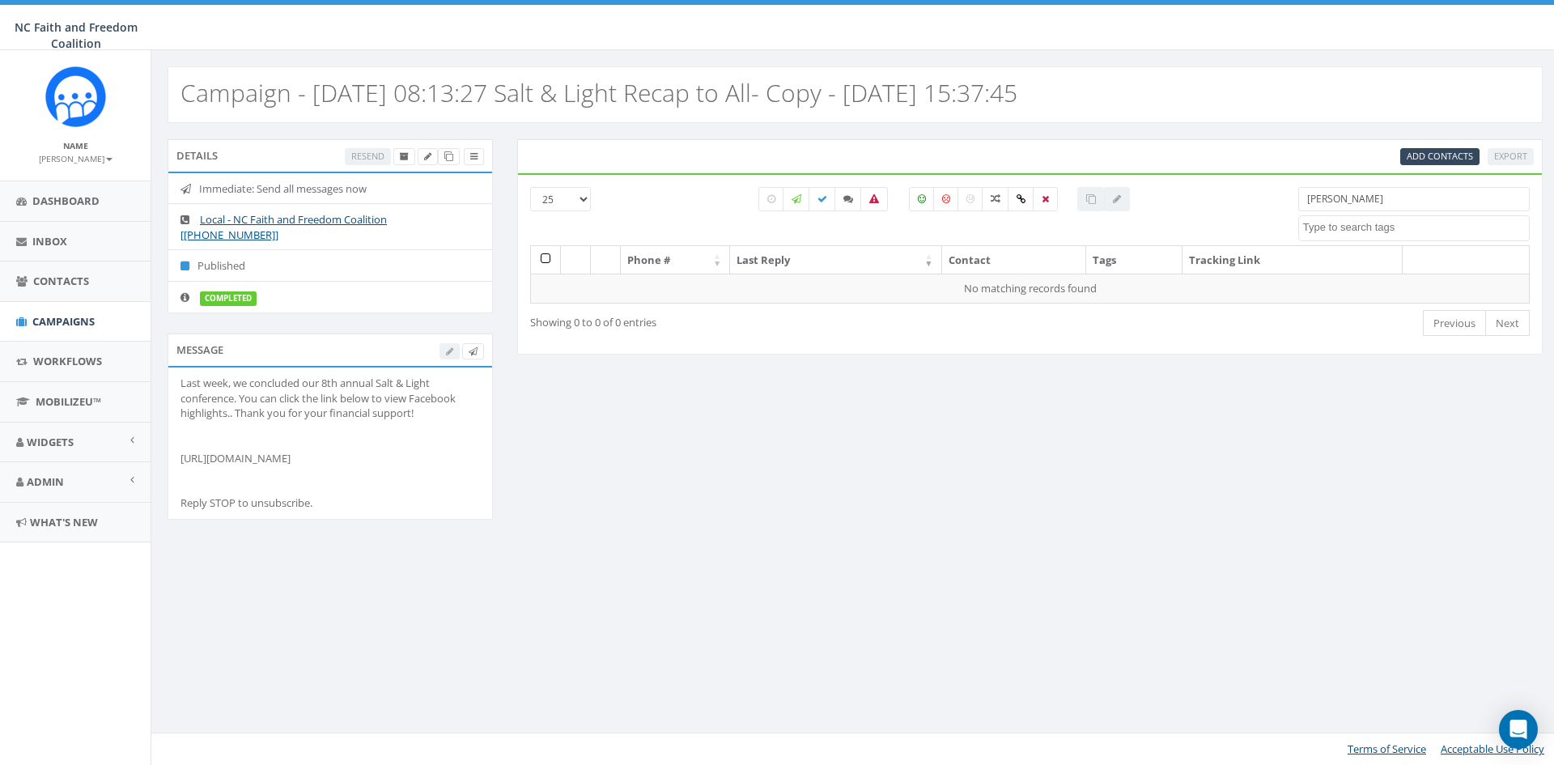
drag, startPoint x: 1369, startPoint y: 199, endPoint x: 1269, endPoint y: 197, distance: 100.4
click at [1269, 197] on div "25 50 100 brian glover attending dinner Attending Dinner.9.23.25 Attending the …" at bounding box center [1030, 216] width 1024 height 58
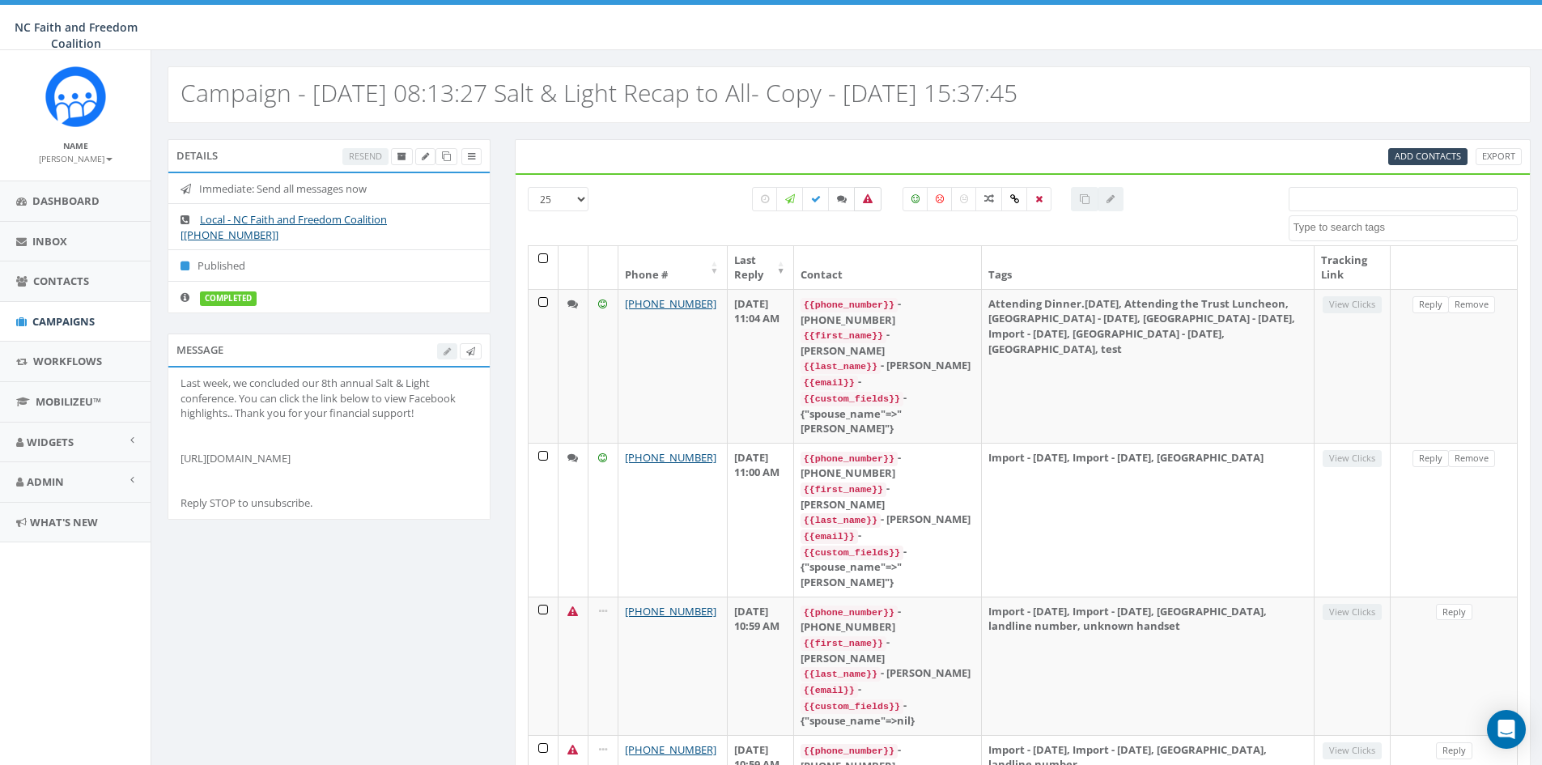
click at [869, 202] on icon at bounding box center [868, 199] width 10 height 10
checkbox input "true"
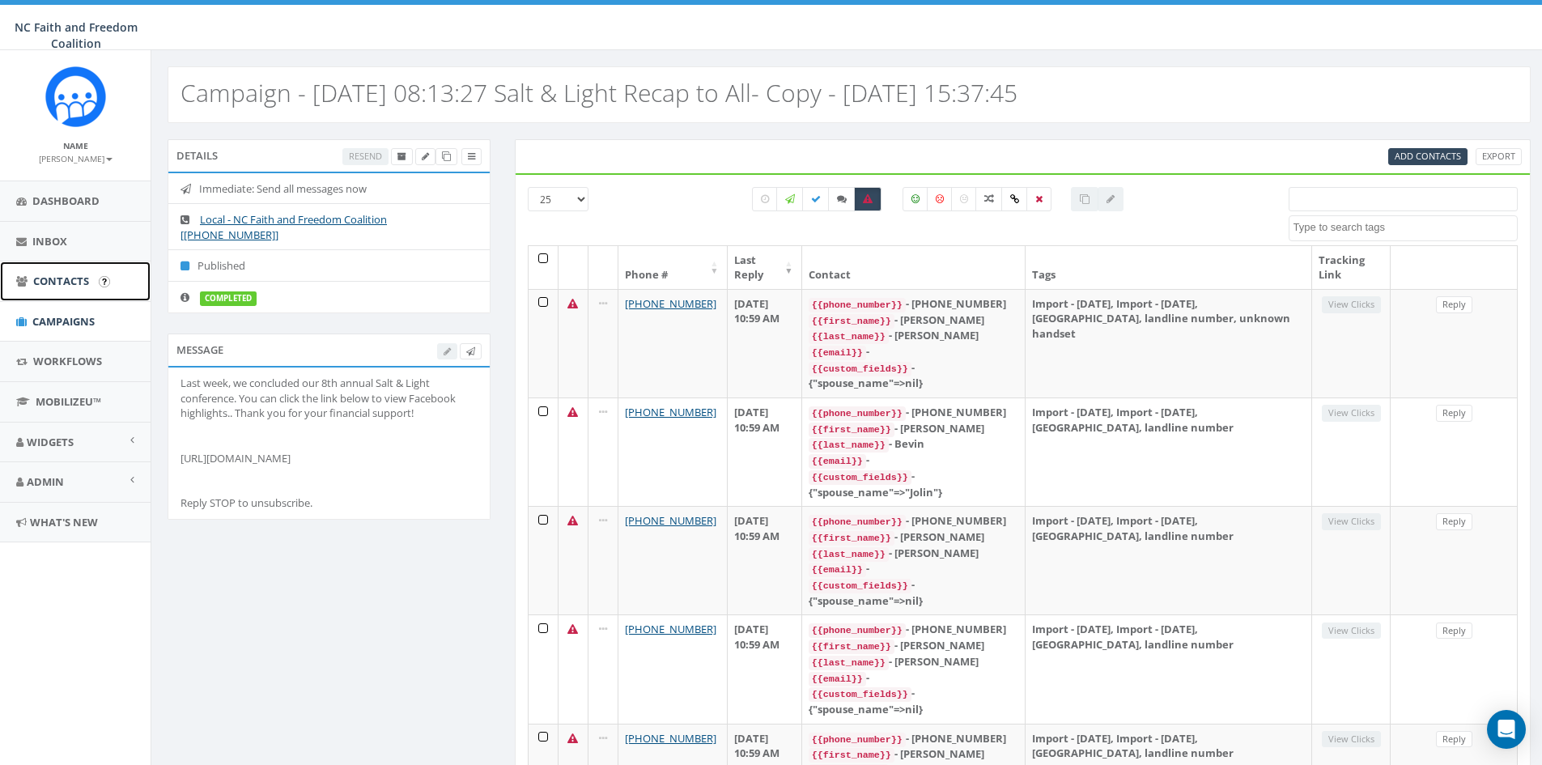
click at [66, 274] on span "Contacts" at bounding box center [61, 281] width 56 height 15
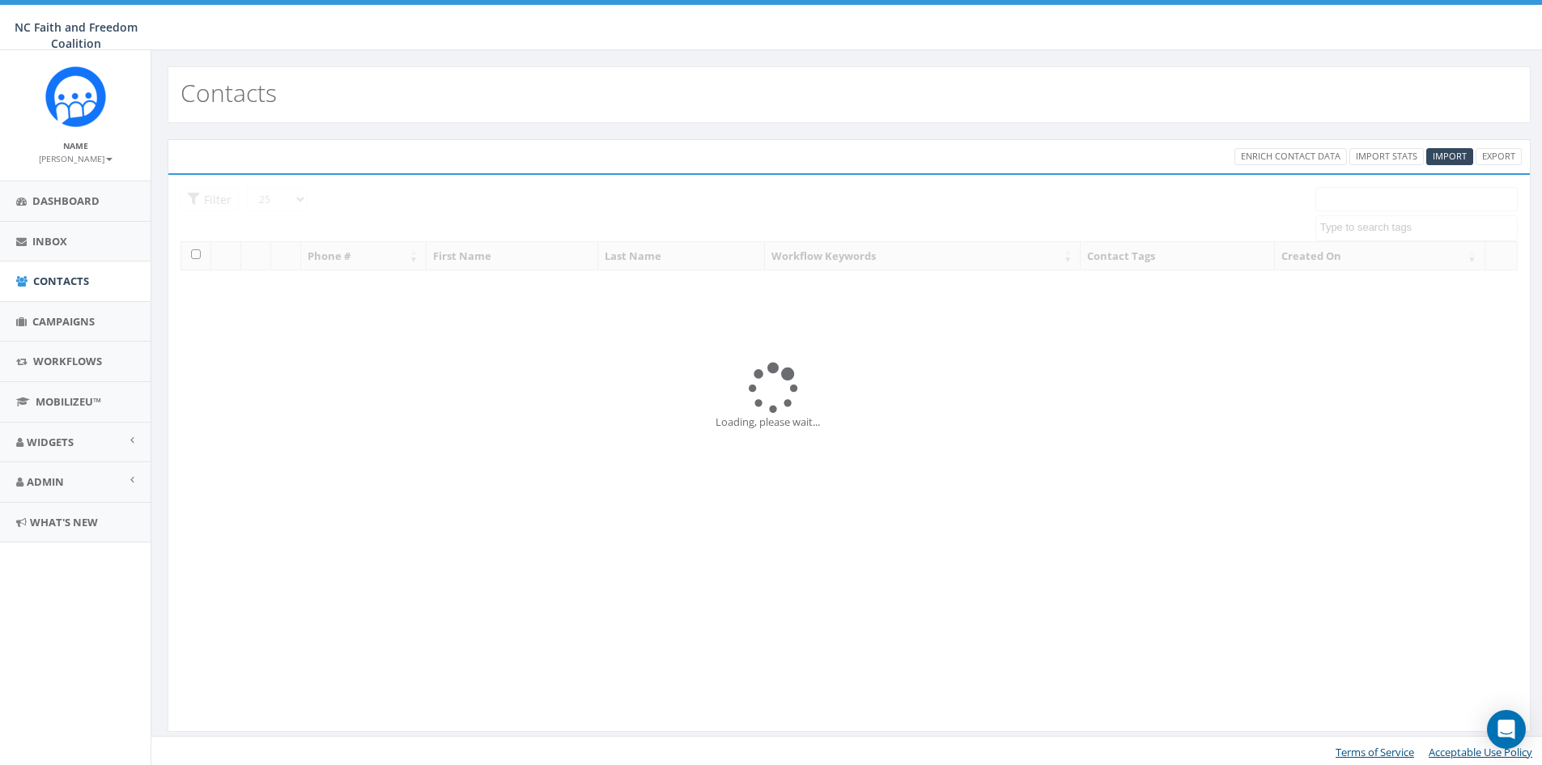
select select
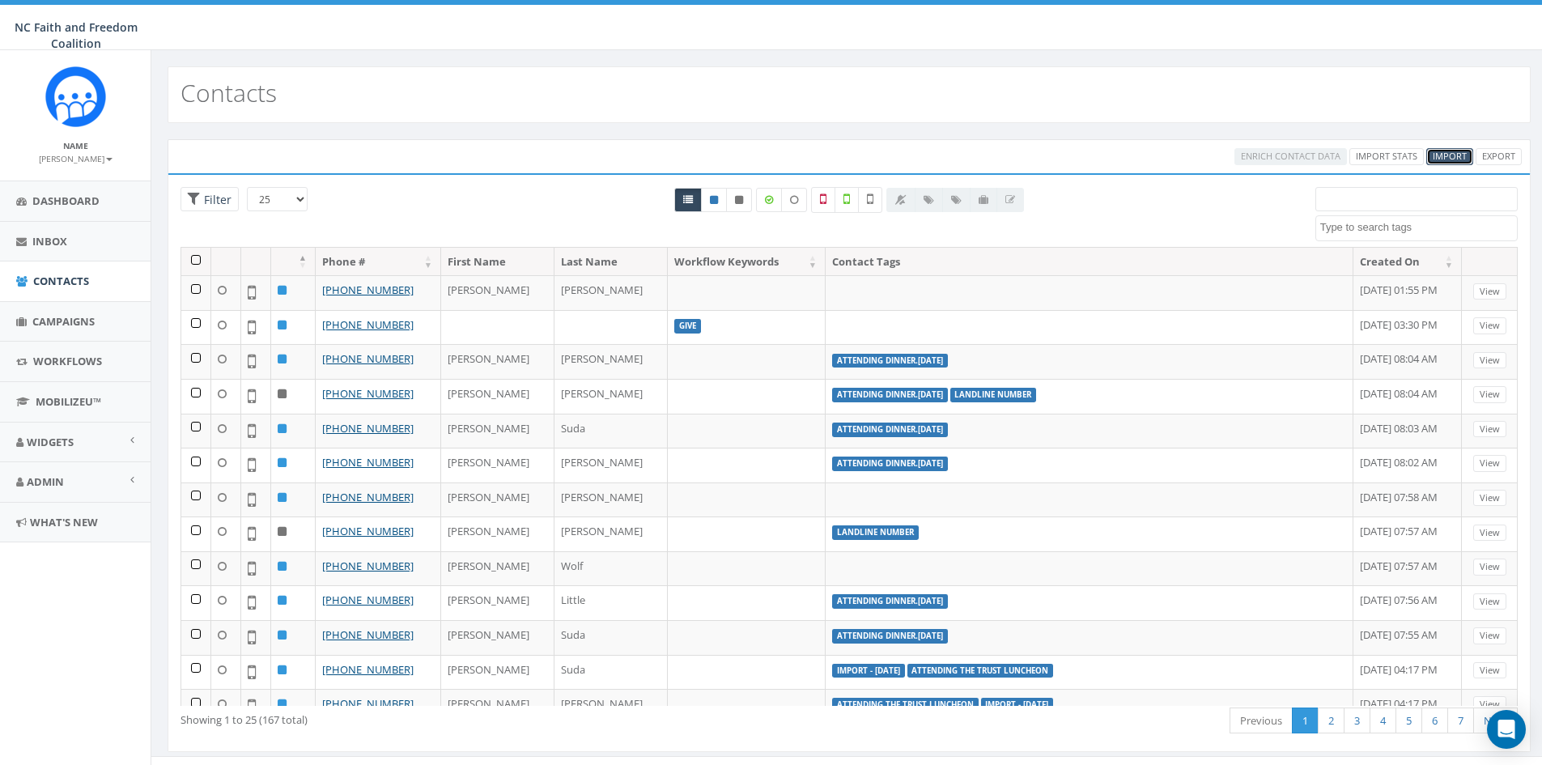
click at [1444, 161] on span "Import" at bounding box center [1450, 156] width 34 height 12
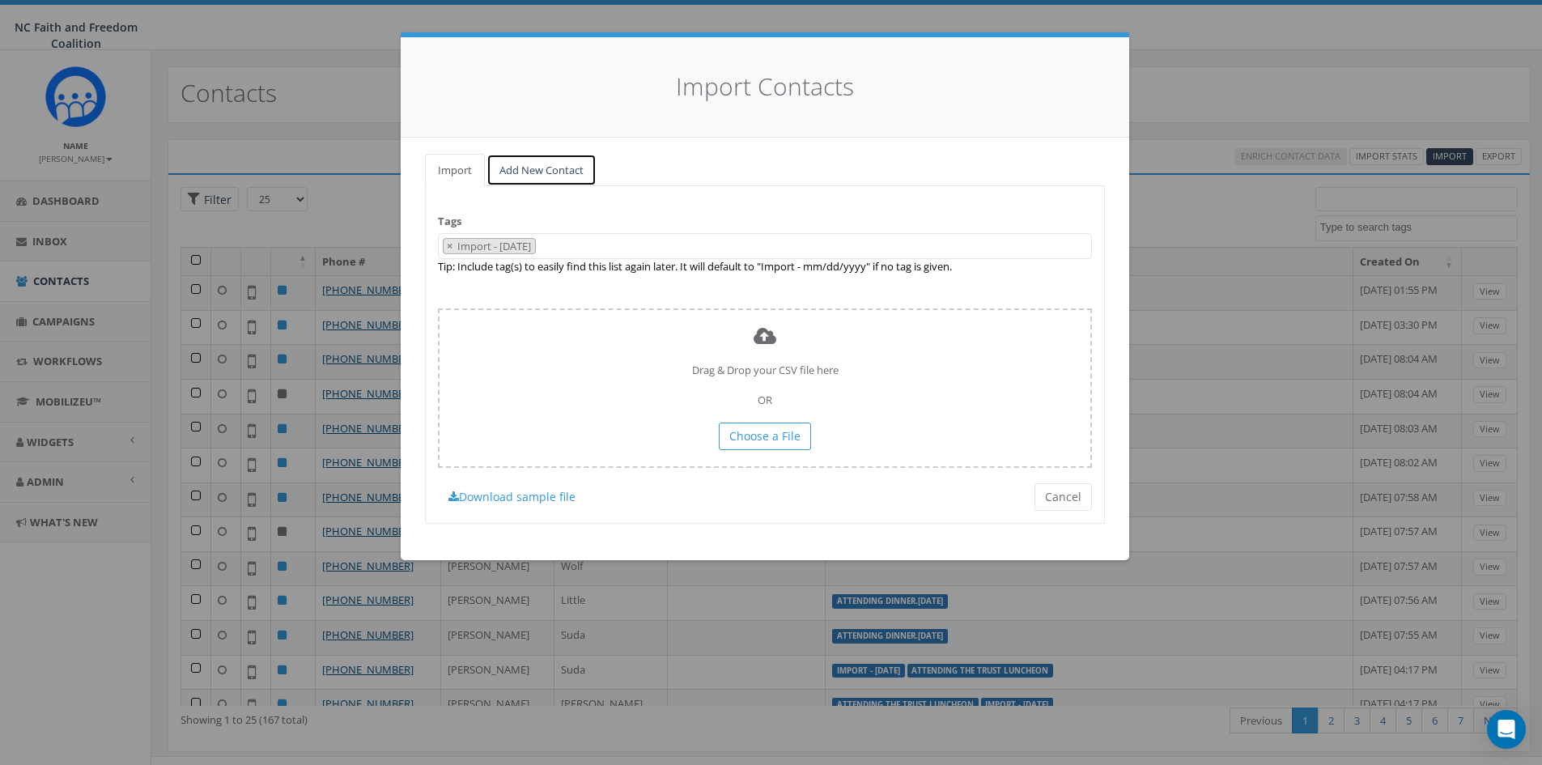
click at [534, 169] on link "Add New Contact" at bounding box center [542, 170] width 110 height 33
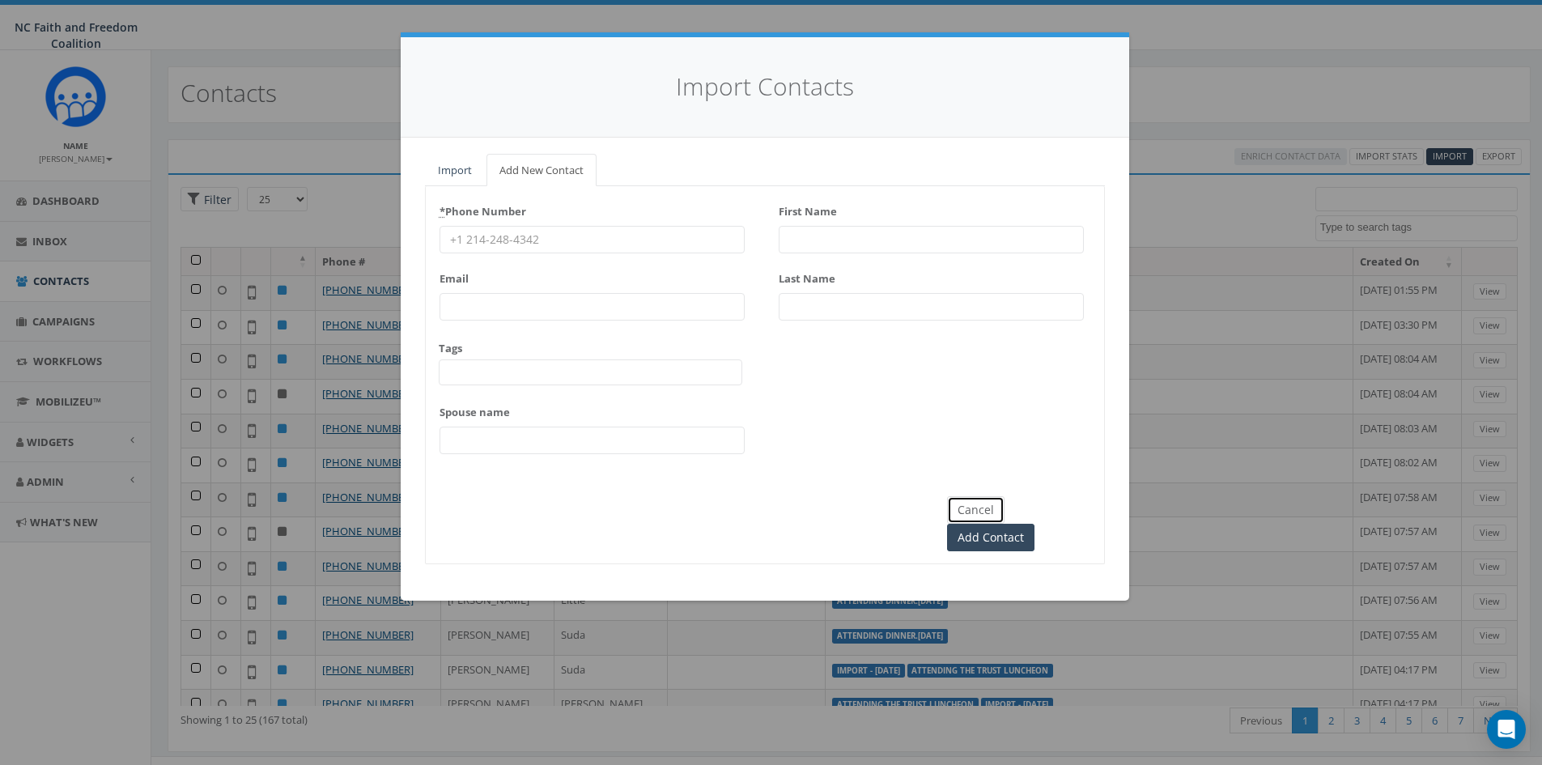
click at [988, 512] on button "Cancel" at bounding box center [975, 510] width 57 height 28
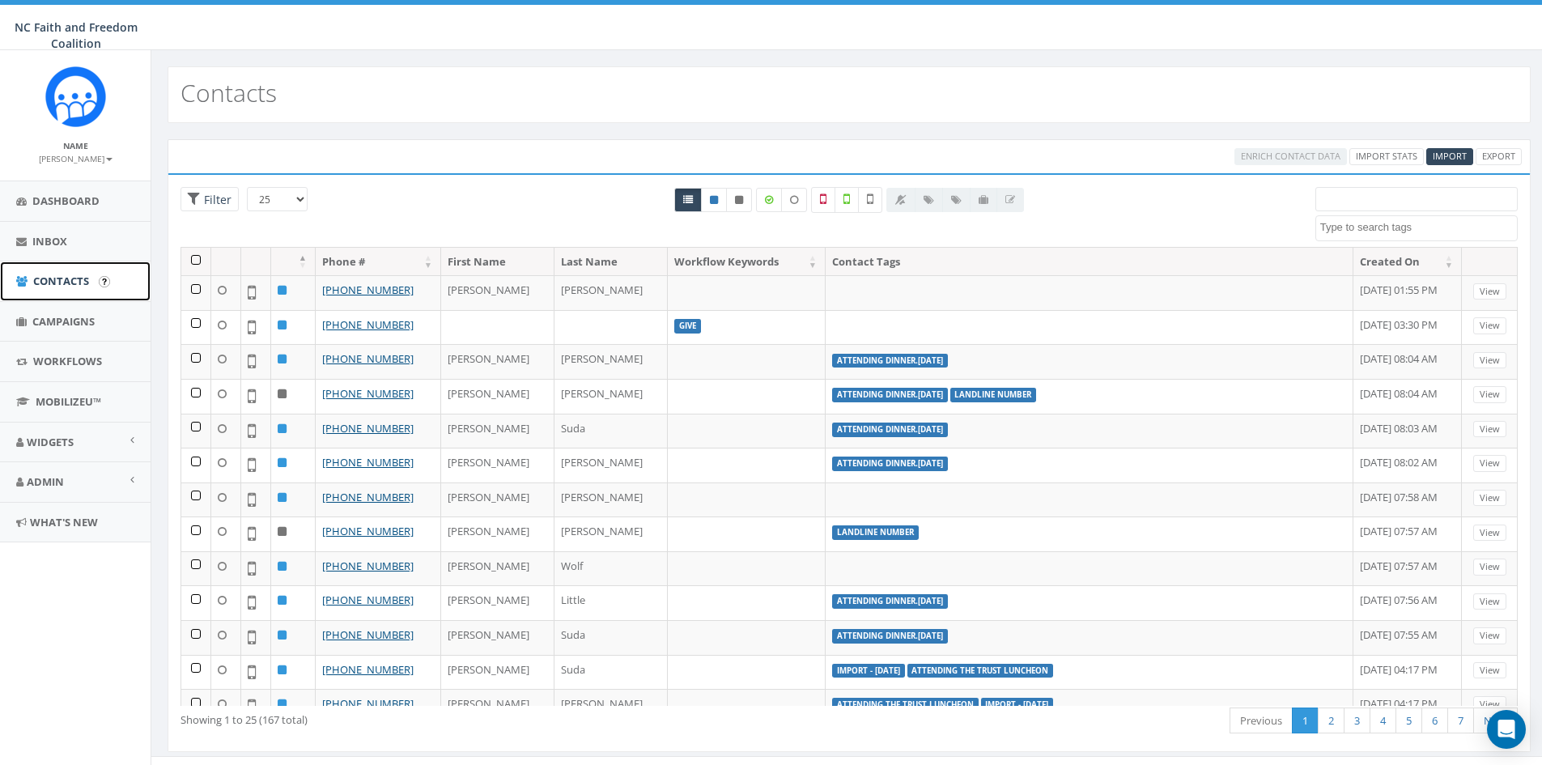
click at [59, 275] on span "Contacts" at bounding box center [61, 281] width 56 height 15
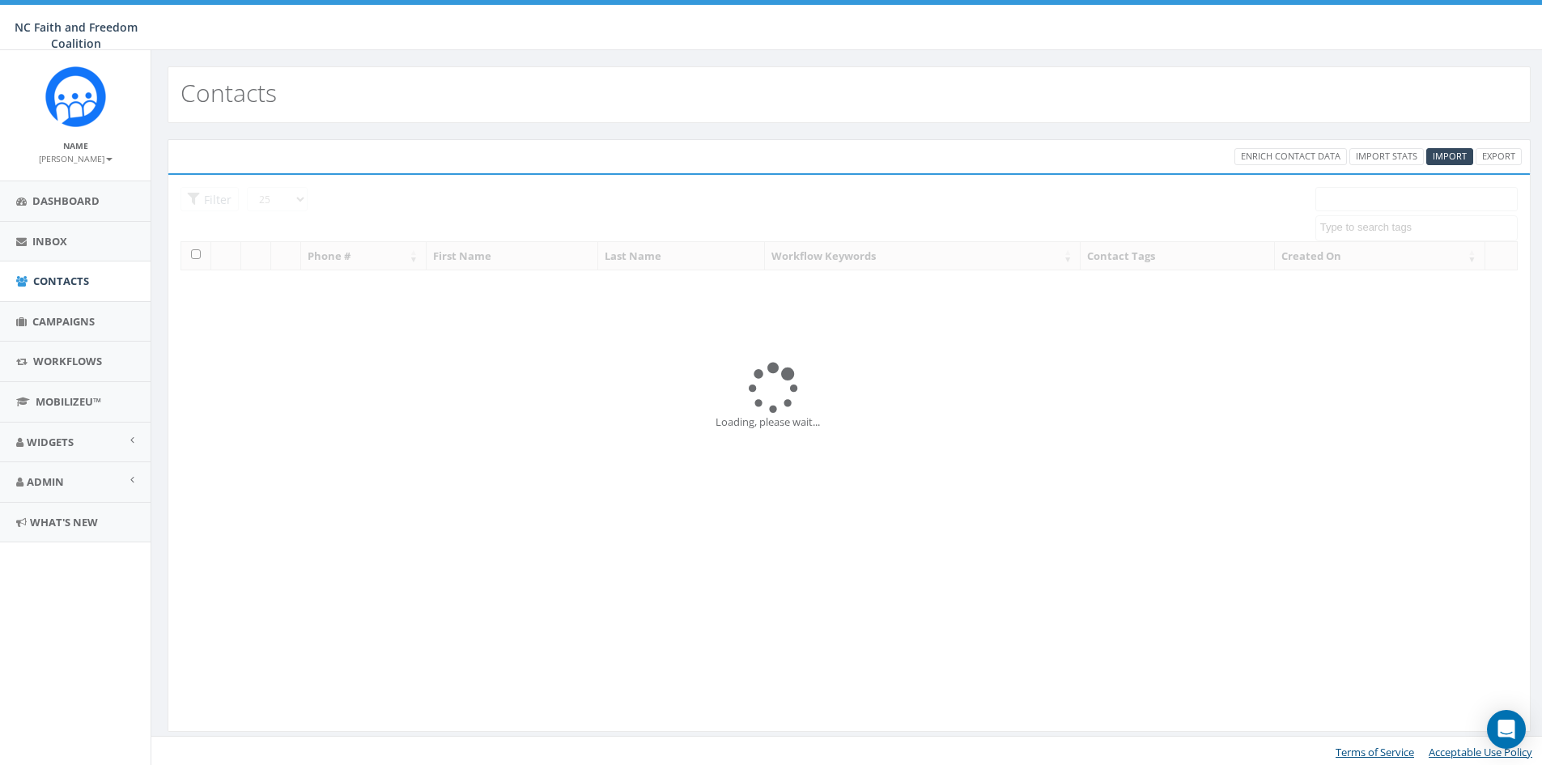
select select
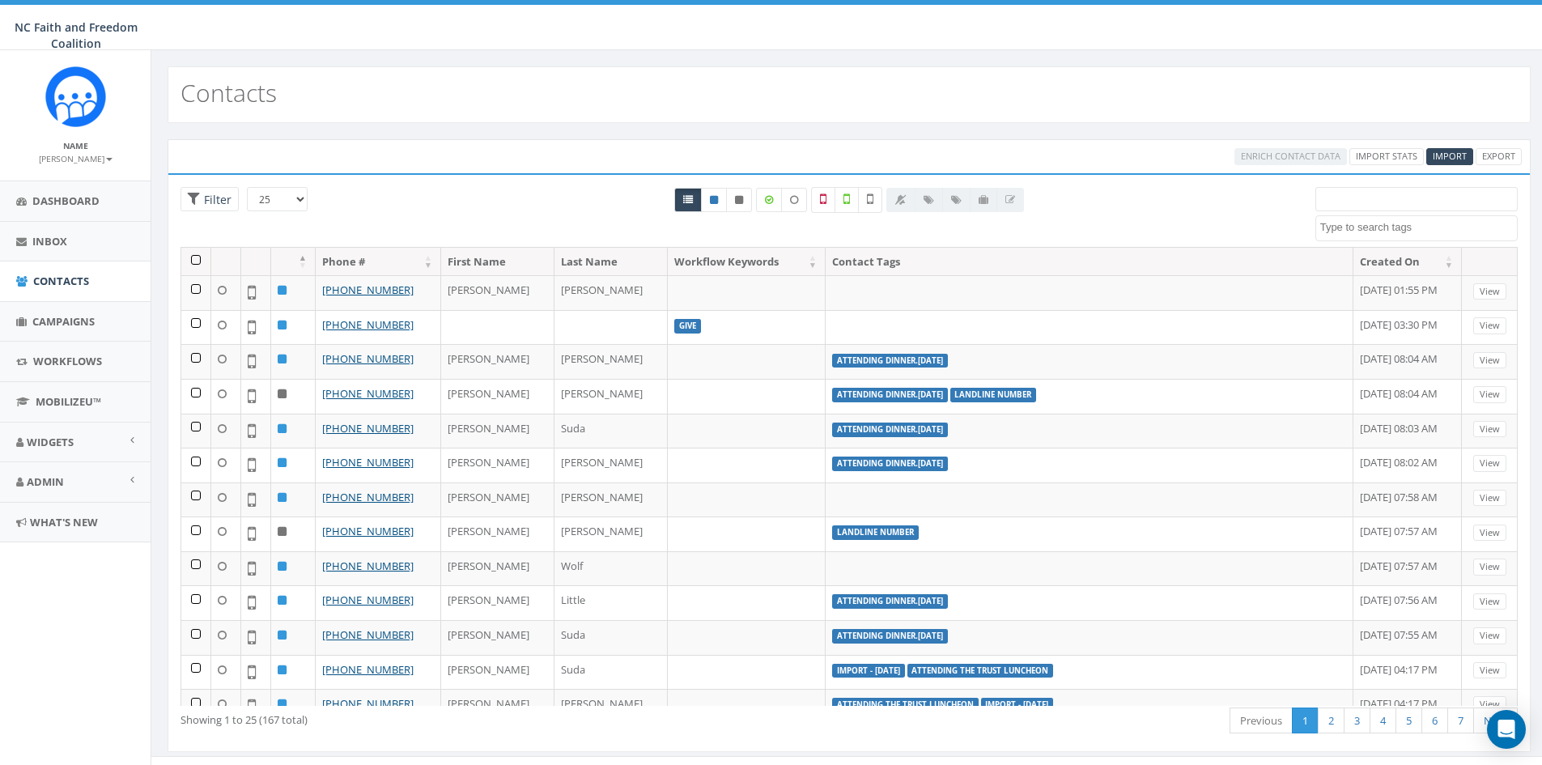
click at [1345, 207] on input "search" at bounding box center [1417, 199] width 202 height 24
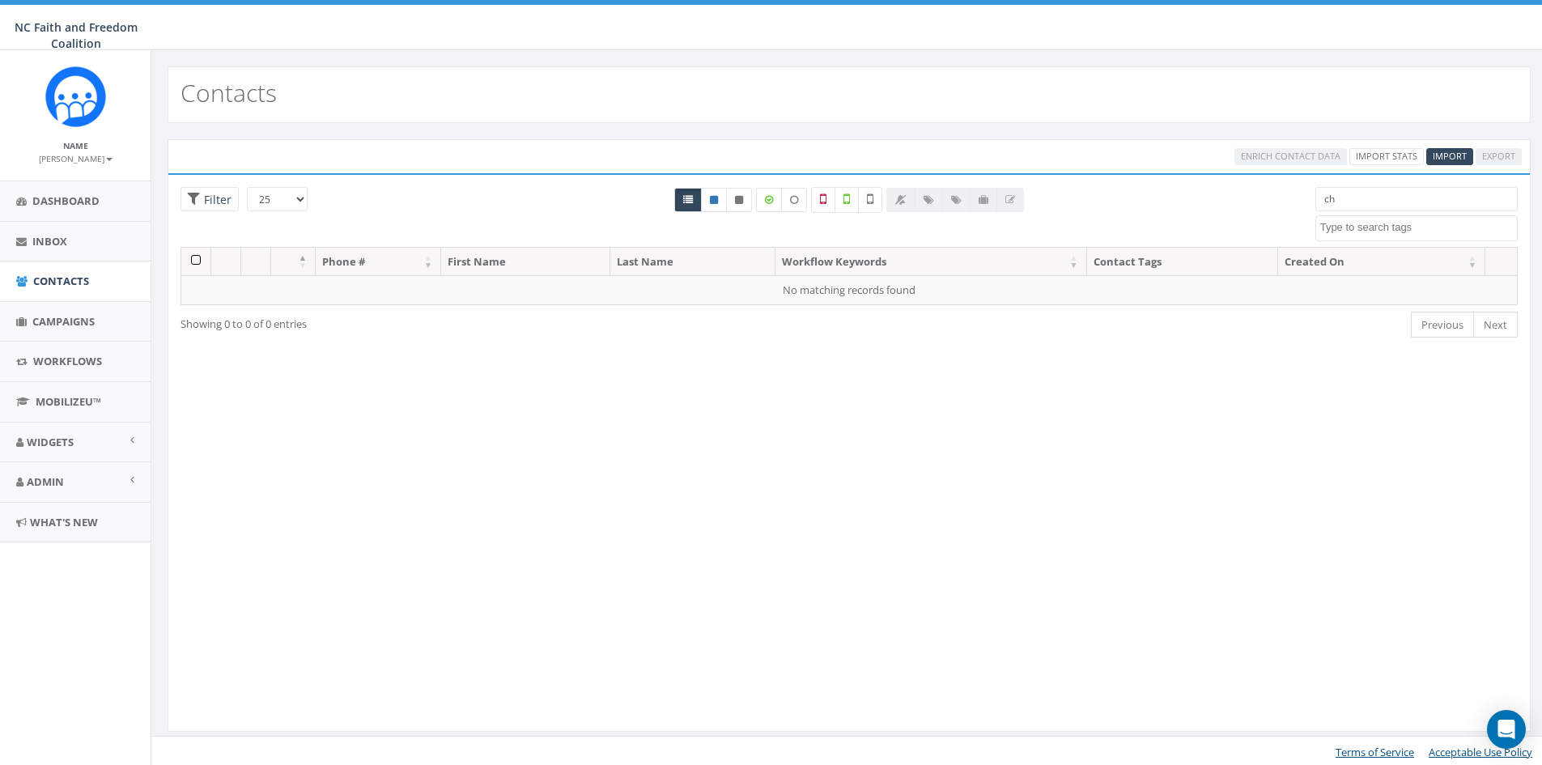
type input "c"
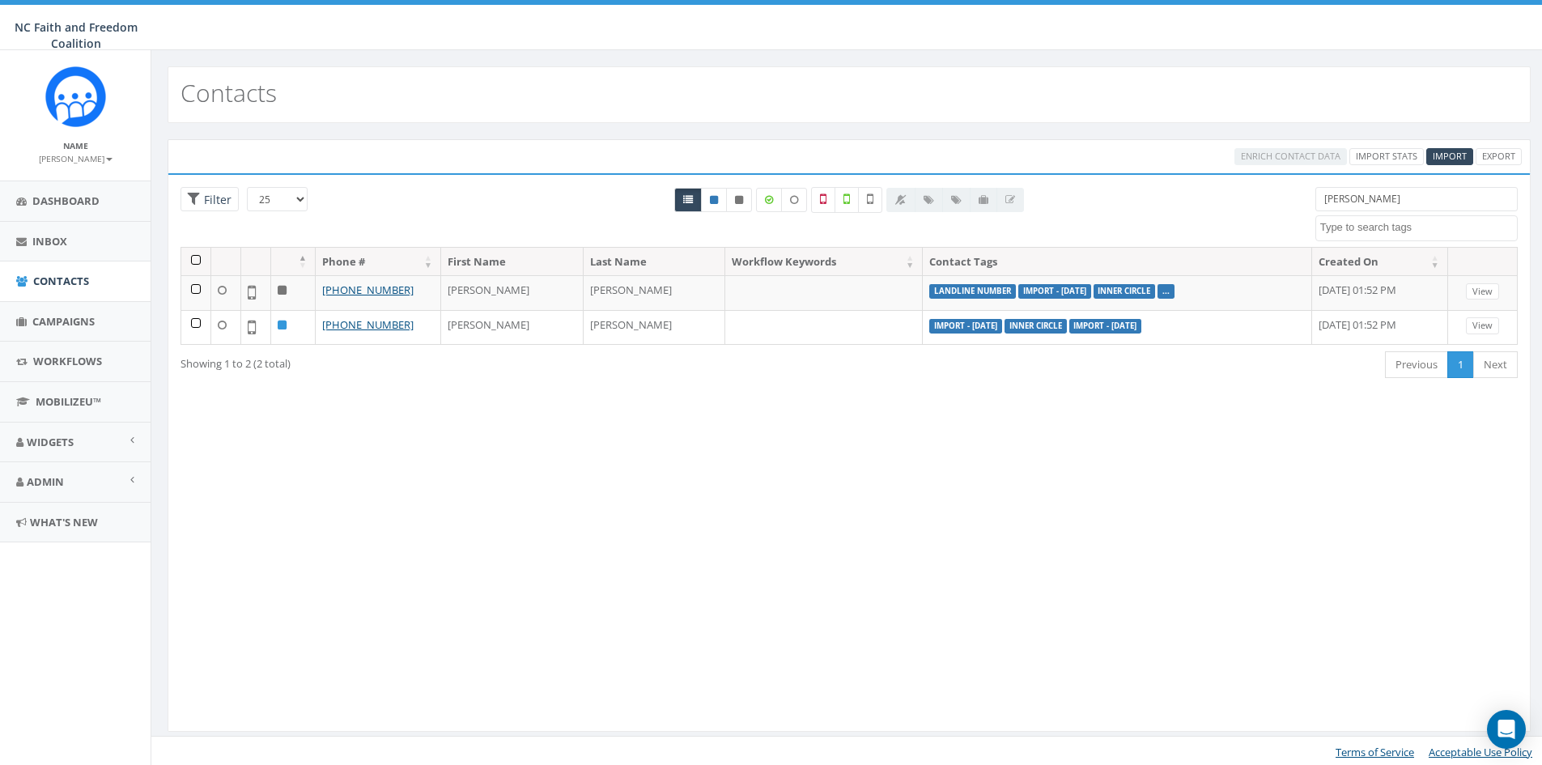
type input "chad"
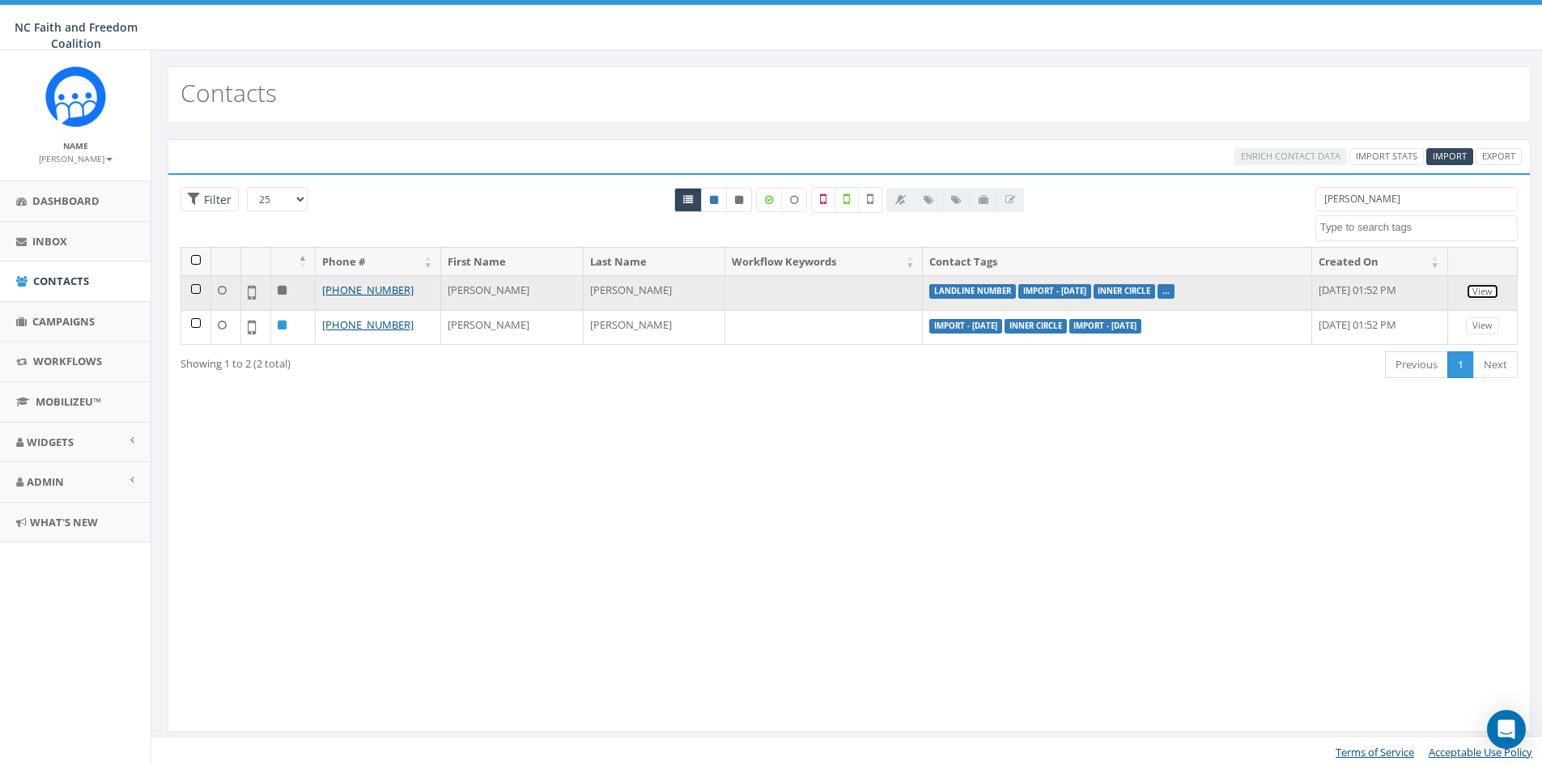
click at [1473, 288] on link "View" at bounding box center [1482, 291] width 33 height 17
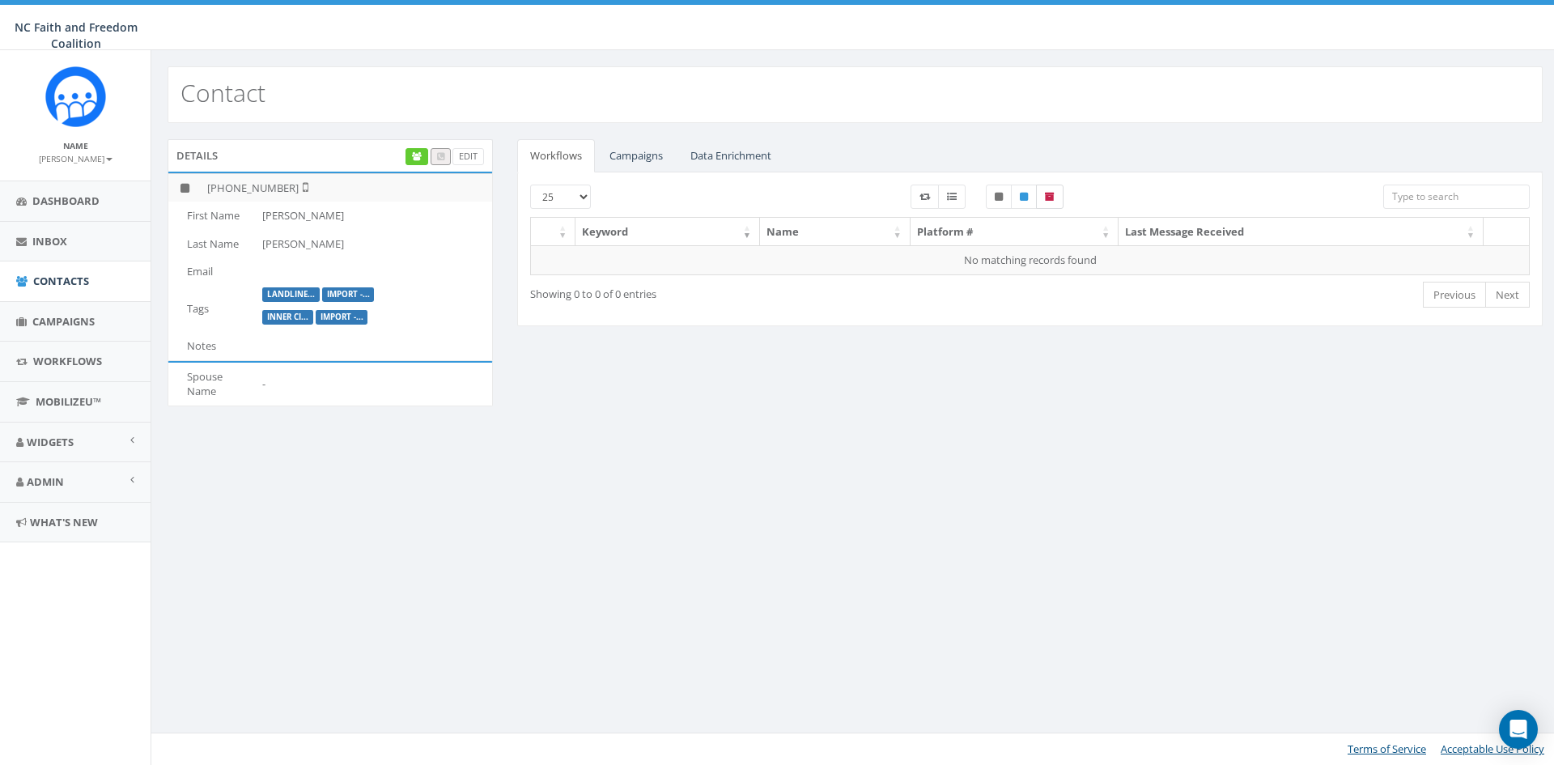
click at [1053, 196] on icon at bounding box center [1050, 197] width 10 height 10
checkbox input "true"
click at [562, 377] on div "Details Edit [PHONE_NUMBER] First Name [PERSON_NAME] Last Name [PERSON_NAME] Em…" at bounding box center [855, 282] width 1400 height 287
click at [466, 155] on link "Edit" at bounding box center [469, 156] width 32 height 17
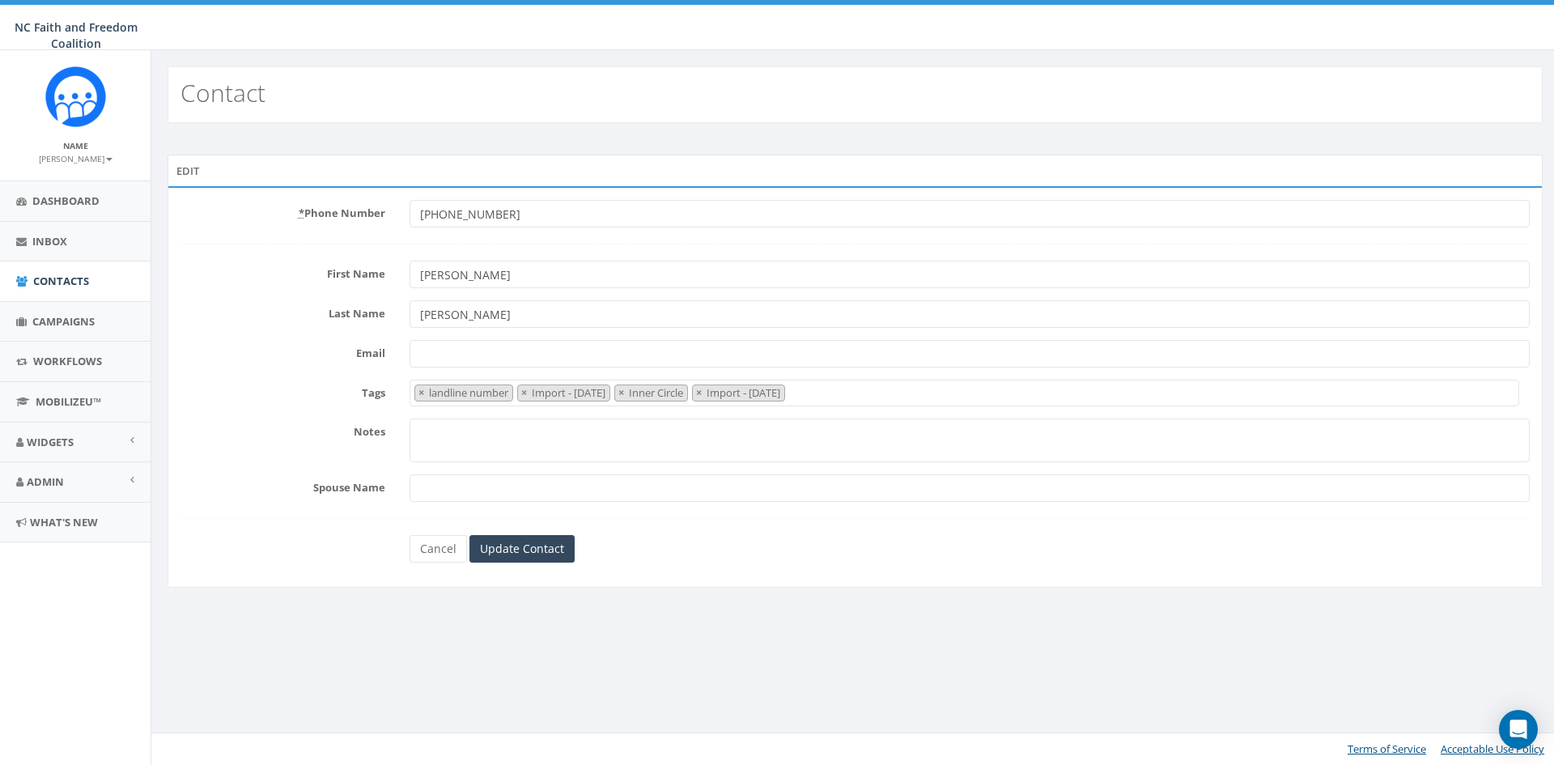
select select "landline number"
click at [440, 546] on link "Cancel" at bounding box center [438, 549] width 57 height 28
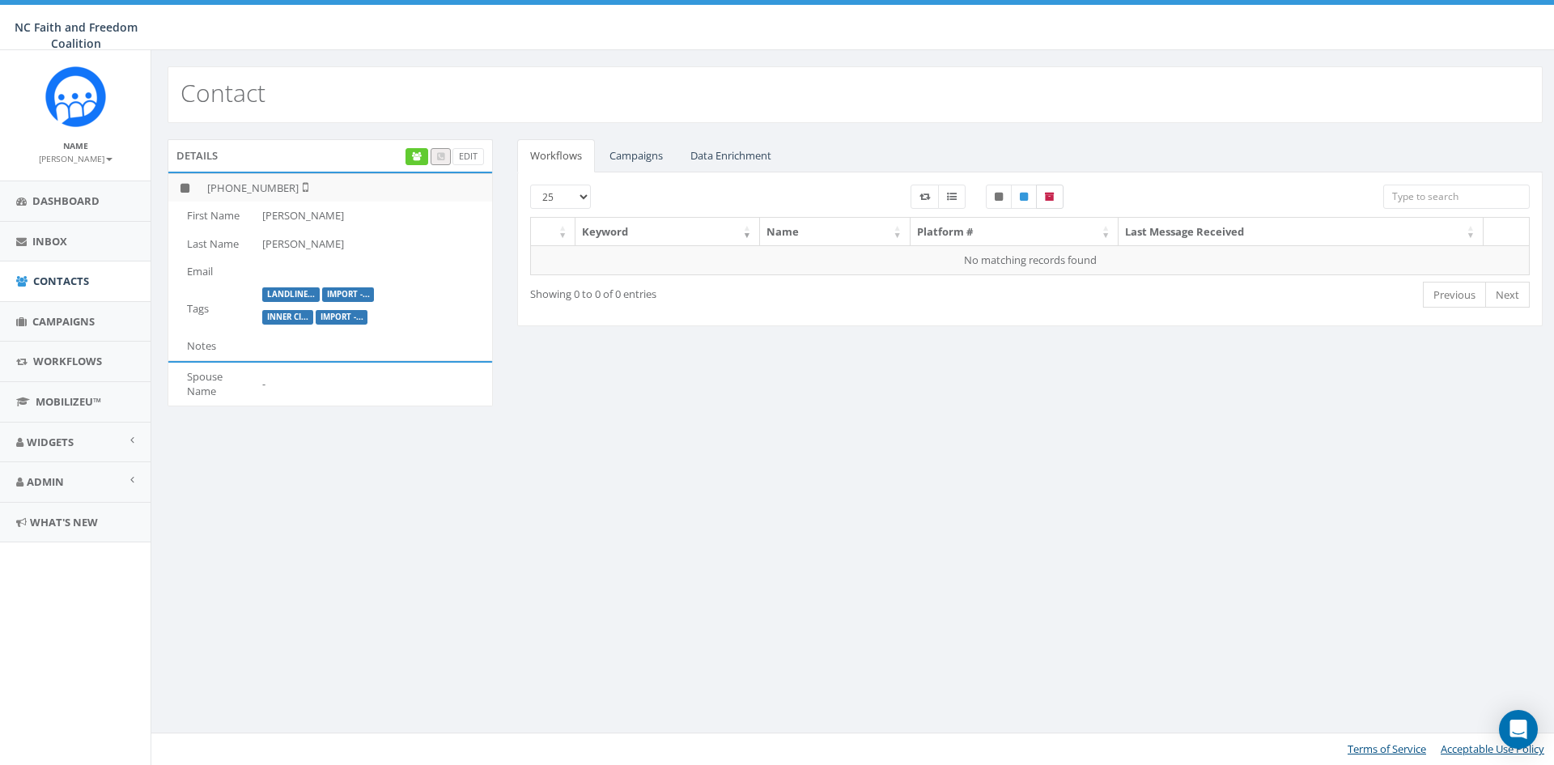
click at [1052, 194] on icon at bounding box center [1050, 197] width 10 height 10
checkbox input "true"
click at [1419, 200] on input "search" at bounding box center [1457, 197] width 147 height 24
type input "chad"
click at [641, 161] on link "Campaigns" at bounding box center [636, 155] width 79 height 33
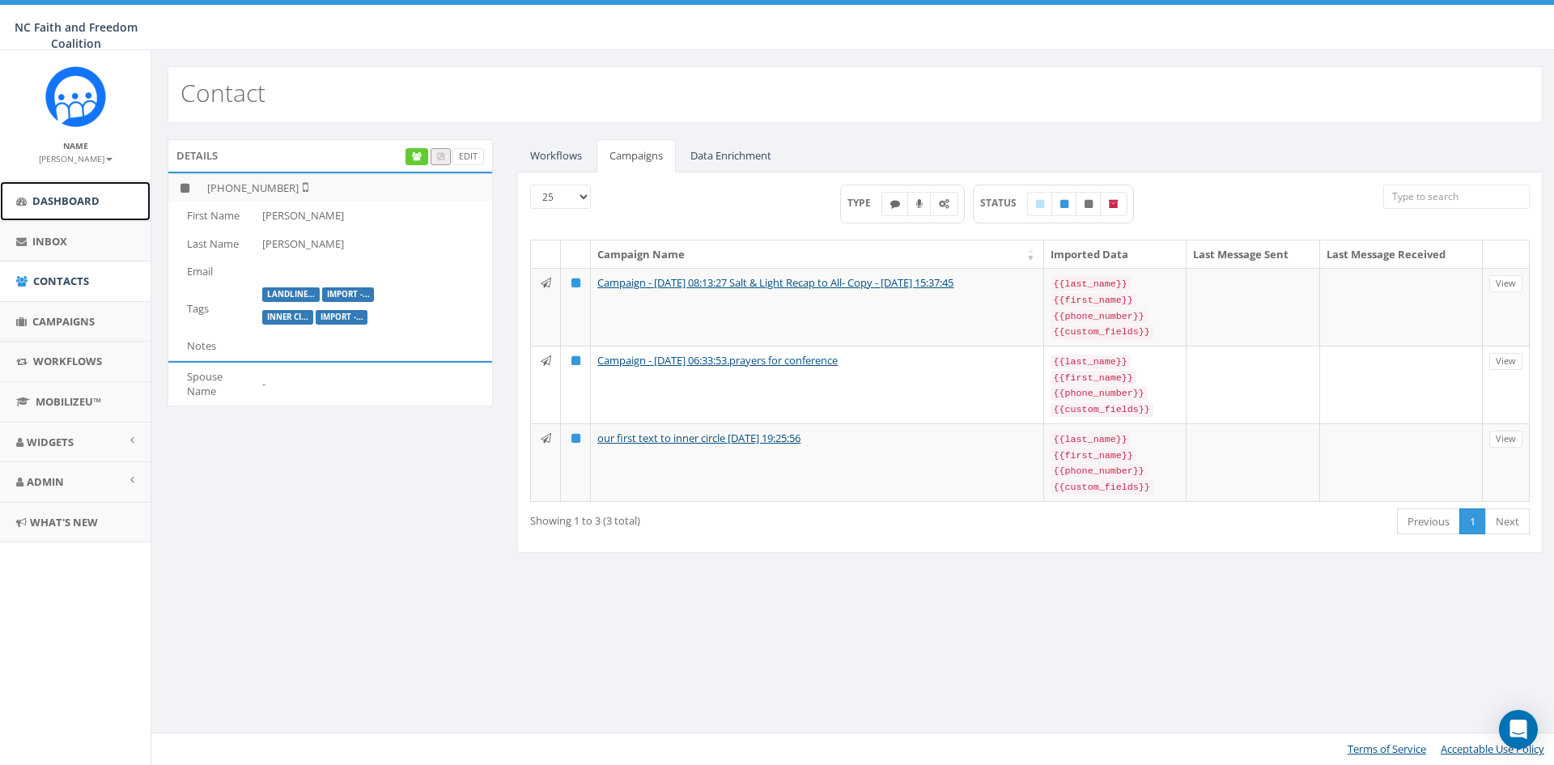
click at [66, 209] on link "Dashboard" at bounding box center [75, 201] width 151 height 40
click at [59, 275] on span "Contacts" at bounding box center [61, 281] width 56 height 15
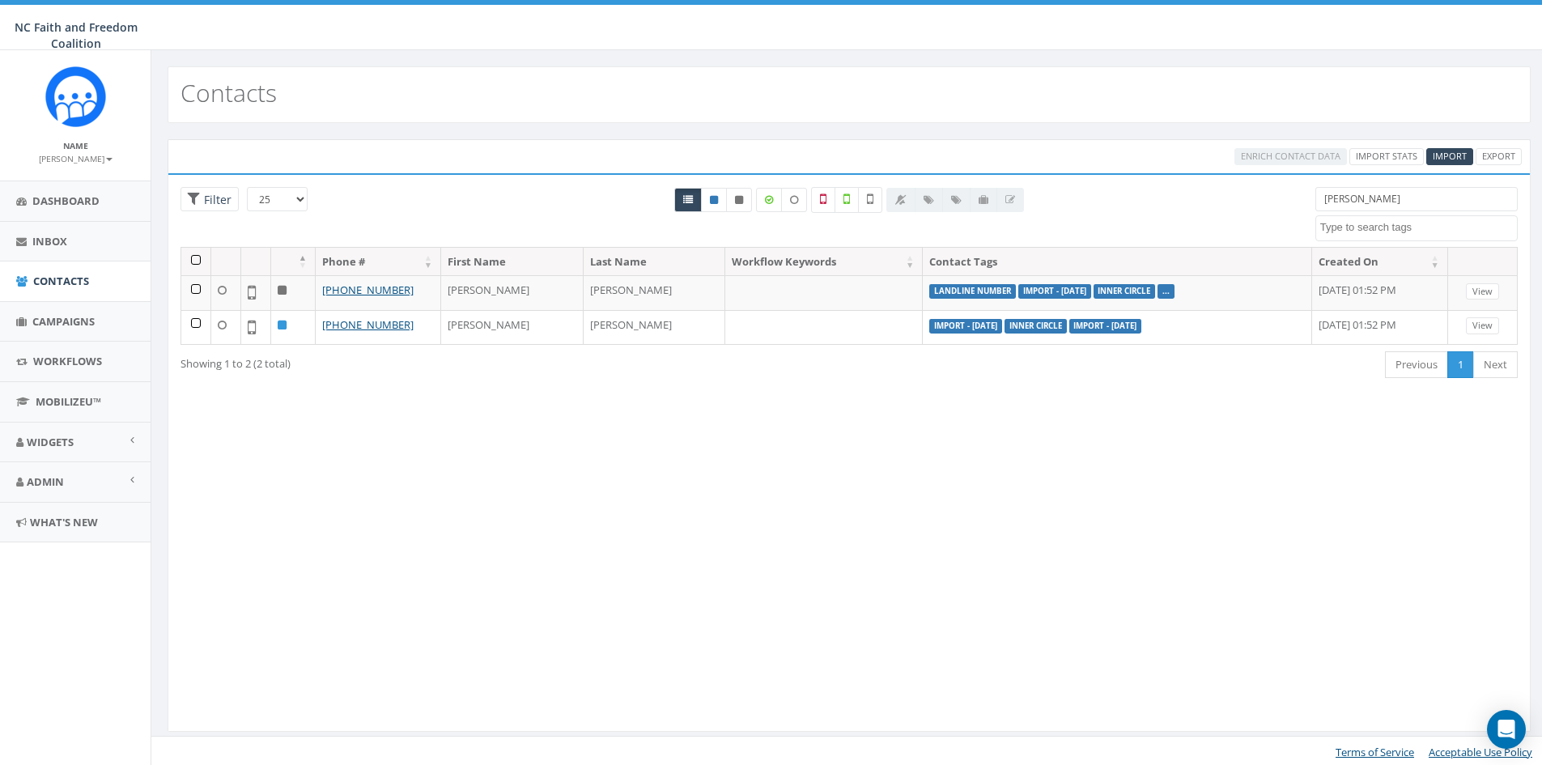
select select
drag, startPoint x: 1363, startPoint y: 196, endPoint x: 1301, endPoint y: 205, distance: 63.0
click at [1301, 205] on div "25 50 100 Filter [PERSON_NAME] attending dinner Attending Dinner.[DATE] Attendi…" at bounding box center [849, 217] width 1362 height 60
click at [50, 237] on span "Inbox" at bounding box center [49, 241] width 35 height 15
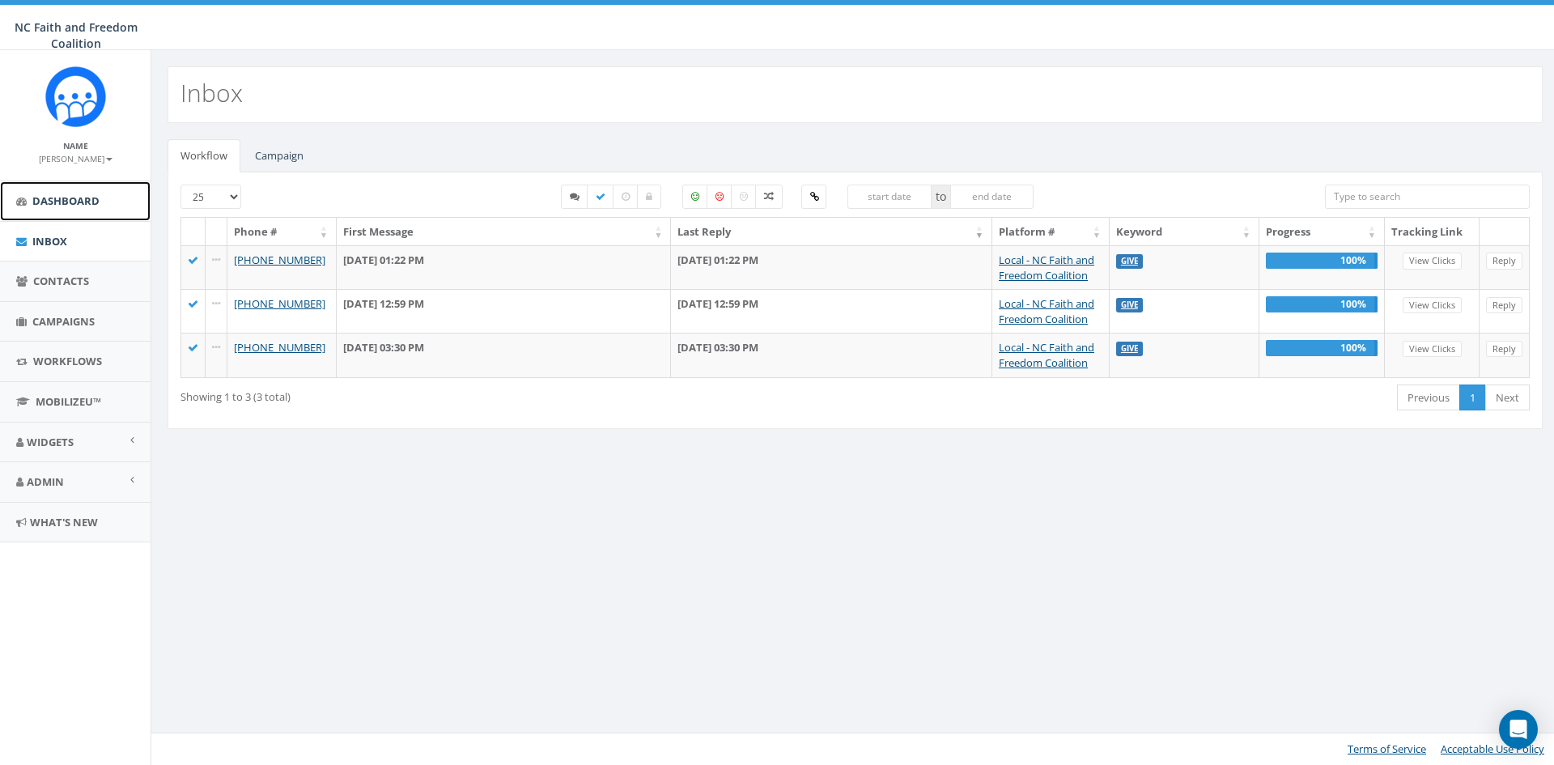
click at [78, 193] on span "Dashboard" at bounding box center [65, 200] width 67 height 15
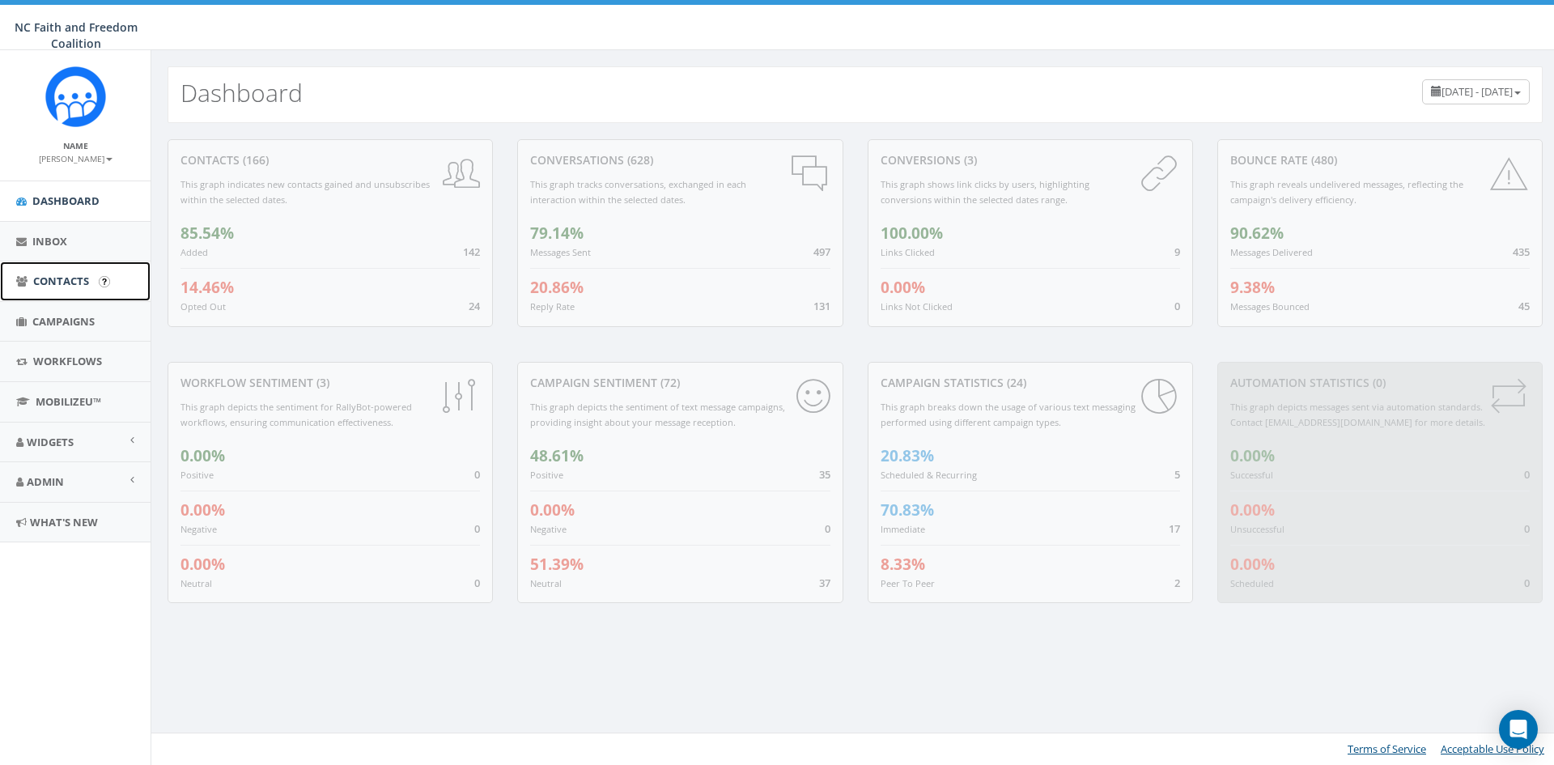
click at [55, 276] on span "Contacts" at bounding box center [61, 281] width 56 height 15
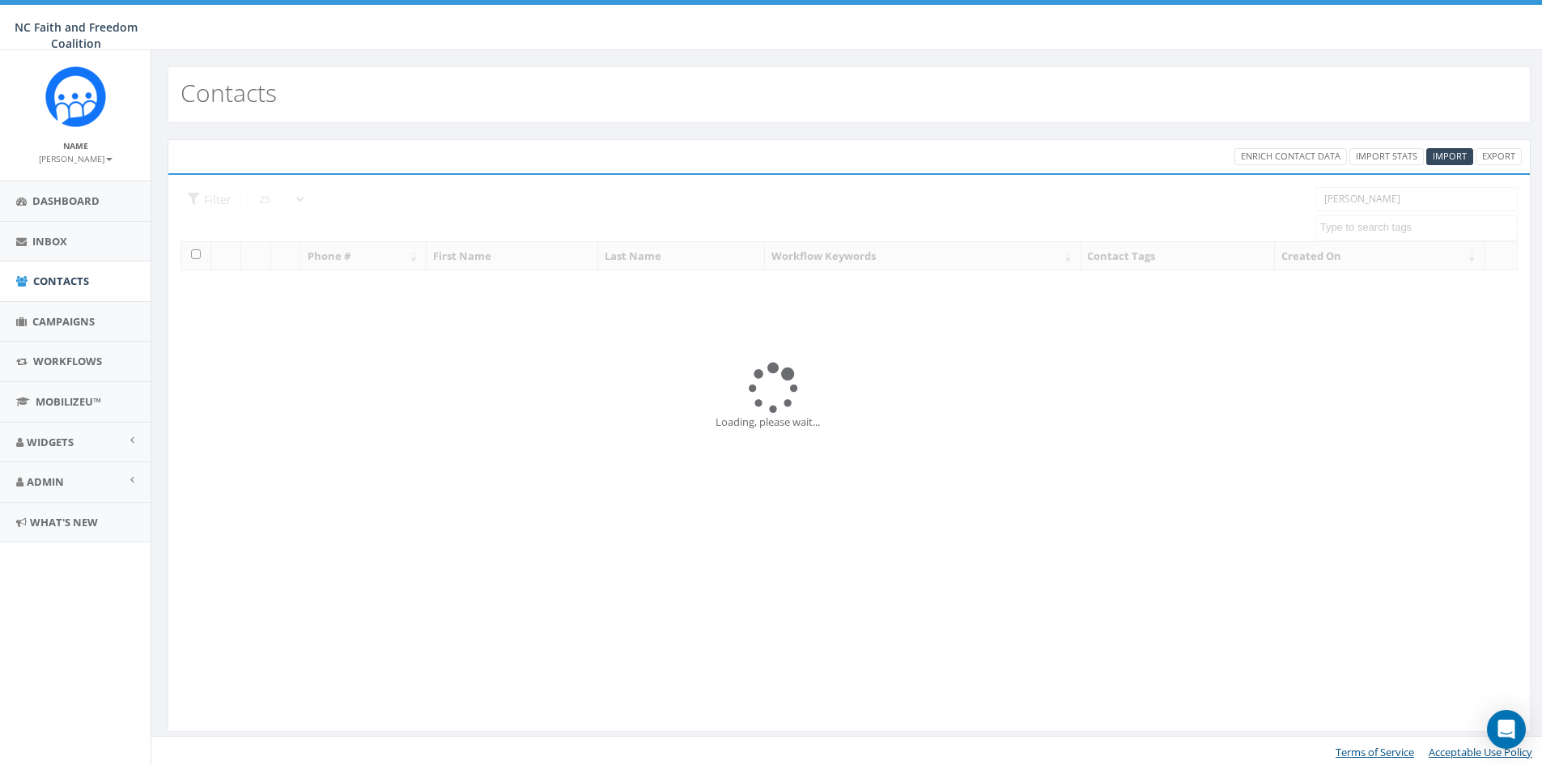
select select
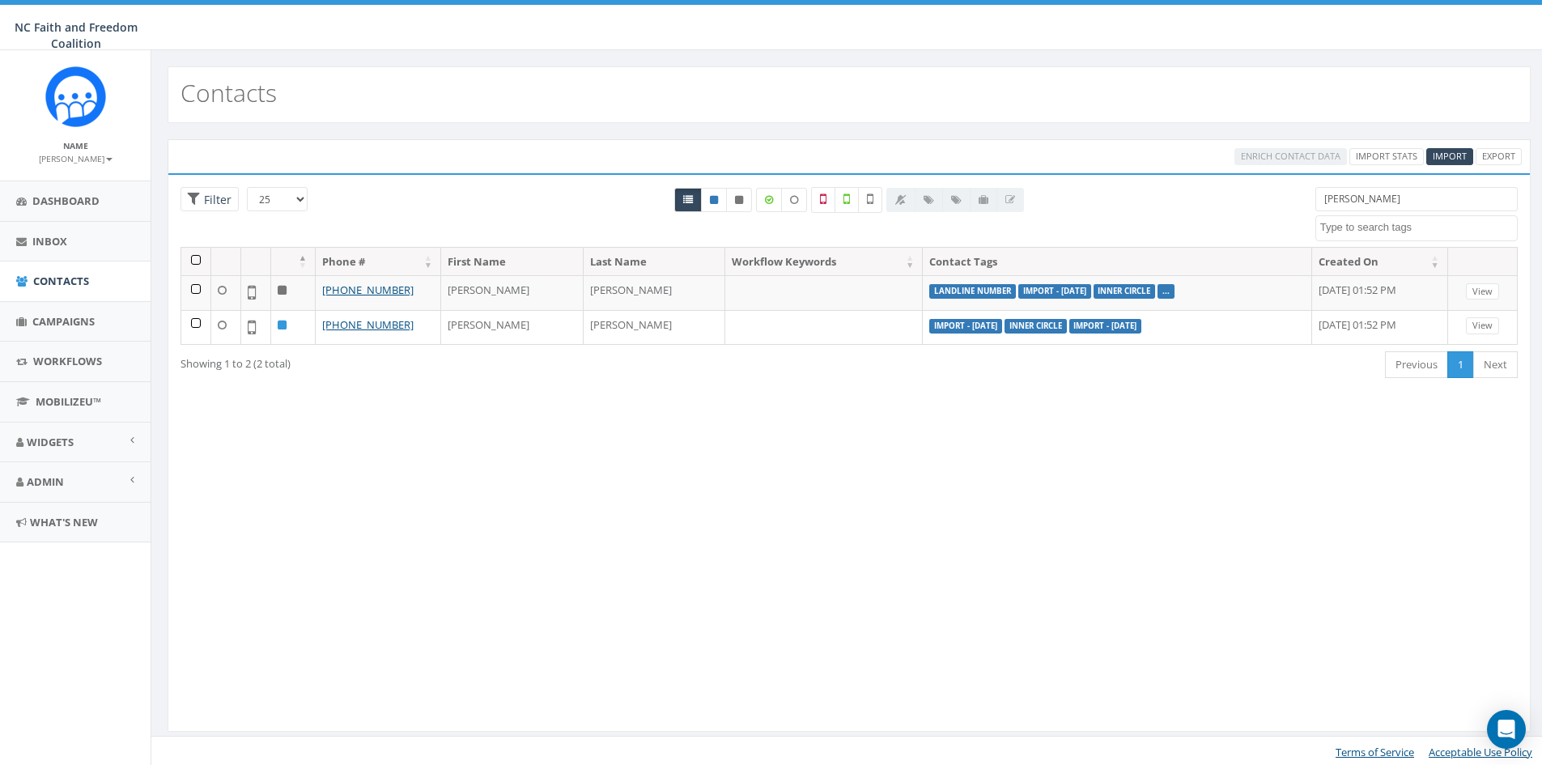
drag, startPoint x: 1373, startPoint y: 206, endPoint x: 1280, endPoint y: 205, distance: 93.1
click at [1280, 205] on div "25 50 100 Filter chad attending dinner Attending Dinner.9.23.25 Attending the T…" at bounding box center [849, 217] width 1362 height 60
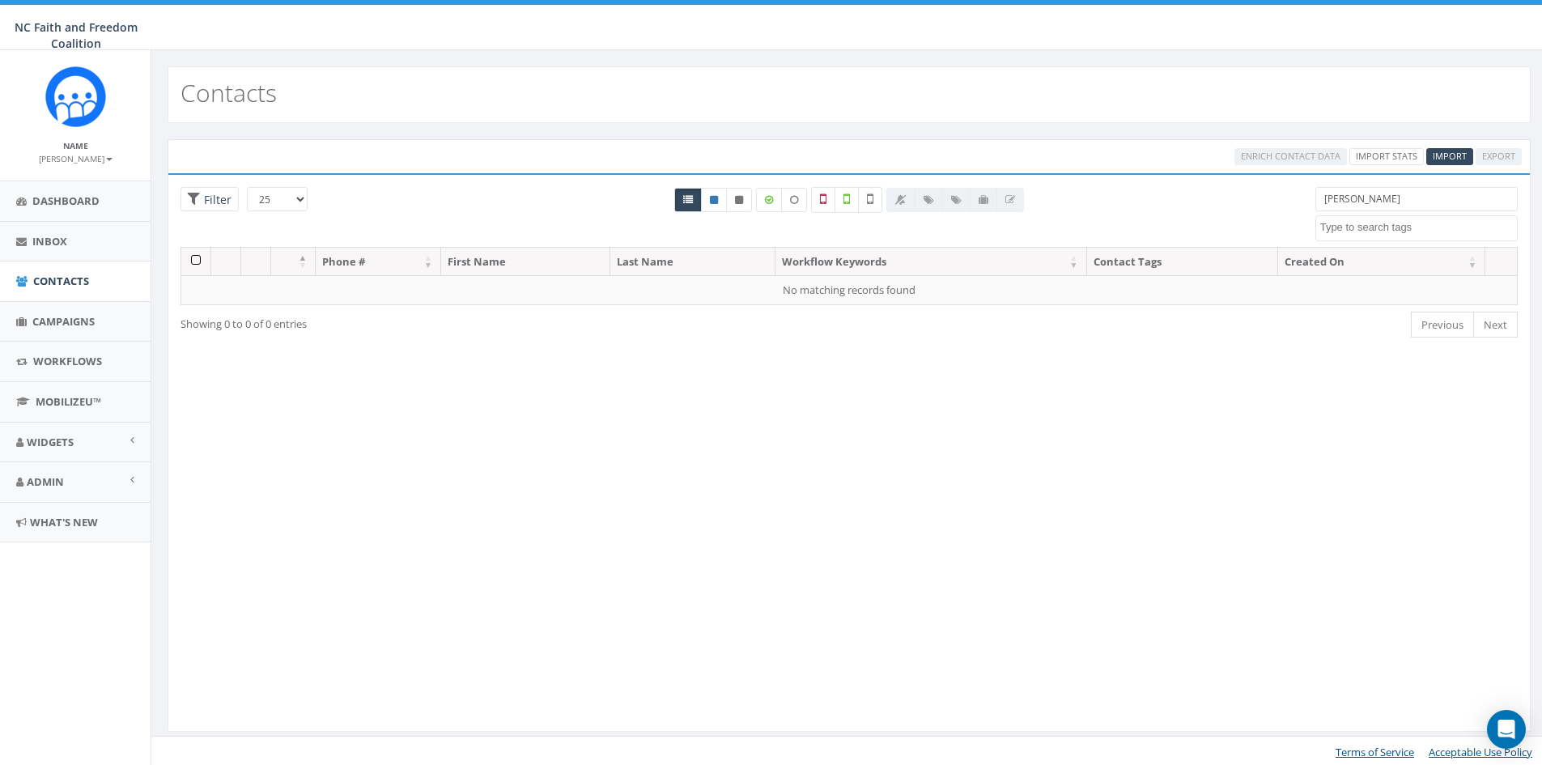
drag, startPoint x: 1407, startPoint y: 207, endPoint x: 1261, endPoint y: 210, distance: 145.8
click at [1261, 210] on div "25 50 100 Filter All 0 contact(s) on current page All 1 contact(s) filtered ave…" at bounding box center [849, 217] width 1362 height 60
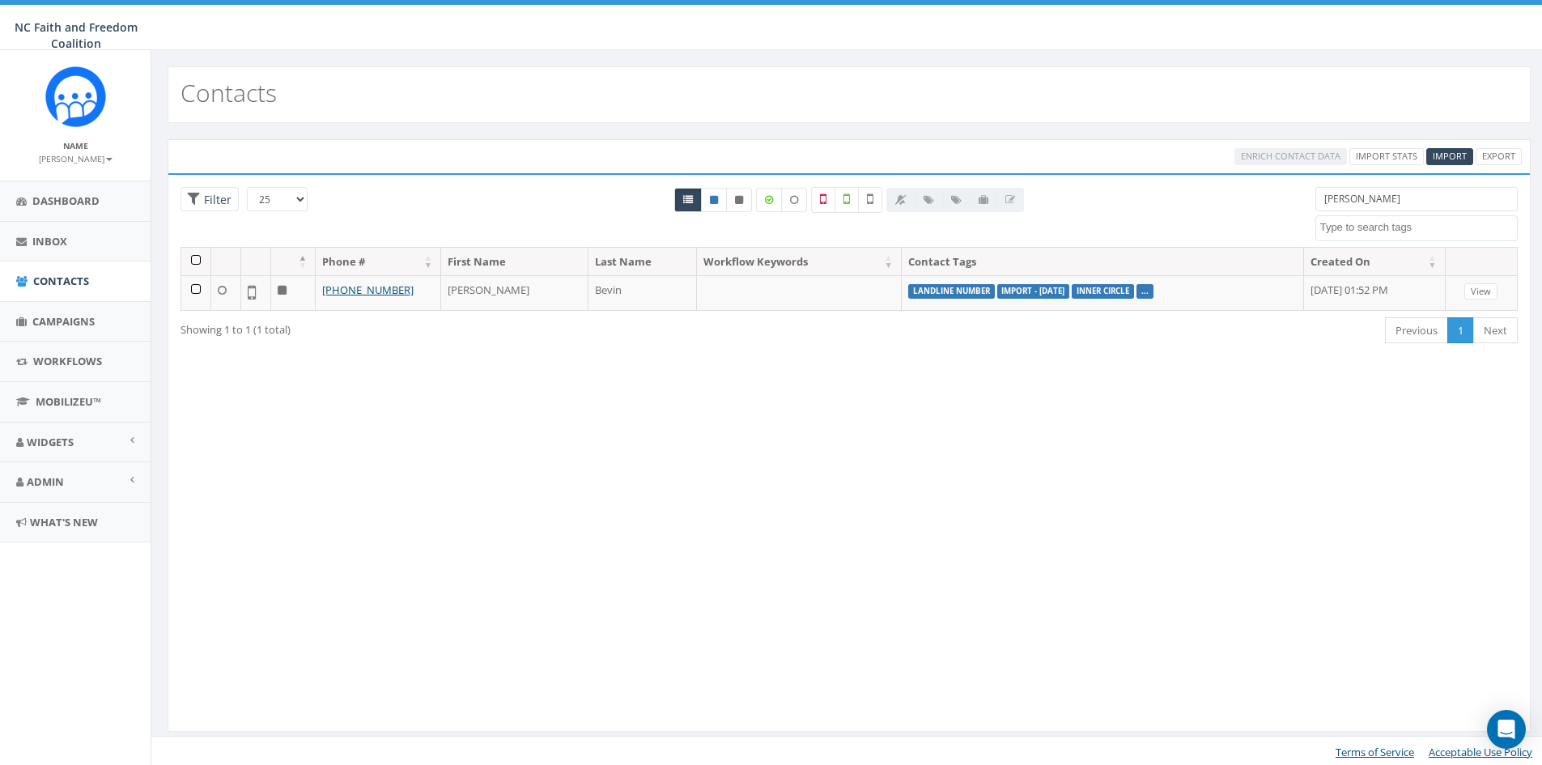
type input "avery"
click at [824, 199] on icon at bounding box center [823, 199] width 6 height 15
checkbox input "true"
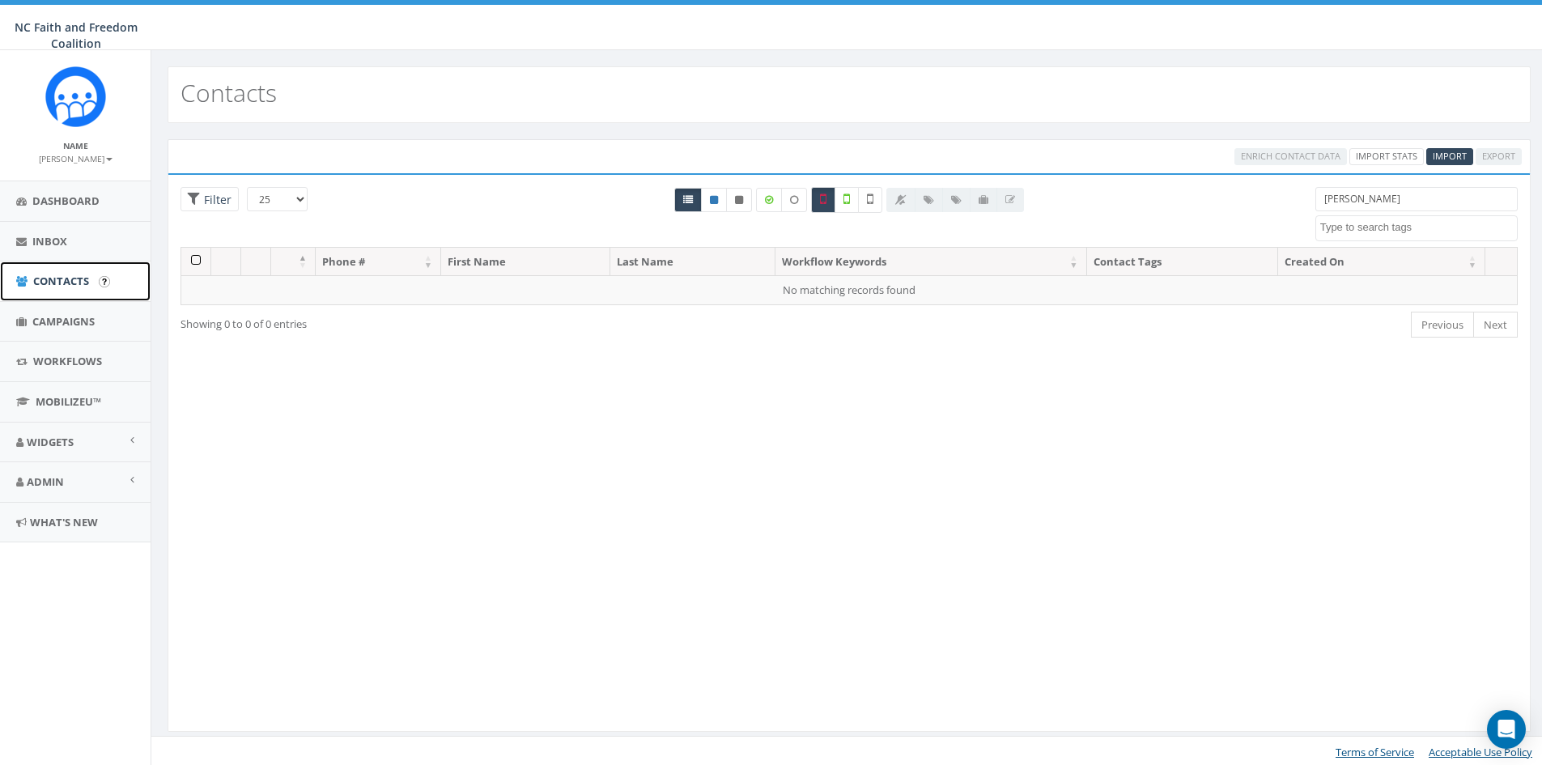
click at [51, 272] on link "Contacts" at bounding box center [75, 282] width 151 height 40
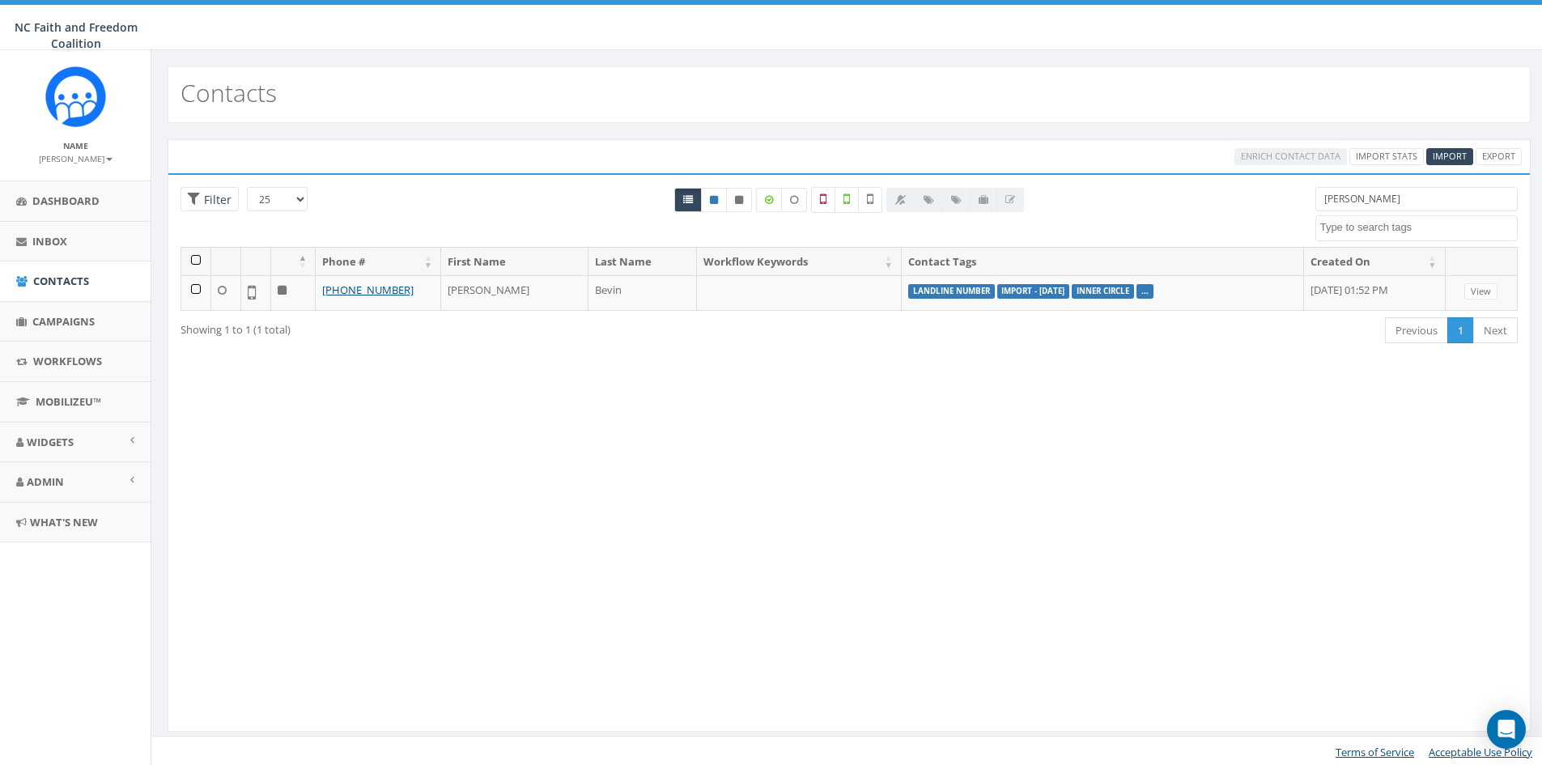
select select
drag, startPoint x: 1377, startPoint y: 196, endPoint x: 1298, endPoint y: 204, distance: 79.8
click at [1298, 204] on div "25 50 100 Filter [PERSON_NAME] attending dinner Attending Dinner.[DATE] Attendi…" at bounding box center [849, 217] width 1362 height 60
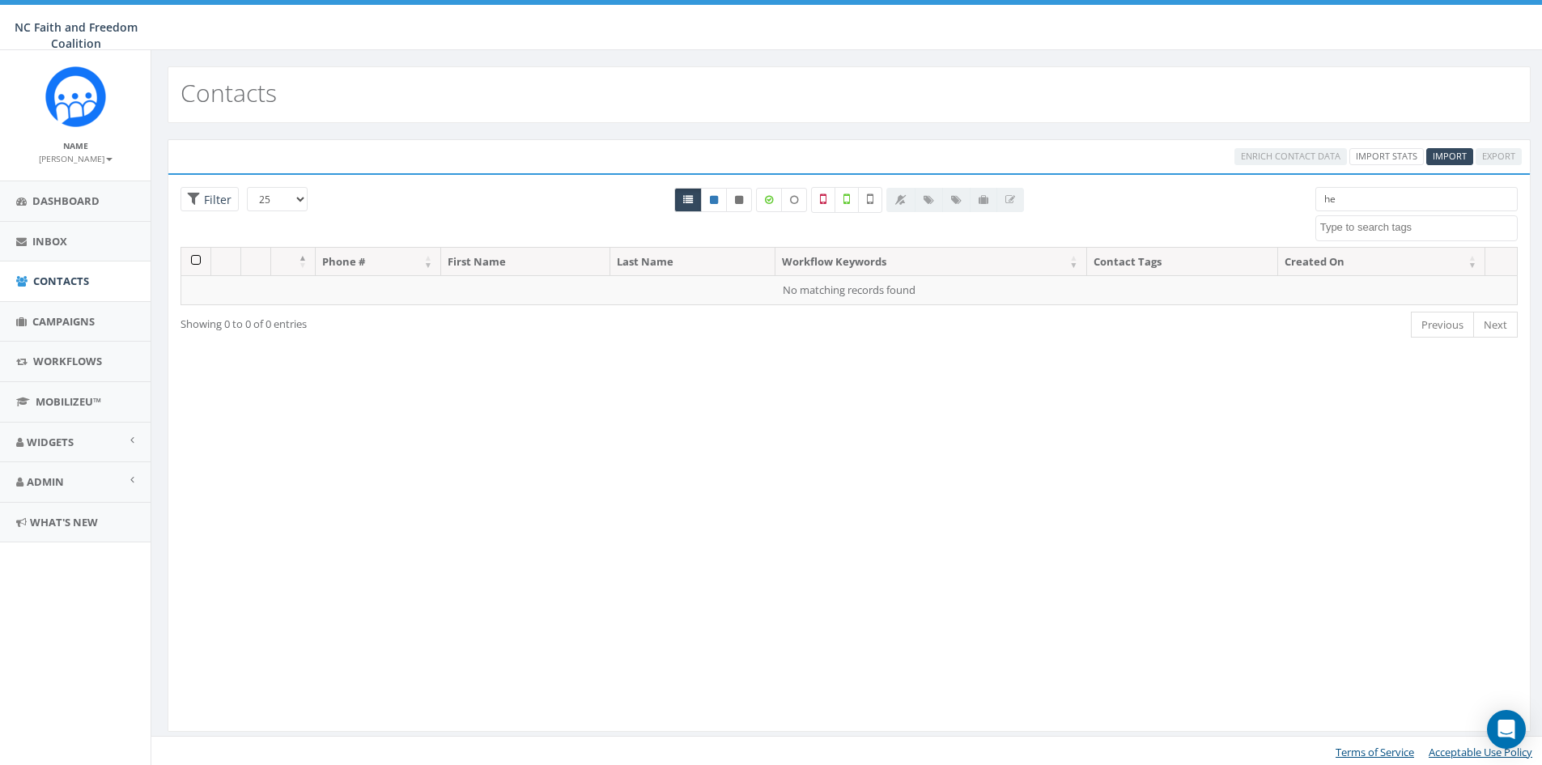
type input "h"
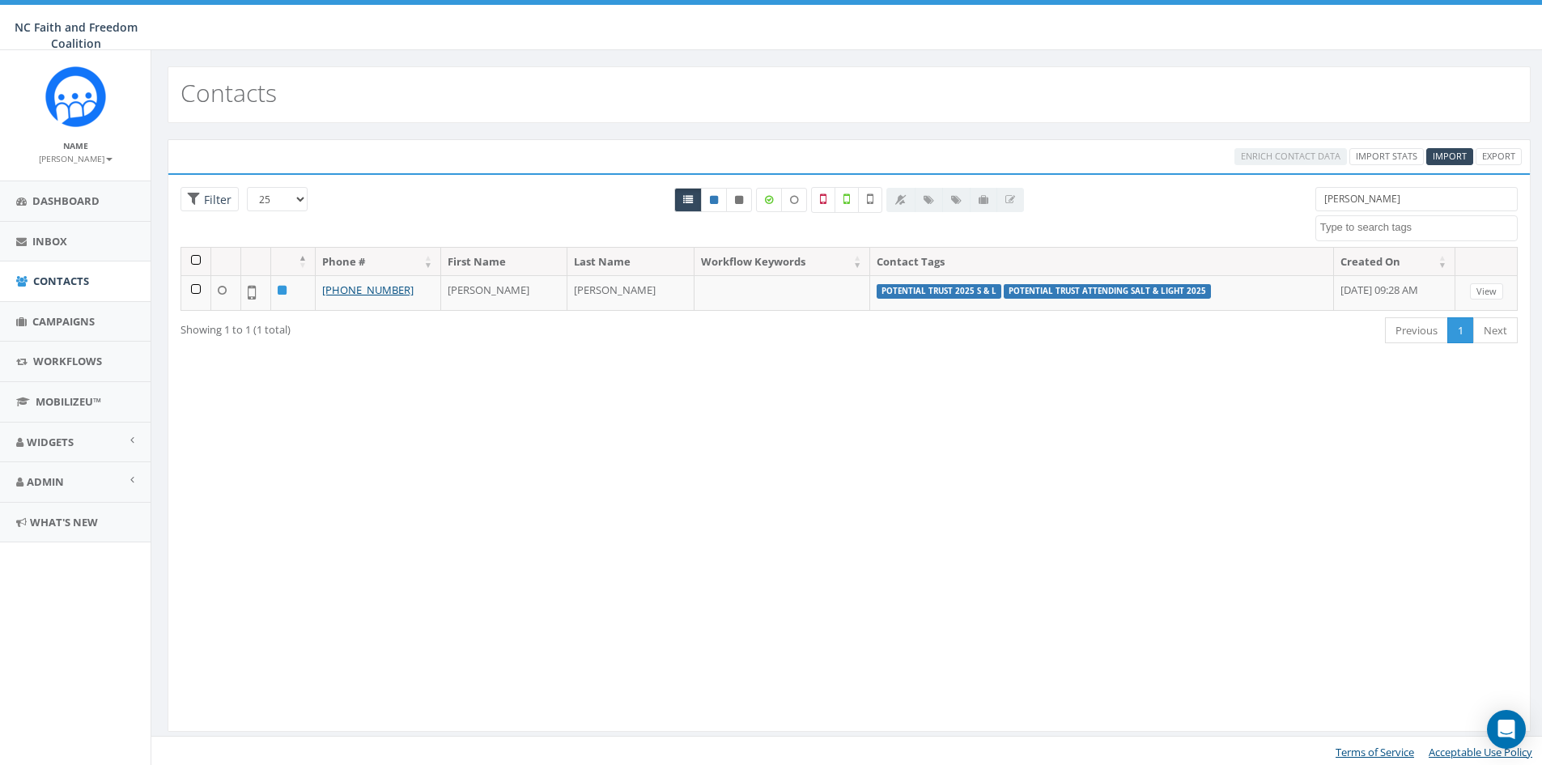
type input "[PERSON_NAME]"
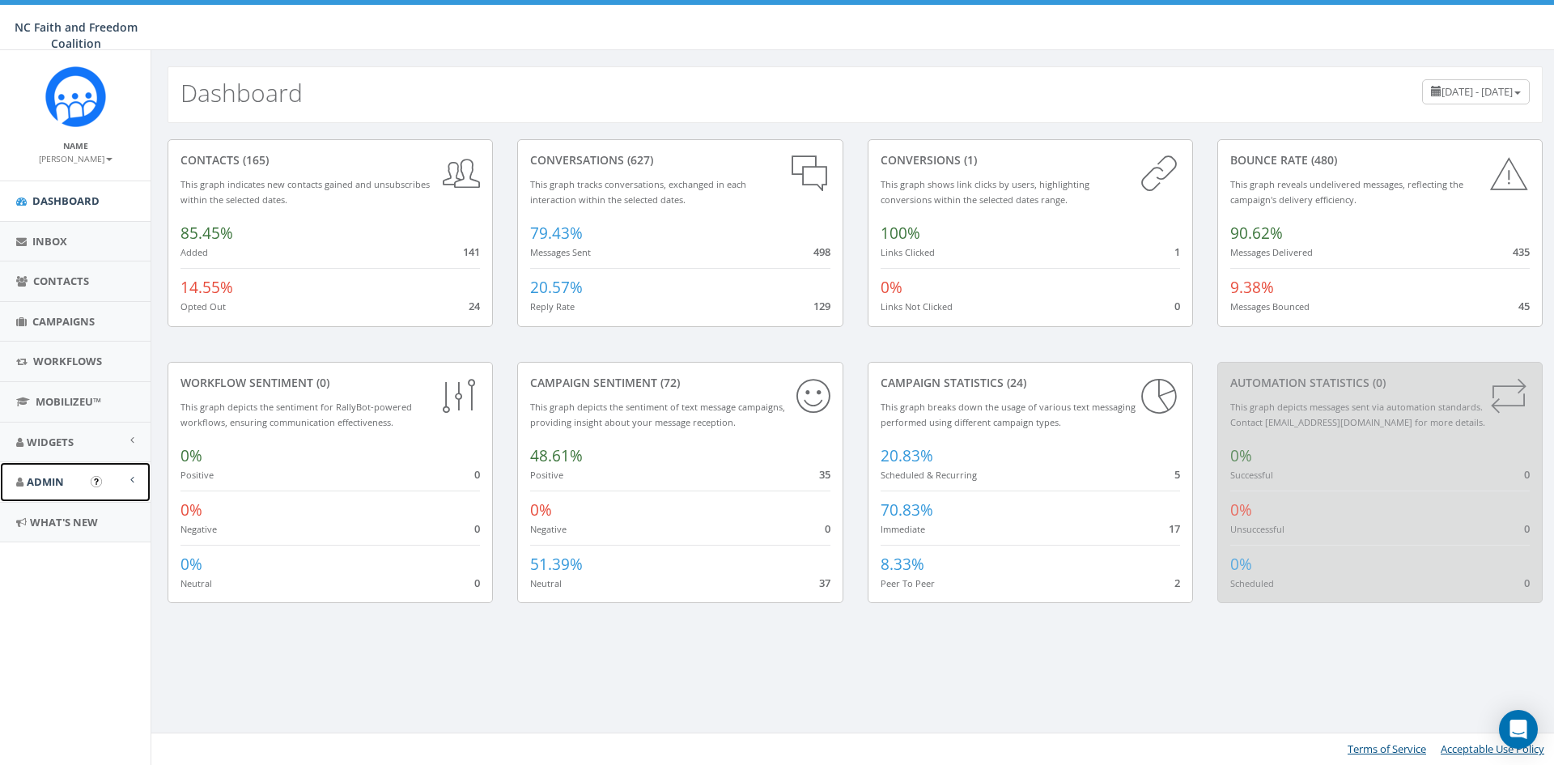
click at [59, 477] on span "Admin" at bounding box center [45, 481] width 37 height 15
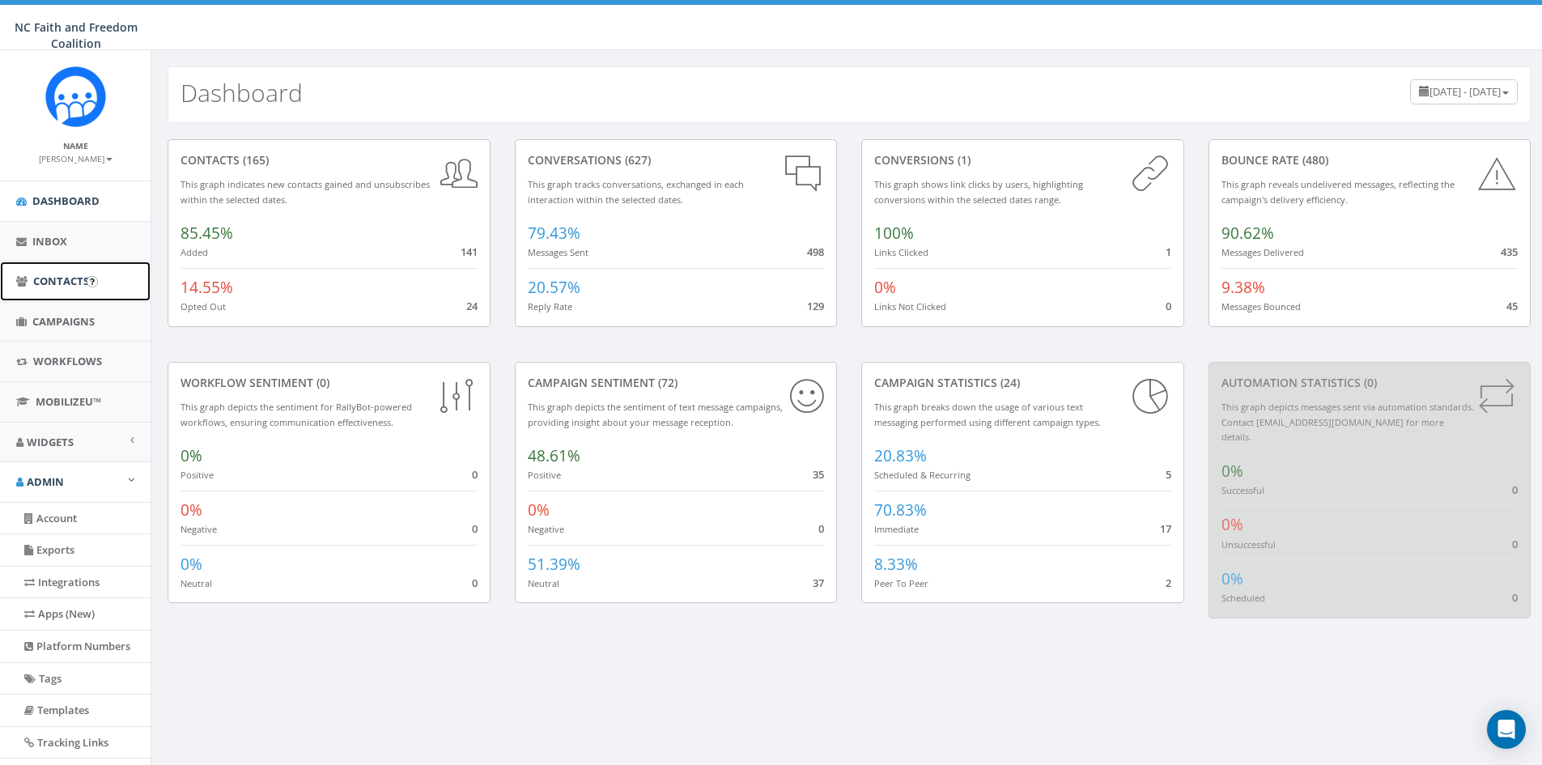
click at [67, 281] on span "Contacts" at bounding box center [61, 281] width 56 height 15
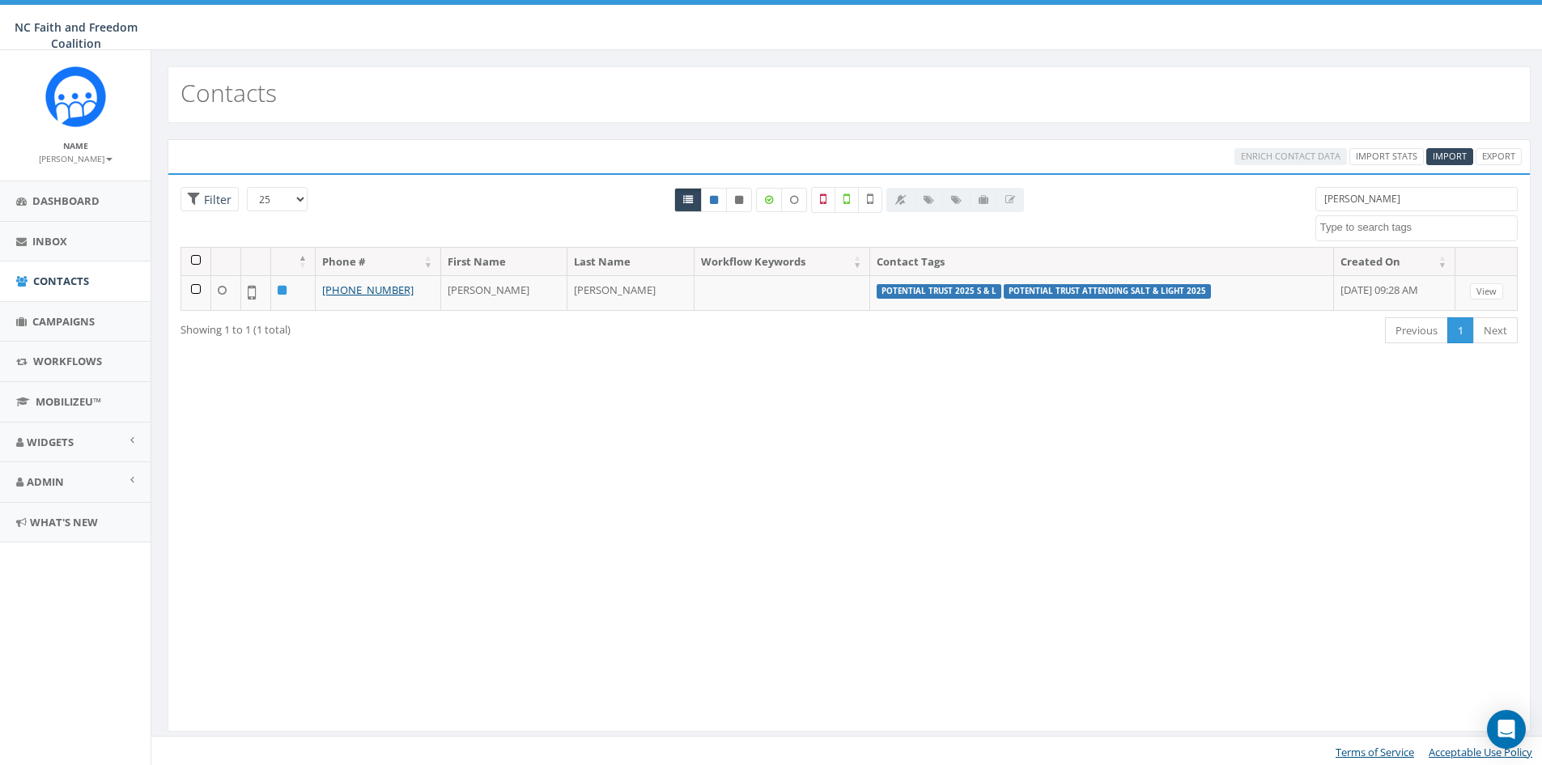
select select
drag, startPoint x: 1348, startPoint y: 204, endPoint x: 1294, endPoint y: 199, distance: 54.5
click at [1294, 199] on div "25 50 100 Filter henry attending dinner Attending Dinner.9.23.25 Attending the …" at bounding box center [849, 217] width 1362 height 60
type input "y"
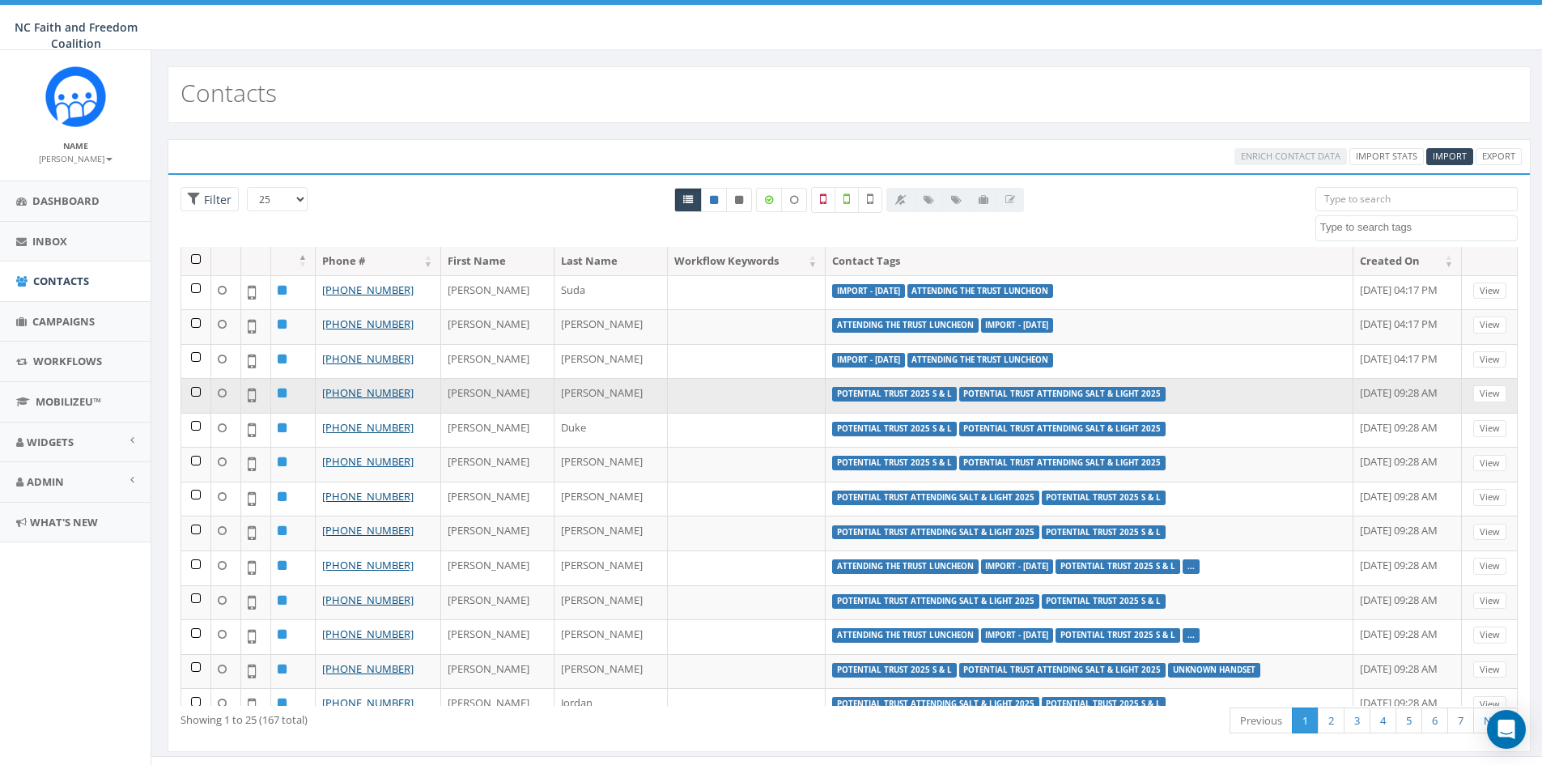
scroll to position [436, 0]
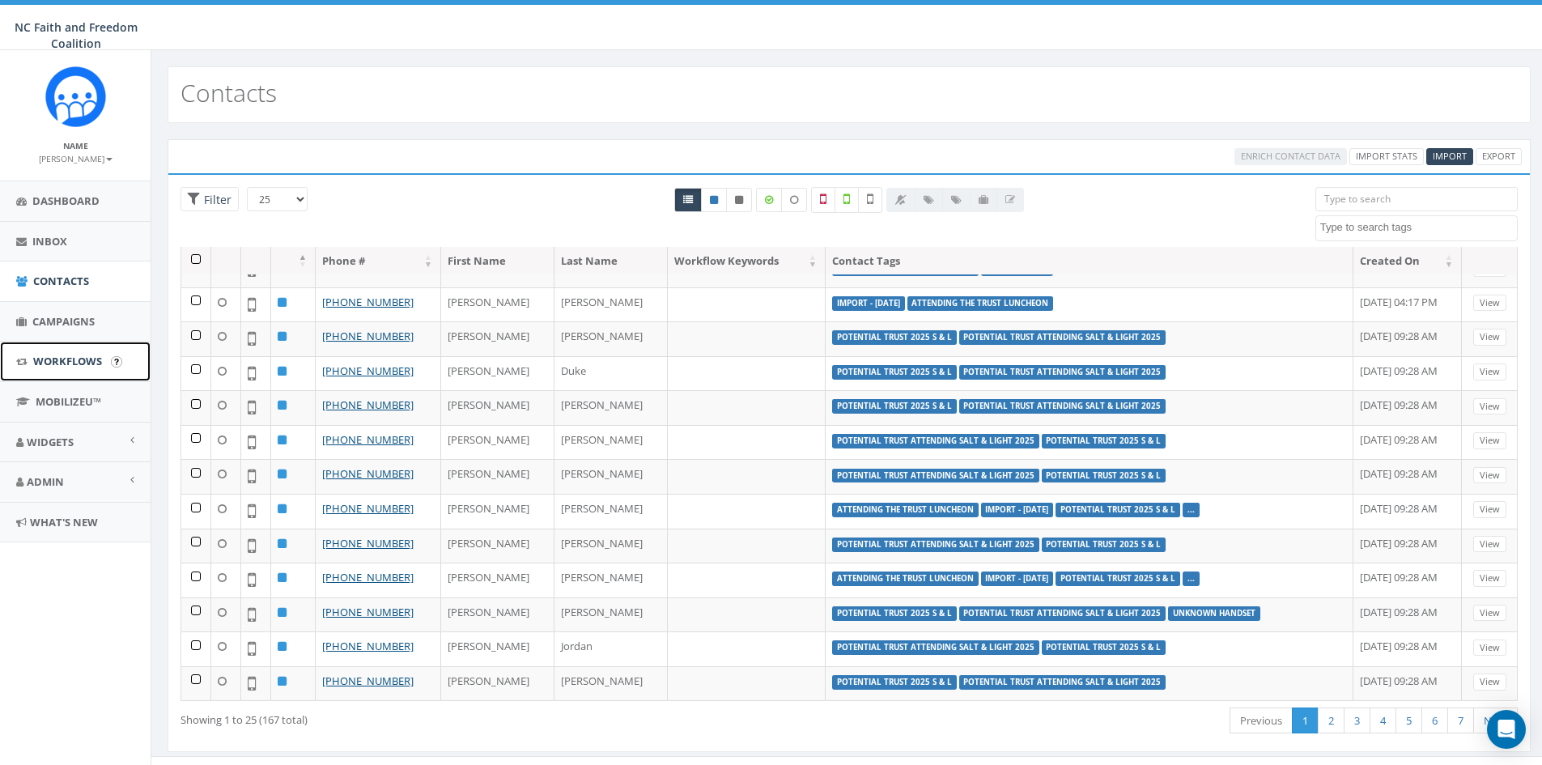
click at [71, 362] on span "Workflows" at bounding box center [67, 361] width 69 height 15
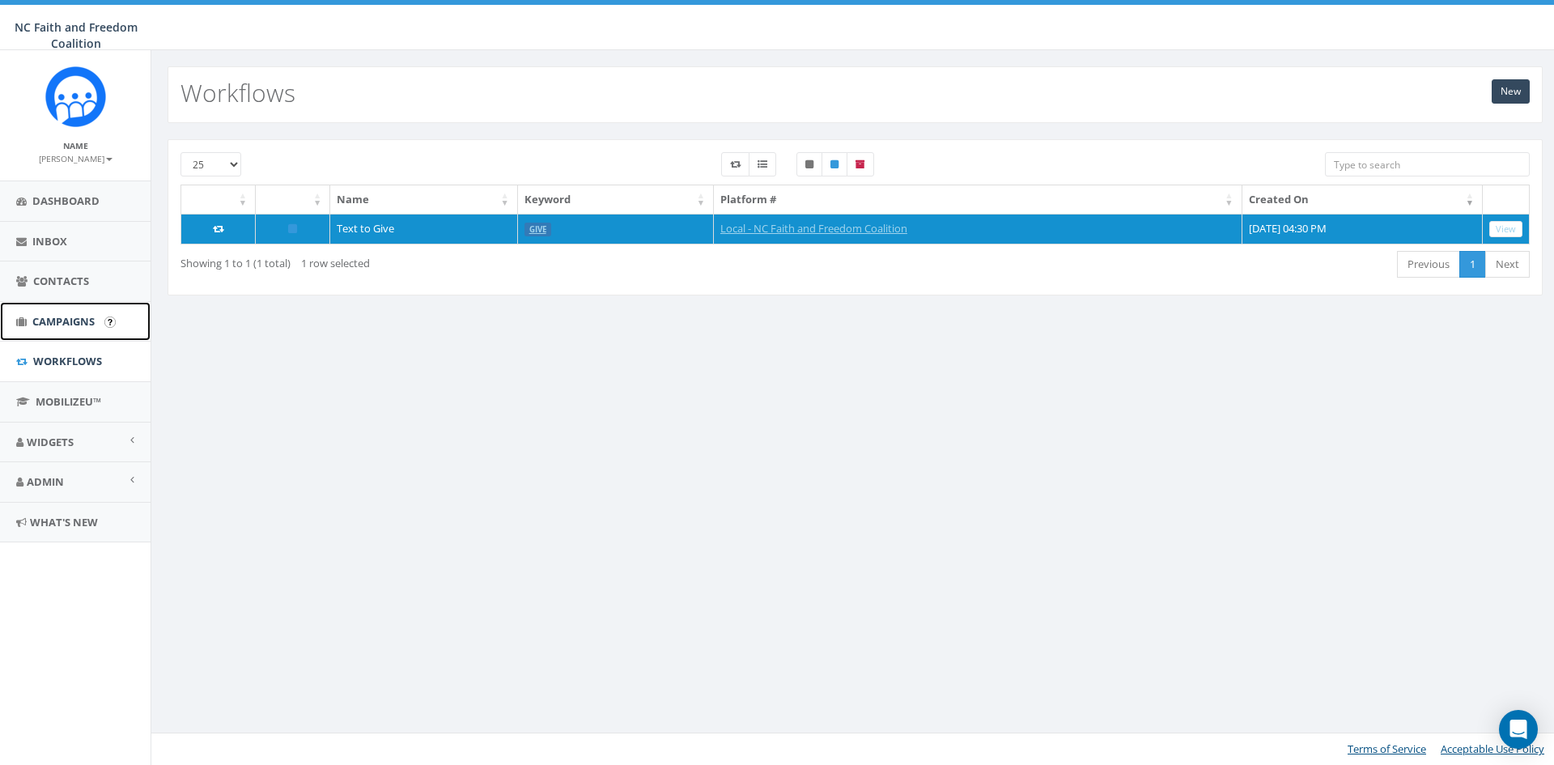
click at [40, 325] on span "Campaigns" at bounding box center [63, 321] width 62 height 15
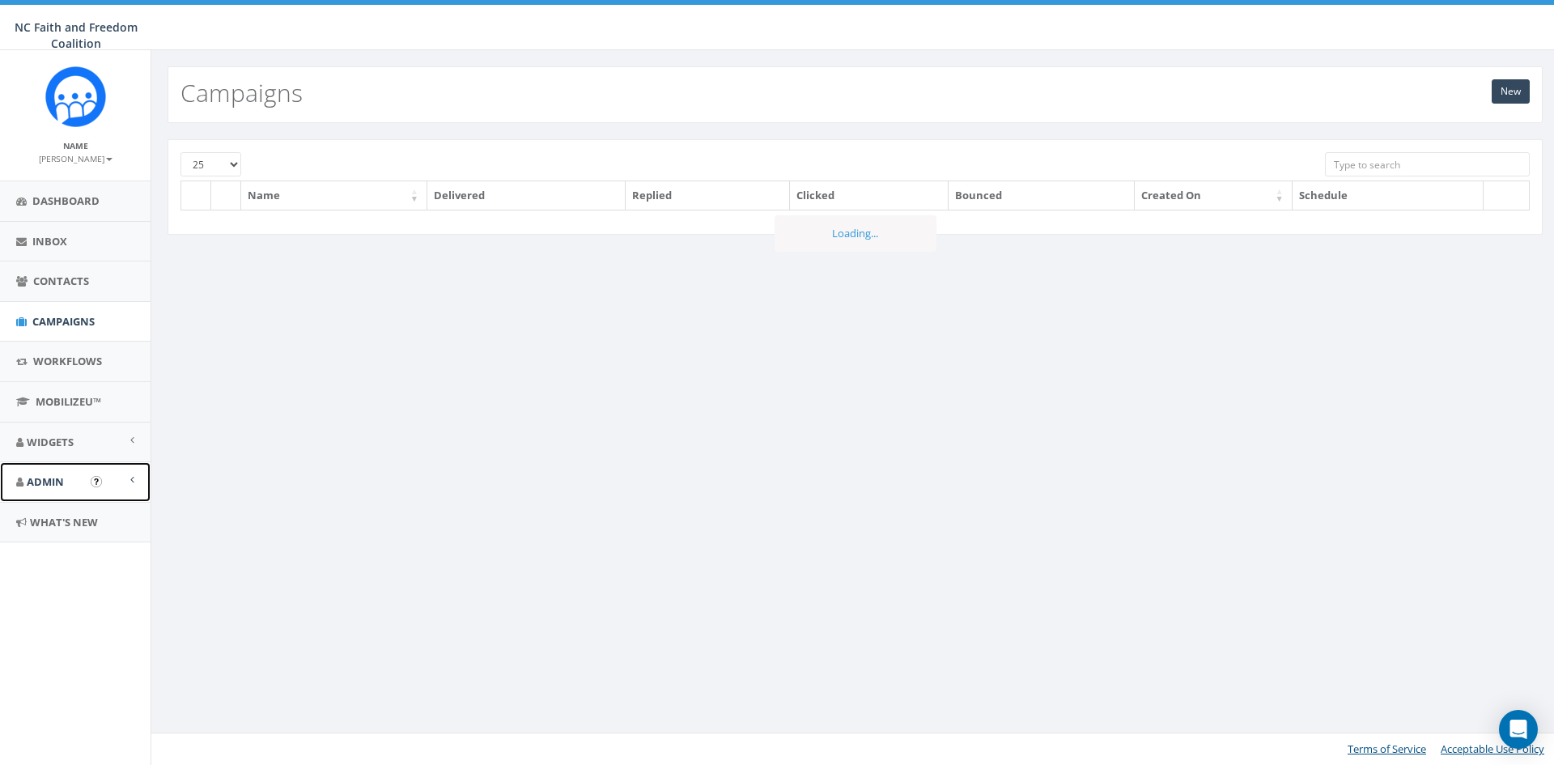
click at [44, 479] on span "Admin" at bounding box center [45, 481] width 37 height 15
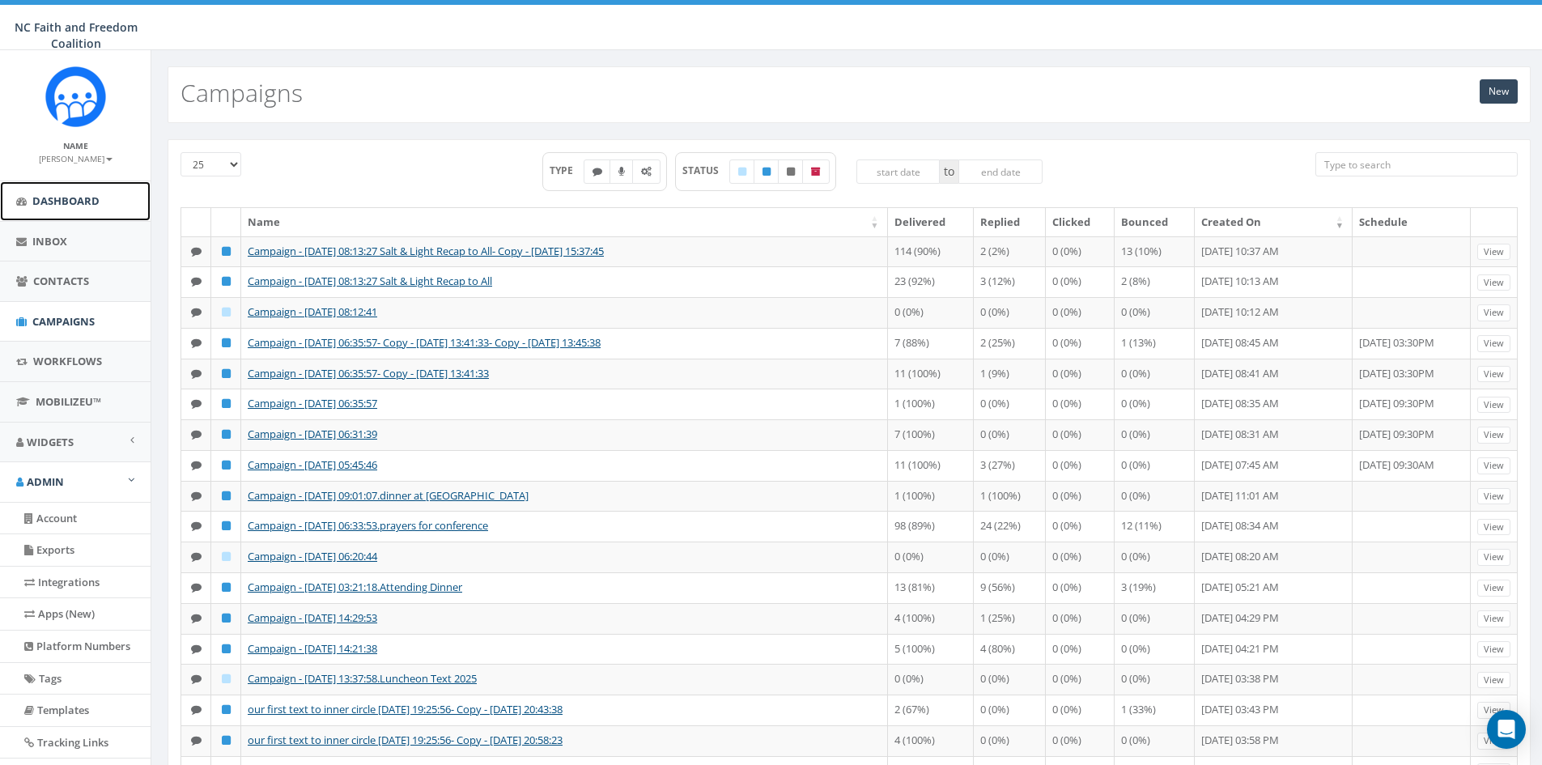
click at [55, 201] on span "Dashboard" at bounding box center [65, 200] width 67 height 15
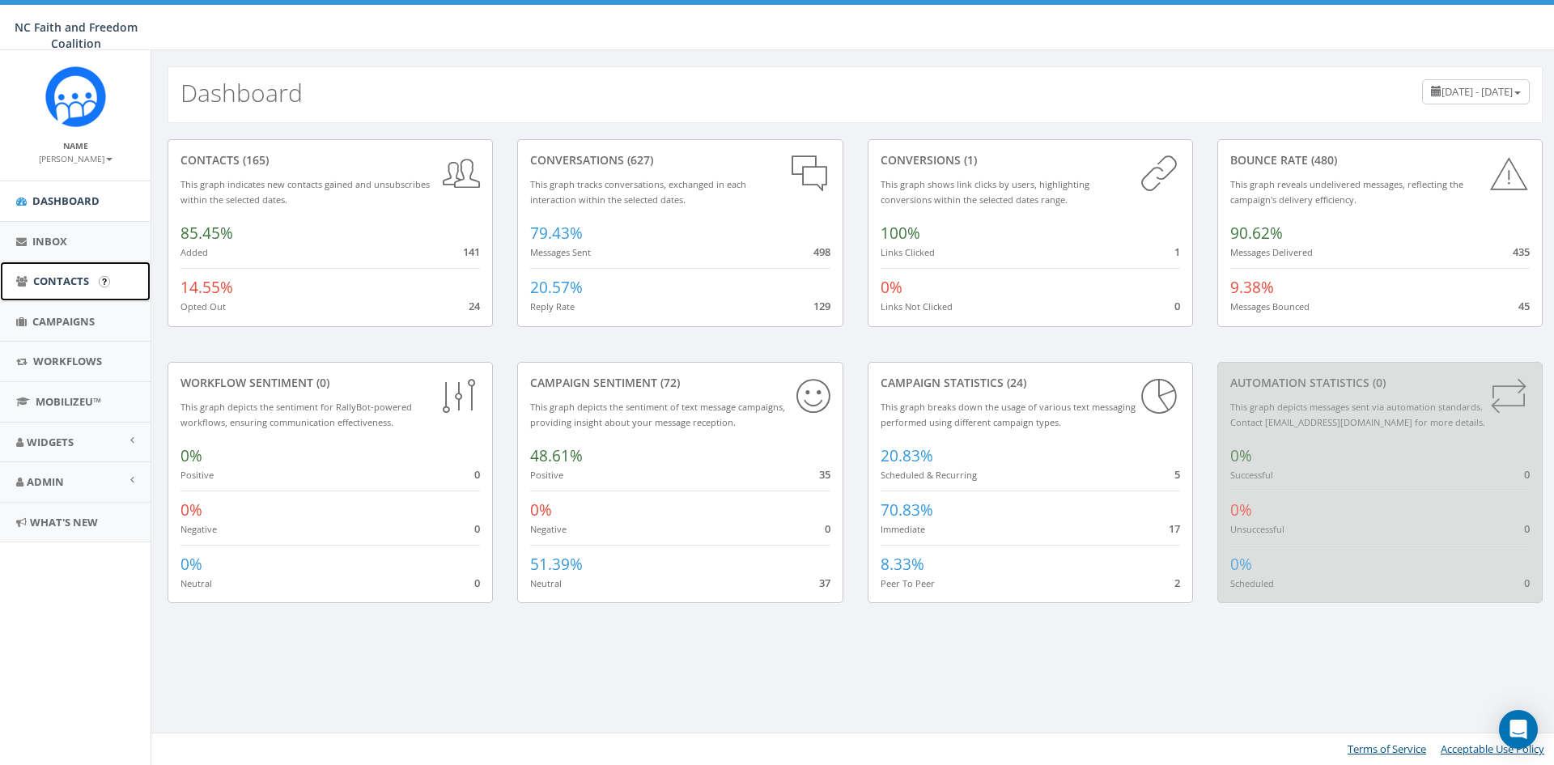
click at [64, 274] on span "Contacts" at bounding box center [61, 281] width 56 height 15
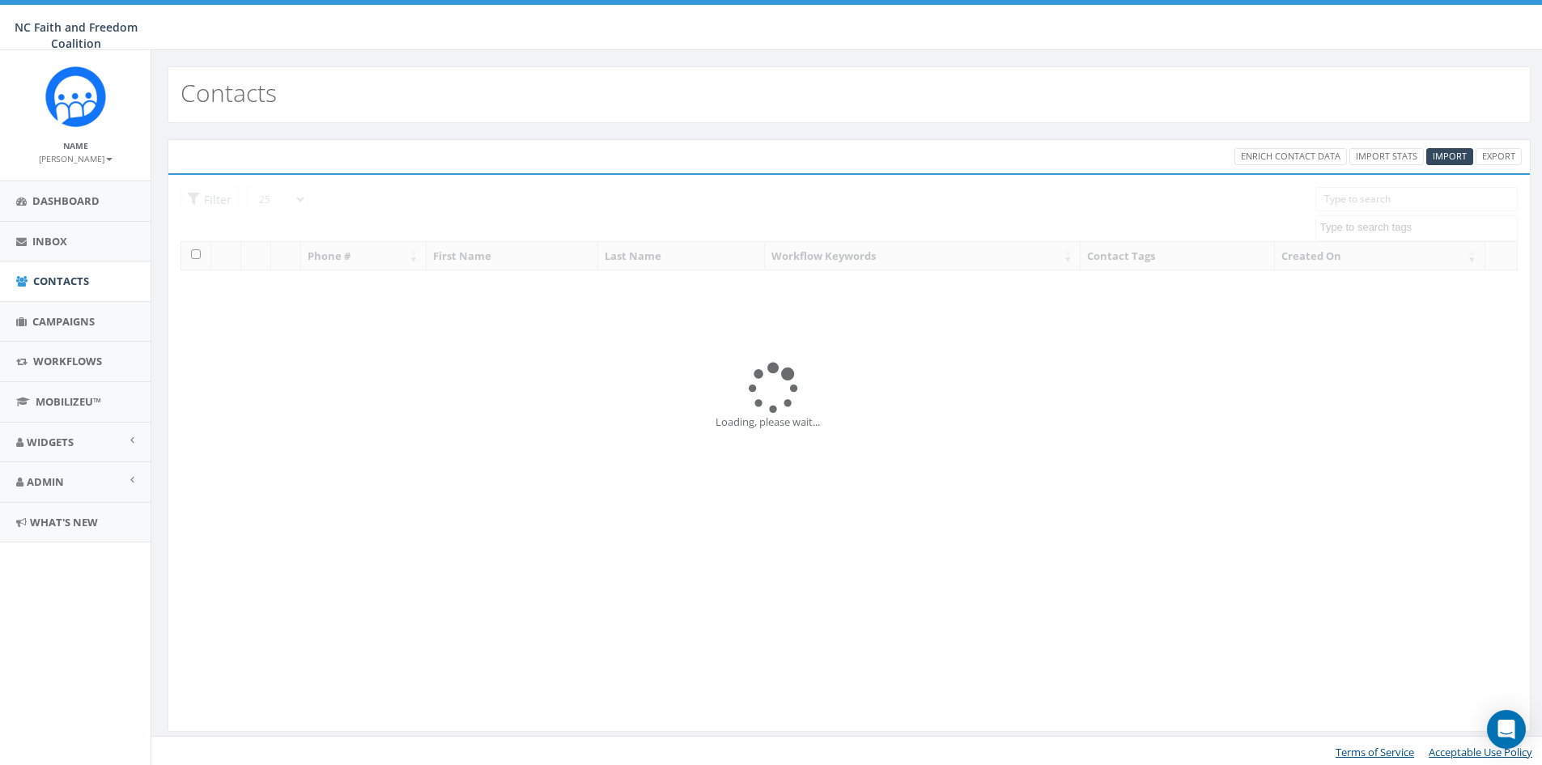
select select
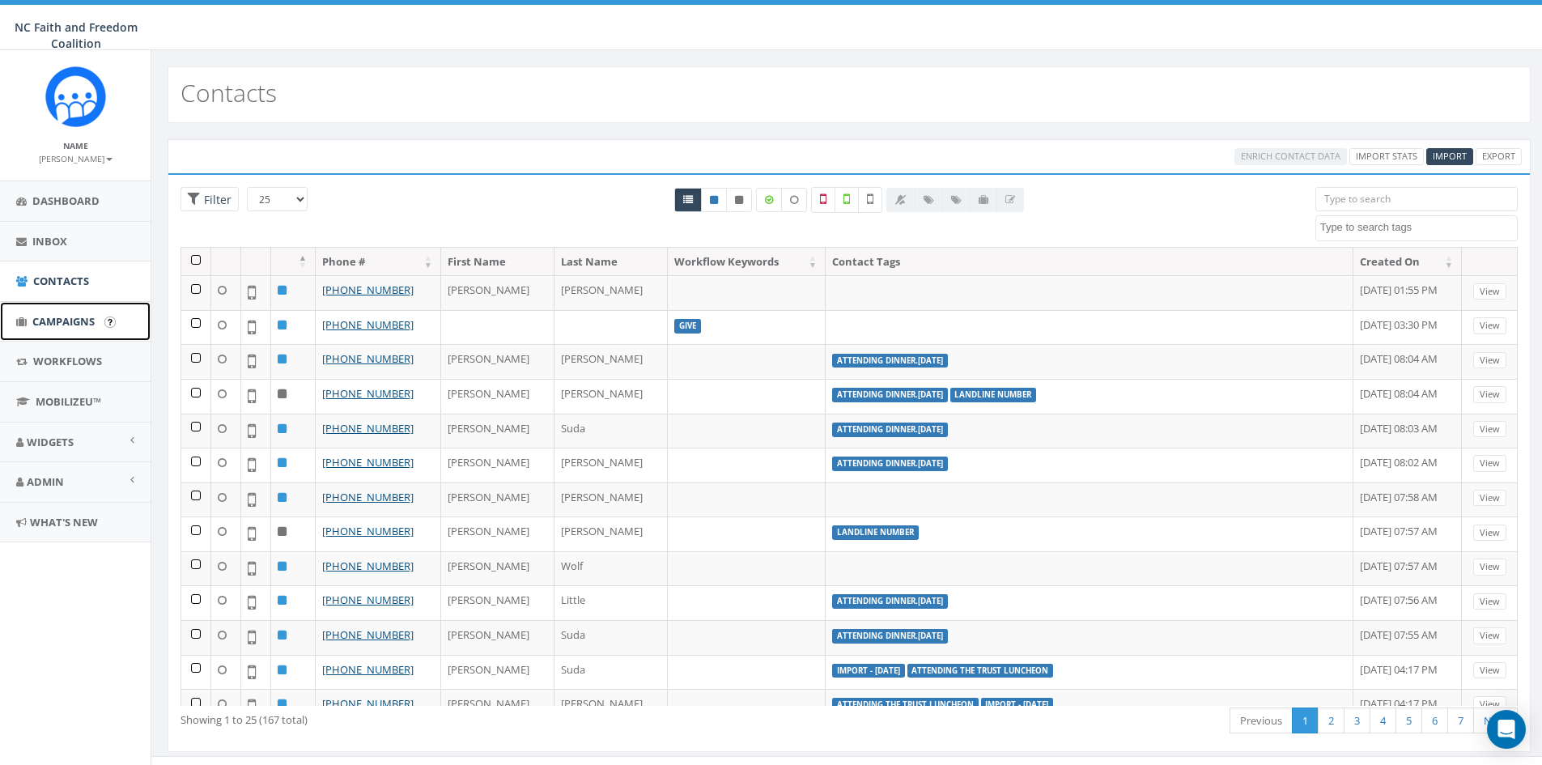
click at [74, 314] on span "Campaigns" at bounding box center [63, 321] width 62 height 15
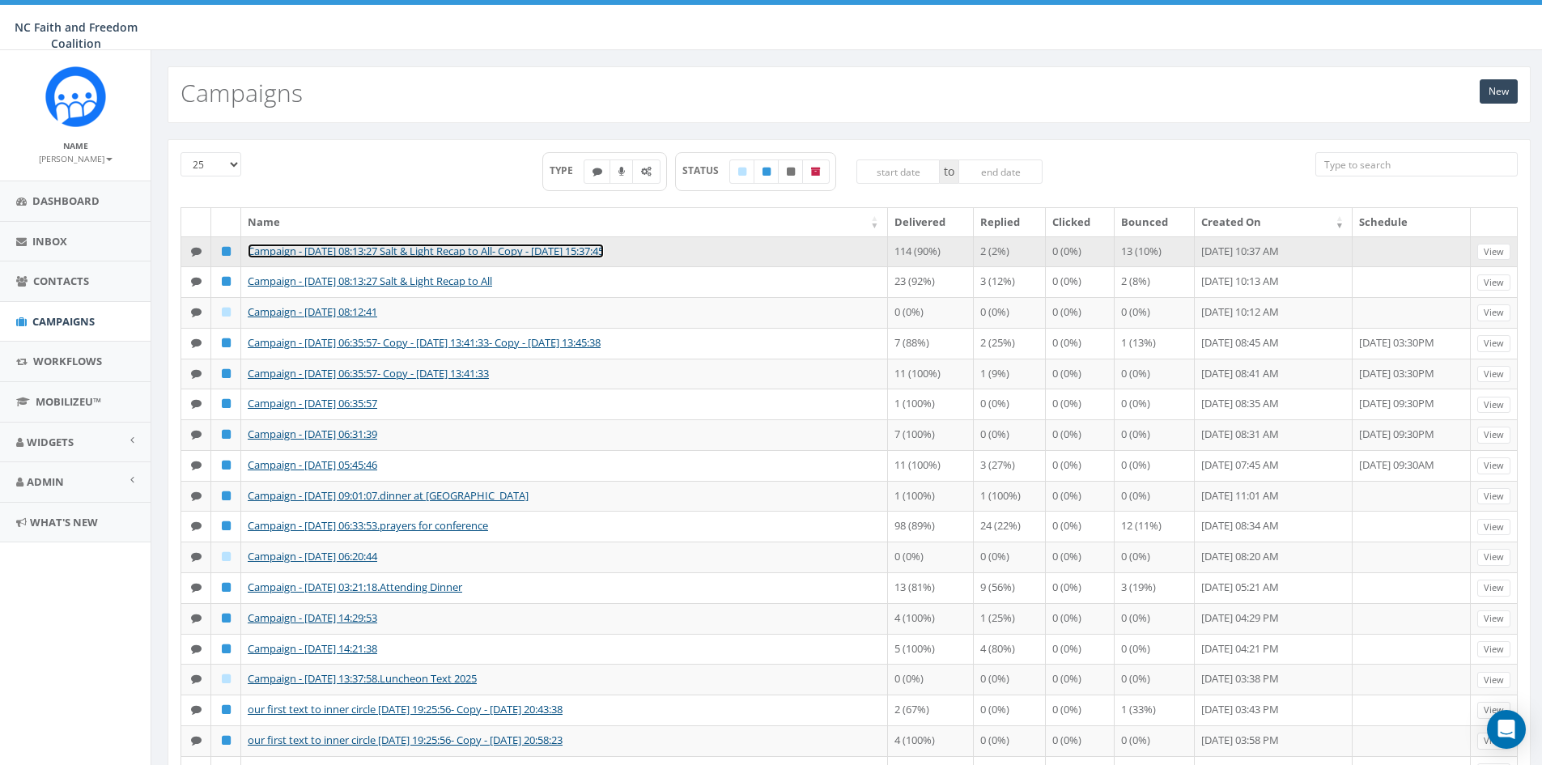
click at [412, 253] on link "Campaign - [DATE] 08:13:27 Salt & Light Recap to All- Copy - [DATE] 15:37:45" at bounding box center [426, 251] width 356 height 15
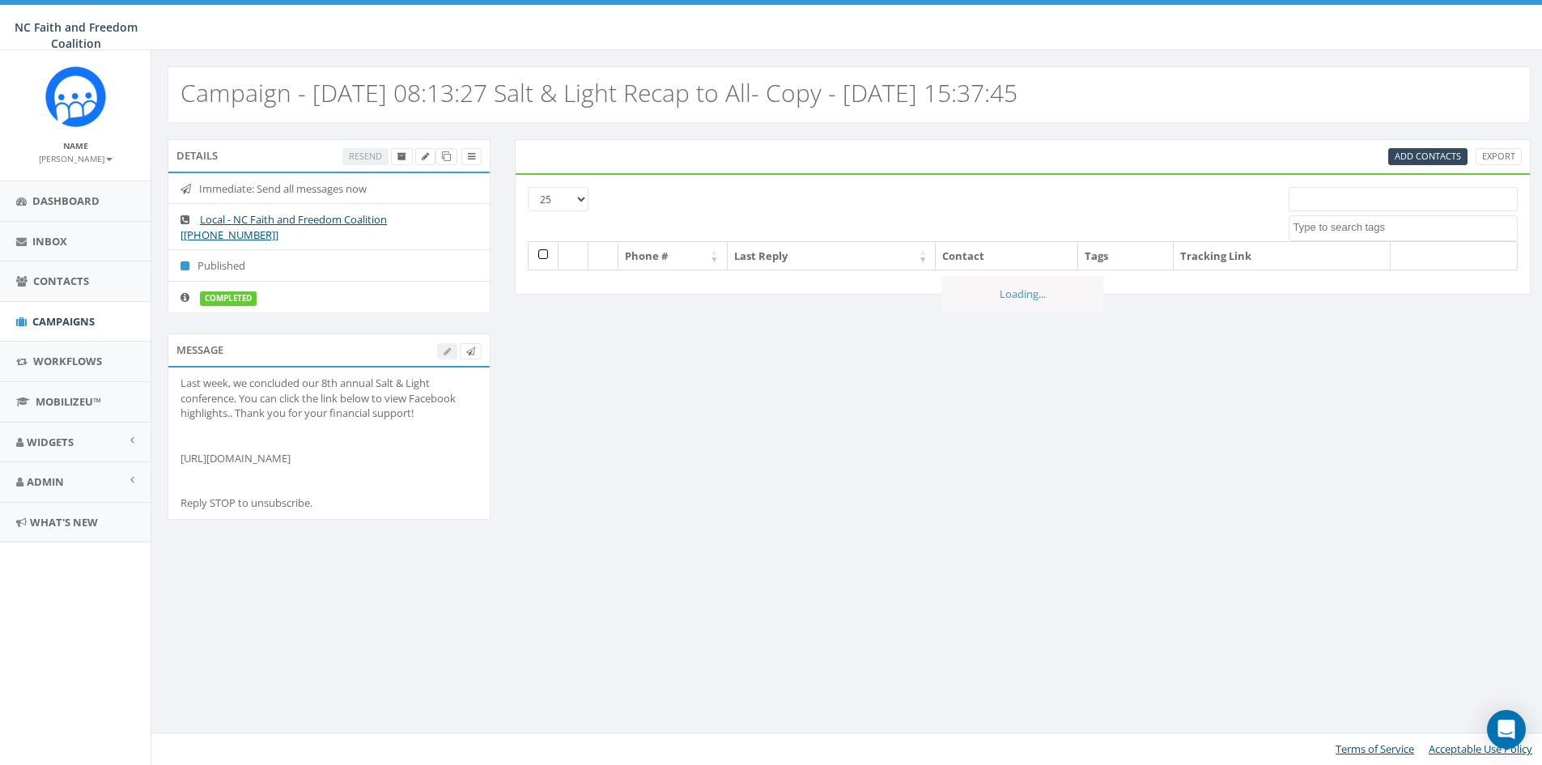
select select
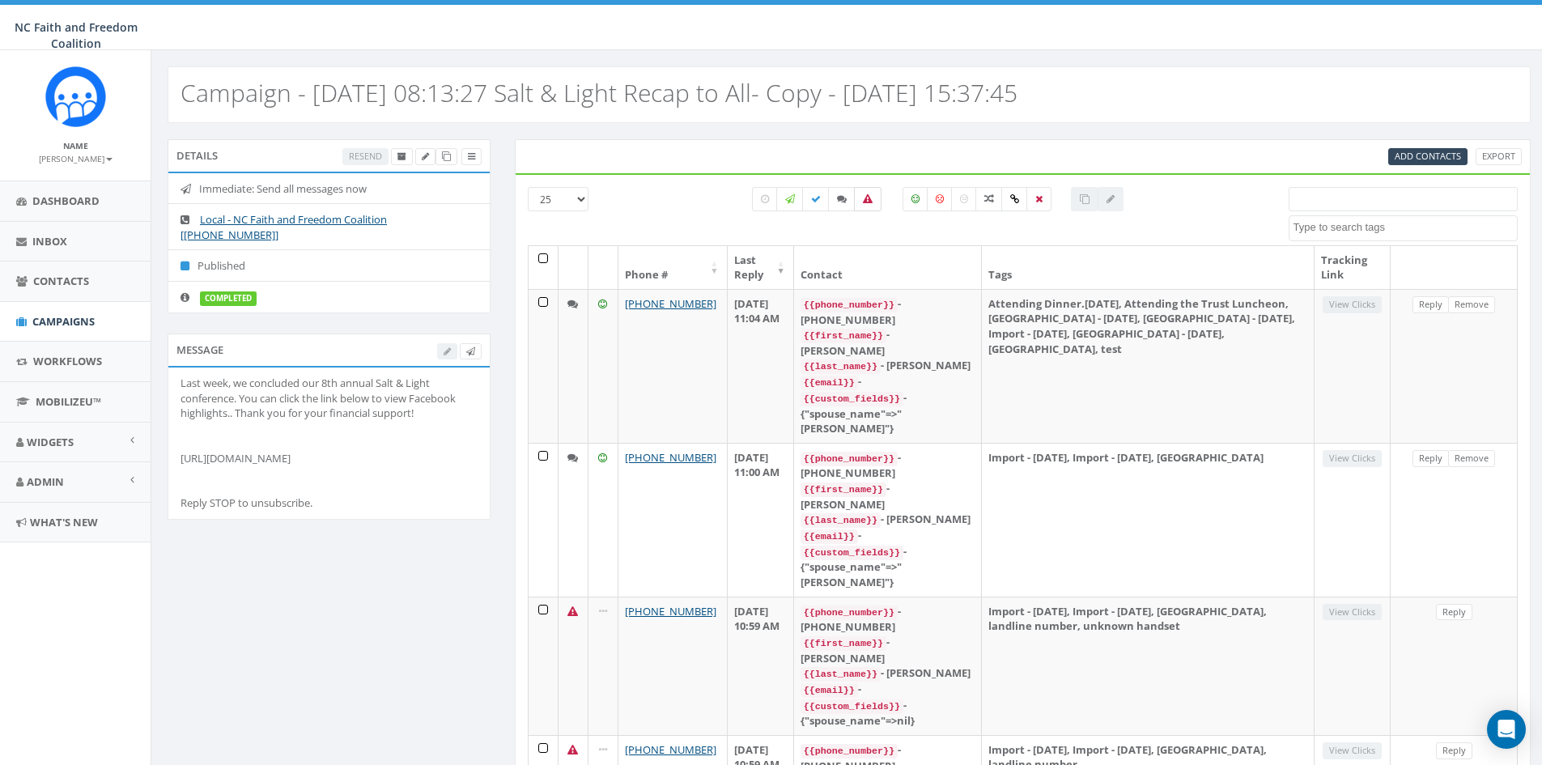
click at [865, 200] on icon at bounding box center [868, 199] width 10 height 10
checkbox input "true"
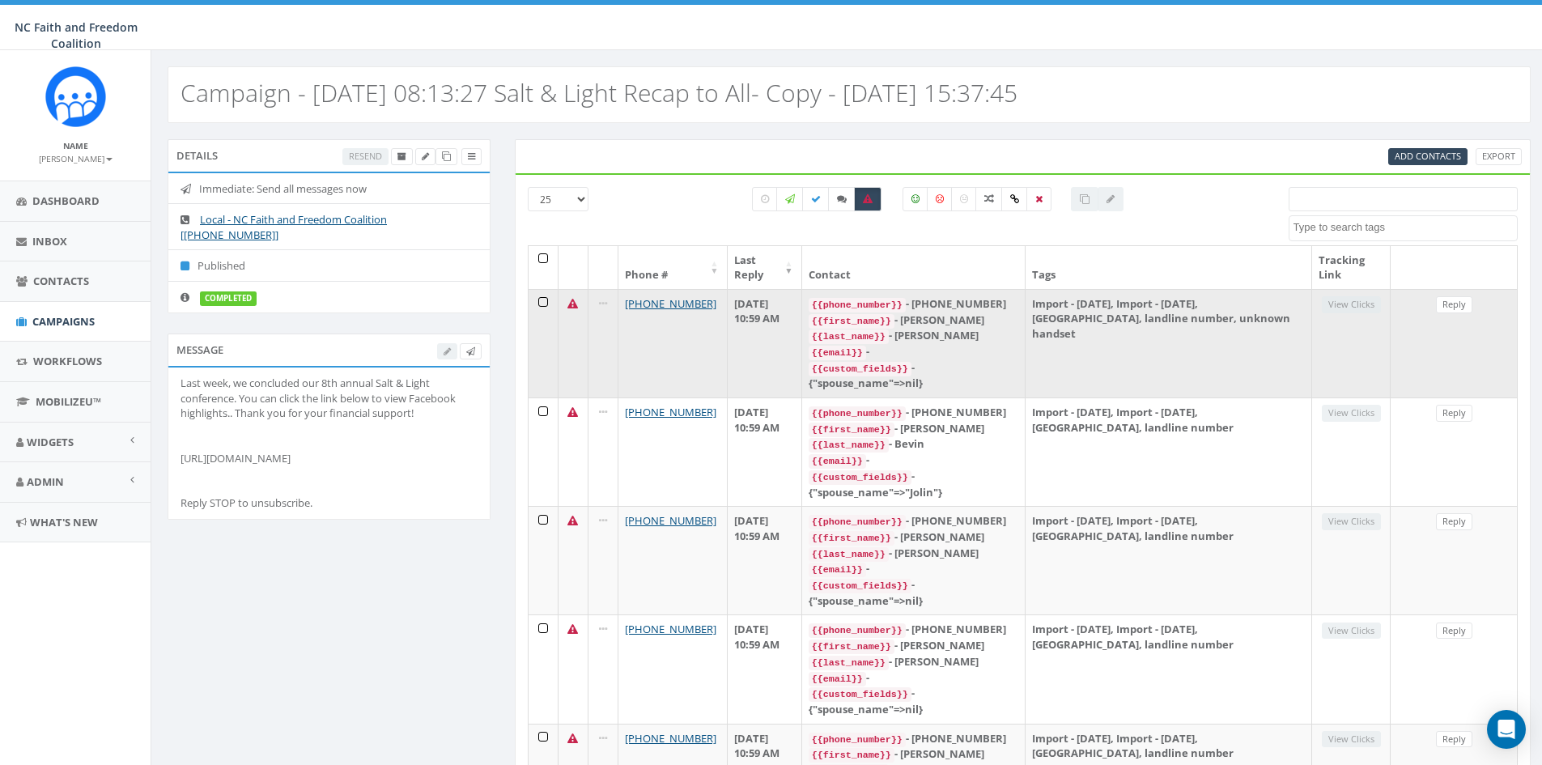
click at [1345, 303] on td "View Clicks" at bounding box center [1351, 343] width 79 height 108
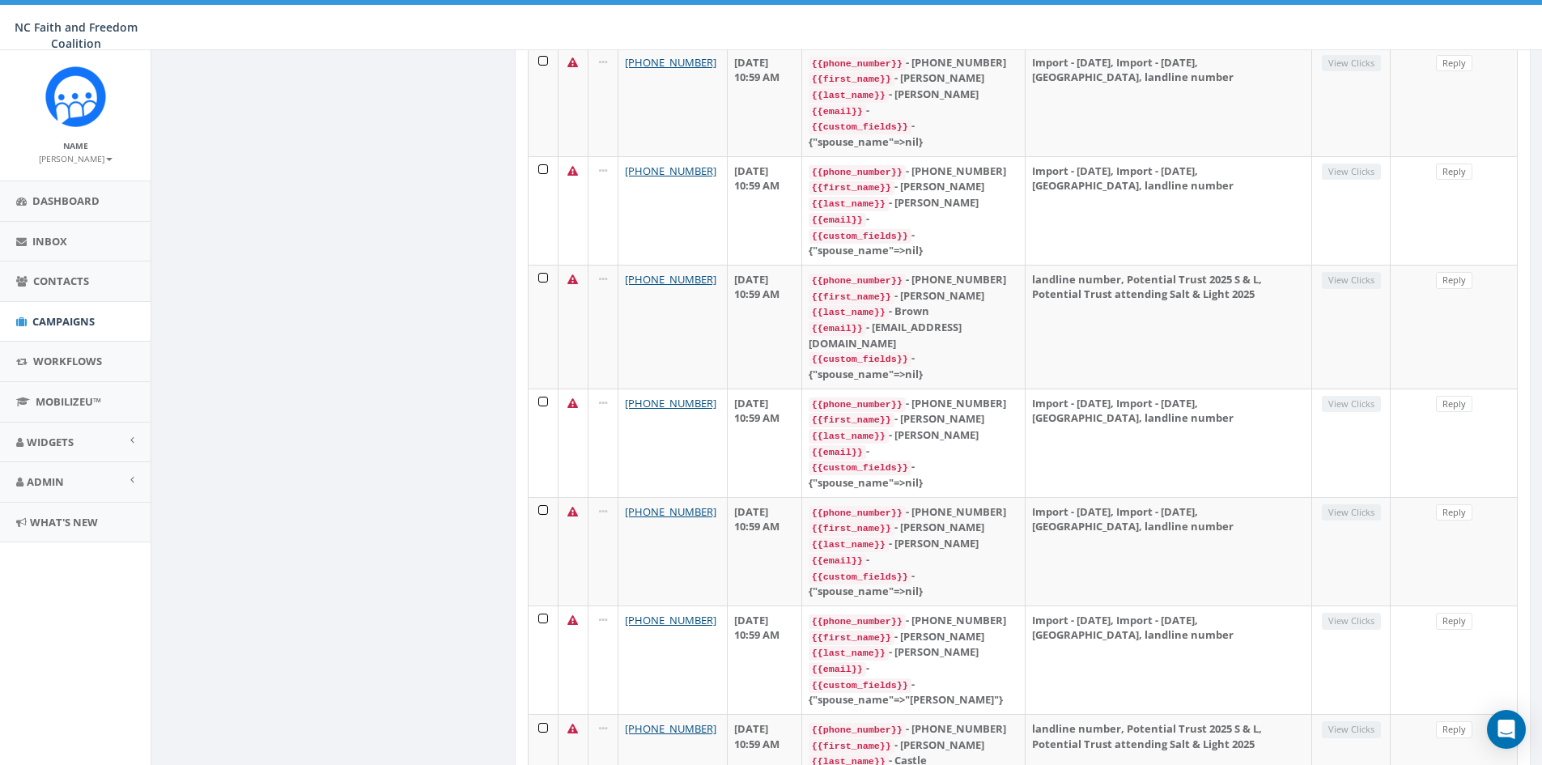
scroll to position [729, 0]
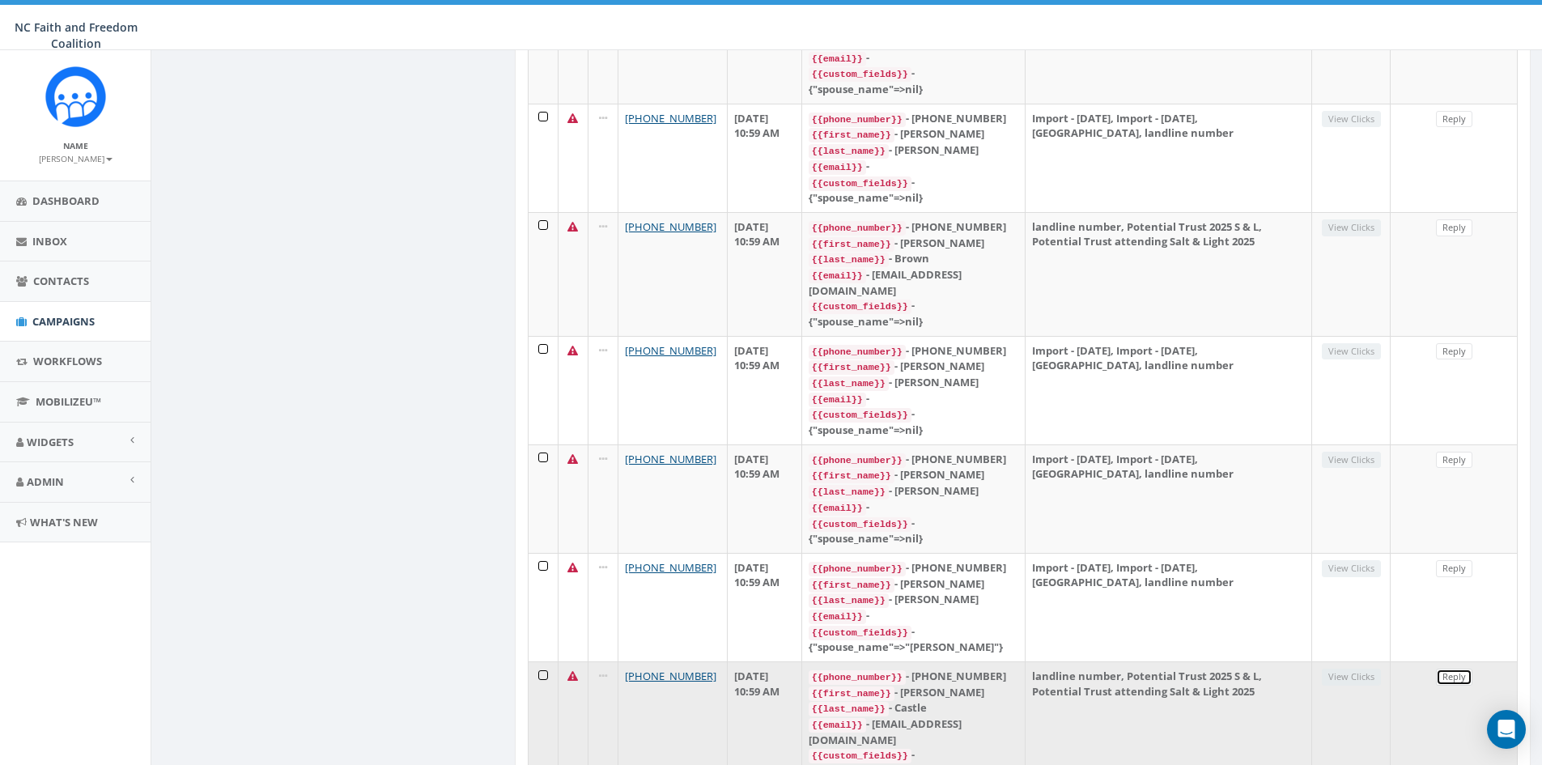
click at [1457, 669] on link "Reply" at bounding box center [1454, 677] width 36 height 17
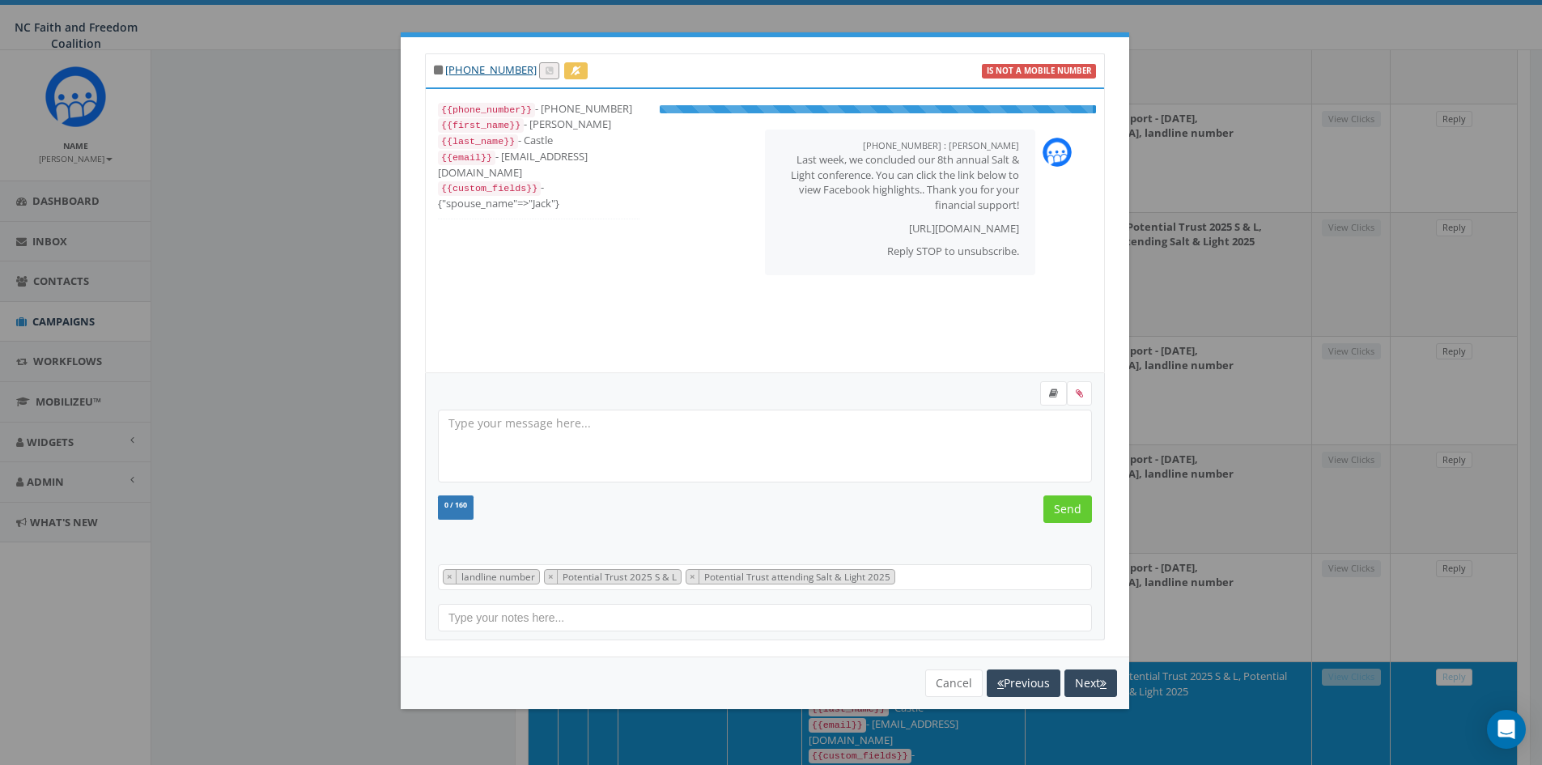
select select "landline number"
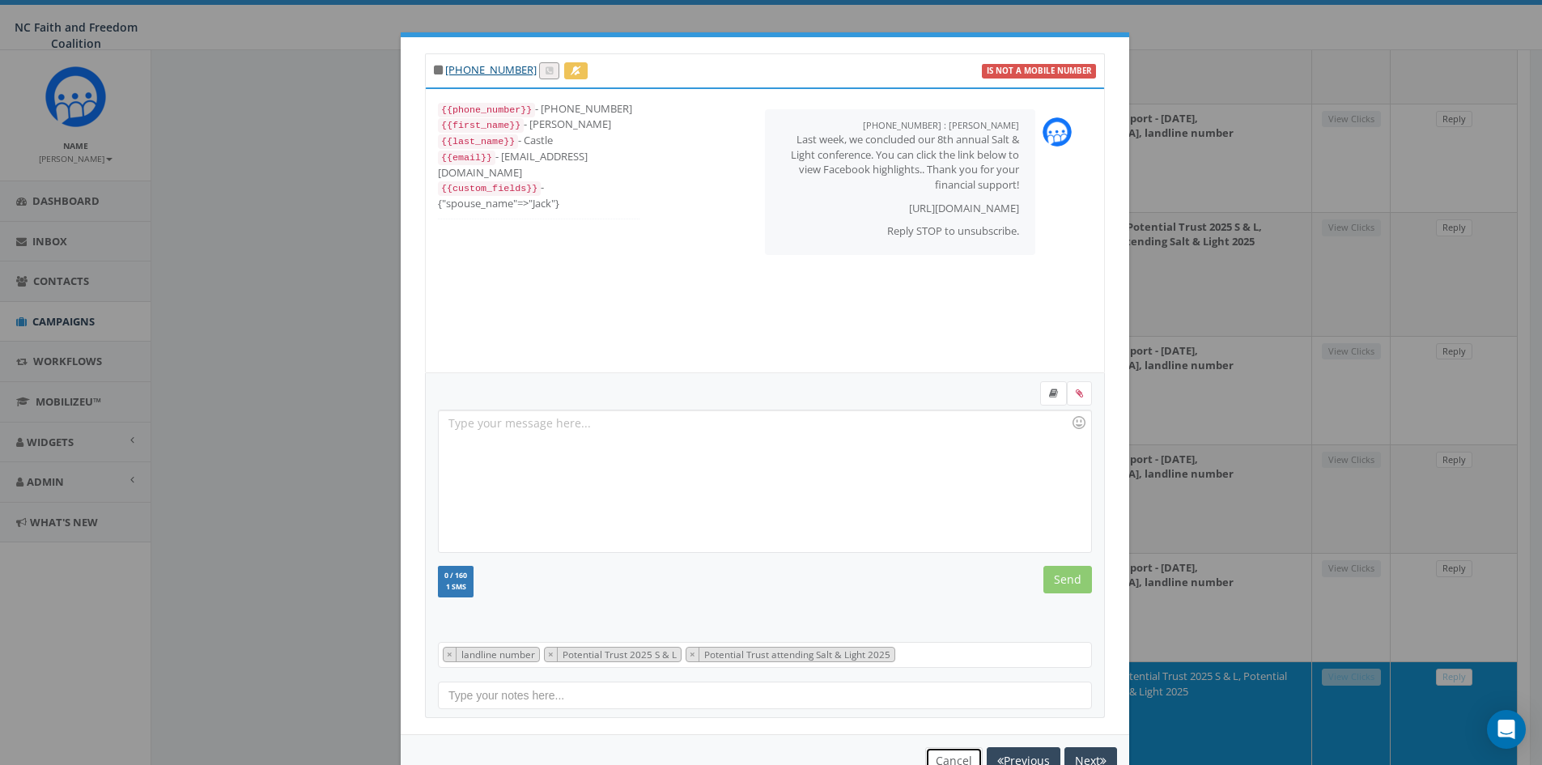
click at [932, 755] on button "Cancel" at bounding box center [953, 761] width 57 height 28
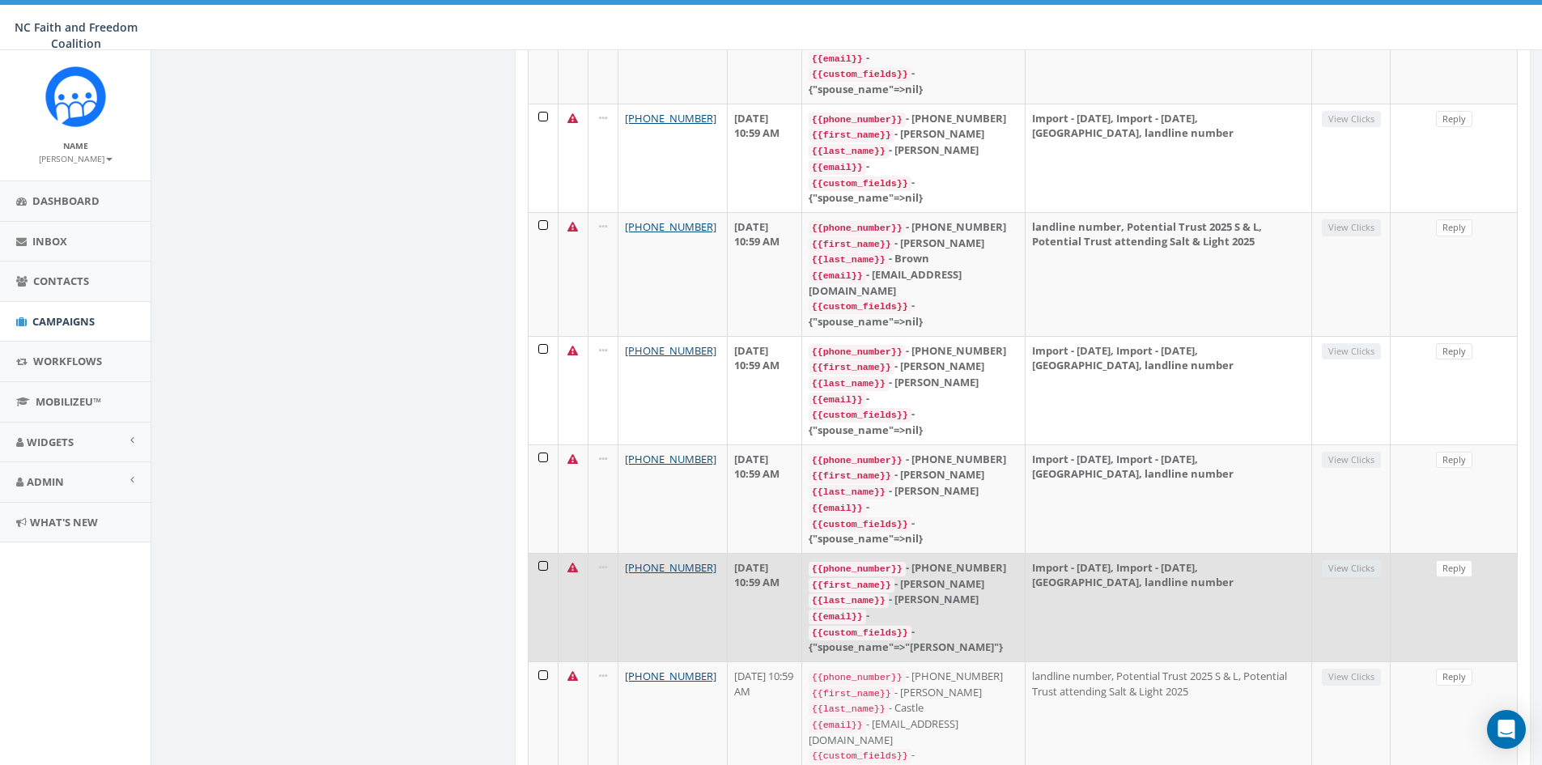
scroll to position [0, 0]
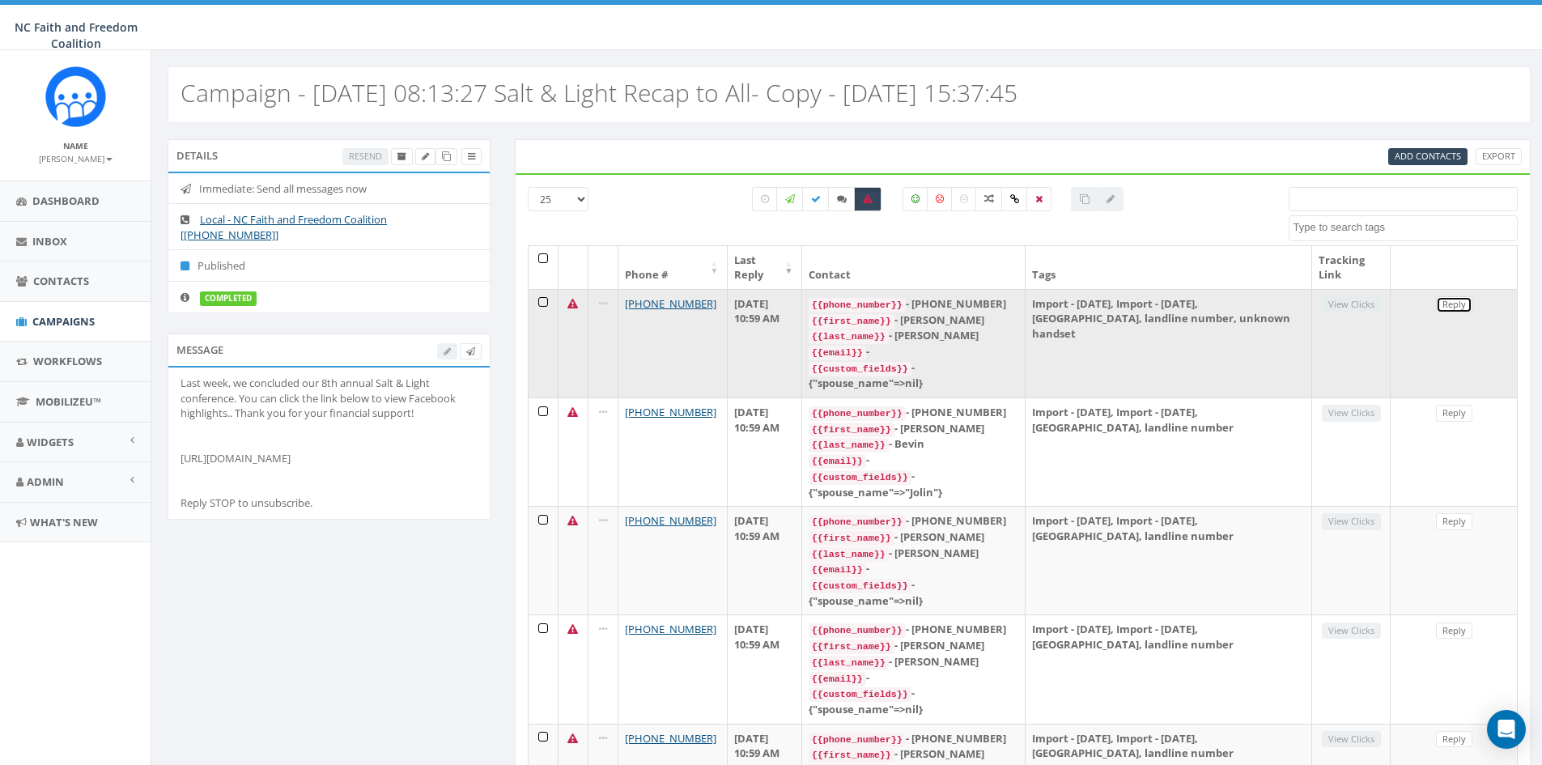
click at [1454, 309] on link "Reply" at bounding box center [1454, 304] width 36 height 17
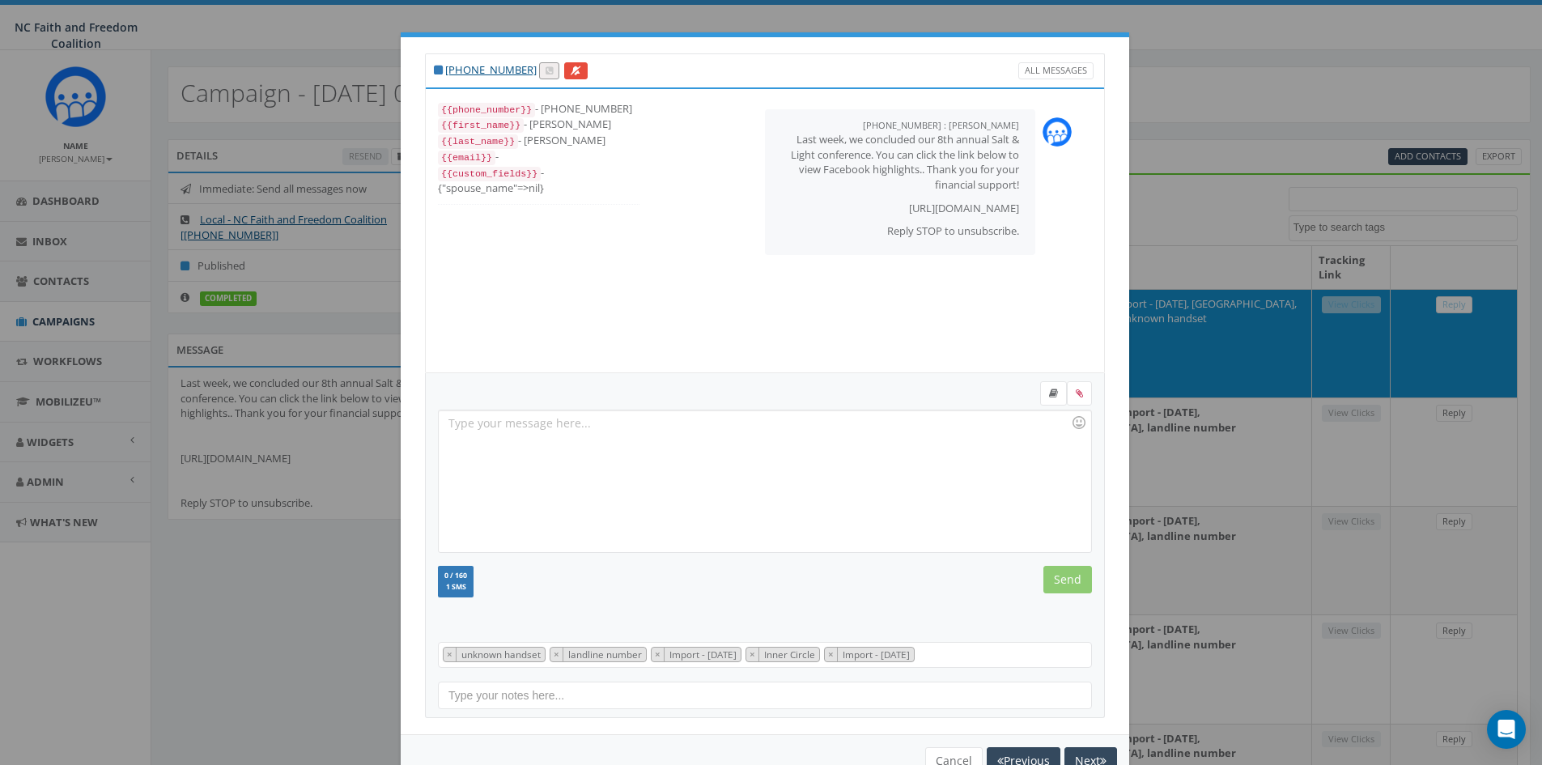
scroll to position [46, 0]
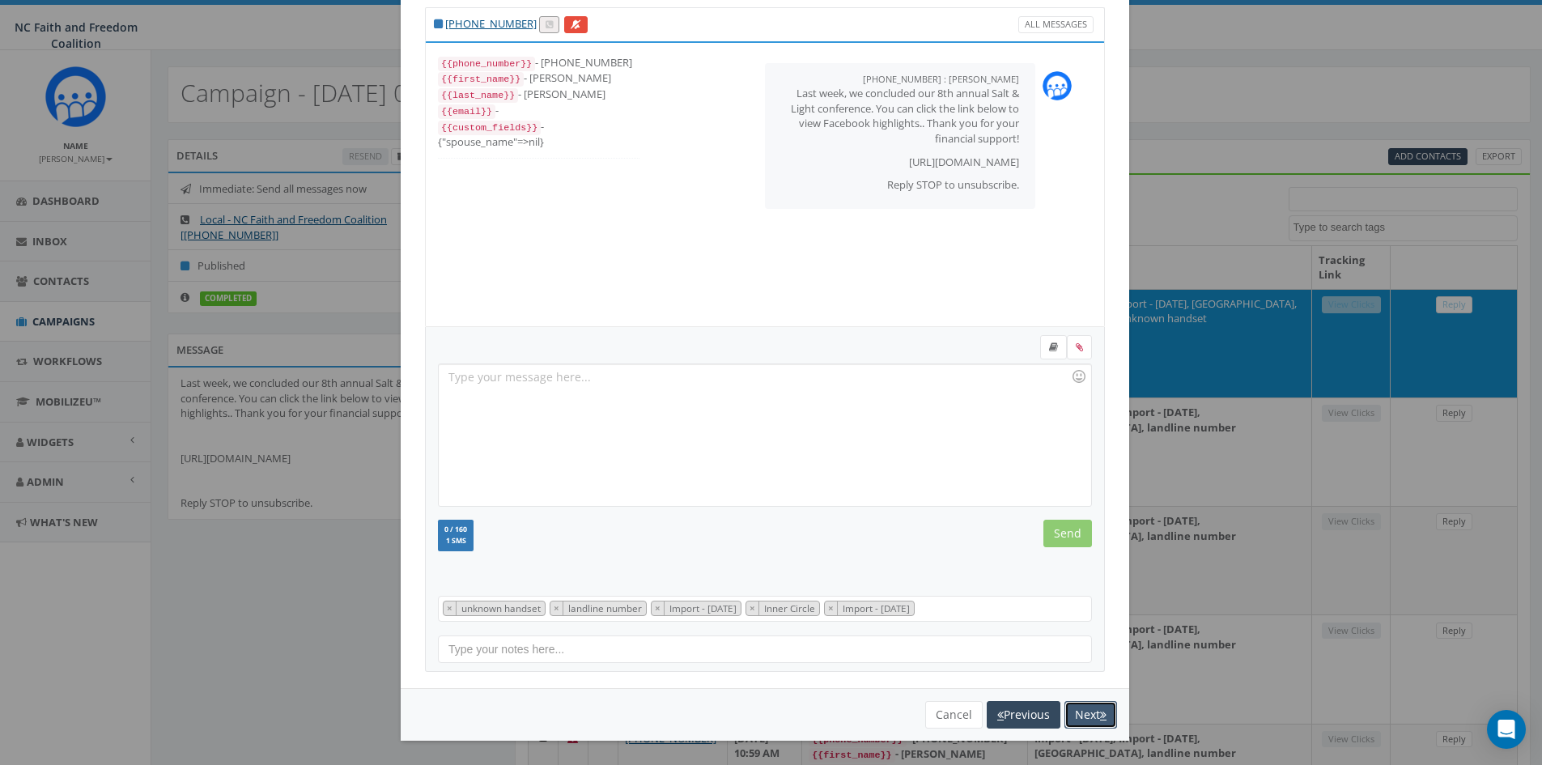
click at [1085, 717] on button "Next" at bounding box center [1091, 715] width 53 height 28
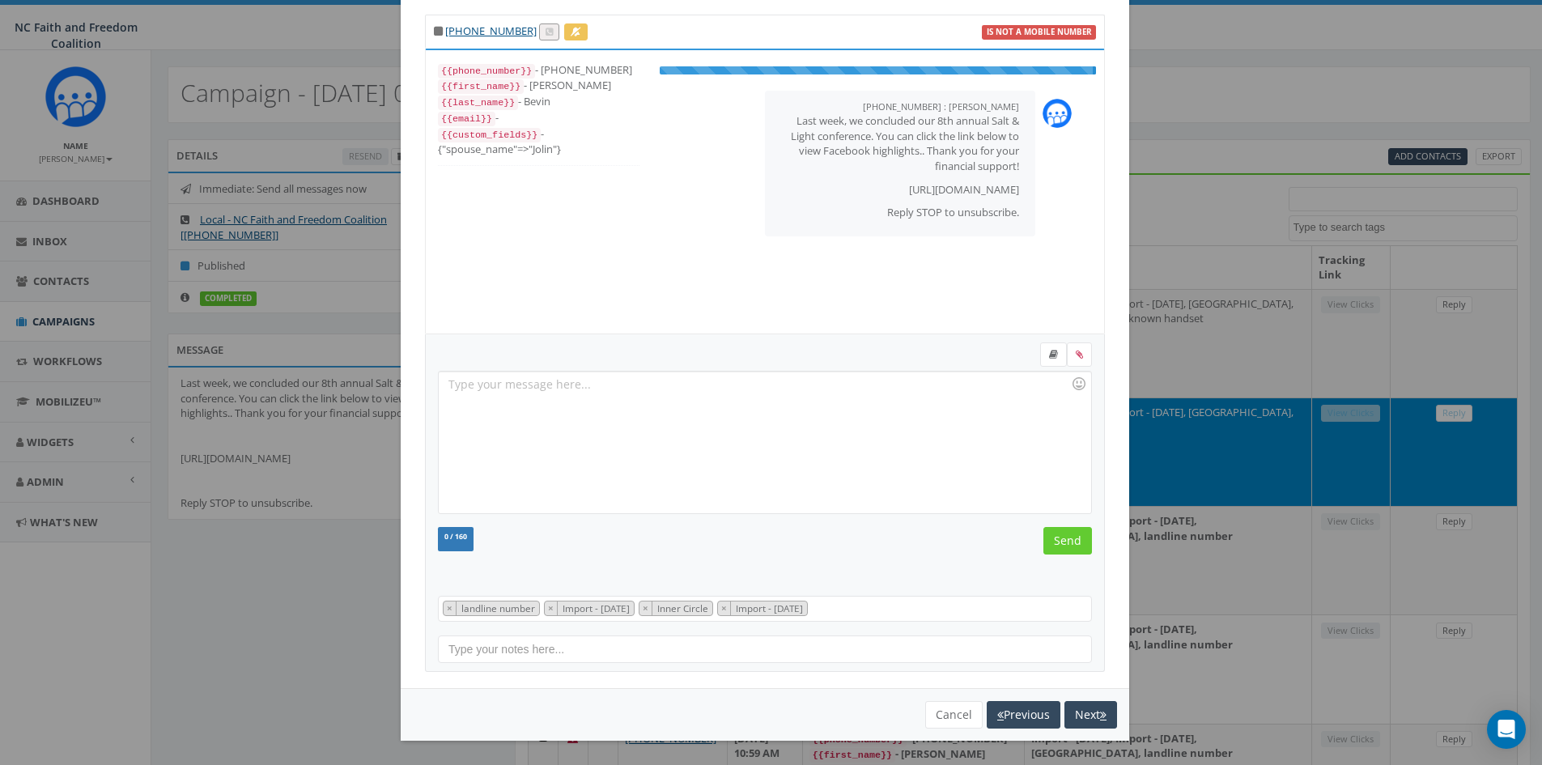
scroll to position [49, 0]
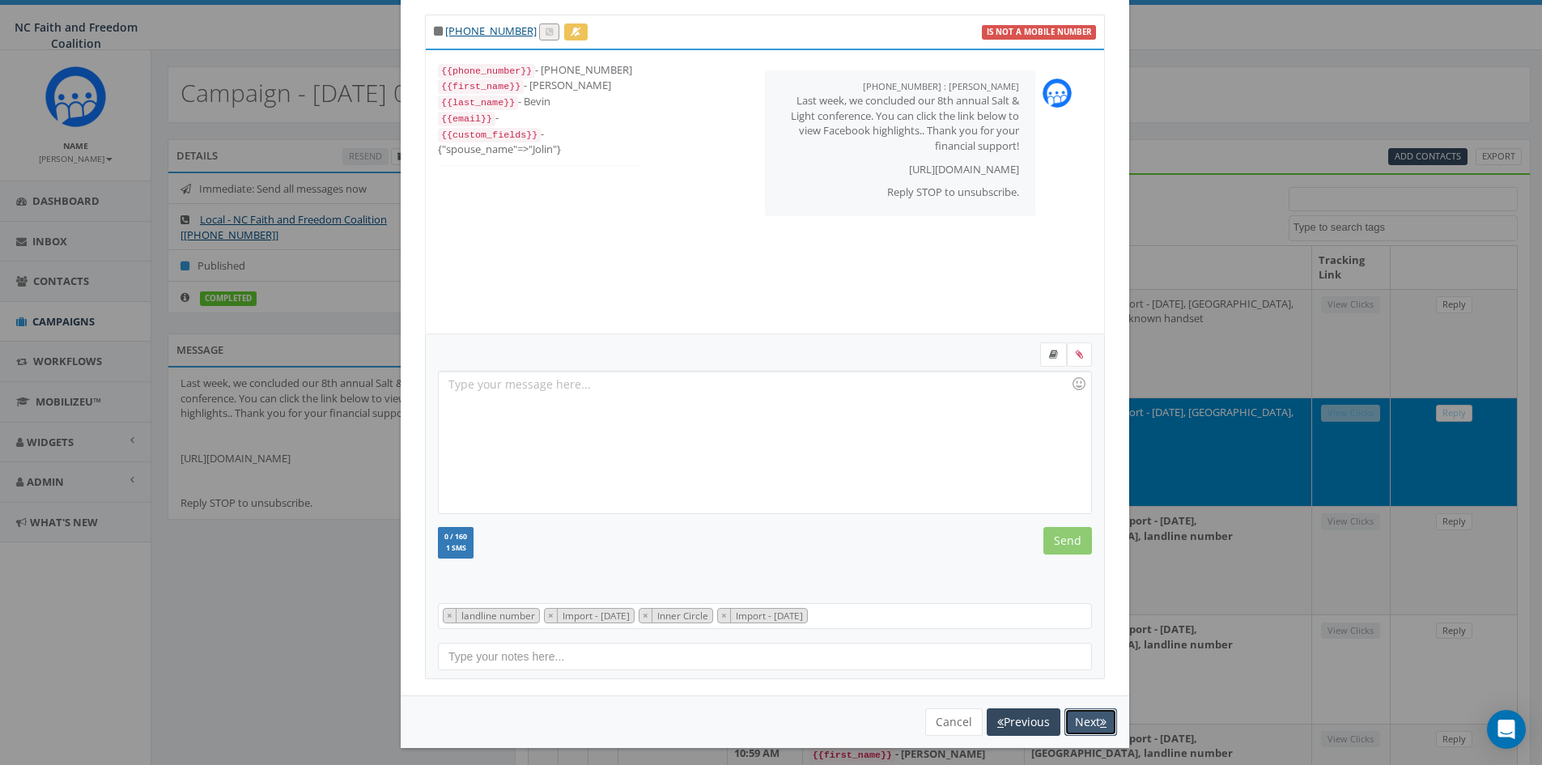
click at [1082, 727] on button "Next" at bounding box center [1091, 722] width 53 height 28
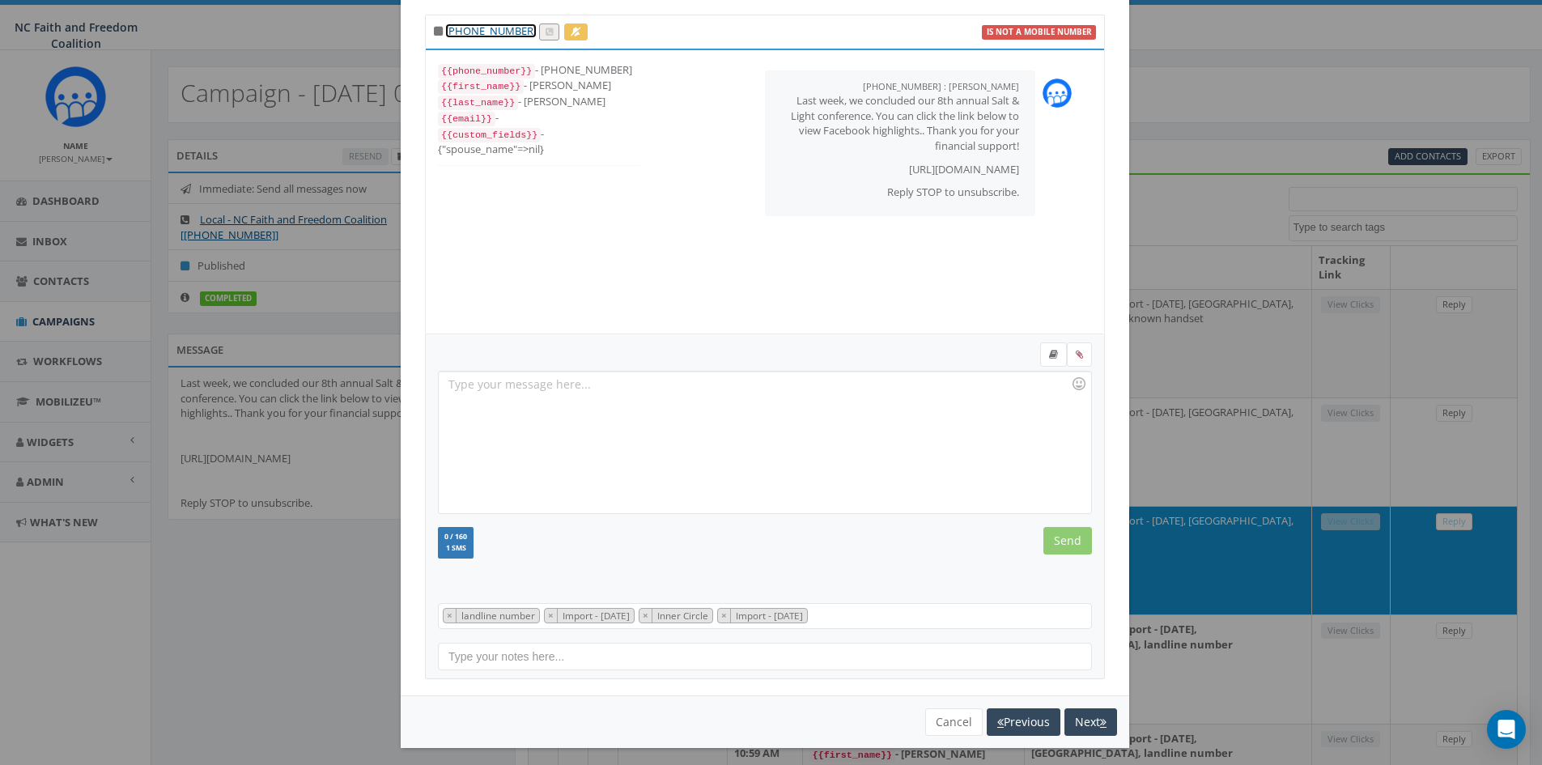
click at [502, 31] on link "[PHONE_NUMBER]" at bounding box center [490, 30] width 91 height 15
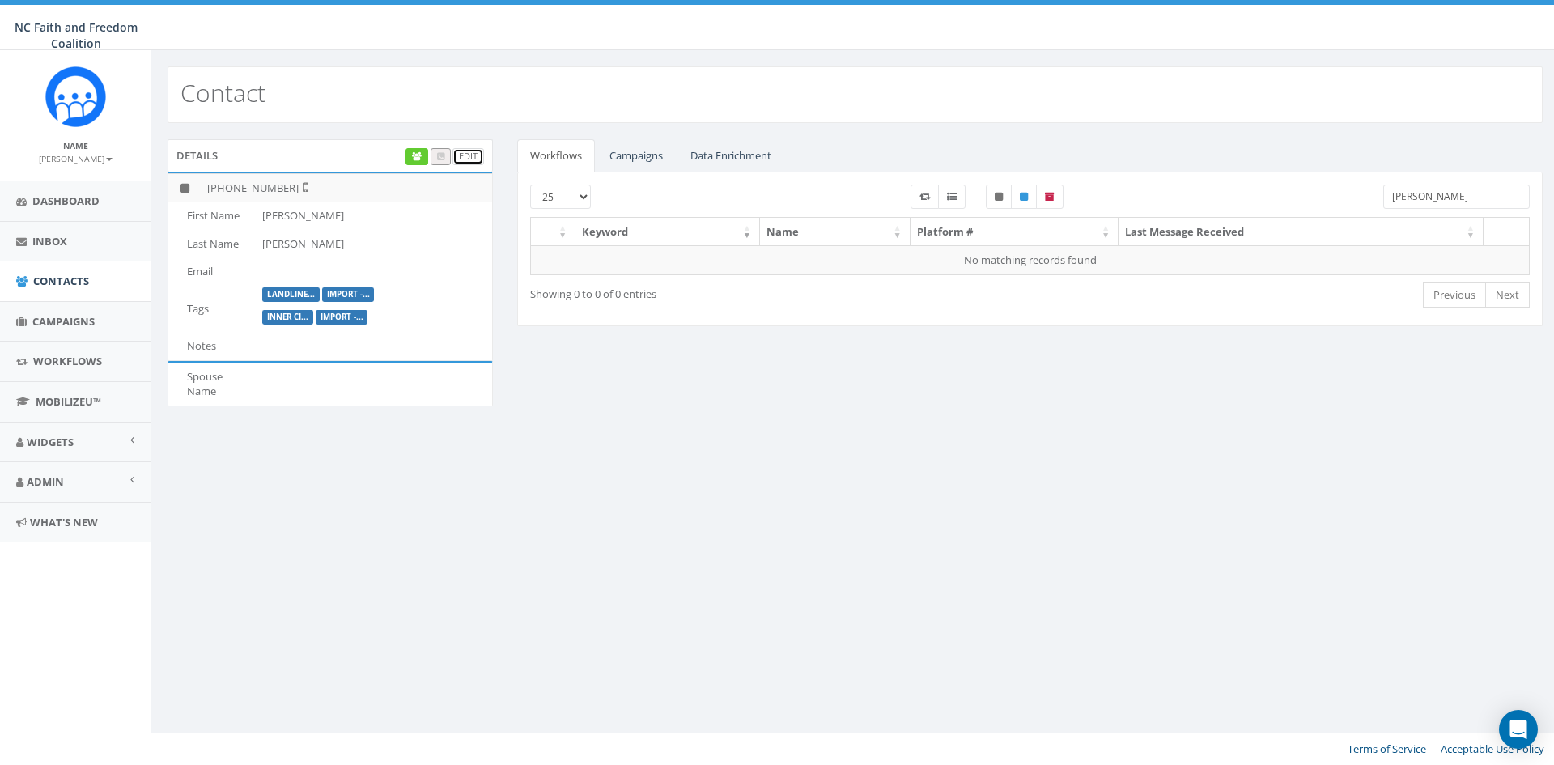
click at [469, 159] on link "Edit" at bounding box center [469, 156] width 32 height 17
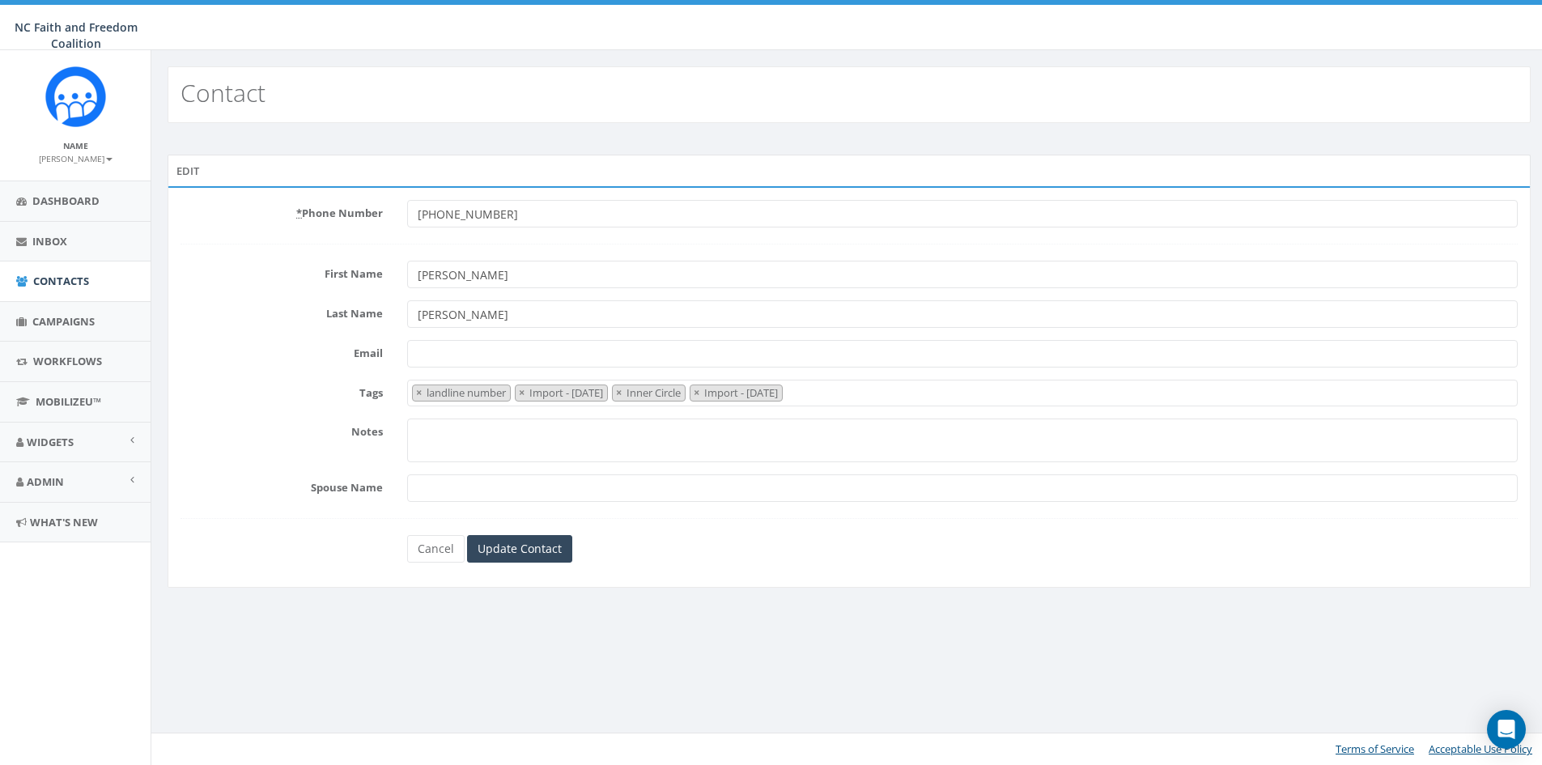
select select "landline number"
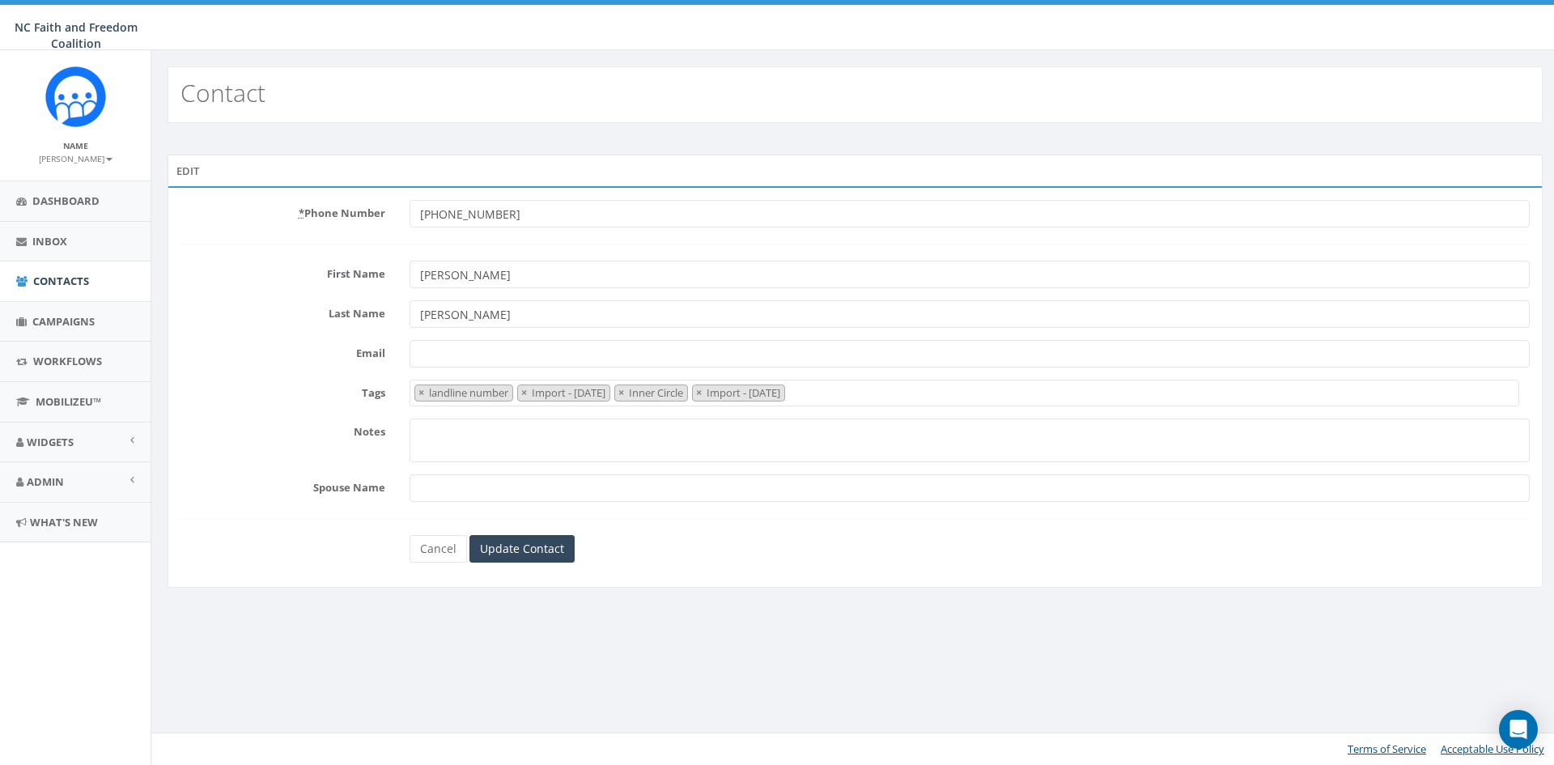
click at [505, 214] on input "[PHONE_NUMBER]" at bounding box center [970, 214] width 1121 height 28
type input "[PHONE_NUMBER]"
click at [517, 545] on input "Update Contact" at bounding box center [522, 549] width 105 height 28
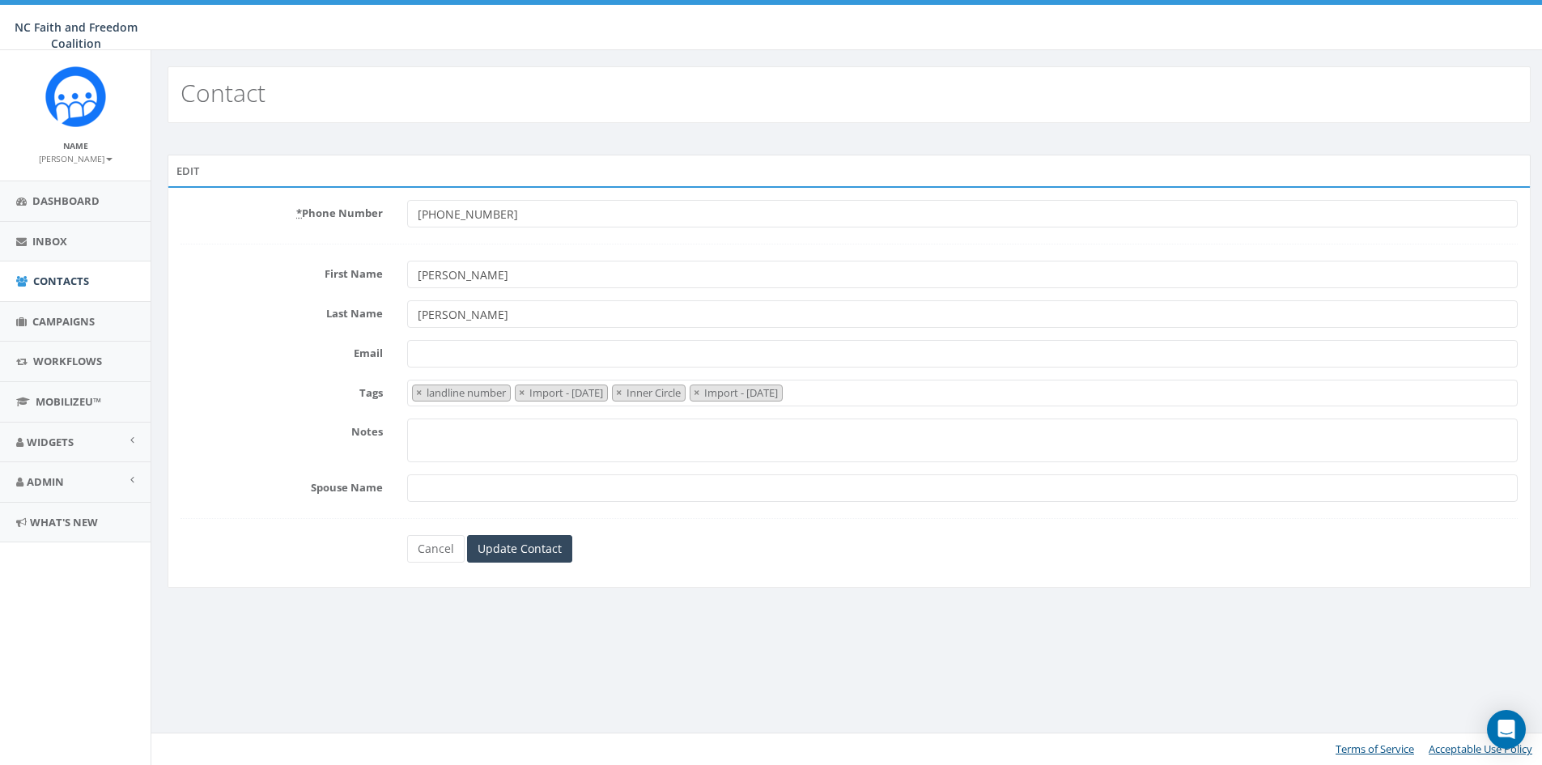
select select "landline number"
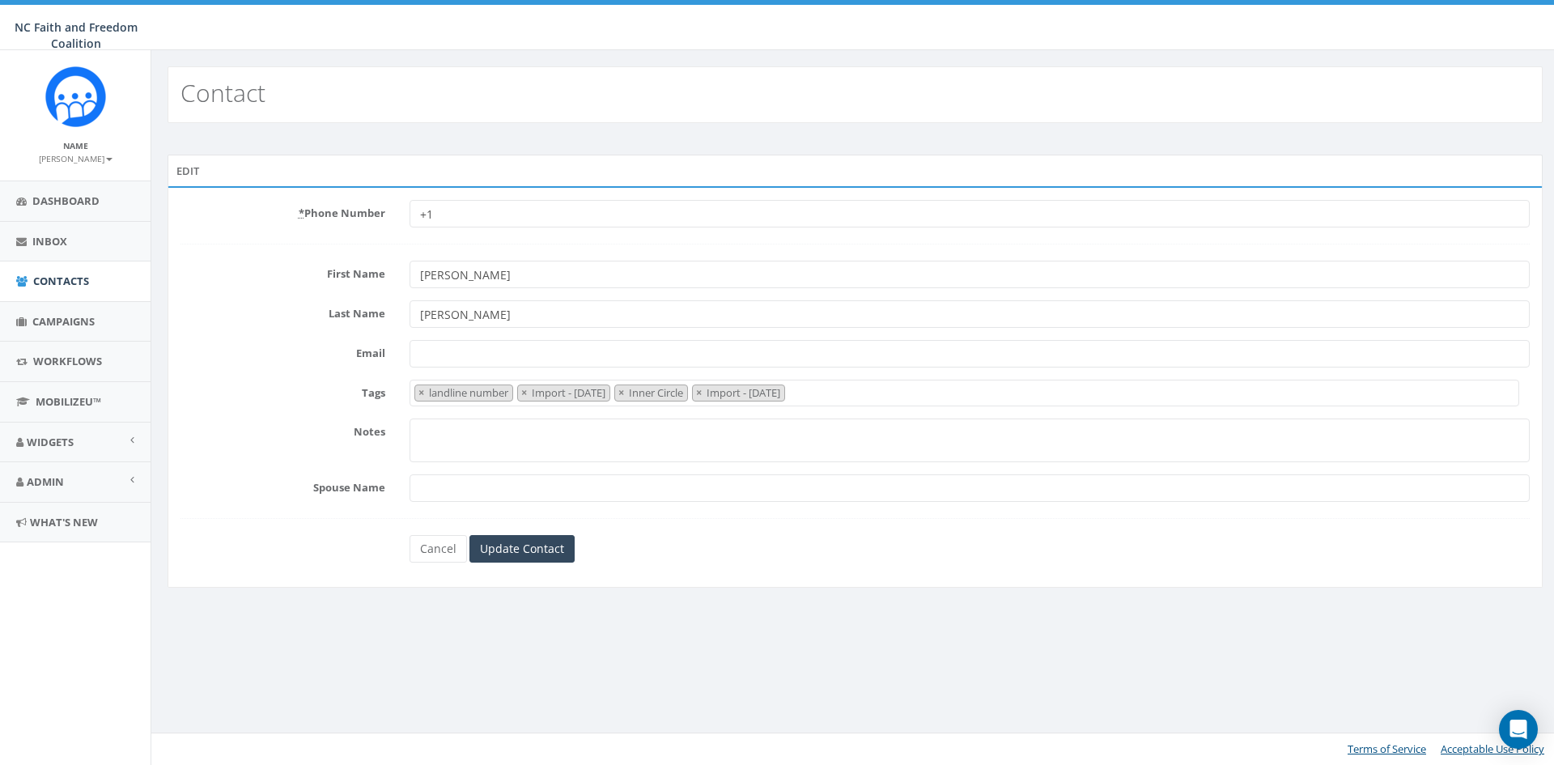
type input "+"
type input "8287352508"
click at [517, 553] on input "Update Contact" at bounding box center [522, 549] width 105 height 28
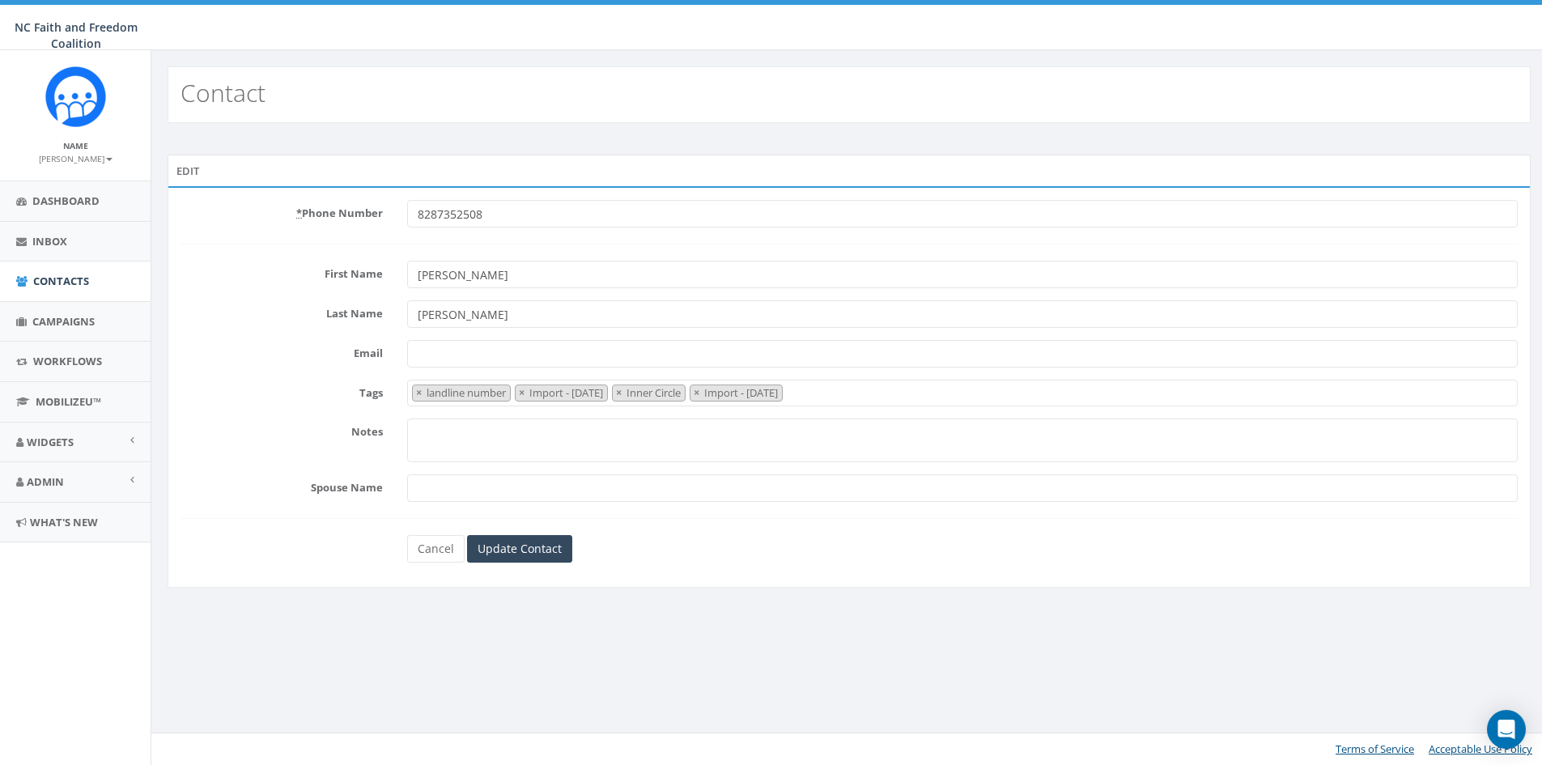
select select "landline number"
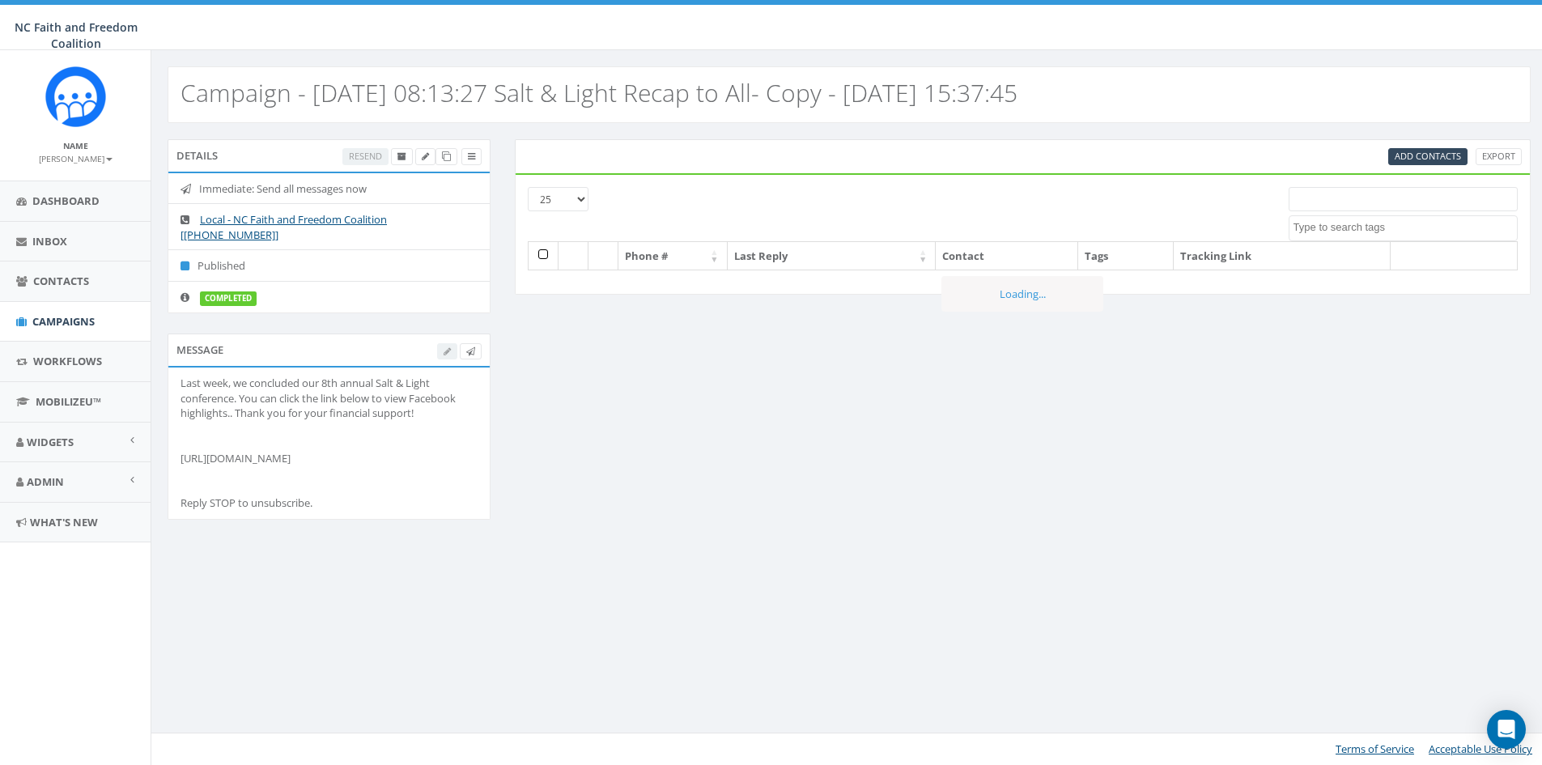
select select
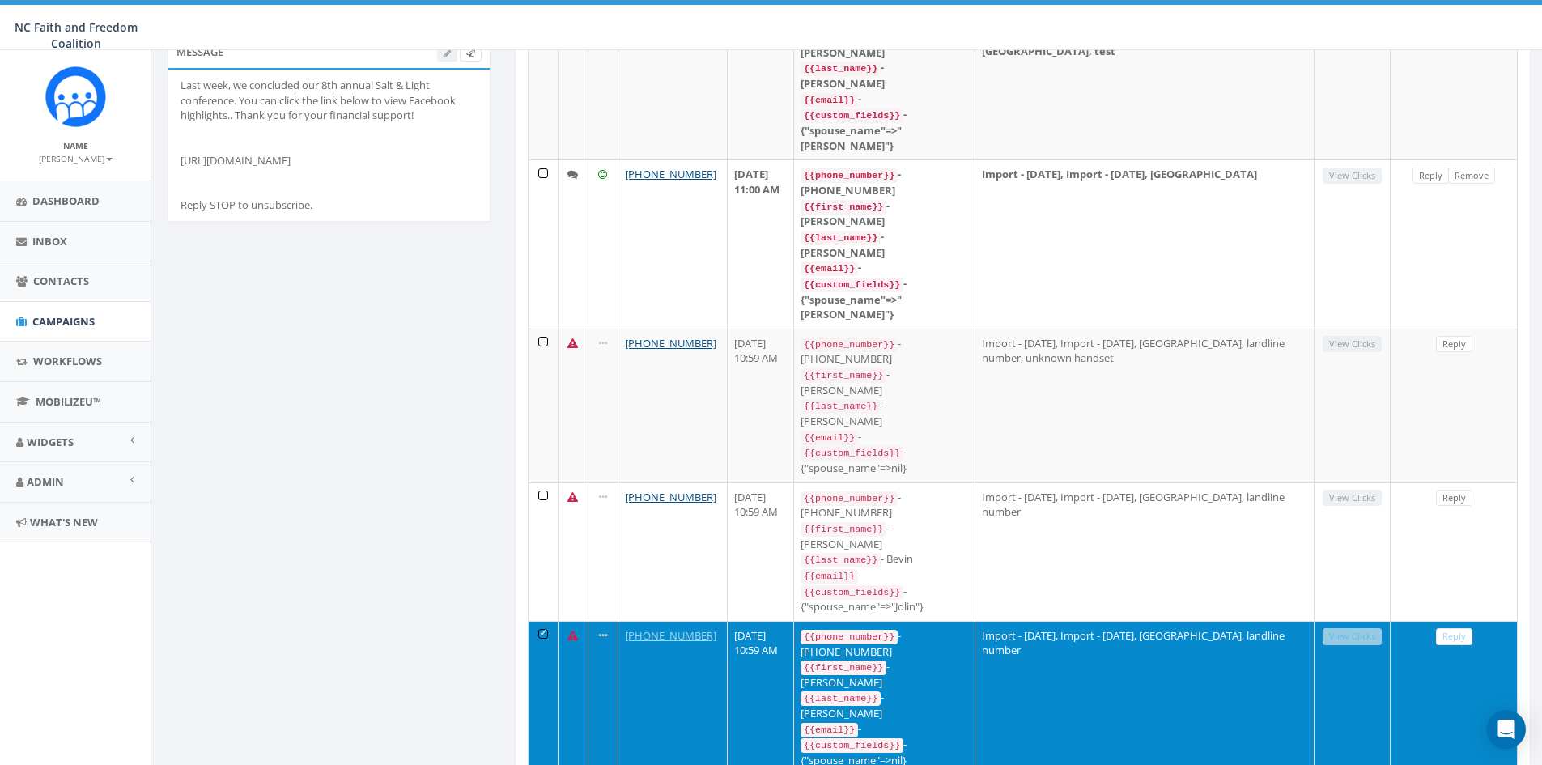
scroll to position [405, 0]
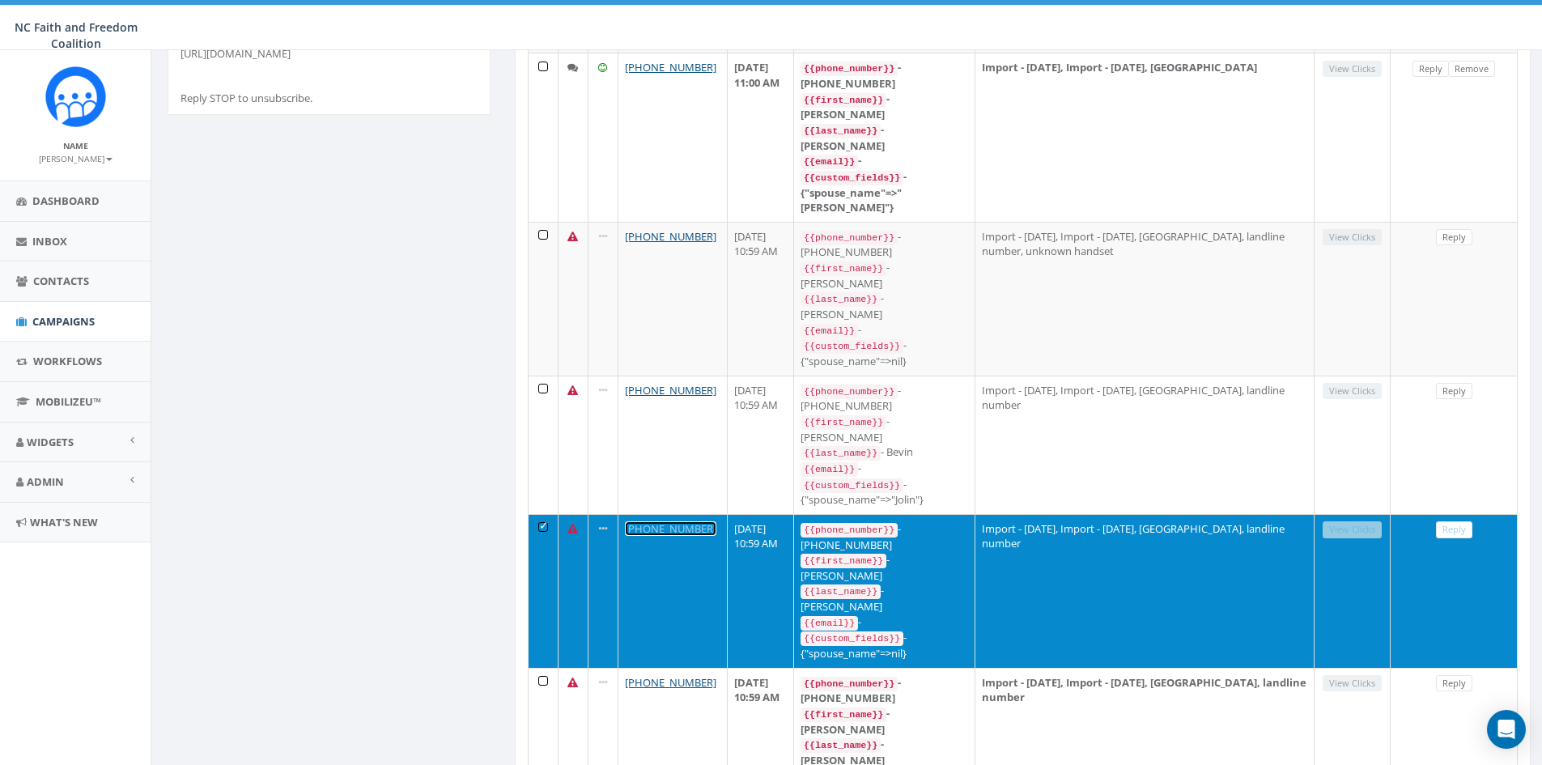
click at [677, 521] on link "[PHONE_NUMBER]" at bounding box center [670, 528] width 91 height 15
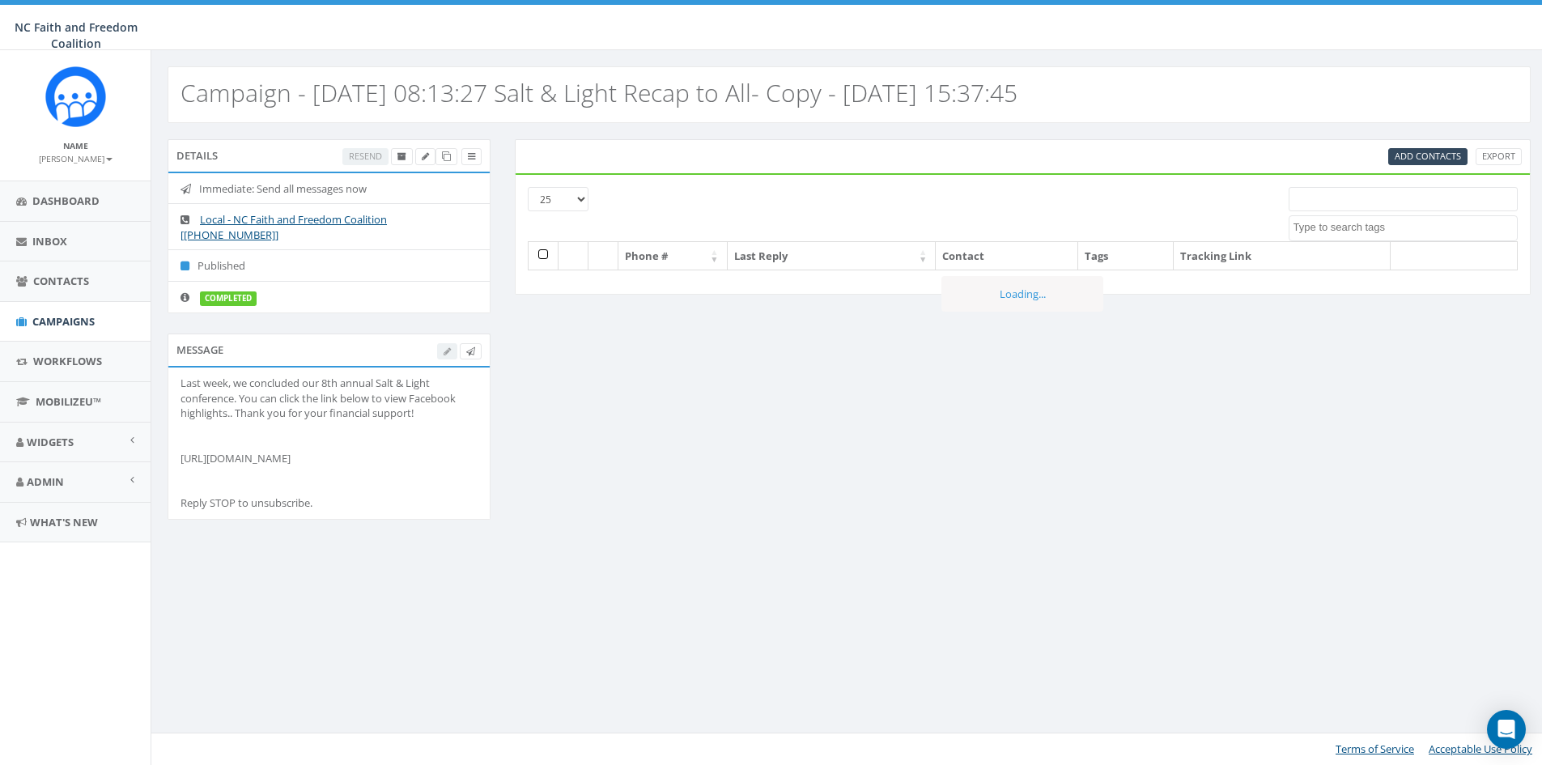
select select
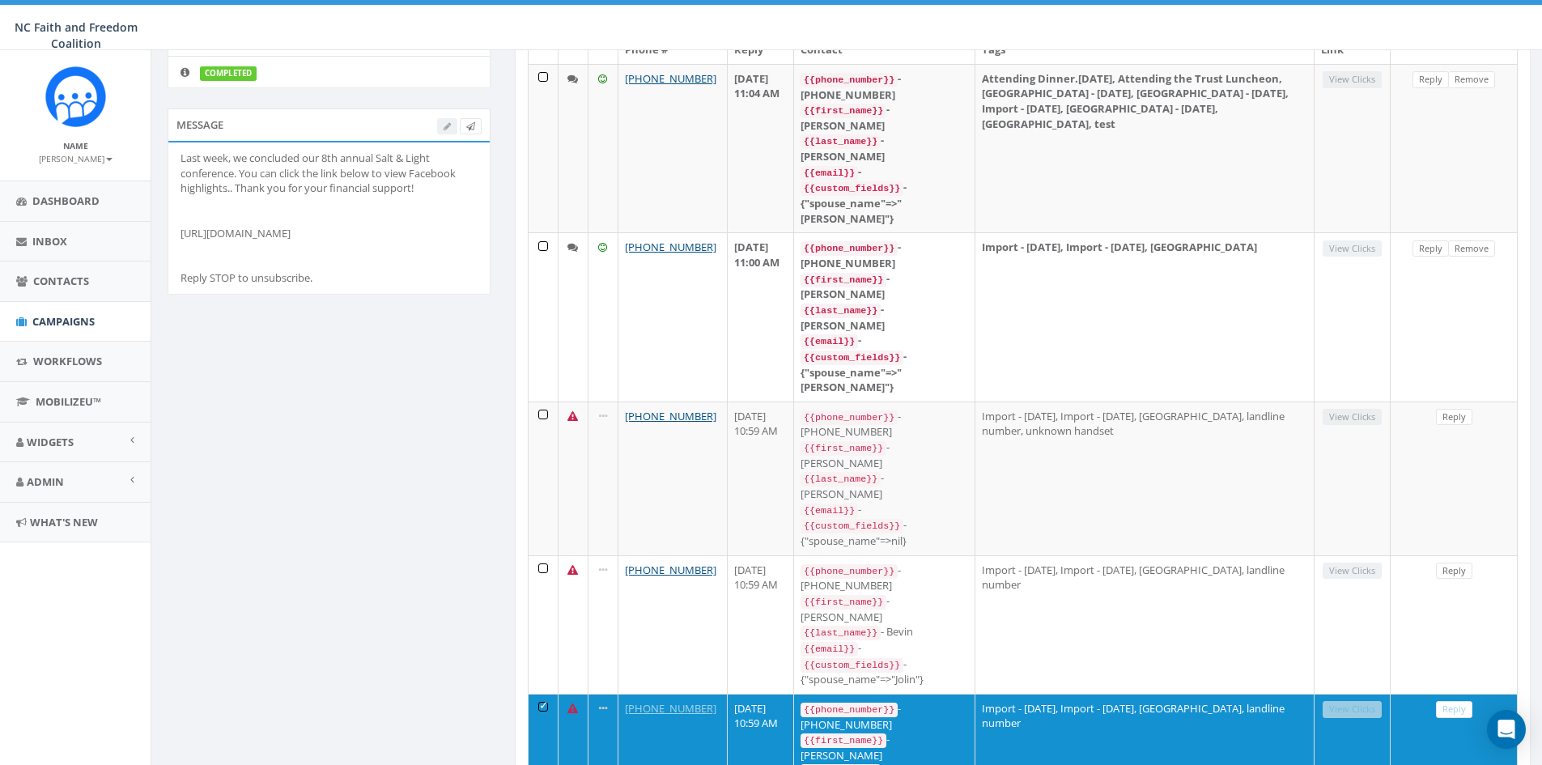
scroll to position [243, 0]
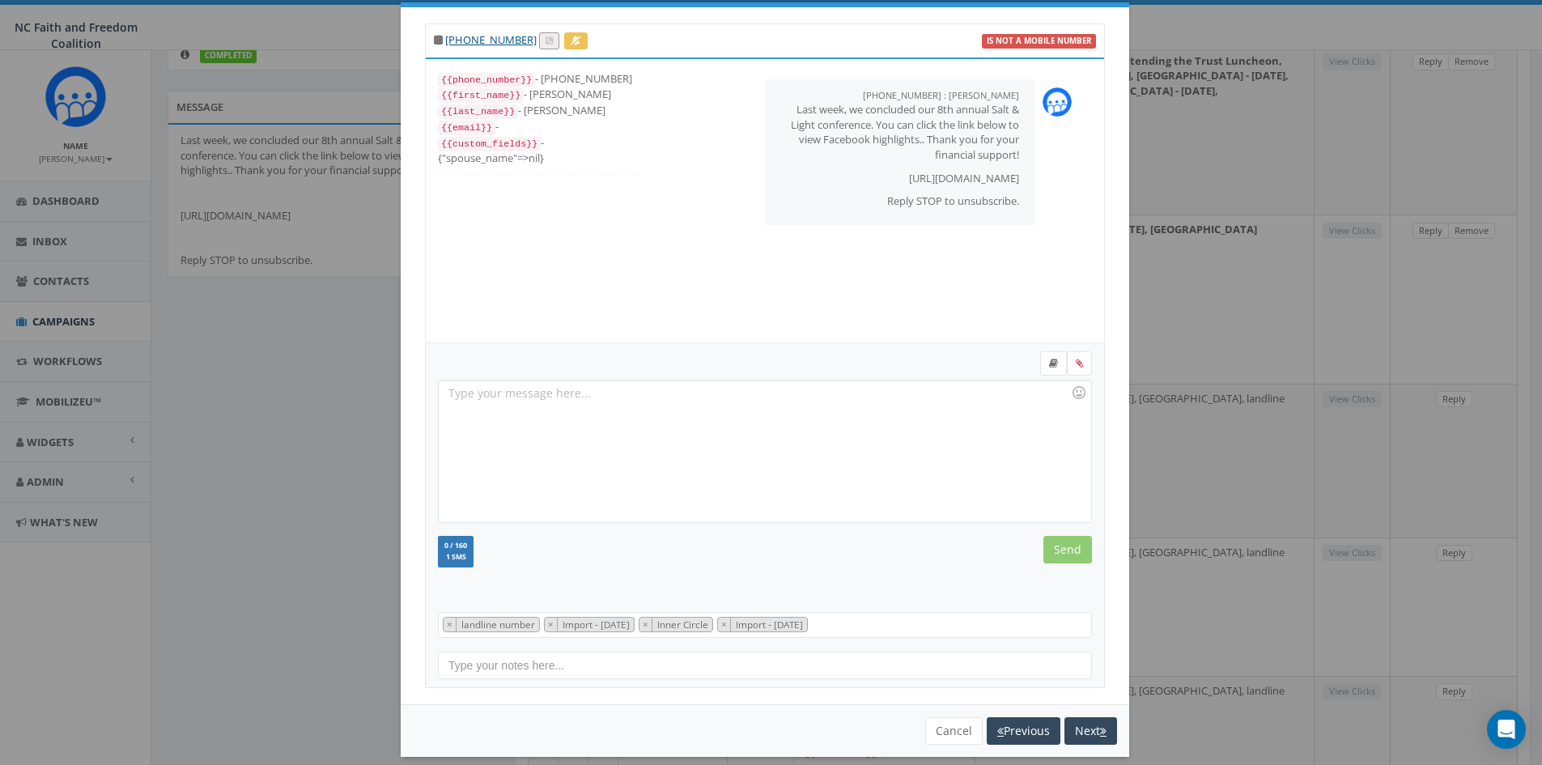
scroll to position [46, 0]
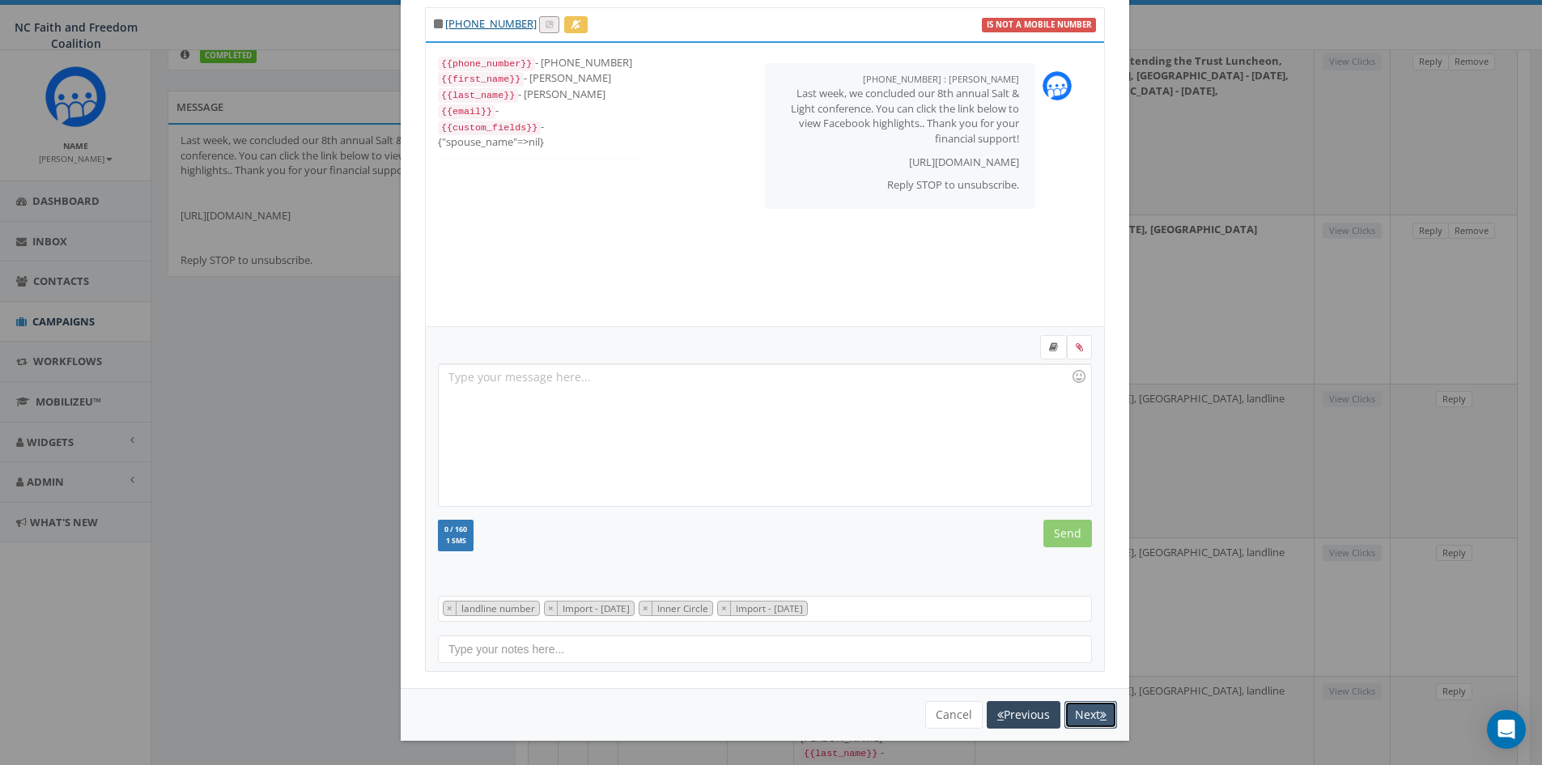
click at [1076, 712] on button "Next" at bounding box center [1091, 715] width 53 height 28
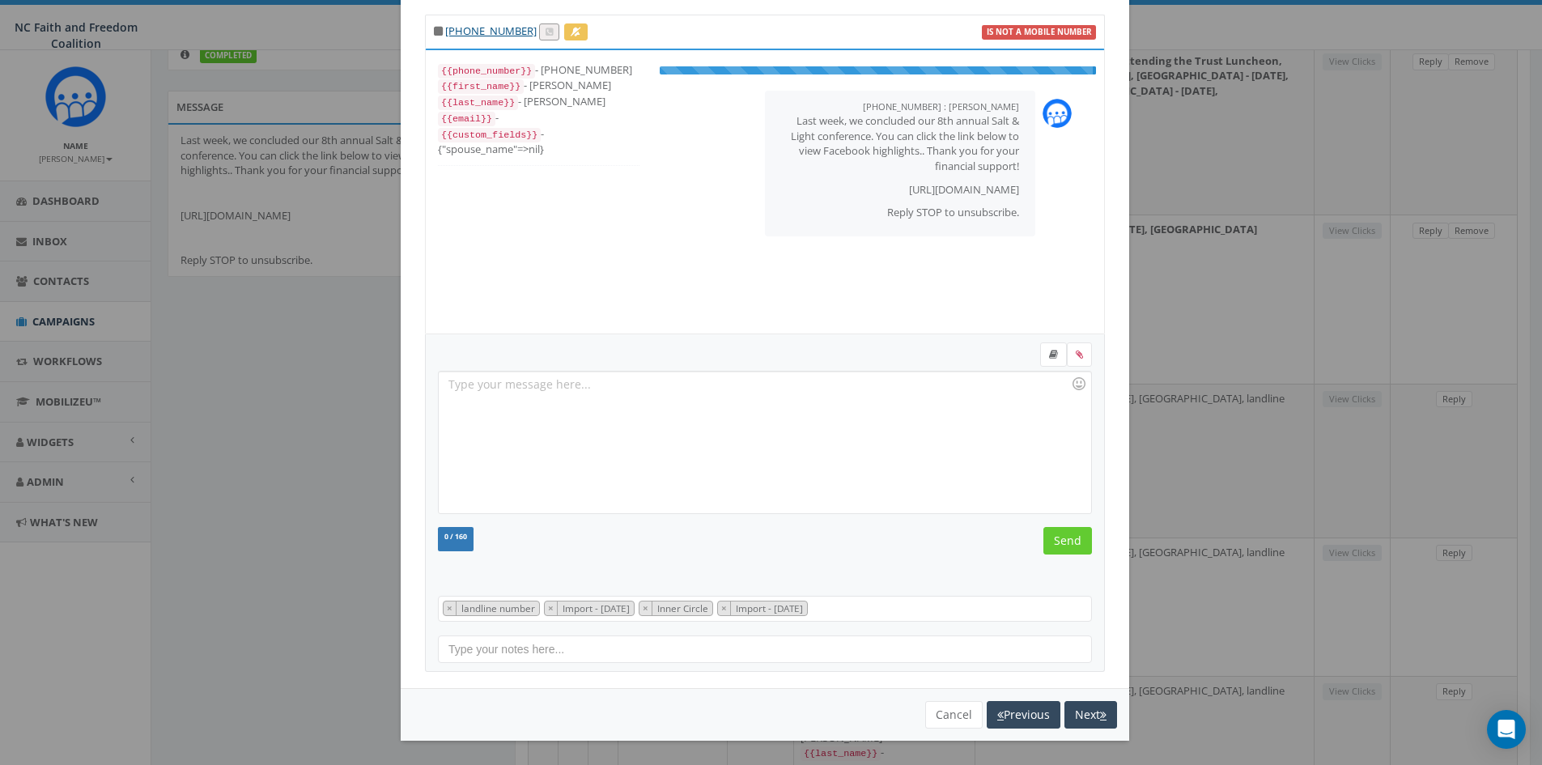
scroll to position [49, 0]
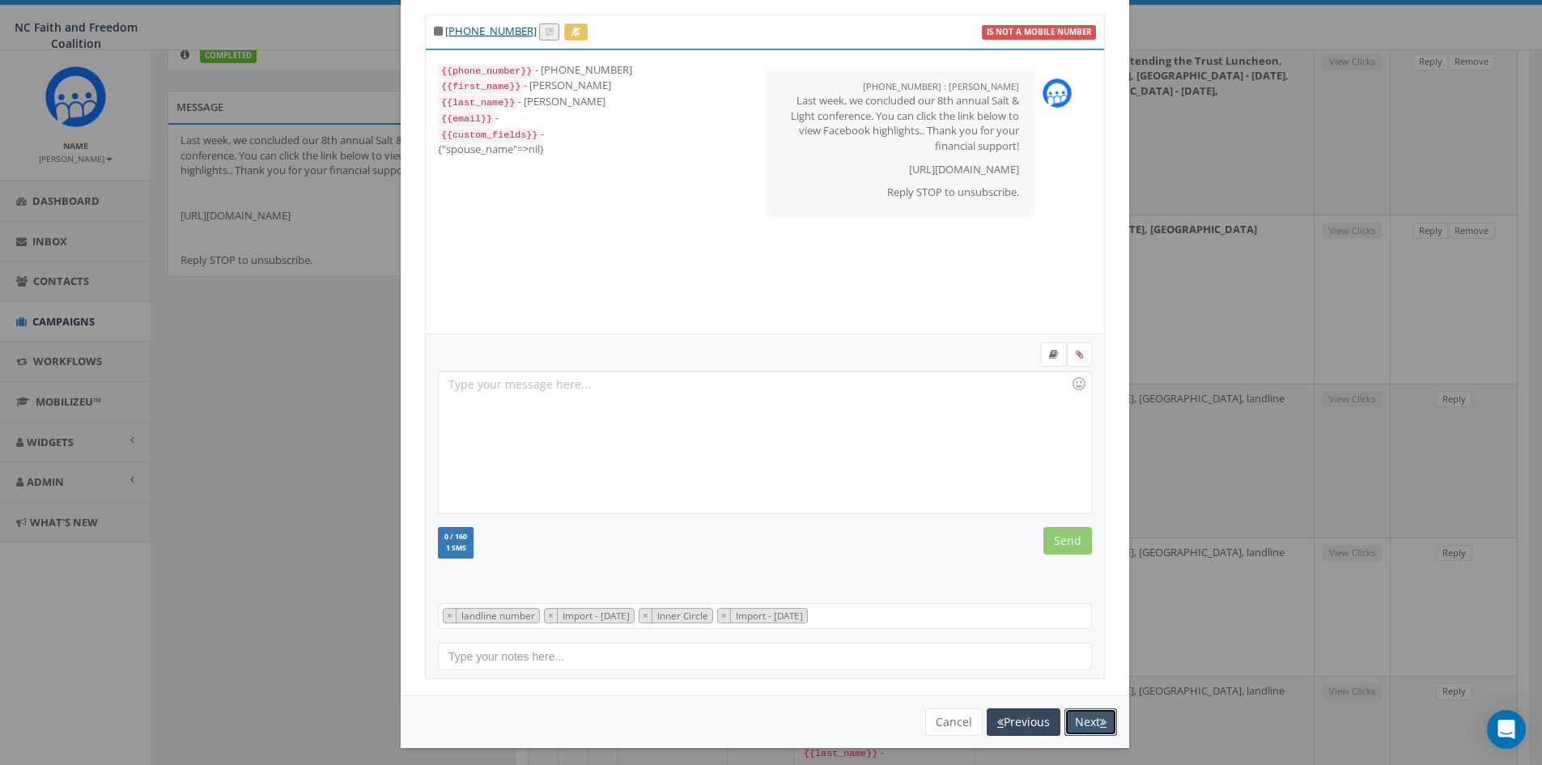
click at [1076, 720] on button "Next" at bounding box center [1091, 722] width 53 height 28
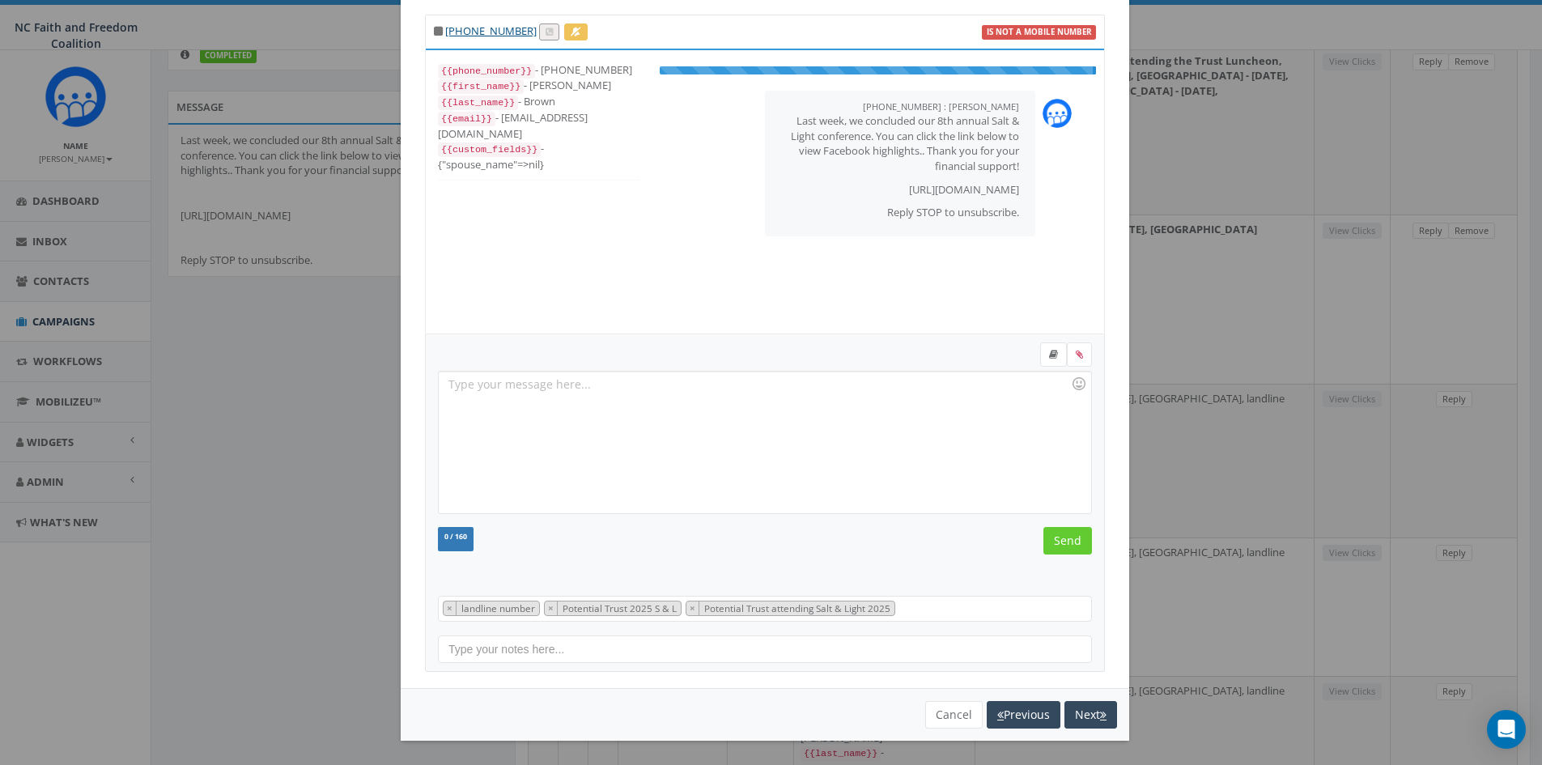
scroll to position [32, 0]
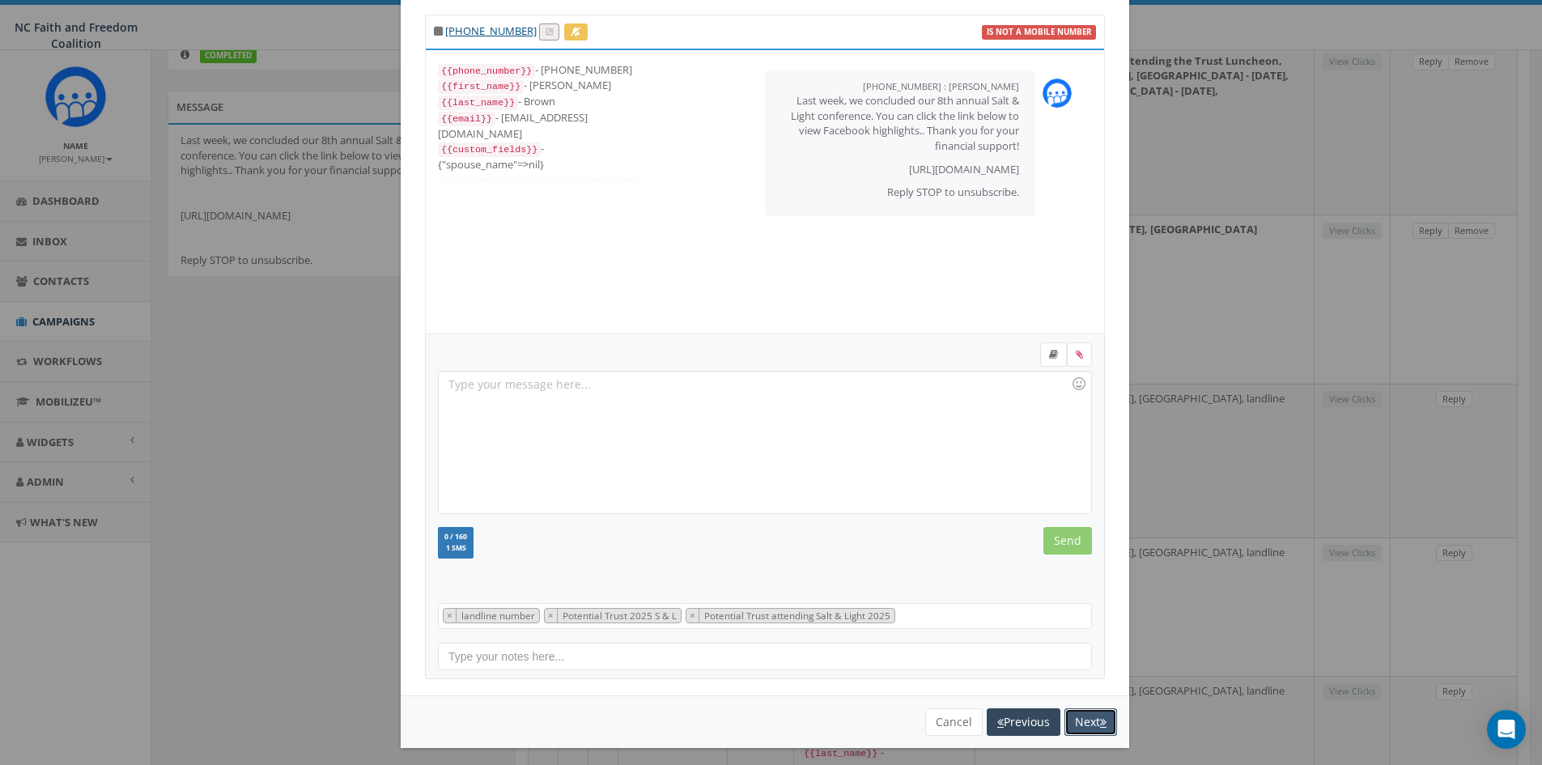
click at [1078, 717] on button "Next" at bounding box center [1091, 722] width 53 height 28
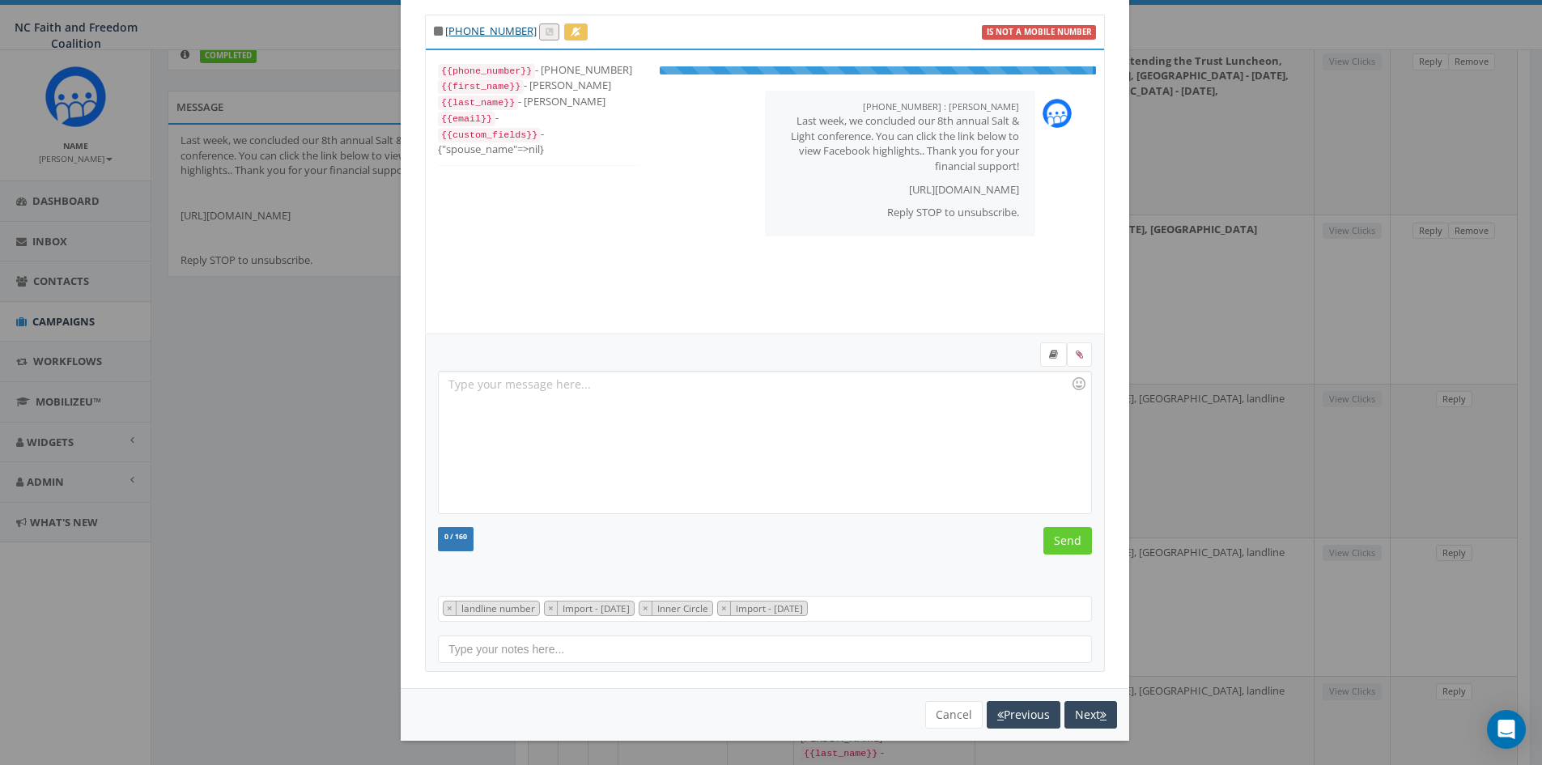
scroll to position [49, 0]
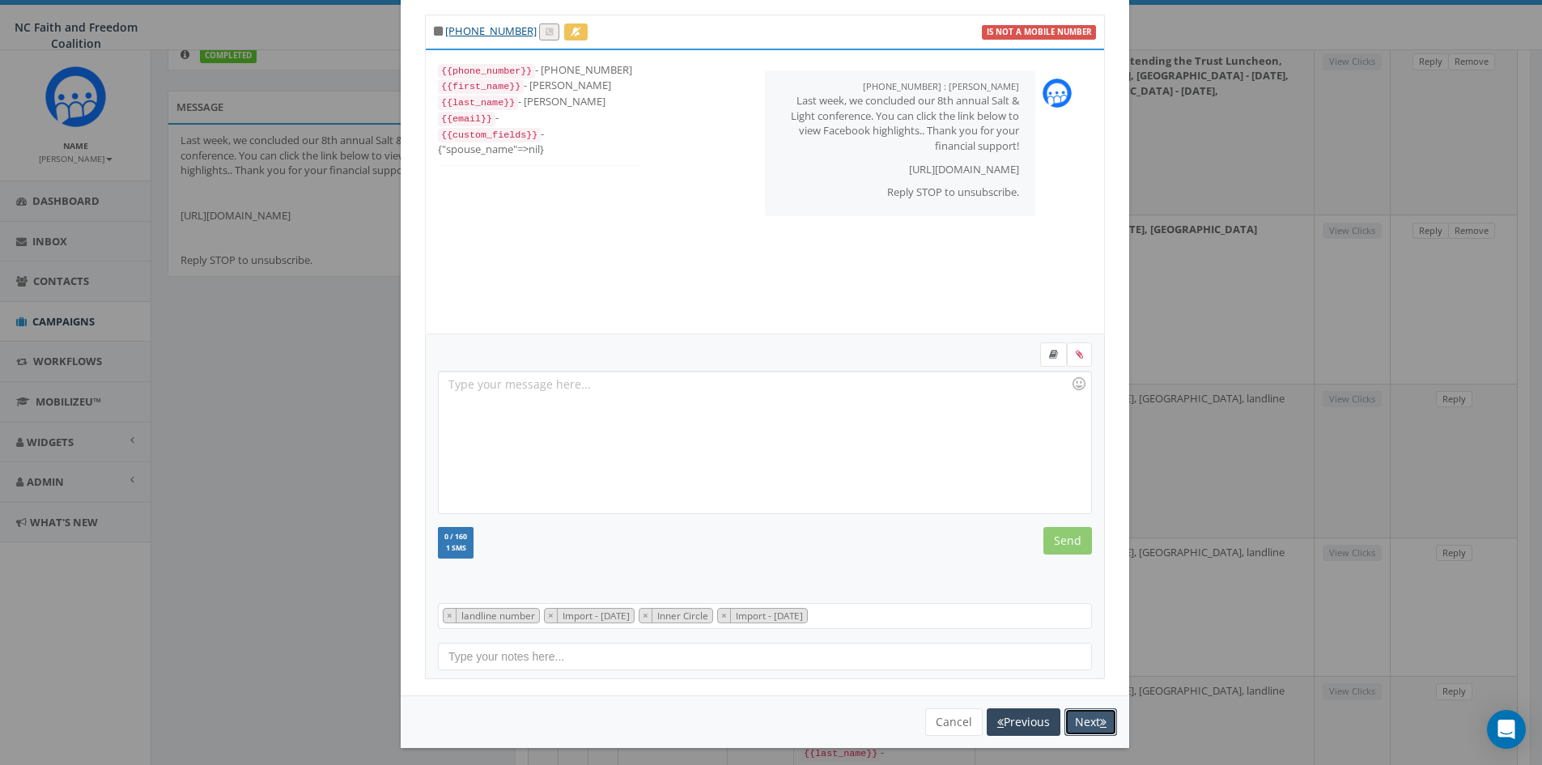
click at [1078, 717] on button "Next" at bounding box center [1091, 722] width 53 height 28
click at [1087, 712] on button "Next" at bounding box center [1091, 722] width 53 height 28
click at [1091, 726] on button "Next" at bounding box center [1091, 722] width 53 height 28
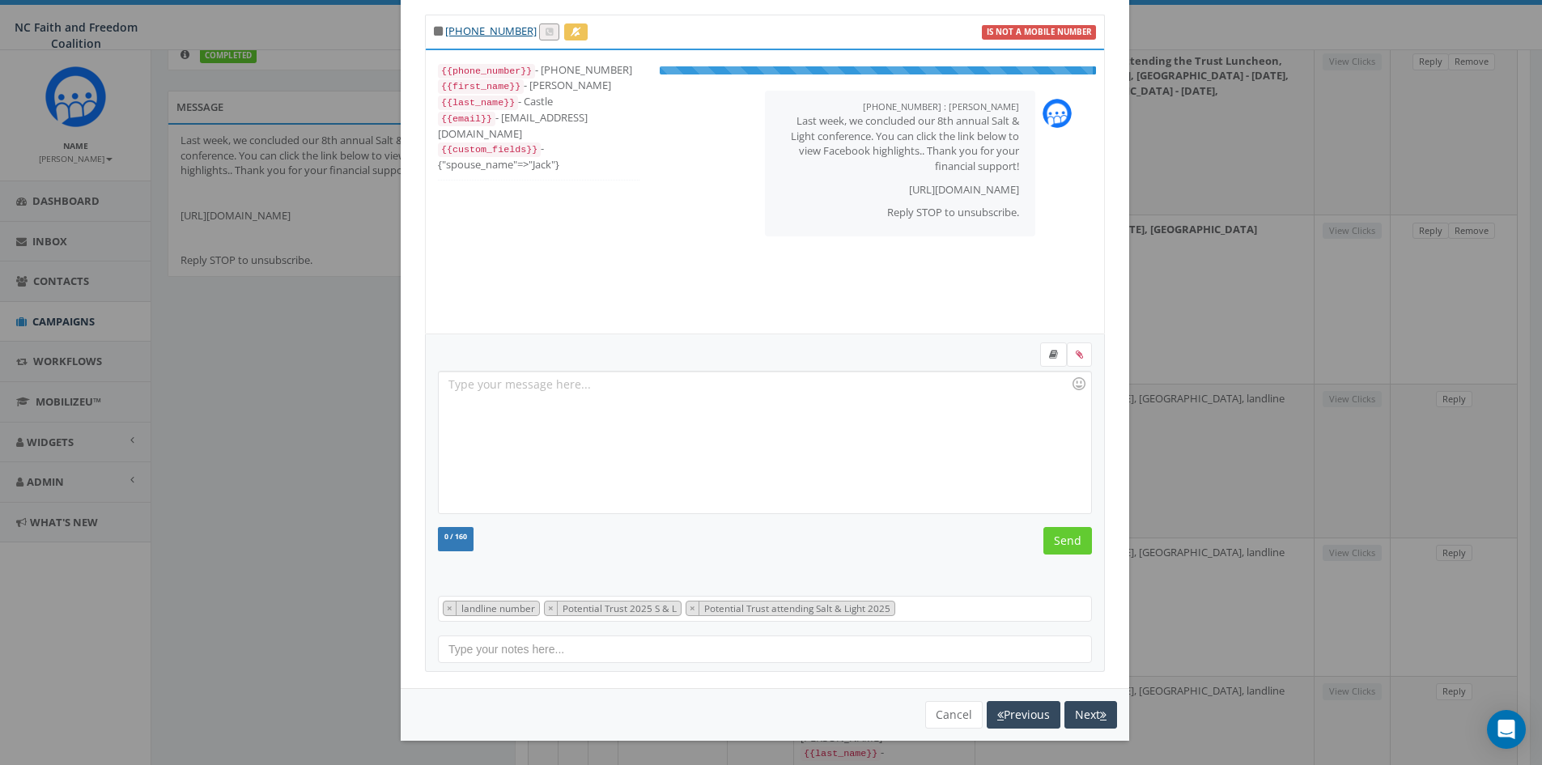
scroll to position [32, 0]
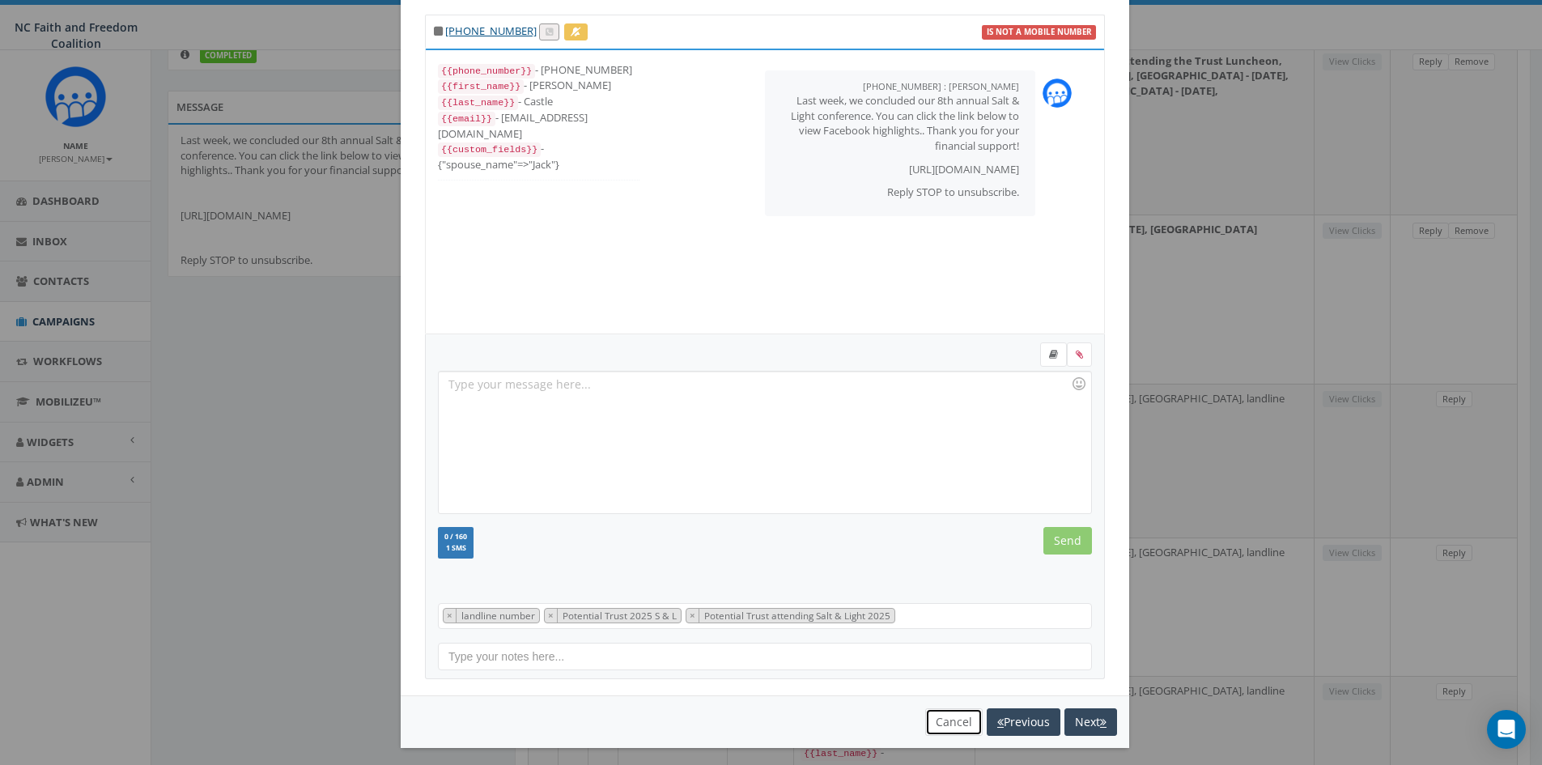
click at [927, 725] on button "Cancel" at bounding box center [953, 722] width 57 height 28
